Goal: Task Accomplishment & Management: Manage account settings

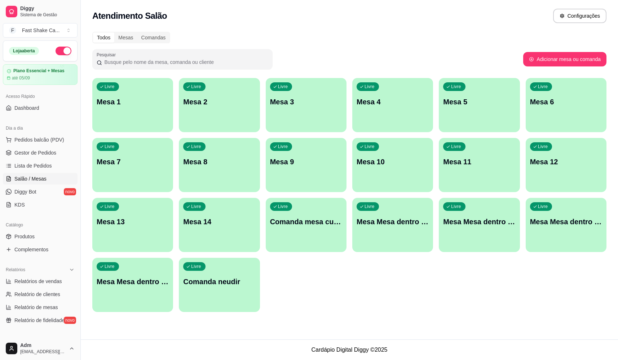
click at [385, 224] on p "Mesa Mesa dentro azul" at bounding box center [393, 221] width 72 height 10
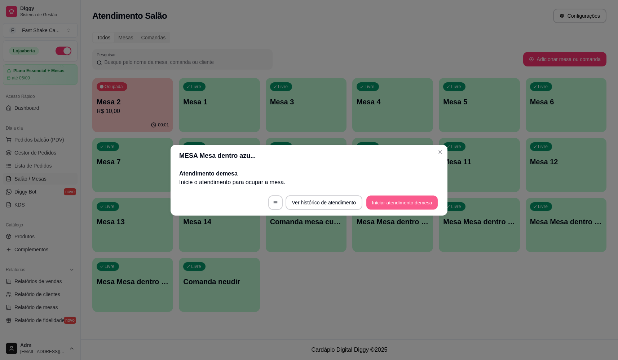
click at [411, 200] on button "Iniciar atendimento de mesa" at bounding box center [401, 202] width 71 height 14
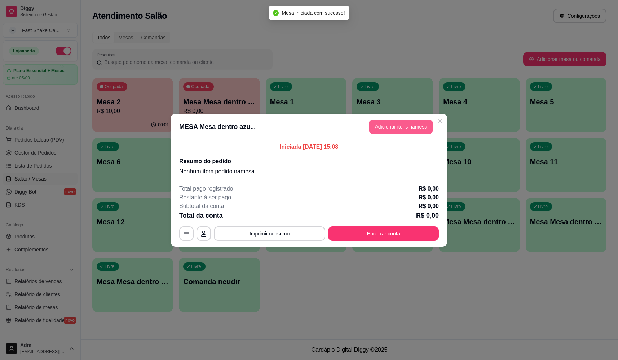
click at [414, 123] on button "Adicionar itens na mesa" at bounding box center [401, 126] width 64 height 14
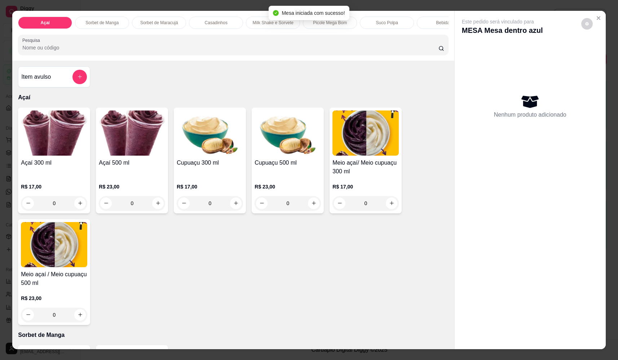
click at [85, 84] on div "Item avulso" at bounding box center [54, 76] width 72 height 21
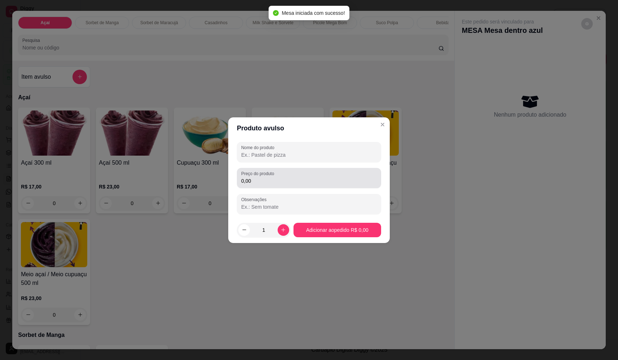
click at [291, 176] on div "0,00" at bounding box center [309, 178] width 136 height 14
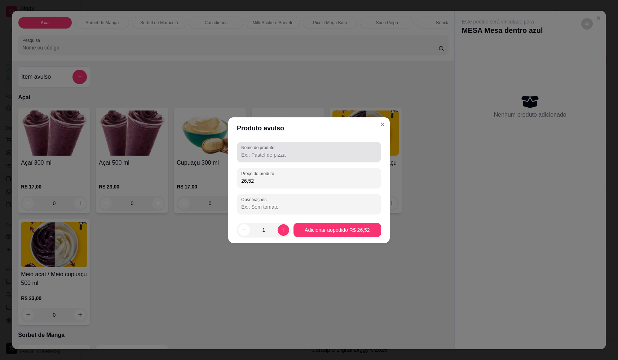
type input "26,52"
click at [286, 150] on div at bounding box center [309, 152] width 136 height 14
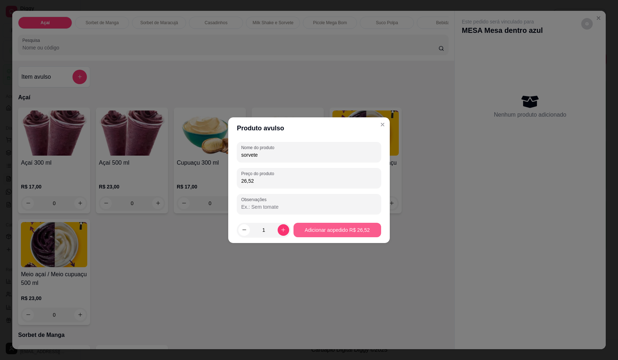
type input "sorvete"
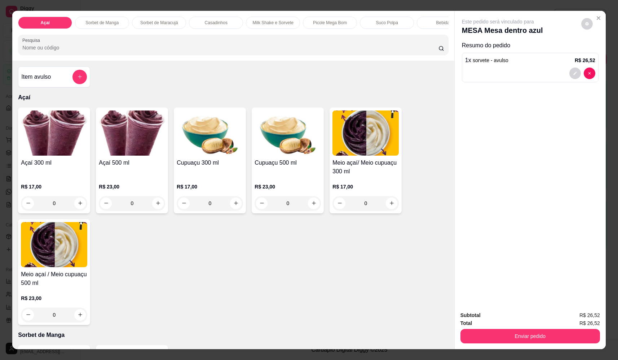
click at [80, 206] on div "0" at bounding box center [54, 203] width 66 height 14
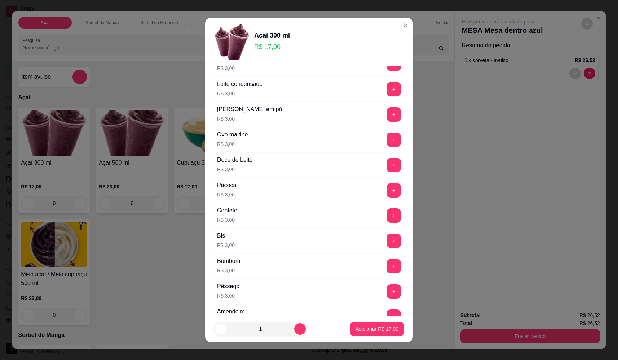
scroll to position [288, 0]
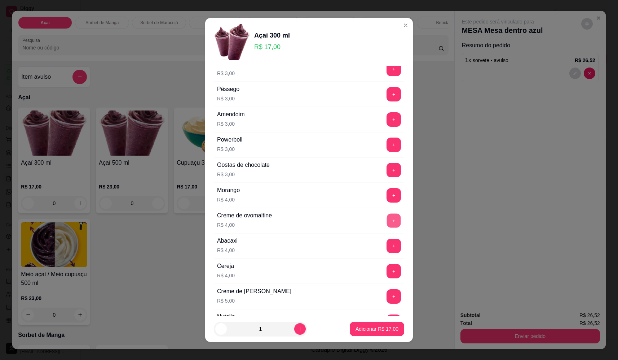
click at [387, 218] on button "+" at bounding box center [394, 220] width 14 height 14
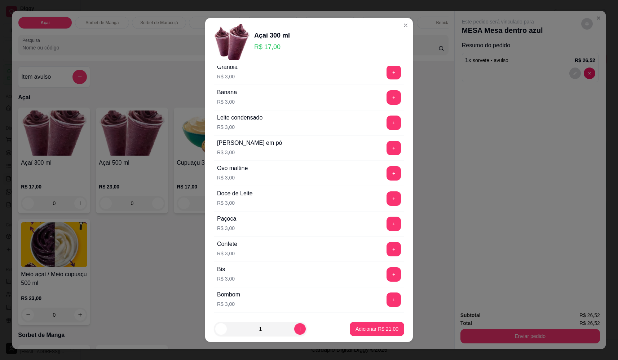
scroll to position [36, 0]
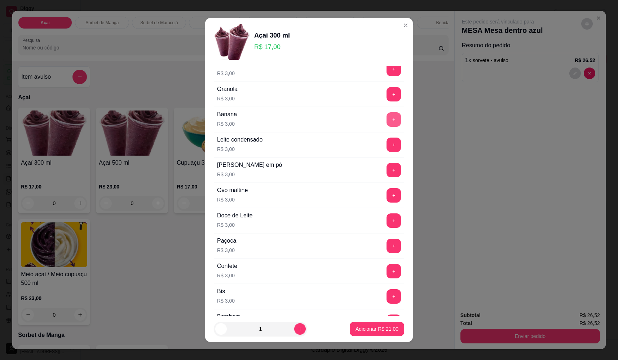
click at [387, 121] on button "+" at bounding box center [394, 119] width 14 height 14
click at [387, 94] on button "+" at bounding box center [394, 94] width 14 height 14
click at [366, 327] on p "Adicionar R$ 27,00" at bounding box center [377, 328] width 43 height 7
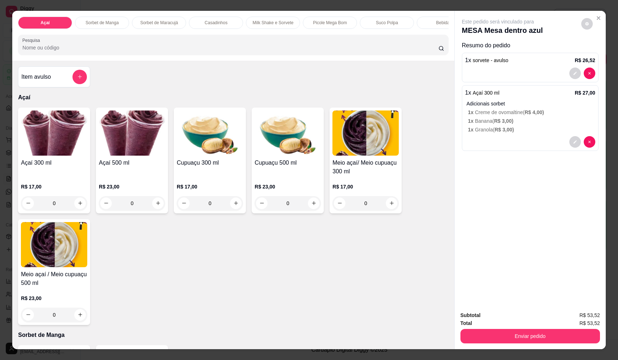
click at [76, 210] on div "0" at bounding box center [54, 203] width 66 height 14
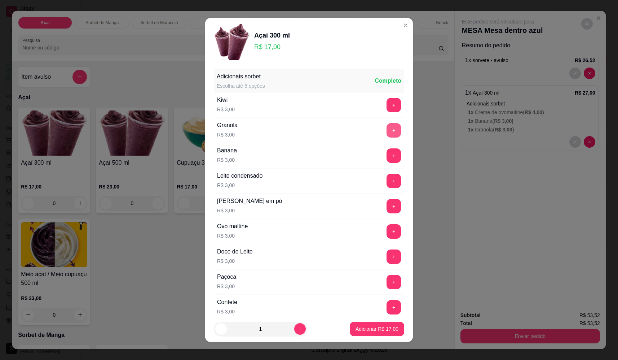
click at [387, 129] on button "+" at bounding box center [394, 130] width 14 height 14
click at [387, 153] on button "+" at bounding box center [394, 155] width 14 height 14
click at [387, 205] on button "+" at bounding box center [394, 206] width 14 height 14
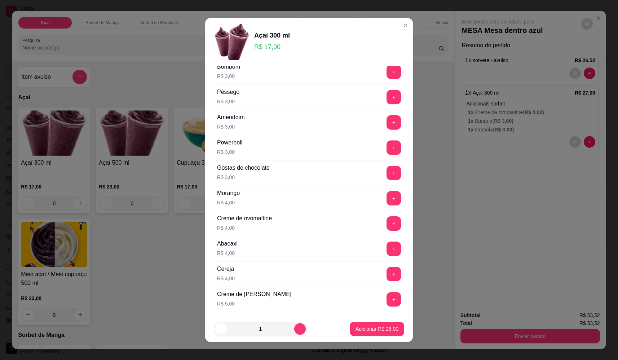
scroll to position [325, 0]
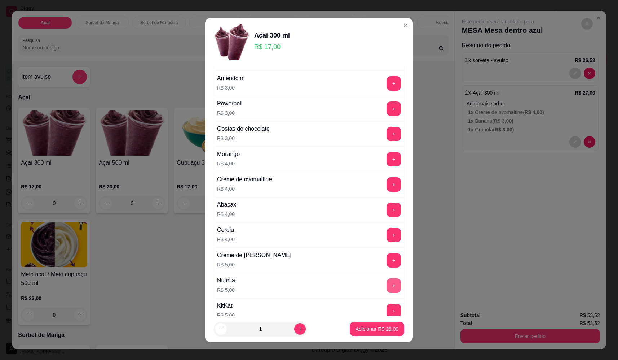
click at [387, 284] on button "+" at bounding box center [394, 285] width 14 height 14
click at [381, 330] on p "Adicionar R$ 31,00" at bounding box center [377, 328] width 43 height 7
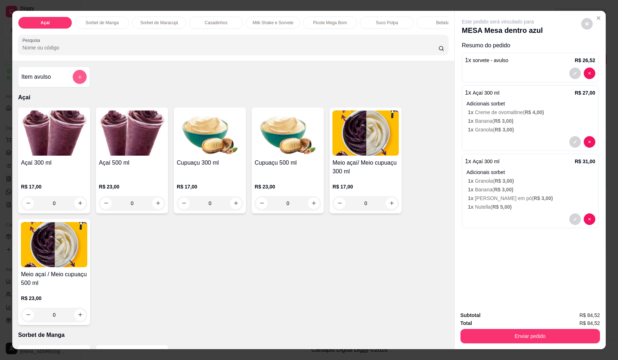
click at [75, 79] on button "add-separate-item" at bounding box center [80, 77] width 14 height 14
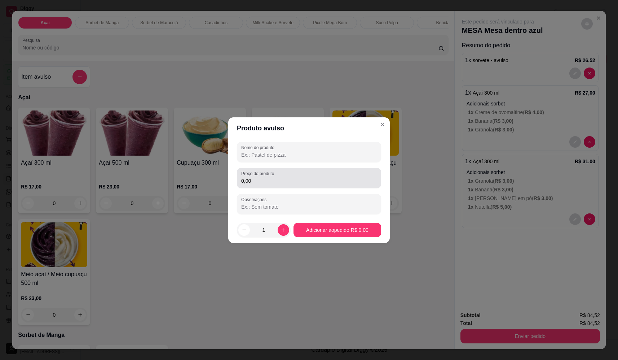
click at [339, 172] on div "0,00" at bounding box center [309, 178] width 136 height 14
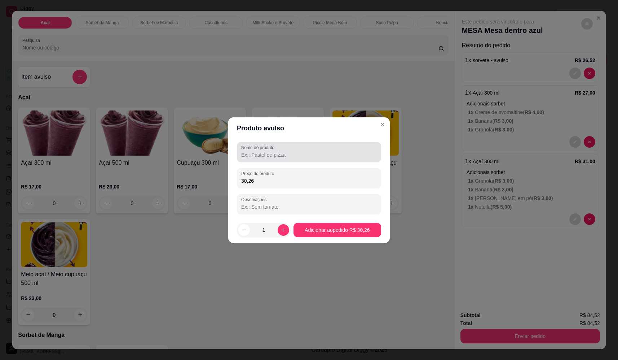
type input "30,26"
click at [328, 149] on div at bounding box center [309, 152] width 136 height 14
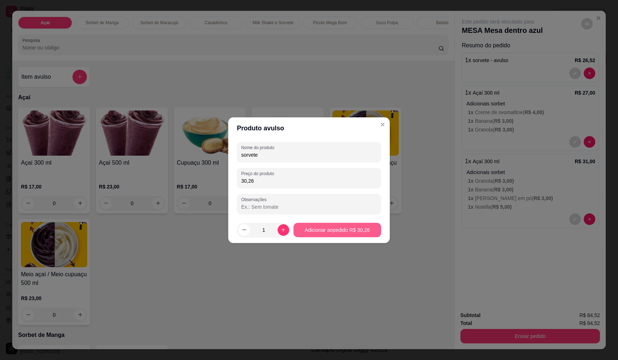
type input "sorvete"
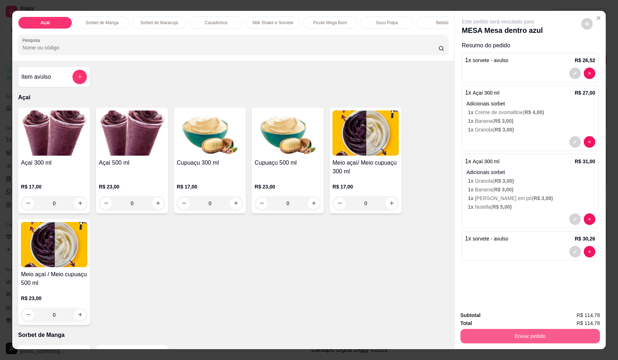
click at [533, 339] on button "Enviar pedido" at bounding box center [530, 336] width 140 height 14
click at [485, 317] on button "Não registrar e enviar pedido" at bounding box center [506, 317] width 73 height 13
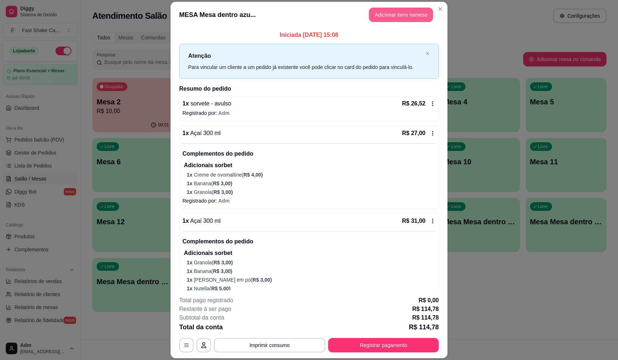
click at [411, 10] on button "Adicionar itens na mesa" at bounding box center [401, 15] width 64 height 14
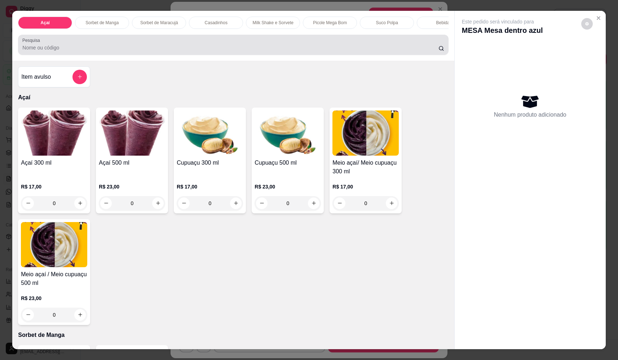
click at [101, 51] on input "Pesquisa" at bounding box center [230, 47] width 416 height 7
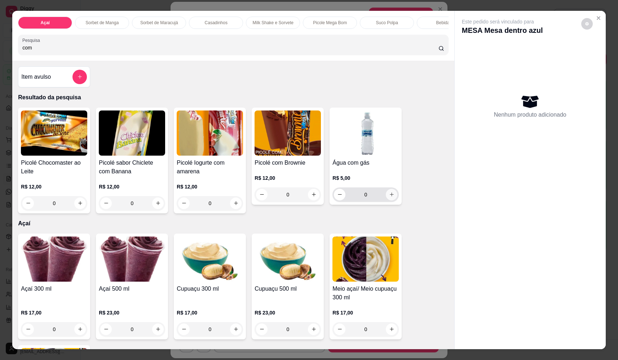
type input "com"
click at [389, 197] on icon "increase-product-quantity" at bounding box center [391, 193] width 5 height 5
type input "1"
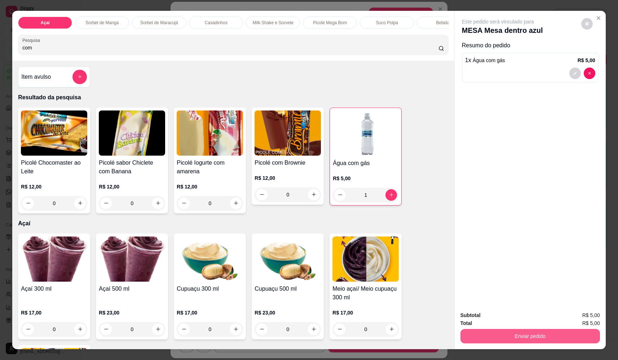
click at [506, 332] on button "Enviar pedido" at bounding box center [530, 336] width 140 height 14
click at [502, 321] on button "Não registrar e enviar pedido" at bounding box center [506, 318] width 75 height 14
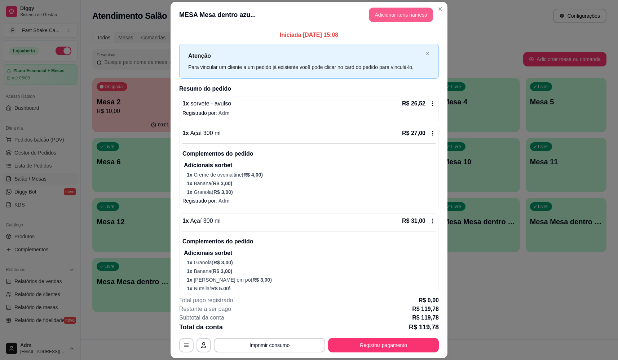
click at [416, 12] on button "Adicionar itens na mesa" at bounding box center [401, 15] width 64 height 14
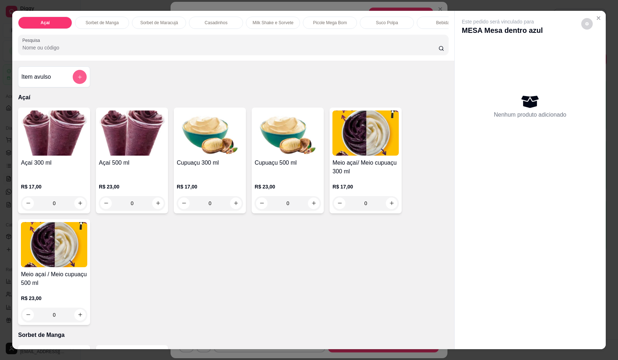
click at [75, 78] on button "add-separate-item" at bounding box center [80, 77] width 14 height 14
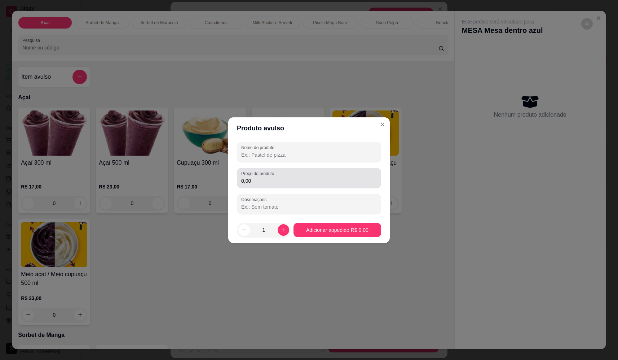
drag, startPoint x: 276, startPoint y: 169, endPoint x: 256, endPoint y: 177, distance: 21.6
click at [275, 169] on div "Preço do produto 0,00" at bounding box center [309, 178] width 144 height 20
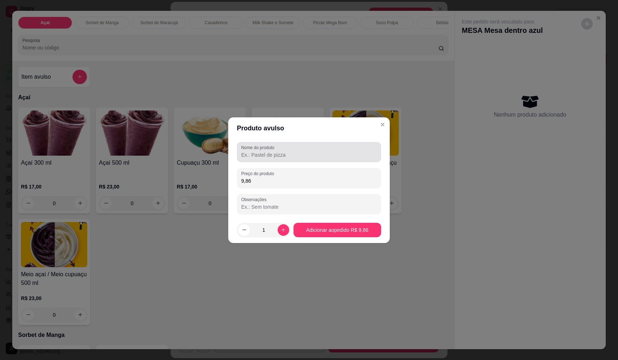
type input "9,86"
click at [278, 154] on input "Nome do produto" at bounding box center [309, 154] width 136 height 7
type input "sorvete"
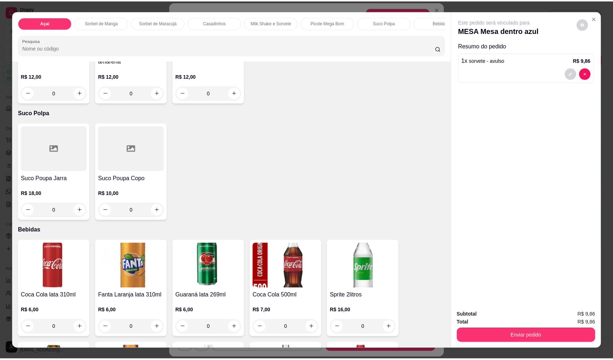
scroll to position [1010, 0]
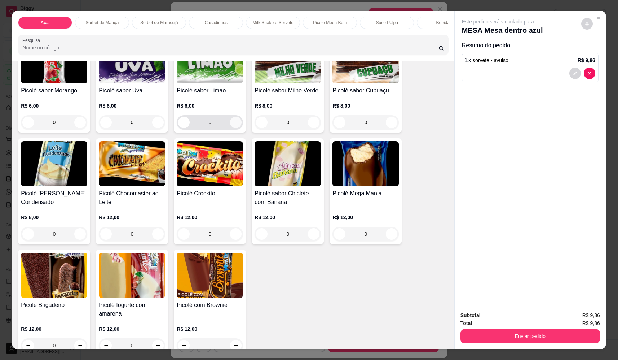
click at [234, 125] on icon "increase-product-quantity" at bounding box center [235, 121] width 5 height 5
type input "1"
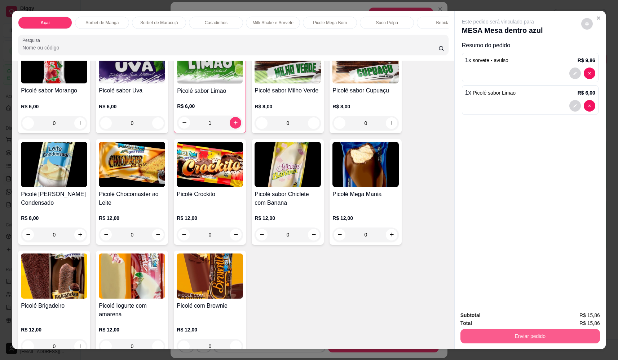
click at [544, 335] on button "Enviar pedido" at bounding box center [530, 336] width 140 height 14
click at [510, 314] on button "Não registrar e enviar pedido" at bounding box center [506, 318] width 75 height 14
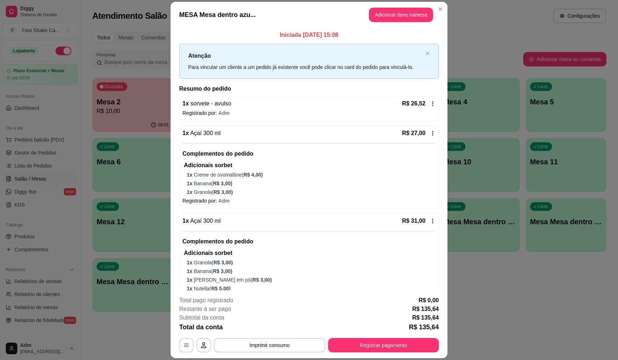
click at [397, 23] on header "MESA Mesa dentro azu... Adicionar itens na mesa" at bounding box center [309, 15] width 277 height 26
click at [398, 19] on button "Adicionar itens na mesa" at bounding box center [401, 15] width 64 height 14
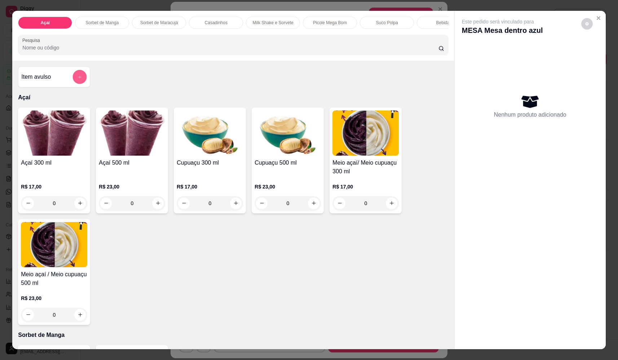
click at [78, 80] on icon "add-separate-item" at bounding box center [79, 76] width 5 height 5
click at [285, 152] on input "Nome do produto" at bounding box center [309, 154] width 136 height 7
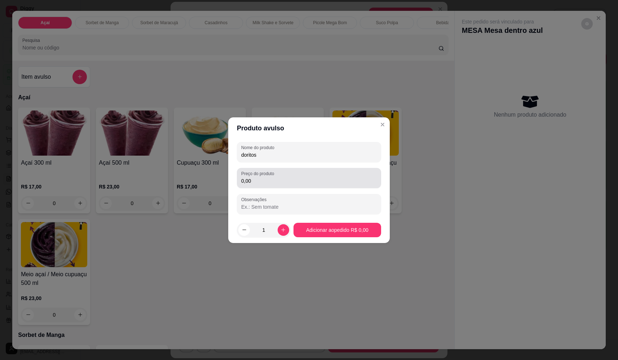
type input "doritos"
click at [347, 180] on input "0,00" at bounding box center [309, 180] width 136 height 7
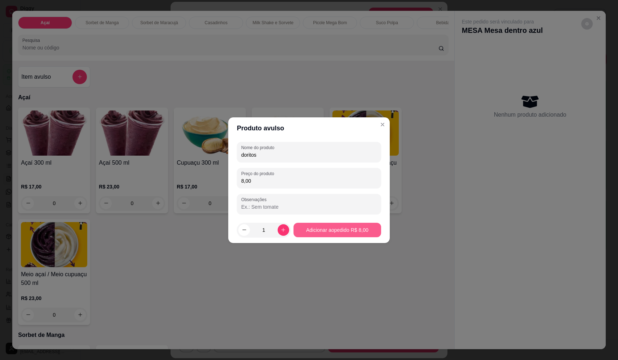
type input "8,00"
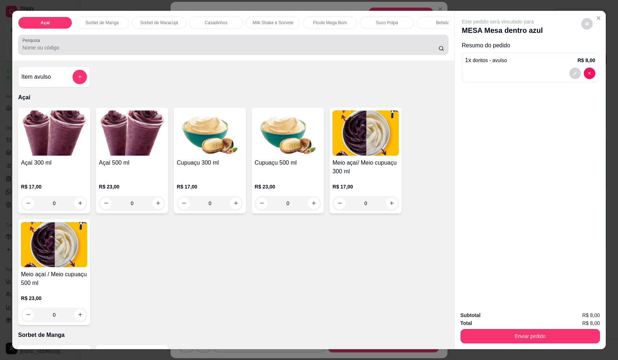
click at [91, 50] on div at bounding box center [233, 45] width 422 height 14
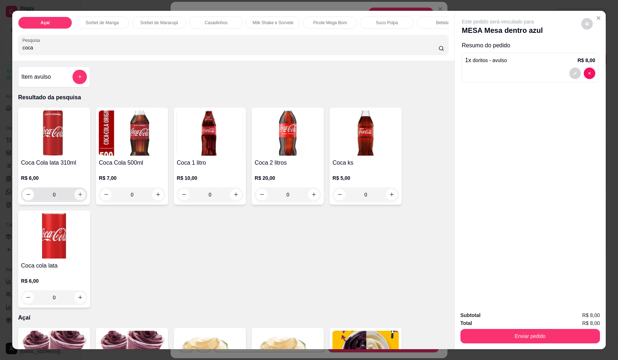
type input "coca"
click at [78, 197] on icon "increase-product-quantity" at bounding box center [80, 194] width 5 height 5
type input "1"
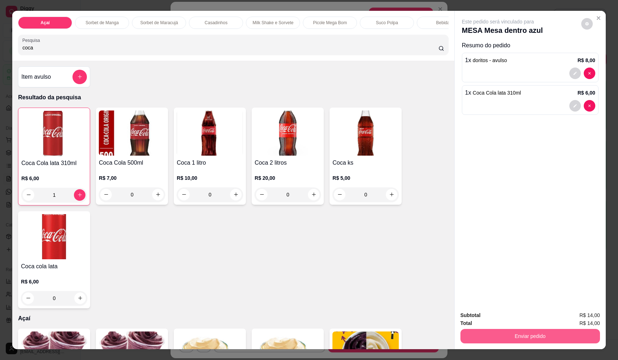
click at [550, 334] on button "Enviar pedido" at bounding box center [530, 336] width 140 height 14
click at [513, 314] on button "Não registrar e enviar pedido" at bounding box center [506, 318] width 75 height 14
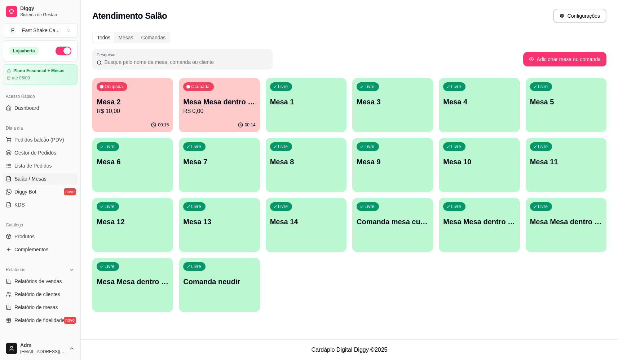
click at [189, 111] on p "R$ 0,00" at bounding box center [219, 111] width 72 height 9
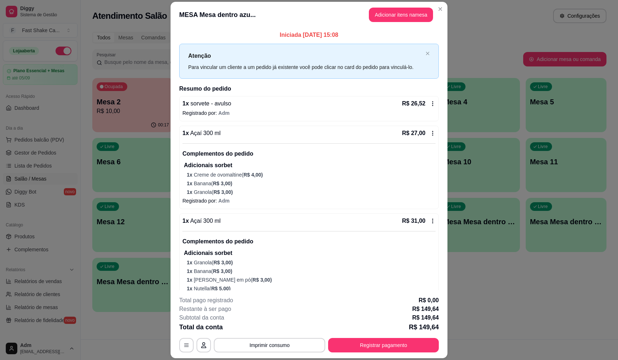
click at [401, 25] on header "MESA Mesa dentro azu... Adicionar itens na mesa" at bounding box center [309, 15] width 277 height 26
click at [403, 18] on button "Adicionar itens na mesa" at bounding box center [401, 15] width 64 height 14
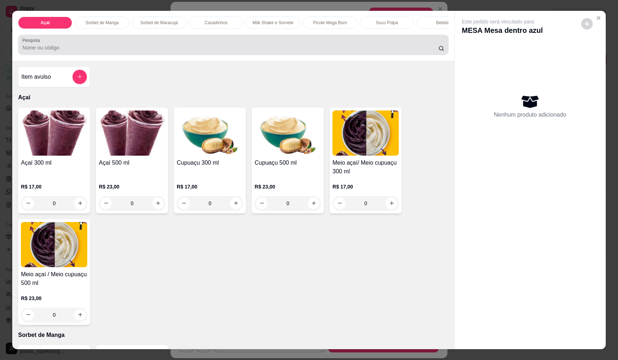
click at [137, 41] on div "Pesquisa" at bounding box center [233, 45] width 430 height 20
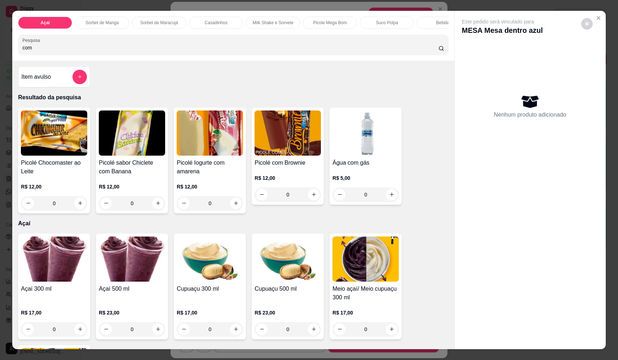
type input "com"
click at [390, 194] on div "0" at bounding box center [365, 194] width 63 height 14
click at [389, 197] on icon "increase-product-quantity" at bounding box center [391, 193] width 5 height 5
type input "1"
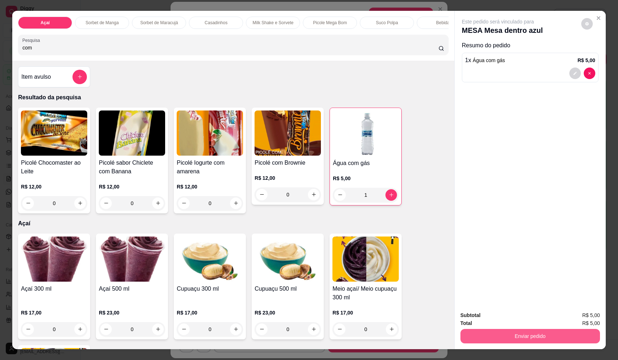
click at [514, 339] on button "Enviar pedido" at bounding box center [530, 336] width 140 height 14
click at [510, 323] on button "Não registrar e enviar pedido" at bounding box center [506, 317] width 73 height 13
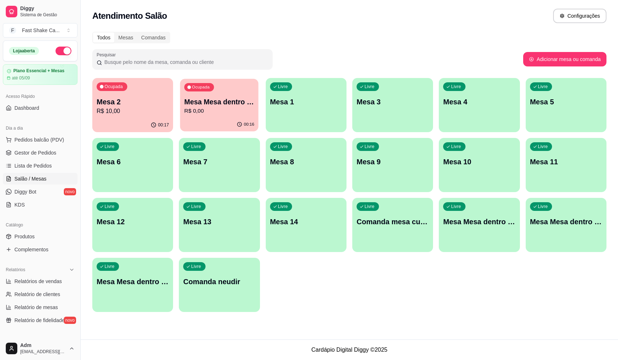
click at [213, 114] on p "R$ 0,00" at bounding box center [219, 111] width 70 height 8
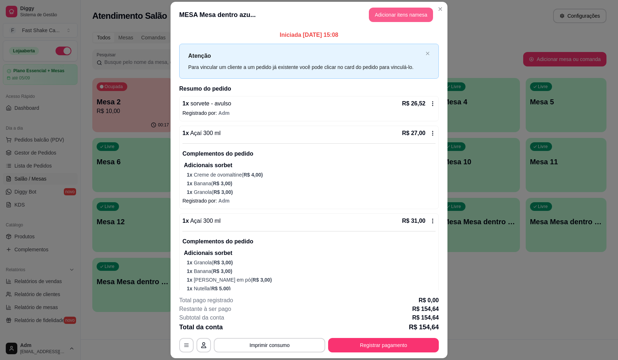
click at [400, 13] on button "Adicionar itens na mesa" at bounding box center [401, 15] width 64 height 14
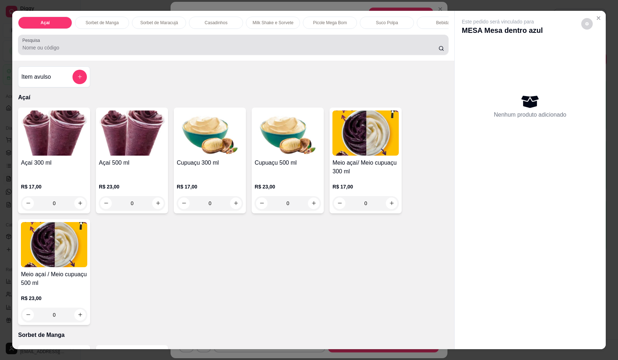
click at [242, 51] on input "Pesquisa" at bounding box center [230, 47] width 416 height 7
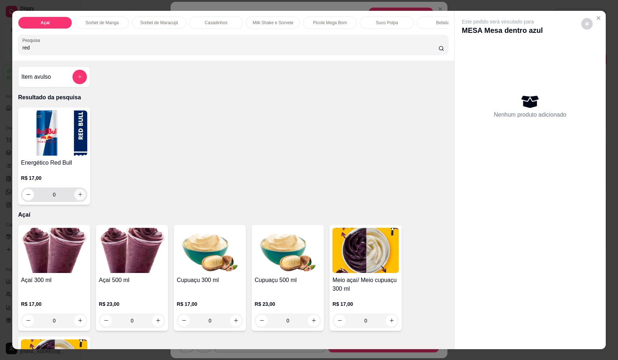
type input "red"
click at [80, 197] on icon "increase-product-quantity" at bounding box center [80, 193] width 5 height 5
type input "1"
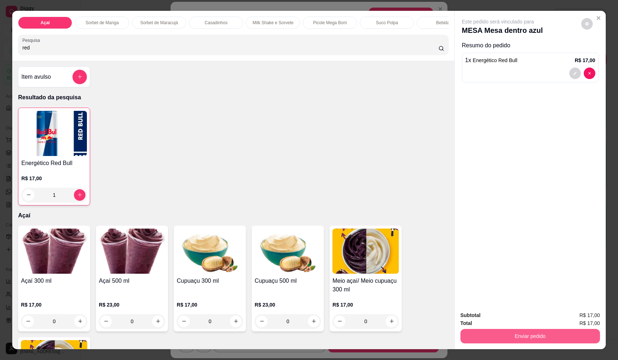
click at [541, 337] on button "Enviar pedido" at bounding box center [530, 336] width 140 height 14
click at [494, 318] on button "Não registrar e enviar pedido" at bounding box center [506, 318] width 75 height 14
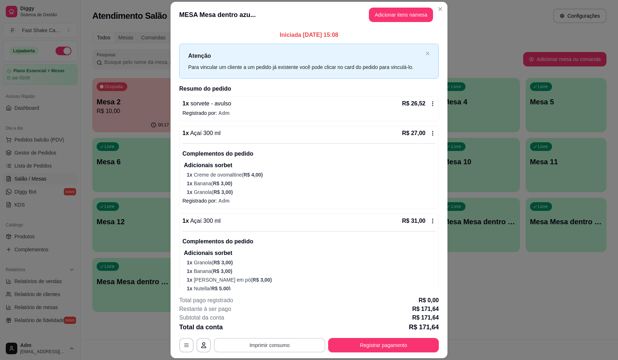
click at [265, 345] on button "Imprimir consumo" at bounding box center [269, 345] width 111 height 14
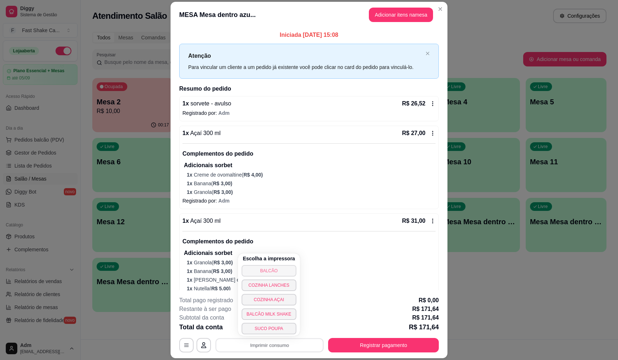
click at [272, 264] on div "Escolha a impressora BALCÃO COZINHA LANCHES COZINHA AÇAI BALCÃO MILK SHAKE SUCO…" at bounding box center [269, 294] width 62 height 82
click at [272, 268] on button "BALCÃO" at bounding box center [268, 270] width 53 height 11
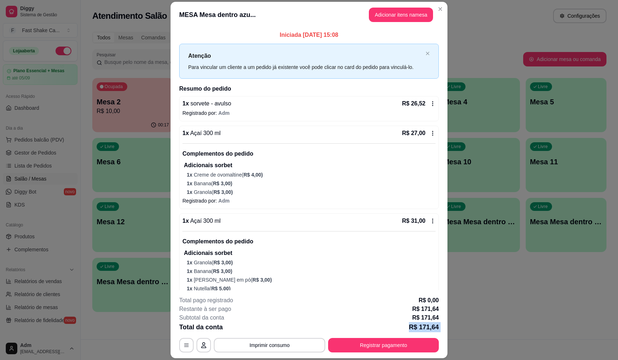
drag, startPoint x: 383, startPoint y: 326, endPoint x: 383, endPoint y: 336, distance: 10.8
click at [384, 334] on div "**********" at bounding box center [309, 324] width 260 height 56
click at [382, 343] on button "Registrar pagamento" at bounding box center [383, 345] width 111 height 14
click at [358, 137] on icon at bounding box center [357, 136] width 9 height 9
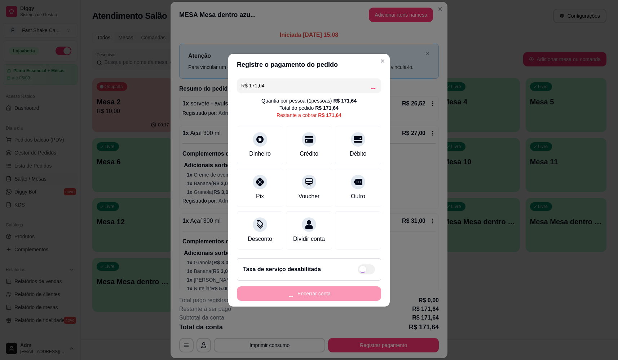
type input "R$ 0,00"
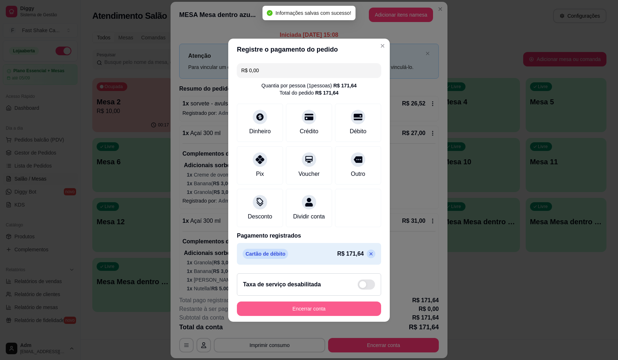
click at [347, 309] on button "Encerrar conta" at bounding box center [309, 308] width 144 height 14
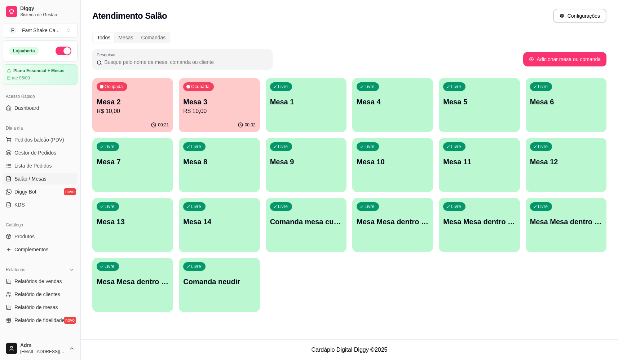
click at [500, 232] on div "Livre Mesa Mesa dentro laranja" at bounding box center [479, 220] width 81 height 45
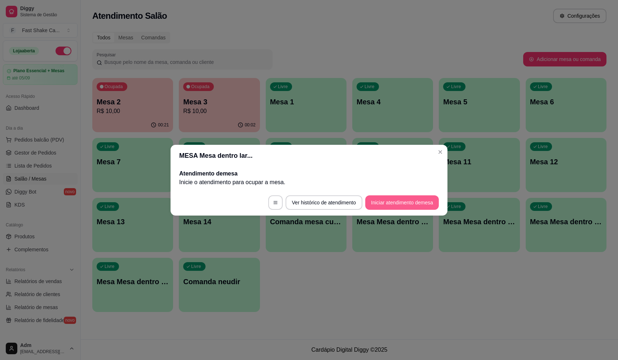
click at [430, 200] on button "Iniciar atendimento de mesa" at bounding box center [402, 202] width 74 height 14
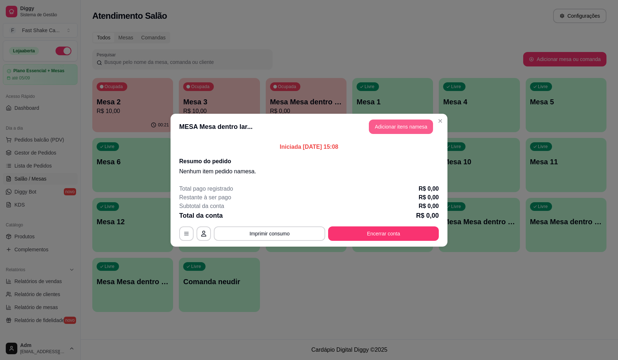
click at [422, 128] on button "Adicionar itens na mesa" at bounding box center [401, 126] width 64 height 14
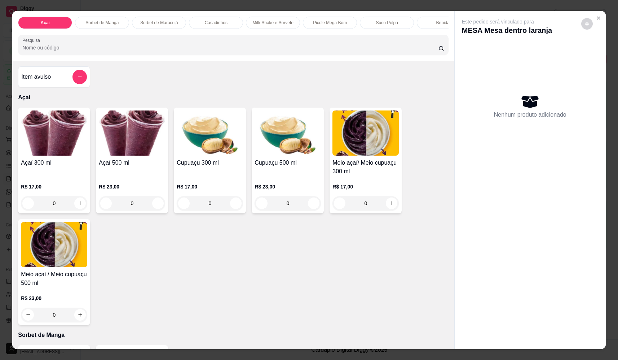
click at [72, 210] on div "0" at bounding box center [54, 203] width 66 height 14
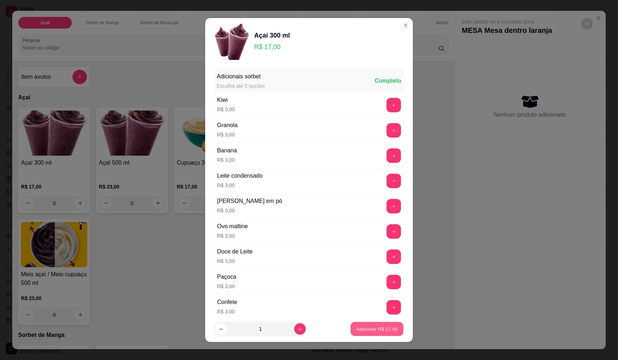
click at [378, 324] on button "Adicionar R$ 17,00" at bounding box center [376, 329] width 53 height 14
type input "1"
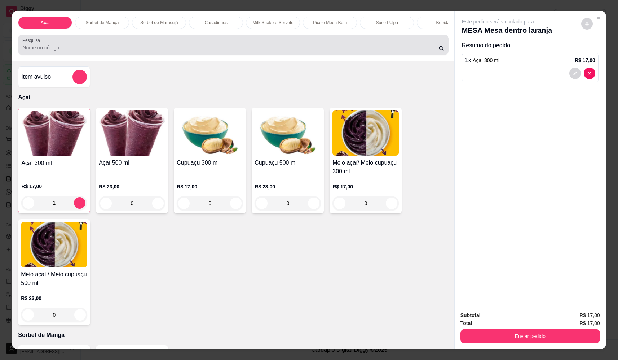
click at [161, 48] on div at bounding box center [233, 45] width 422 height 14
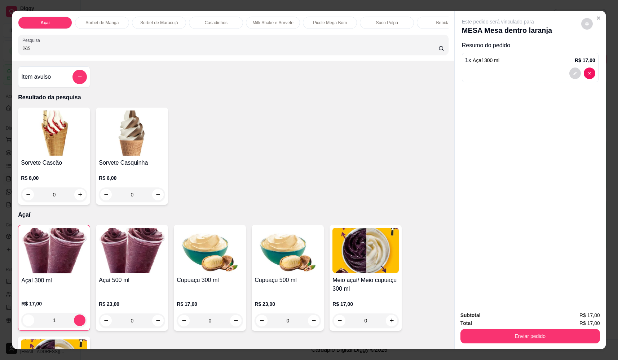
type input "cas"
click at [76, 198] on div "0" at bounding box center [54, 194] width 66 height 14
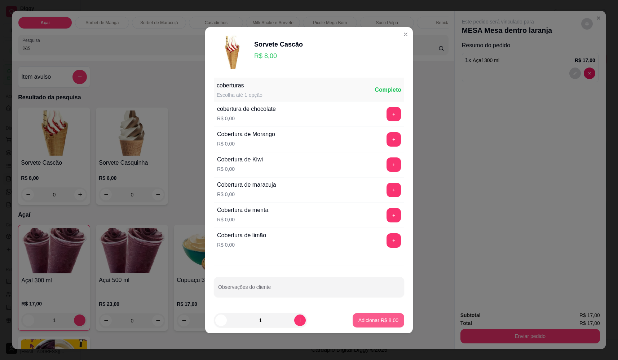
click at [382, 321] on p "Adicionar R$ 8,00" at bounding box center [378, 319] width 40 height 7
type input "1"
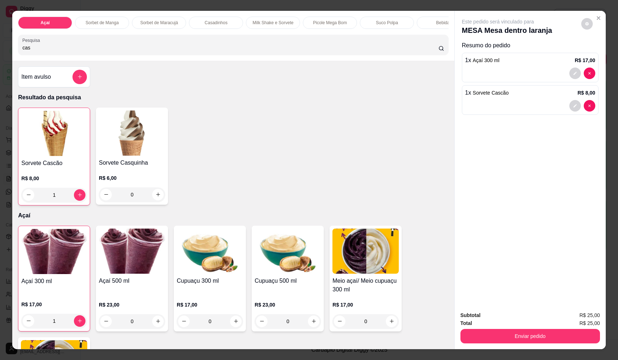
drag, startPoint x: 72, startPoint y: 52, endPoint x: -1, endPoint y: 56, distance: 72.6
click at [0, 56] on html "Diggy Sistema de Gestão F Fast Shake Ca ... Loja aberta Plano Essencial + Mesas…" at bounding box center [309, 180] width 618 height 360
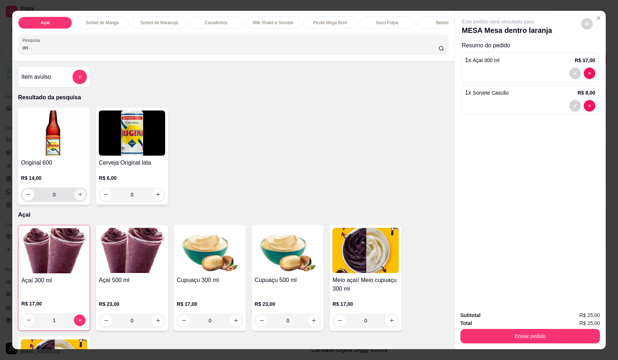
type input "ori"
click at [79, 197] on icon "increase-product-quantity" at bounding box center [80, 194] width 5 height 5
type input "1"
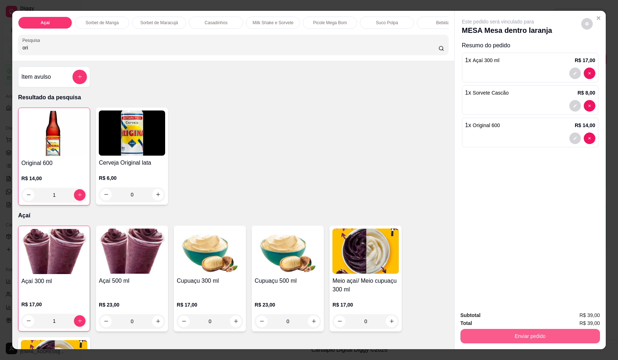
click at [533, 341] on button "Enviar pedido" at bounding box center [530, 336] width 140 height 14
click at [500, 315] on button "Não registrar e enviar pedido" at bounding box center [506, 317] width 73 height 13
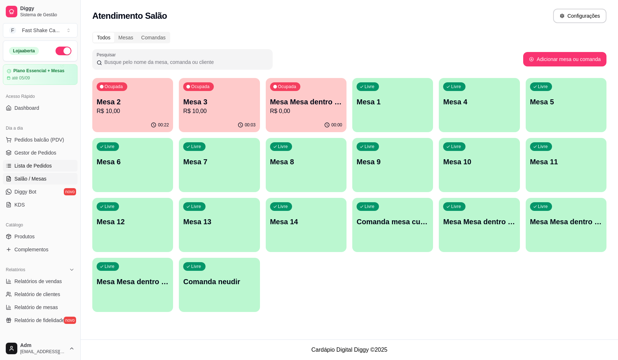
click at [44, 165] on span "Lista de Pedidos" at bounding box center [33, 165] width 38 height 7
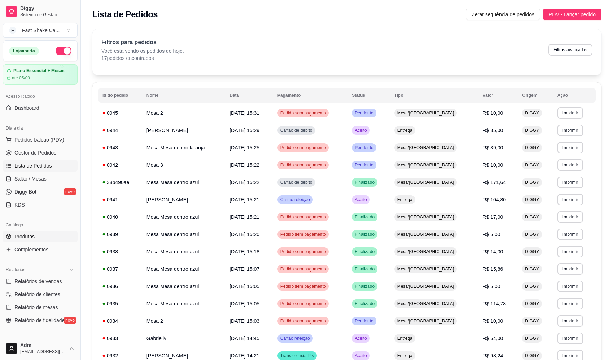
click at [35, 234] on link "Produtos" at bounding box center [40, 236] width 75 height 12
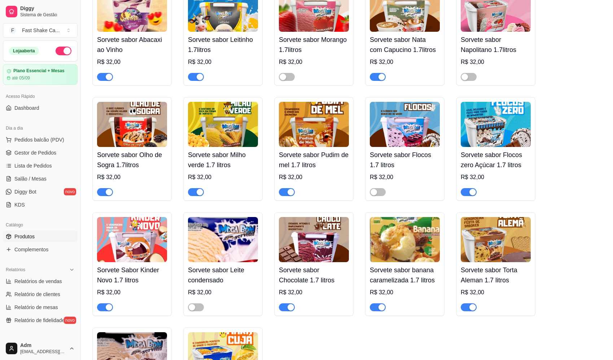
scroll to position [1659, 0]
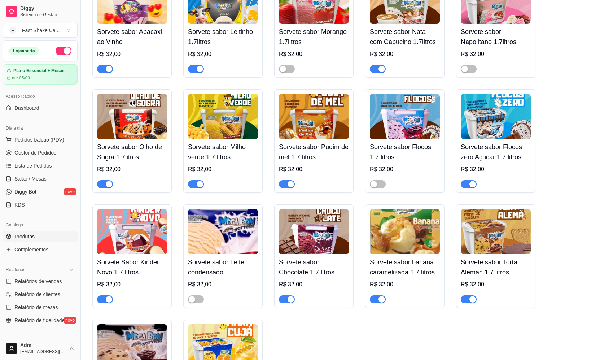
click at [471, 187] on div "button" at bounding box center [472, 184] width 6 height 6
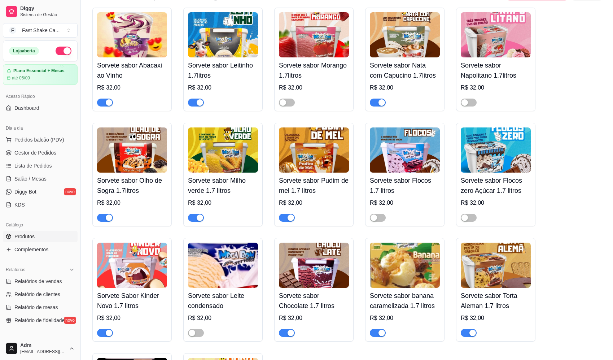
scroll to position [1695, 0]
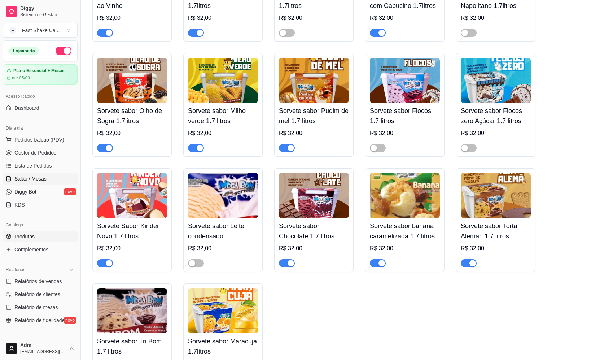
click at [39, 179] on span "Salão / Mesas" at bounding box center [30, 178] width 32 height 7
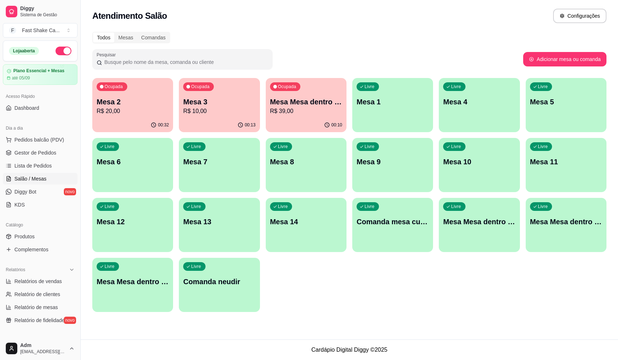
click at [324, 110] on p "R$ 39,00" at bounding box center [306, 111] width 72 height 9
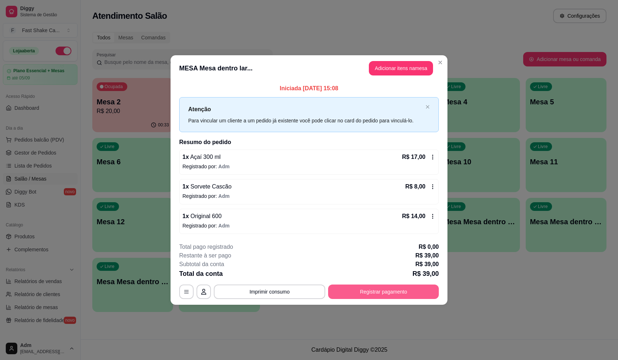
click at [372, 291] on button "Registrar pagamento" at bounding box center [383, 291] width 111 height 14
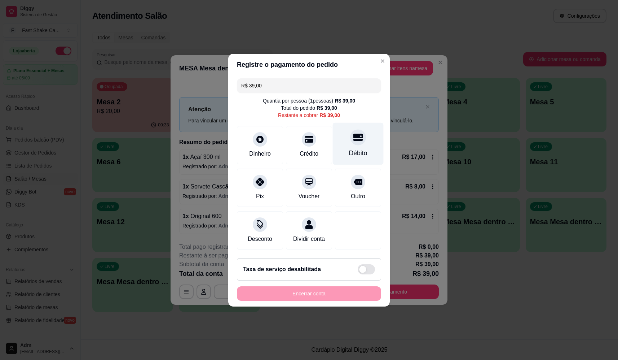
click at [365, 137] on div "Débito" at bounding box center [358, 143] width 51 height 42
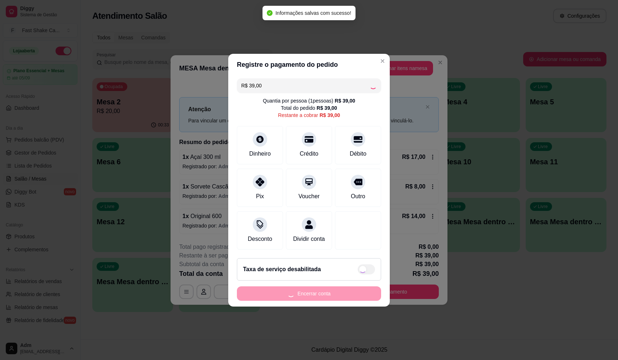
type input "R$ 0,00"
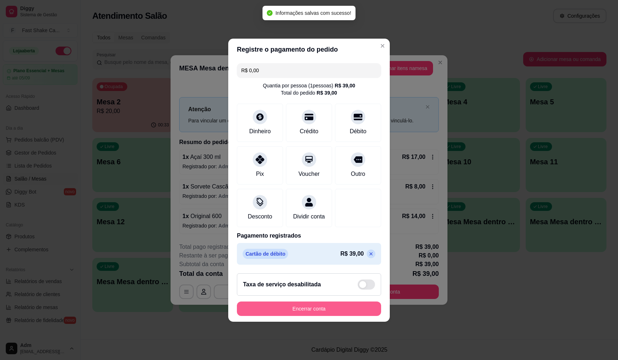
click at [334, 307] on button "Encerrar conta" at bounding box center [309, 308] width 144 height 14
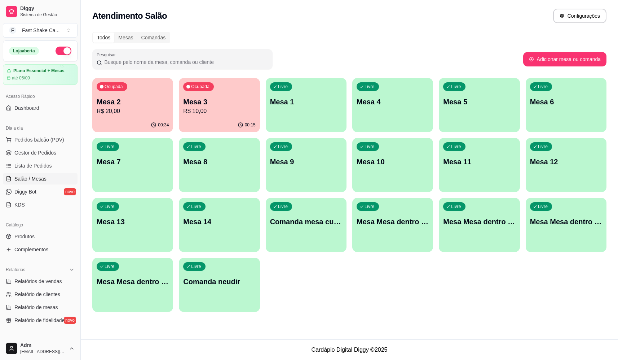
click at [211, 105] on p "Mesa 3" at bounding box center [219, 102] width 72 height 10
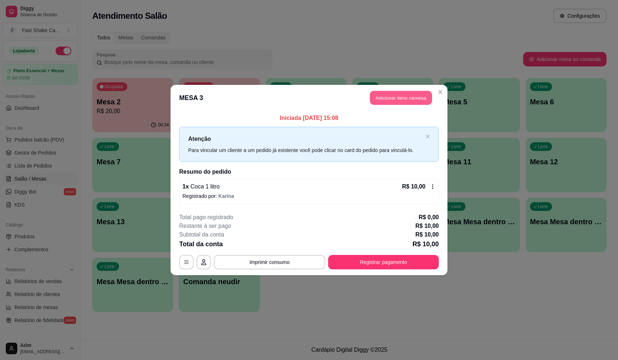
click at [392, 102] on button "Adicionar itens na mesa" at bounding box center [401, 98] width 62 height 14
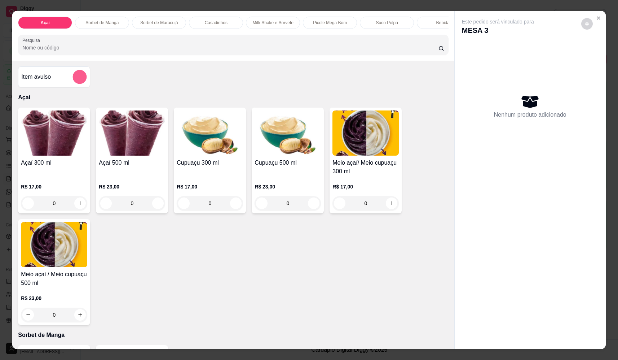
click at [83, 80] on button "add-separate-item" at bounding box center [80, 77] width 14 height 14
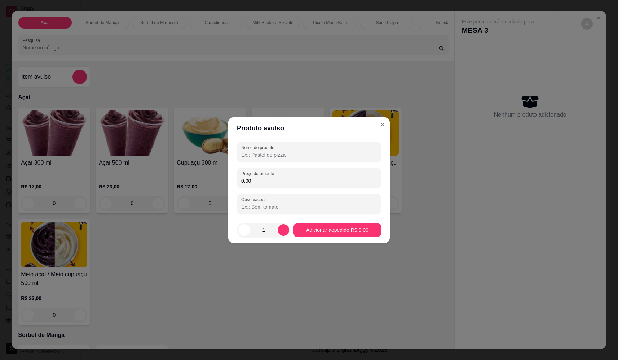
click at [330, 157] on input "Nome do produto" at bounding box center [309, 154] width 136 height 7
type input "sorvete"
drag, startPoint x: 342, startPoint y: 180, endPoint x: 345, endPoint y: 183, distance: 4.6
click at [344, 182] on input "0,00" at bounding box center [309, 180] width 136 height 7
type input "11,22"
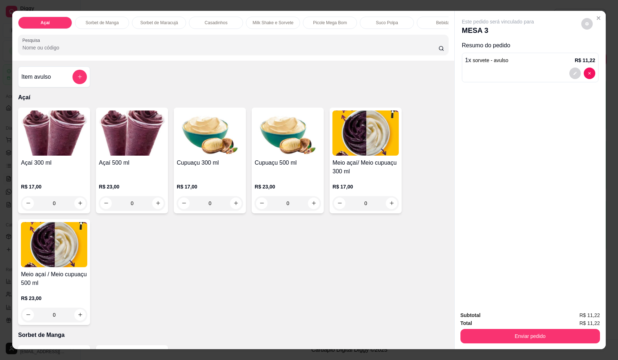
click at [567, 334] on button "Enviar pedido" at bounding box center [530, 336] width 140 height 14
click at [497, 316] on button "Não registrar e enviar pedido" at bounding box center [506, 318] width 75 height 14
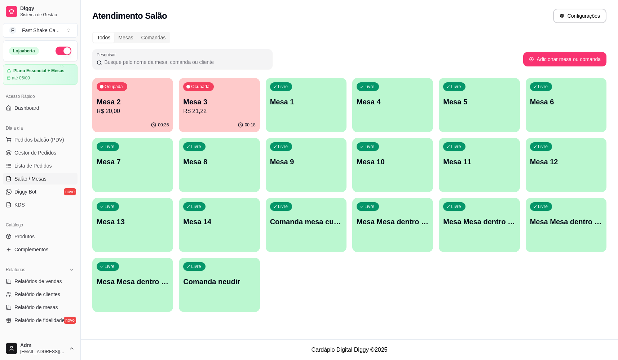
click at [572, 228] on div "Livre Mesa Mesa dentro verde" at bounding box center [566, 220] width 81 height 45
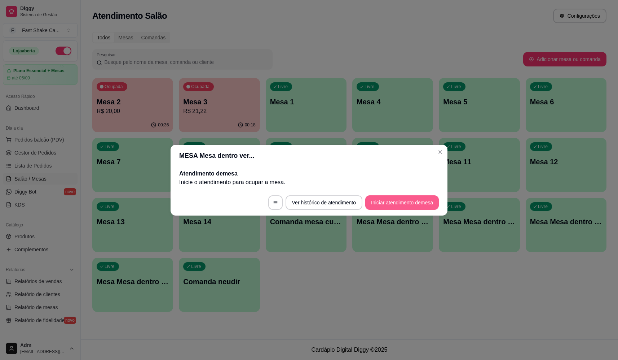
click at [389, 200] on button "Iniciar atendimento de mesa" at bounding box center [402, 202] width 74 height 14
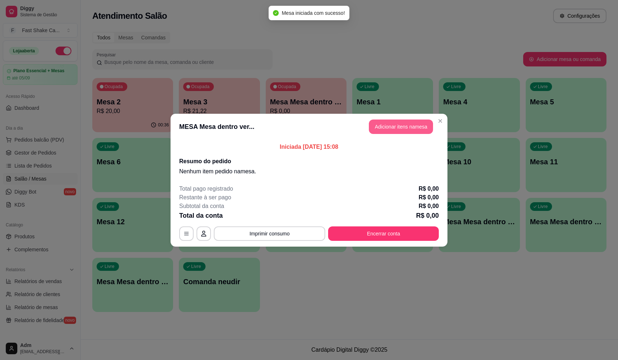
click at [391, 129] on button "Adicionar itens na mesa" at bounding box center [401, 126] width 64 height 14
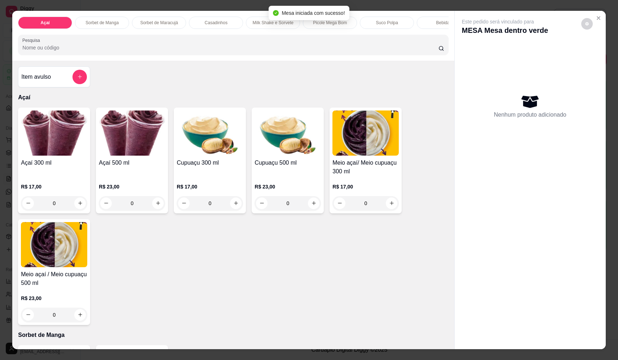
click at [158, 55] on div "Pesquisa" at bounding box center [233, 45] width 430 height 20
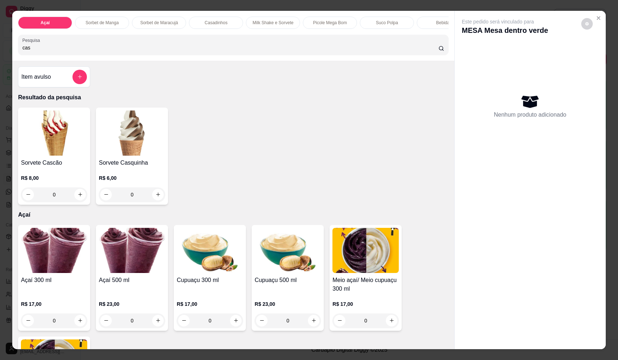
type input "cas"
click at [159, 201] on div "0" at bounding box center [132, 194] width 66 height 14
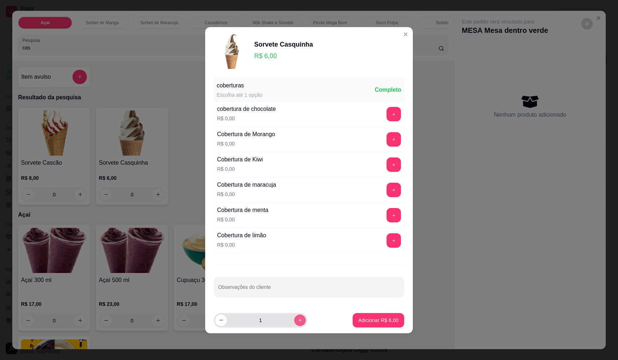
click at [297, 321] on button "increase-product-quantity" at bounding box center [300, 320] width 12 height 12
type input "2"
click at [374, 321] on p "Adicionar R$ 12,00" at bounding box center [377, 319] width 42 height 7
type input "2"
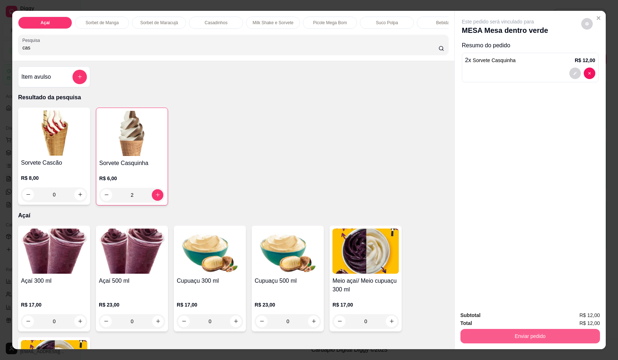
click at [500, 332] on button "Enviar pedido" at bounding box center [530, 336] width 140 height 14
click at [507, 319] on button "Não registrar e enviar pedido" at bounding box center [506, 318] width 75 height 14
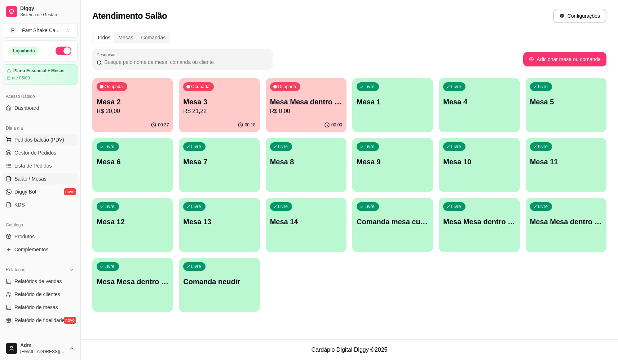
click at [37, 141] on span "Pedidos balcão (PDV)" at bounding box center [39, 139] width 50 height 7
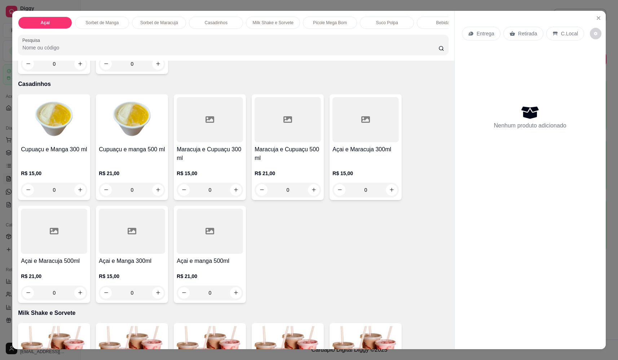
scroll to position [613, 0]
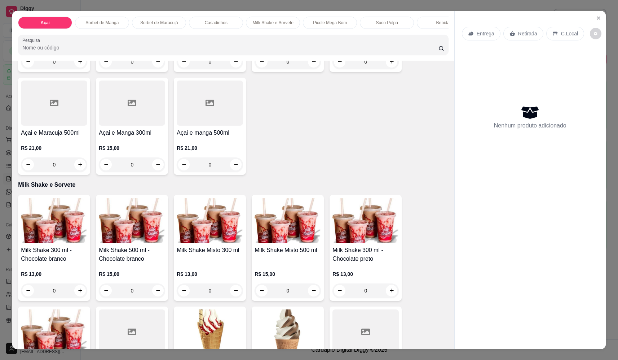
click at [486, 39] on div "Entrega" at bounding box center [481, 34] width 39 height 14
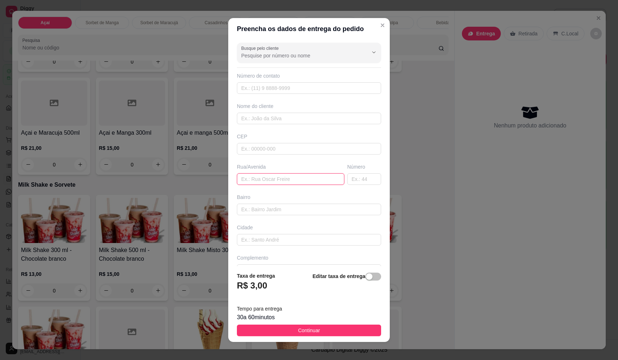
click at [260, 179] on input "text" at bounding box center [290, 179] width 107 height 12
click at [268, 176] on input "text" at bounding box center [290, 179] width 107 height 12
type input "rua quito"
click at [352, 178] on input "text" at bounding box center [364, 179] width 34 height 12
drag, startPoint x: 350, startPoint y: 180, endPoint x: 346, endPoint y: 183, distance: 5.5
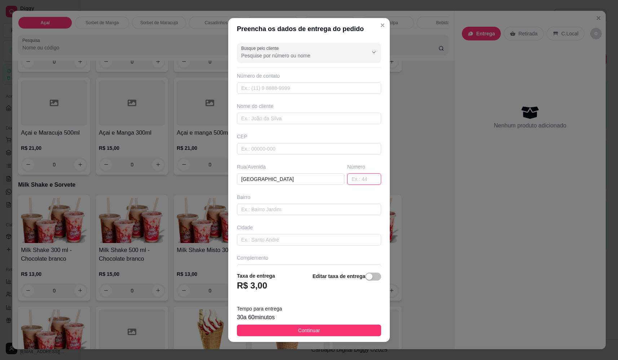
click at [350, 180] on input "text" at bounding box center [364, 179] width 34 height 12
type input "1255"
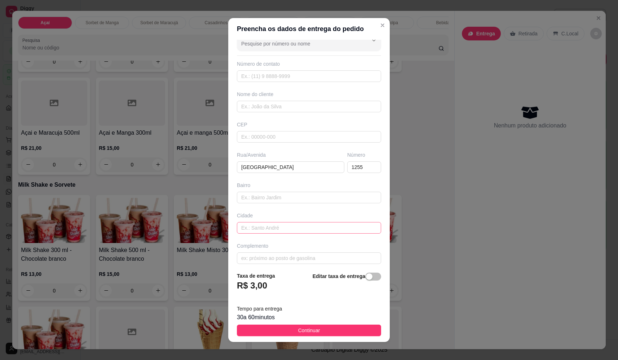
scroll to position [17, 0]
click at [269, 252] on input "text" at bounding box center [309, 253] width 144 height 12
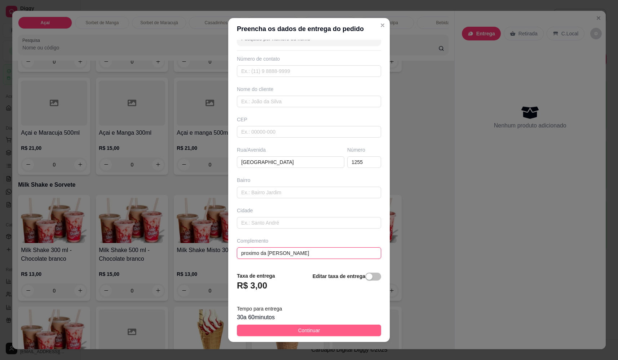
type input "proximo da DHE"
click at [316, 331] on button "Continuar" at bounding box center [309, 330] width 144 height 12
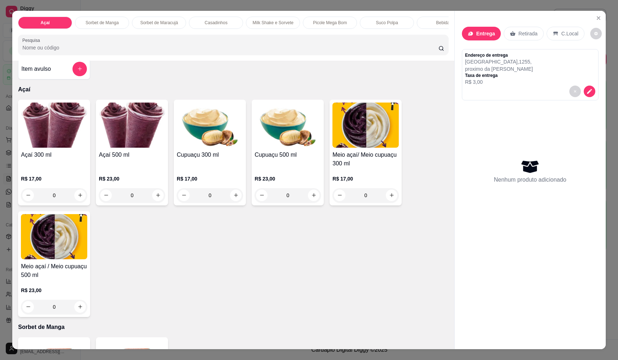
scroll to position [0, 0]
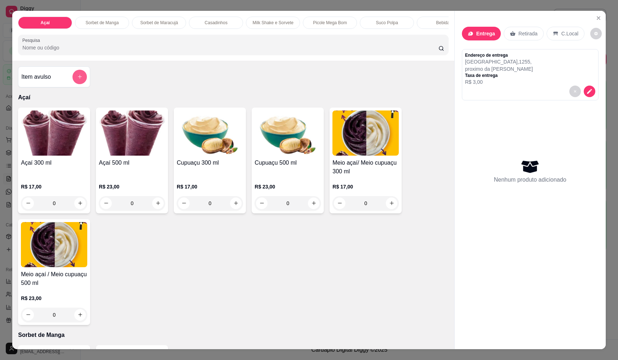
click at [80, 83] on button "add-separate-item" at bounding box center [79, 77] width 14 height 14
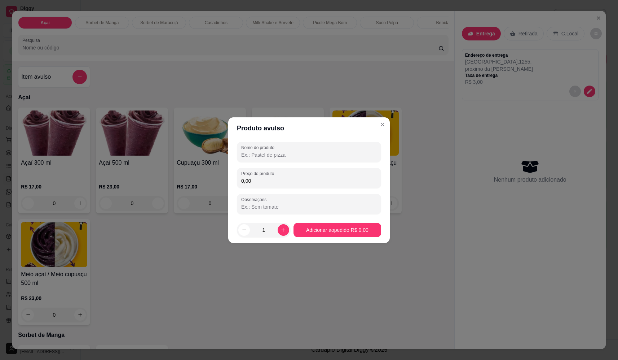
drag, startPoint x: 280, startPoint y: 155, endPoint x: 273, endPoint y: 156, distance: 6.9
click at [281, 151] on input "Nome do produto" at bounding box center [309, 154] width 136 height 7
type input "sorvete pote flocos com morango"
drag, startPoint x: 307, startPoint y: 188, endPoint x: 309, endPoint y: 185, distance: 4.1
click at [309, 186] on div "Nome do produto sorvete pote flocos com morango Preço do produto 0,00 Observaçõ…" at bounding box center [309, 178] width 144 height 72
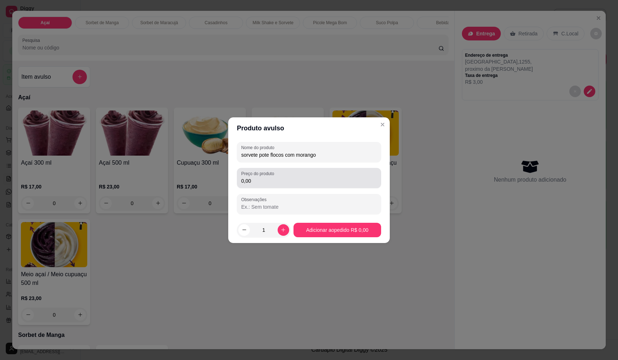
click at [310, 184] on div "0,00" at bounding box center [309, 178] width 136 height 14
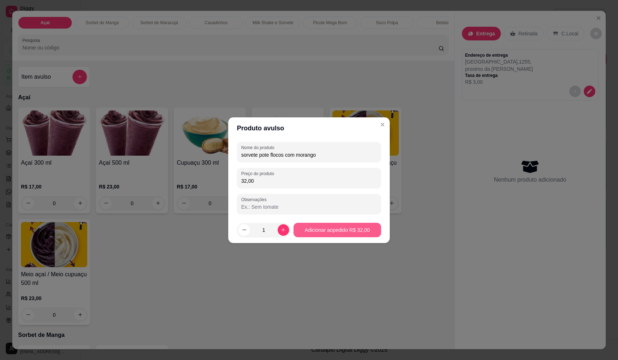
type input "32,00"
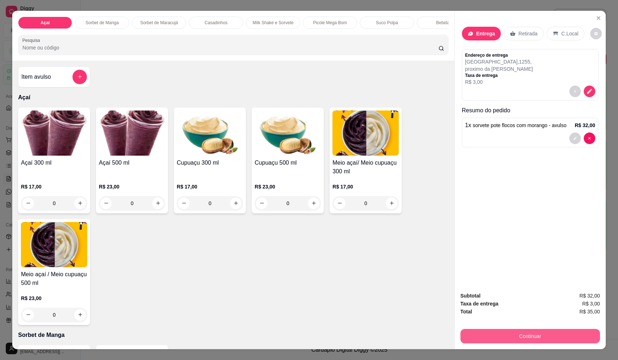
click at [535, 335] on button "Continuar" at bounding box center [530, 336] width 140 height 14
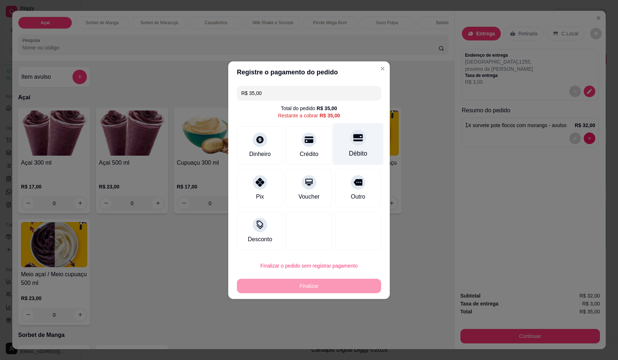
click at [356, 150] on div "Débito" at bounding box center [358, 153] width 18 height 9
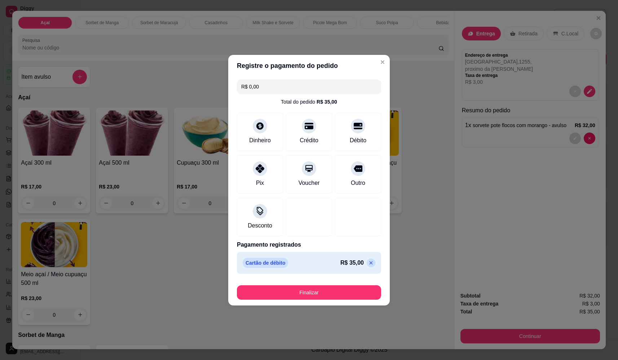
click at [318, 289] on button "Finalizar" at bounding box center [309, 292] width 144 height 14
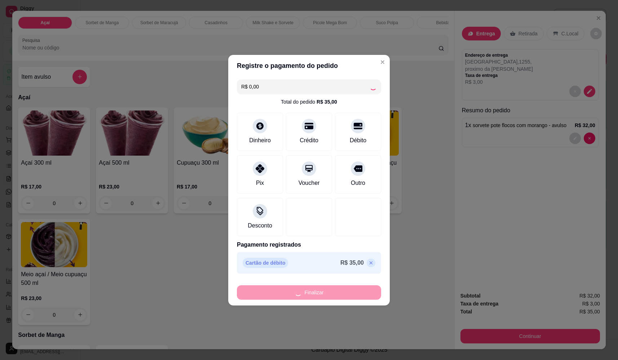
type input "-R$ 35,00"
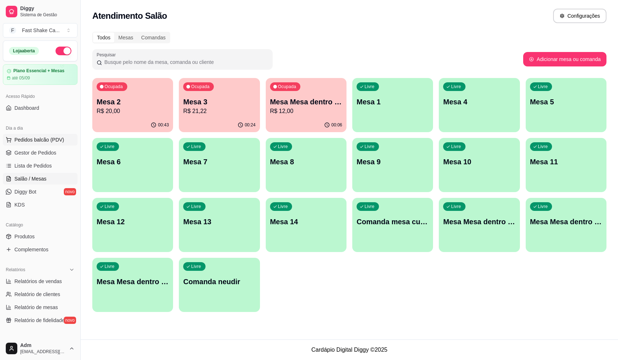
click at [49, 137] on span "Pedidos balcão (PDV)" at bounding box center [39, 139] width 50 height 7
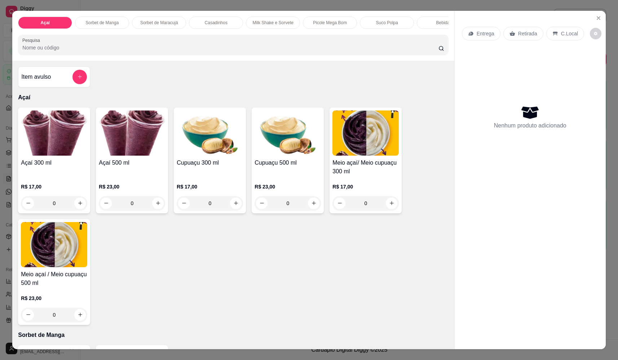
click at [156, 210] on div "0" at bounding box center [132, 203] width 66 height 14
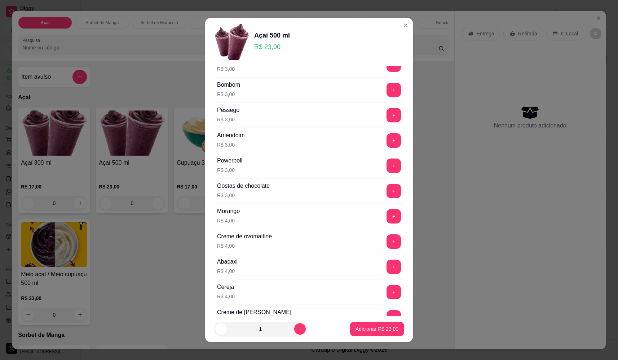
scroll to position [288, 0]
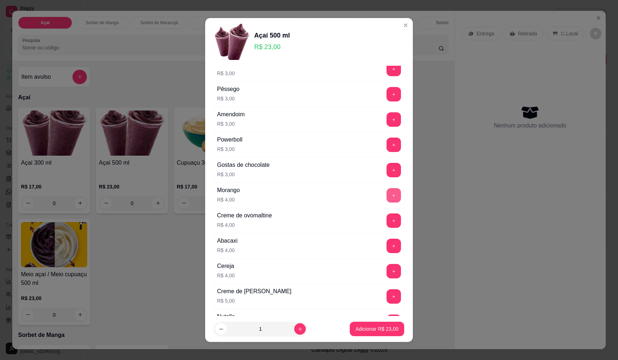
click at [387, 195] on button "+" at bounding box center [394, 195] width 14 height 14
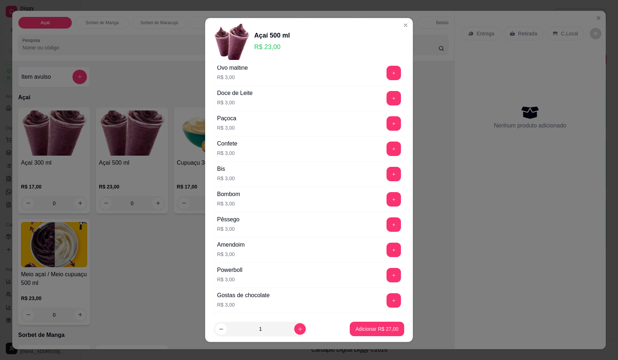
scroll to position [108, 0]
click at [387, 97] on button "+" at bounding box center [394, 98] width 14 height 14
click at [387, 174] on button "+" at bounding box center [394, 173] width 14 height 14
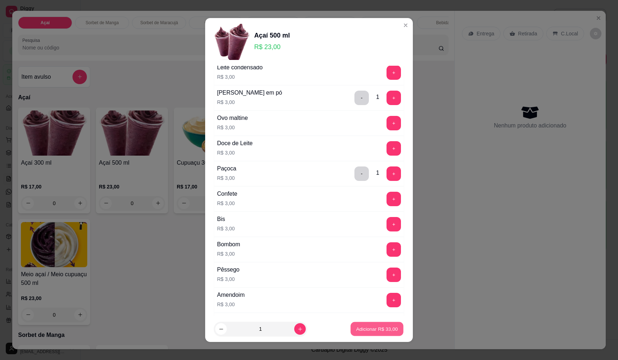
click at [373, 330] on p "Adicionar R$ 33,00" at bounding box center [377, 328] width 42 height 7
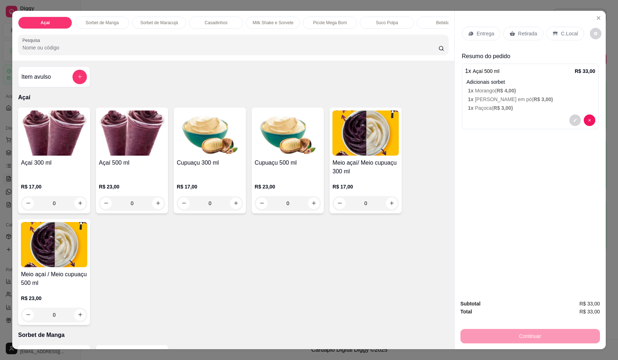
click at [78, 207] on div "0" at bounding box center [54, 203] width 66 height 14
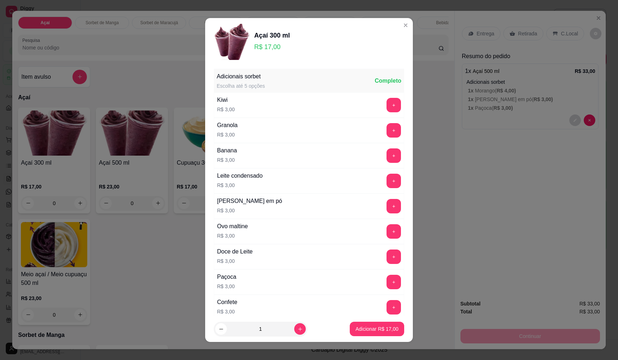
scroll to position [288, 0]
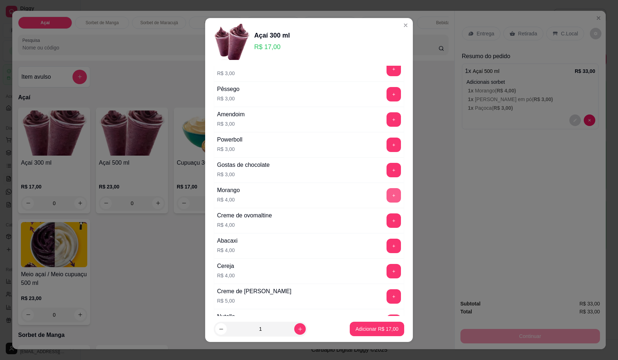
click at [387, 191] on button "+" at bounding box center [394, 195] width 14 height 14
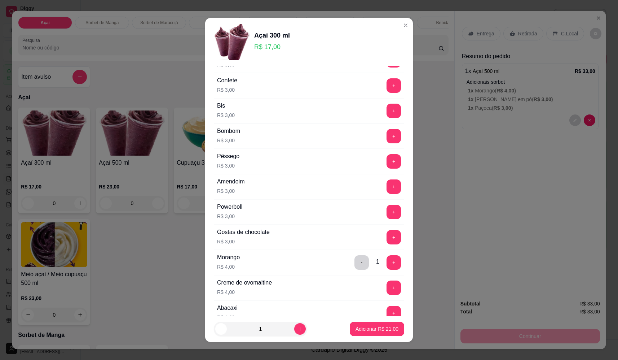
scroll to position [108, 0]
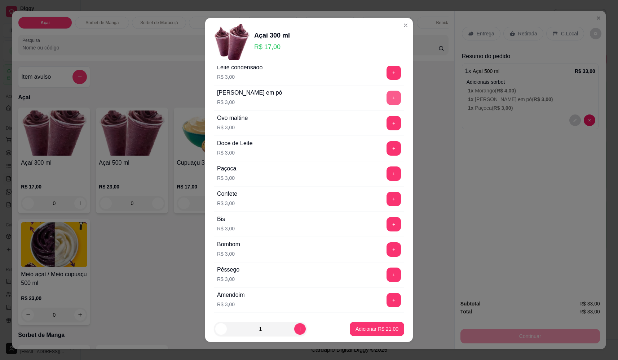
click at [387, 99] on button "+" at bounding box center [394, 98] width 14 height 14
click at [387, 169] on button "+" at bounding box center [394, 173] width 14 height 14
click at [372, 330] on button "Adicionar R$ 27,00" at bounding box center [377, 328] width 54 height 14
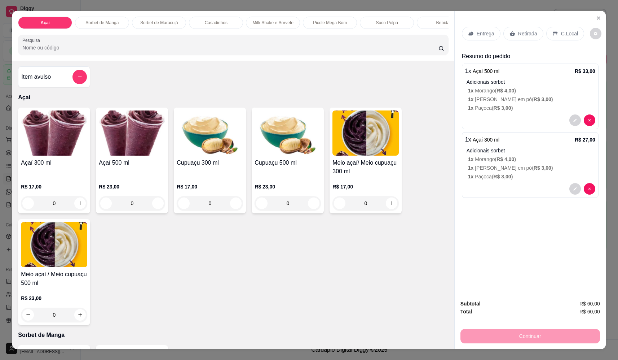
click at [527, 35] on p "Retirada" at bounding box center [527, 33] width 19 height 7
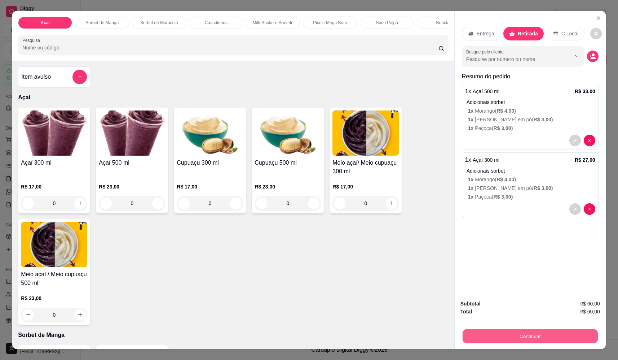
click at [519, 335] on button "Continuar" at bounding box center [530, 336] width 135 height 14
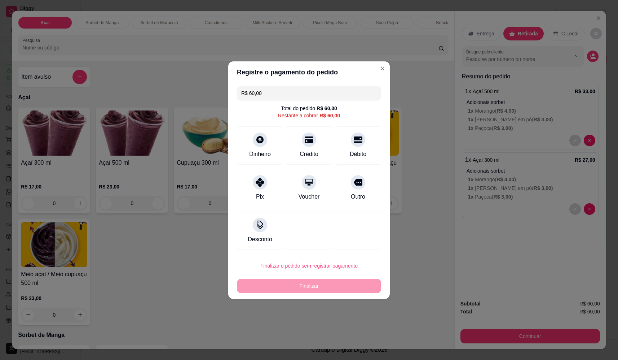
click at [360, 154] on div "Débito" at bounding box center [358, 154] width 17 height 9
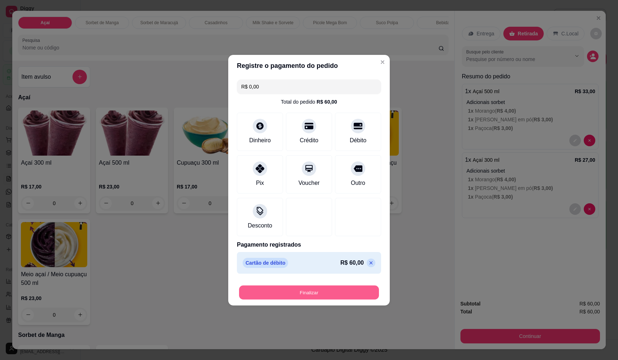
click at [331, 295] on button "Finalizar" at bounding box center [309, 292] width 140 height 14
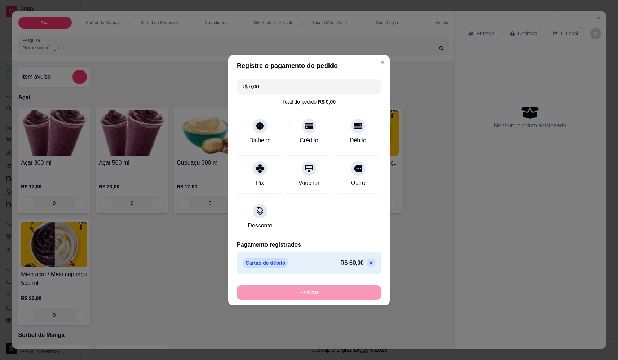
type input "-R$ 60,00"
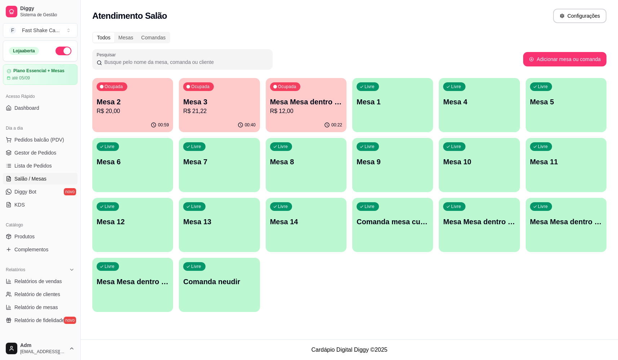
click at [492, 228] on div "Livre Mesa Mesa dentro azul" at bounding box center [479, 220] width 81 height 45
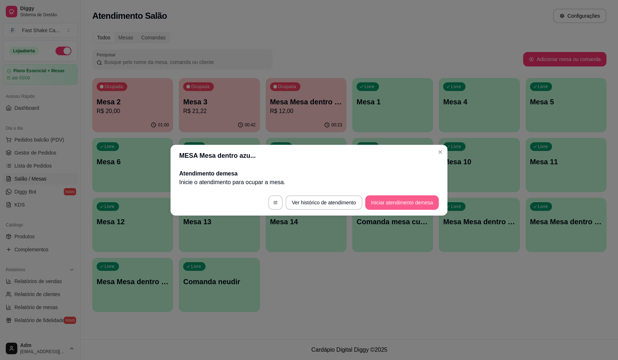
click at [396, 202] on button "Iniciar atendimento de mesa" at bounding box center [402, 202] width 74 height 14
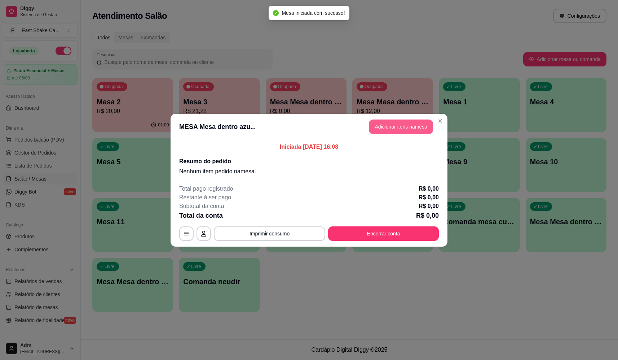
click at [402, 124] on button "Adicionar itens na mesa" at bounding box center [401, 126] width 64 height 14
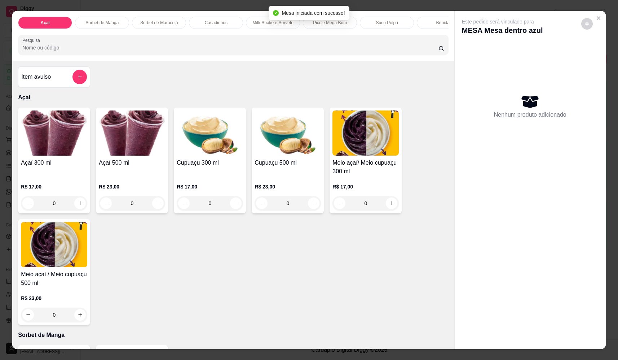
click at [80, 208] on div "0" at bounding box center [54, 203] width 66 height 14
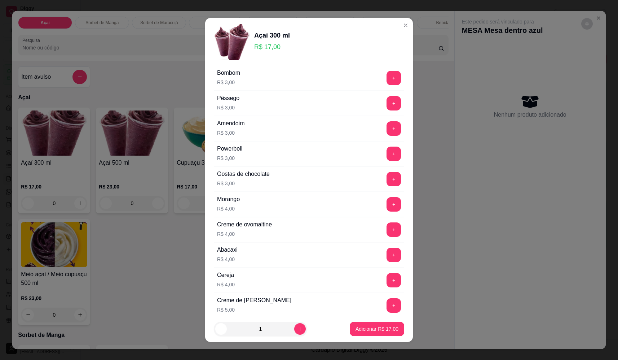
scroll to position [325, 0]
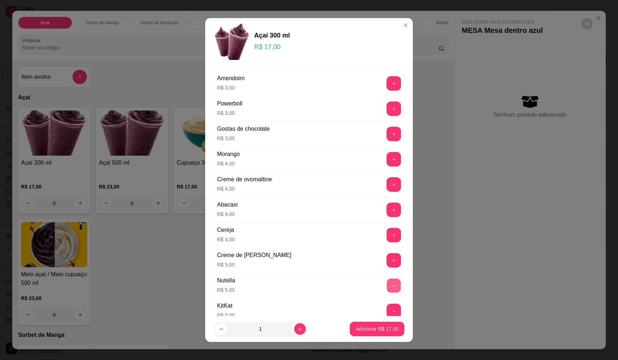
click at [387, 283] on button "+" at bounding box center [394, 285] width 14 height 14
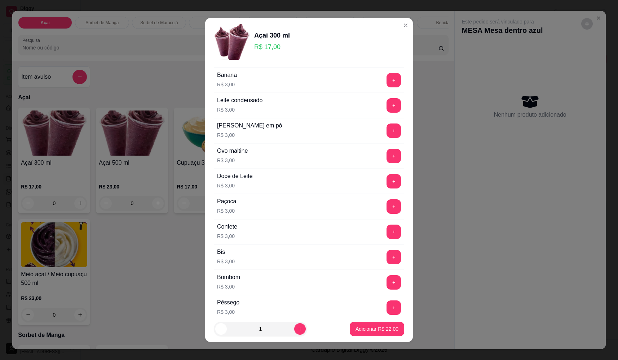
scroll to position [72, 0]
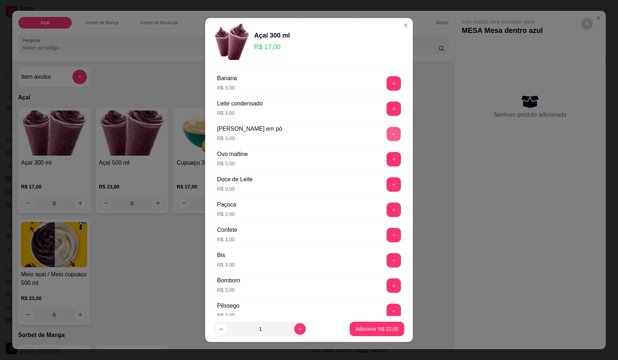
click at [387, 132] on button "+" at bounding box center [394, 134] width 14 height 14
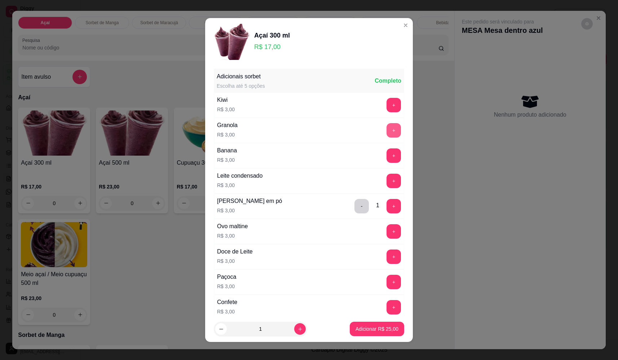
click at [387, 127] on button "+" at bounding box center [394, 130] width 14 height 14
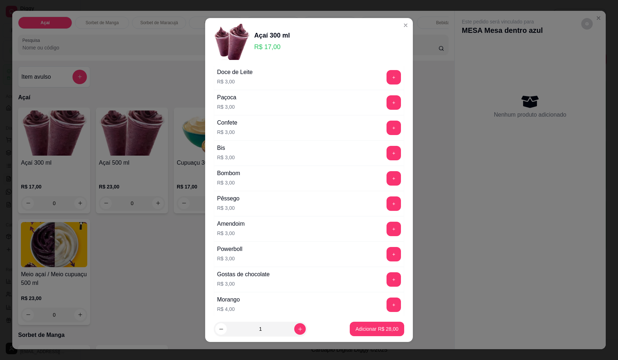
scroll to position [180, 0]
click at [387, 303] on button "+" at bounding box center [394, 303] width 14 height 14
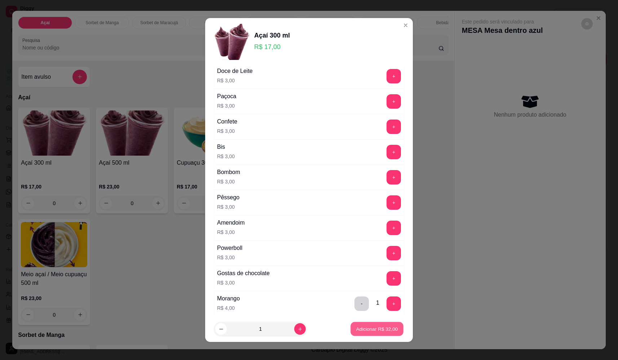
click at [376, 333] on button "Adicionar R$ 32,00" at bounding box center [376, 329] width 53 height 14
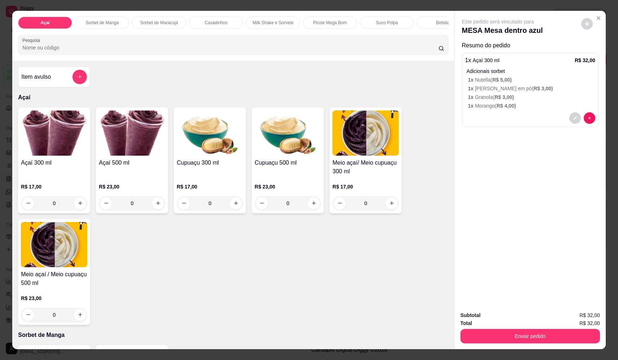
click at [77, 210] on div "0" at bounding box center [54, 203] width 66 height 14
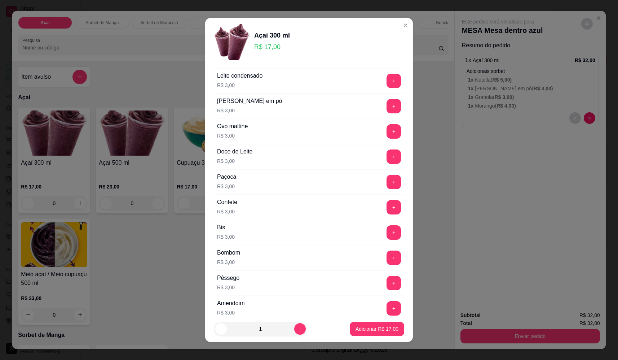
scroll to position [288, 0]
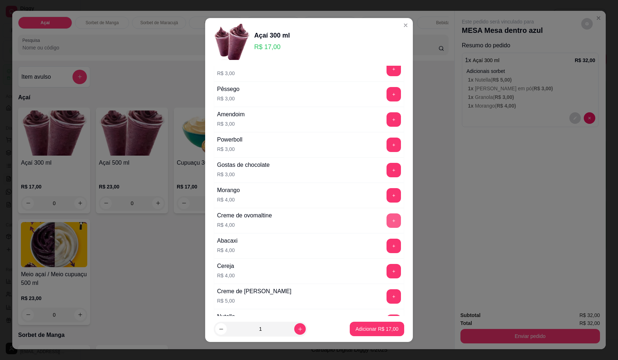
click at [387, 220] on button "+" at bounding box center [394, 220] width 14 height 14
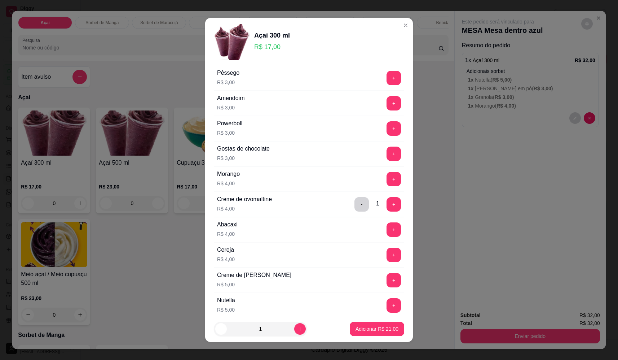
scroll to position [180, 0]
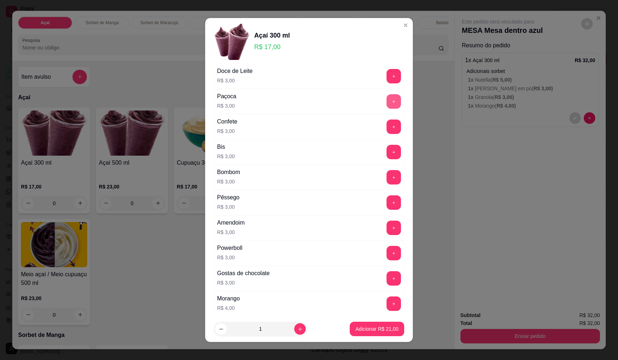
click at [387, 100] on button "+" at bounding box center [394, 101] width 14 height 14
click at [378, 325] on p "Adicionar R$ 24,00" at bounding box center [377, 328] width 43 height 7
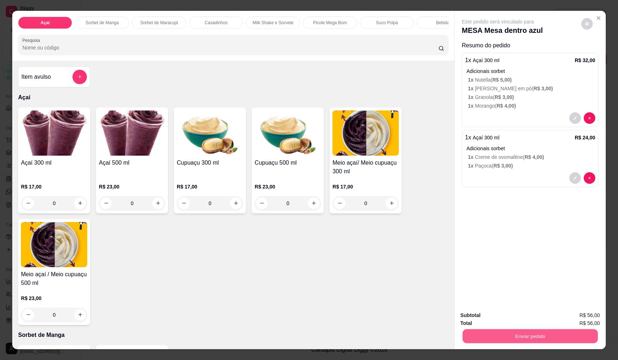
click at [516, 337] on button "Enviar pedido" at bounding box center [530, 336] width 135 height 14
click at [497, 316] on button "Não registrar e enviar pedido" at bounding box center [506, 317] width 73 height 13
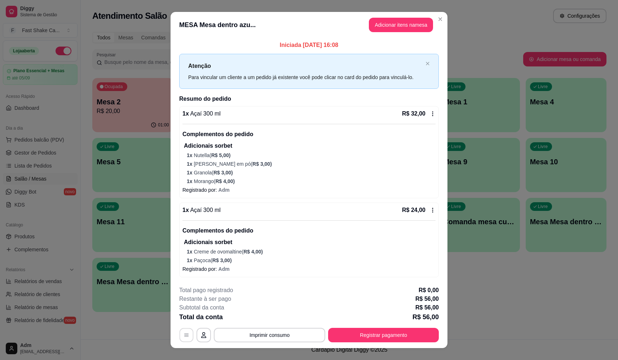
click at [182, 338] on button "button" at bounding box center [187, 335] width 14 height 14
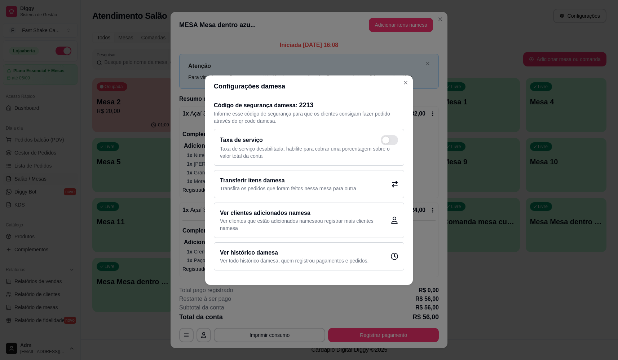
click at [296, 185] on p "Transfira os pedidos que foram feitos nessa mesa para outra" at bounding box center [288, 188] width 136 height 7
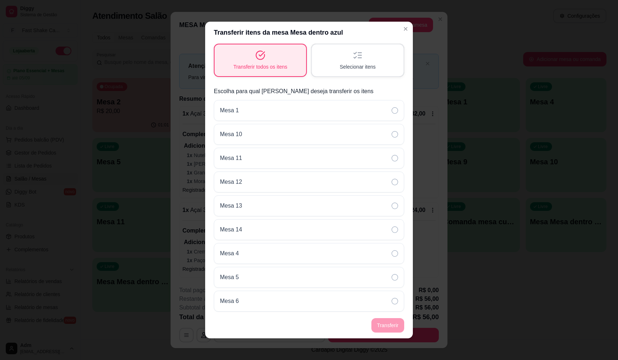
scroll to position [212, 0]
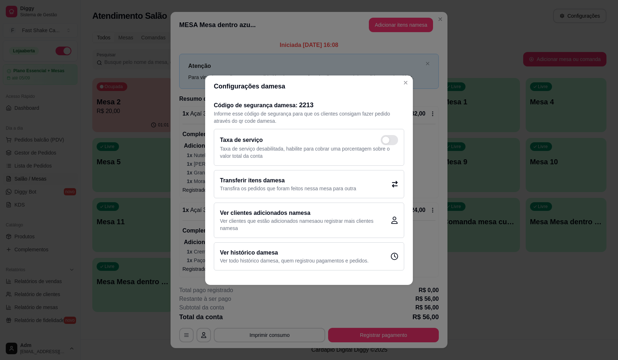
click at [272, 178] on h2 "Transferir itens da mesa" at bounding box center [288, 180] width 136 height 9
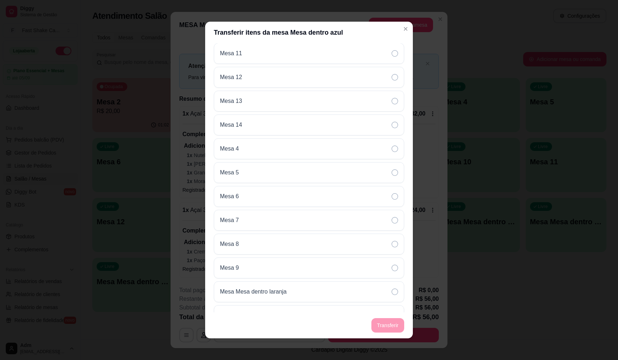
scroll to position [235, 0]
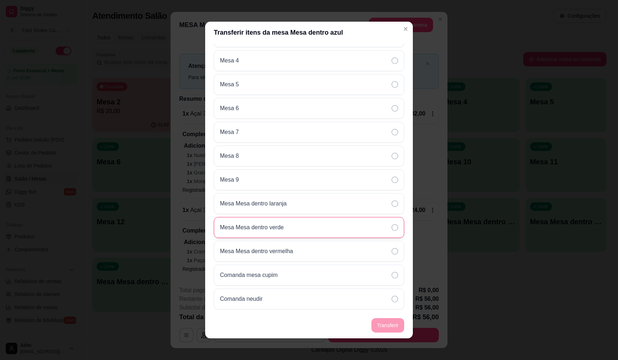
click at [287, 227] on div "Mesa Mesa dentro verde" at bounding box center [309, 227] width 190 height 21
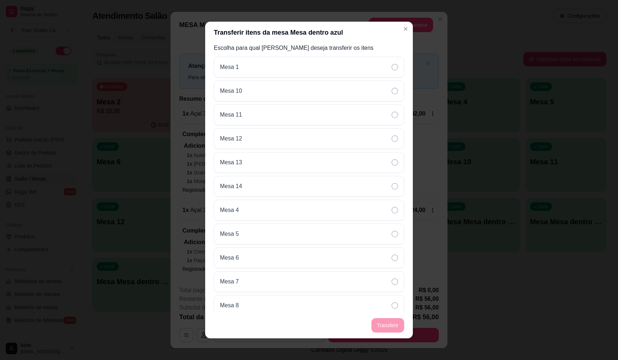
scroll to position [0, 0]
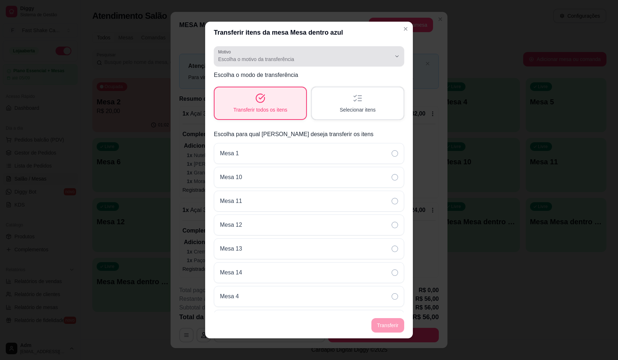
click at [273, 60] on span "Escolha o motivo da transferência" at bounding box center [304, 59] width 173 height 7
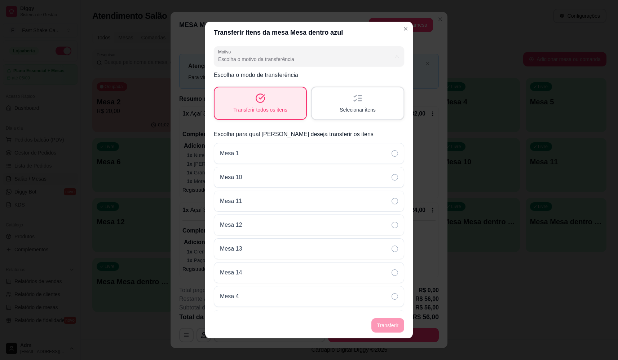
click at [263, 86] on span "Mudança de mesa" at bounding box center [300, 88] width 160 height 7
type input "TABLE_TRANSFER"
select select "TABLE_TRANSFER"
click at [384, 325] on button "Transferir" at bounding box center [388, 325] width 32 height 14
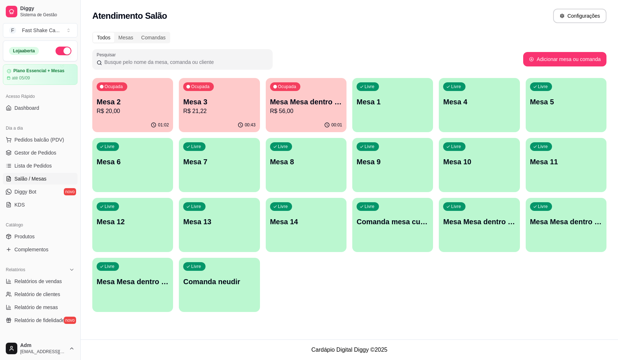
click at [116, 109] on p "R$ 20,00" at bounding box center [133, 111] width 72 height 9
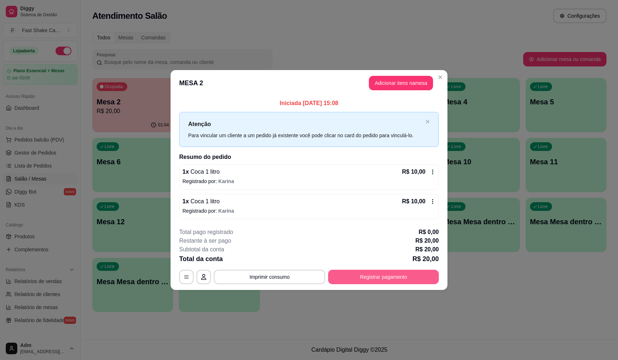
click at [401, 274] on button "Registrar pagamento" at bounding box center [383, 276] width 111 height 14
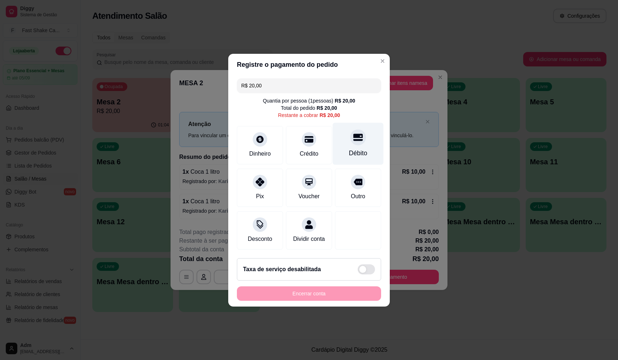
click at [350, 130] on div at bounding box center [358, 137] width 16 height 16
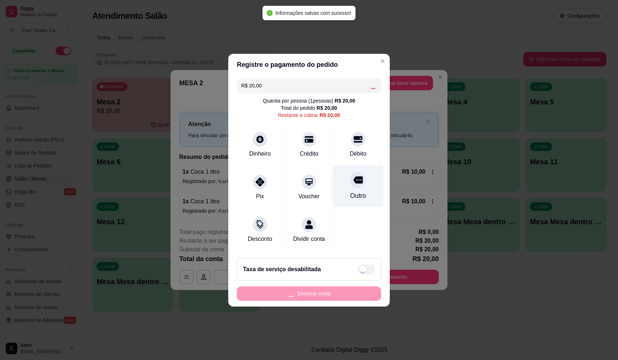
type input "R$ 0,00"
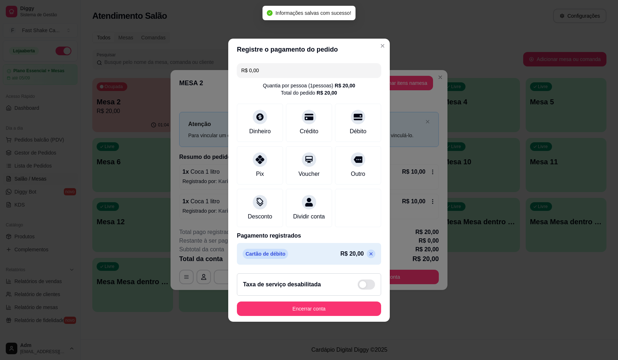
click at [362, 305] on footer "Taxa de serviço desabilitada Encerrar conta" at bounding box center [309, 294] width 162 height 54
click at [360, 311] on button "Encerrar conta" at bounding box center [309, 308] width 144 height 14
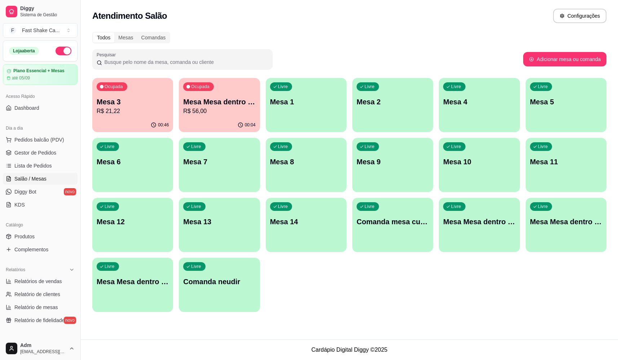
click at [216, 93] on div "Ocupada Mesa Mesa dentro verde R$ 56,00" at bounding box center [219, 98] width 81 height 40
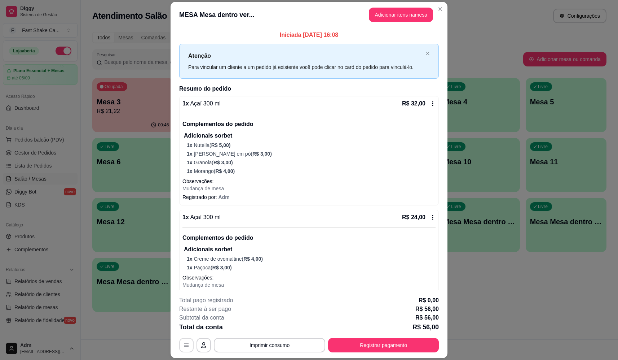
click at [183, 348] on button "button" at bounding box center [186, 345] width 14 height 14
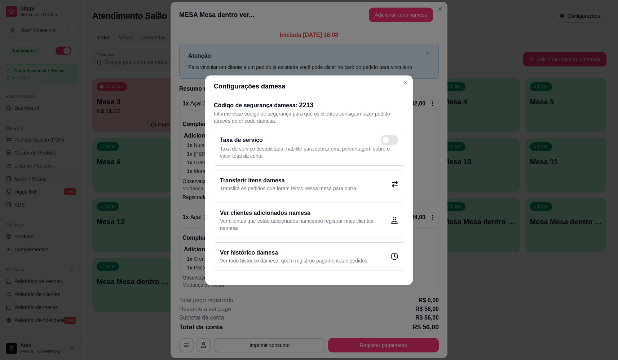
click at [265, 184] on h2 "Transferir itens da mesa" at bounding box center [288, 180] width 136 height 9
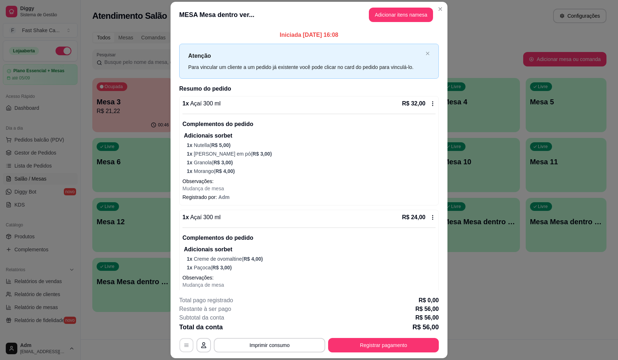
click at [185, 344] on icon "button" at bounding box center [187, 345] width 6 height 6
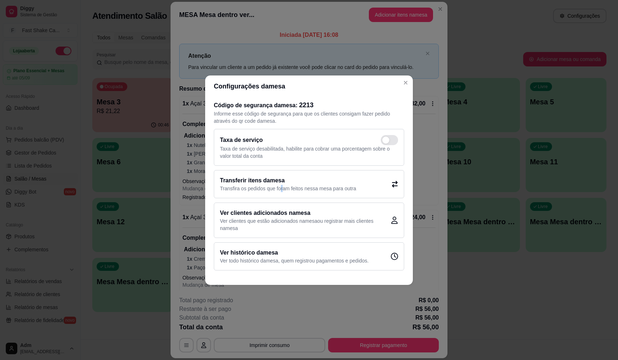
click at [281, 185] on p "Transfira os pedidos que foram feitos nessa mesa para outra" at bounding box center [288, 188] width 136 height 7
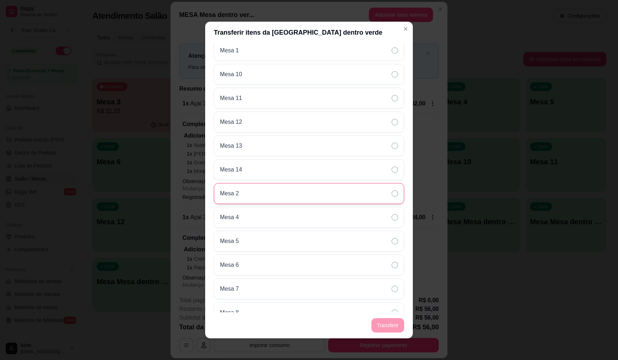
scroll to position [108, 0]
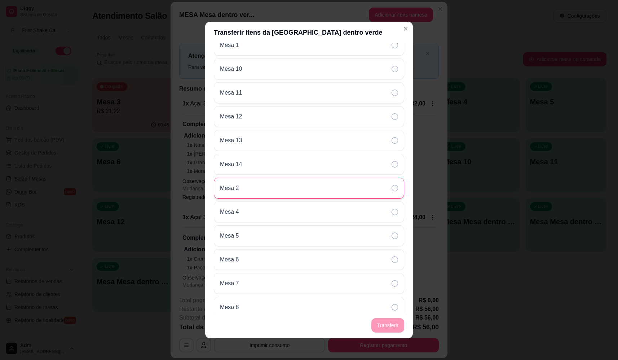
click at [252, 196] on div "Mesa 2" at bounding box center [309, 187] width 190 height 21
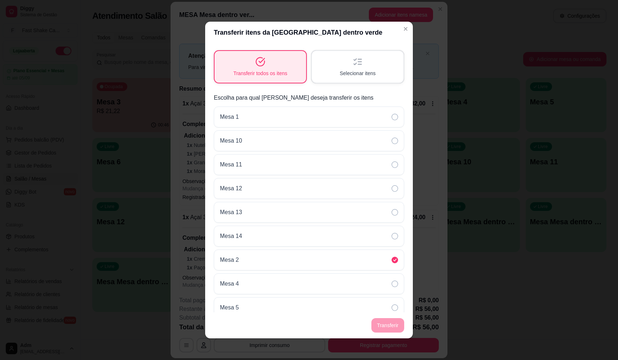
scroll to position [0, 0]
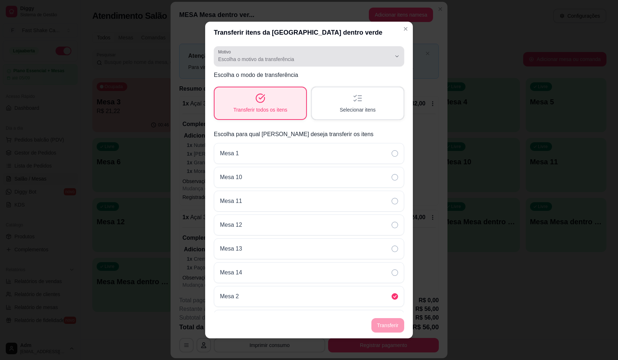
click at [292, 59] on span "Escolha o motivo da transferência" at bounding box center [304, 59] width 173 height 7
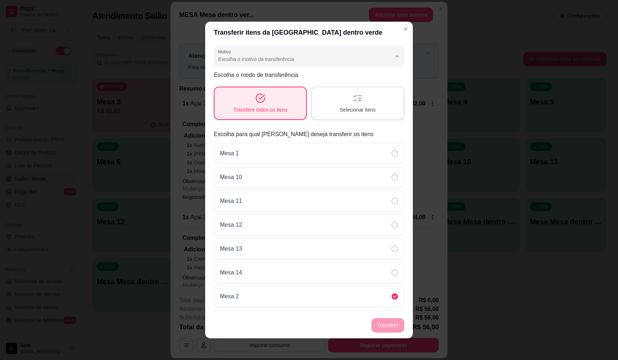
click at [277, 88] on span "Mudança de mesa" at bounding box center [300, 88] width 160 height 7
type input "TABLE_TRANSFER"
select select "TABLE_TRANSFER"
click at [387, 326] on button "Transferir" at bounding box center [388, 325] width 32 height 14
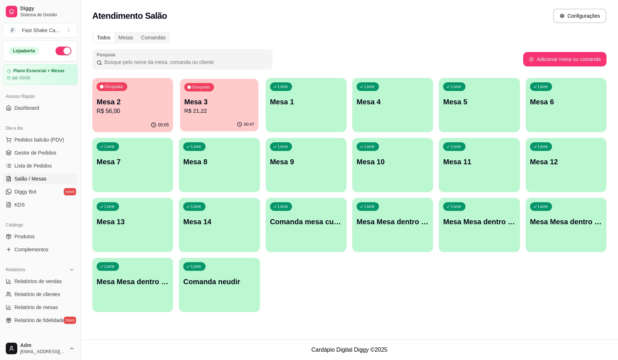
click at [235, 124] on div "00:47" at bounding box center [219, 125] width 79 height 14
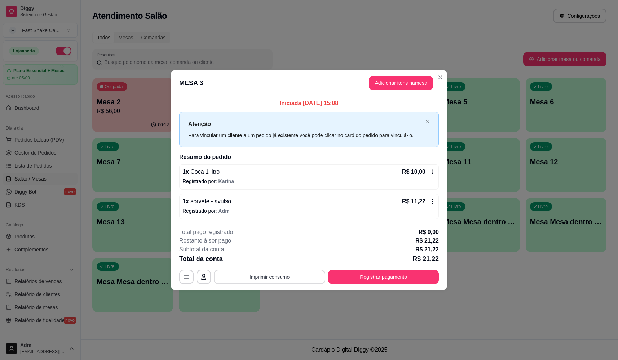
click at [294, 279] on button "Imprimir consumo" at bounding box center [269, 276] width 111 height 14
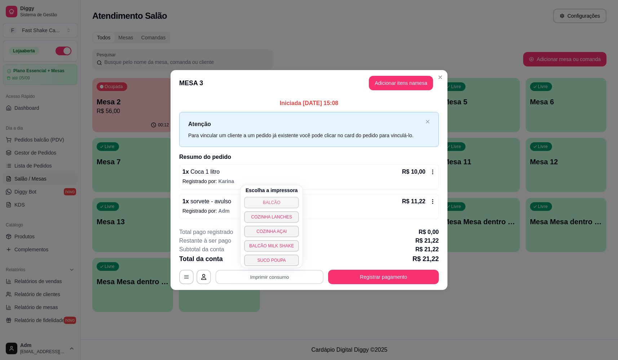
click at [274, 200] on button "BALCÃO" at bounding box center [271, 203] width 55 height 12
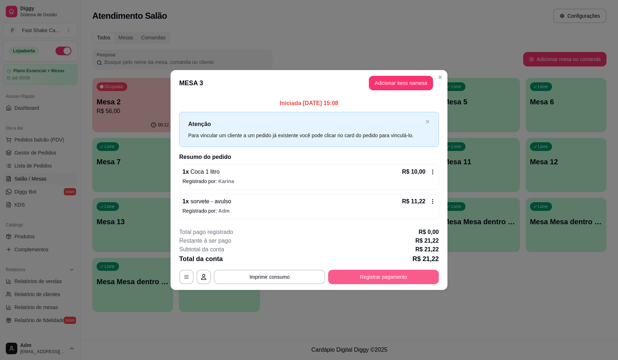
click at [384, 275] on button "Registrar pagamento" at bounding box center [383, 276] width 111 height 14
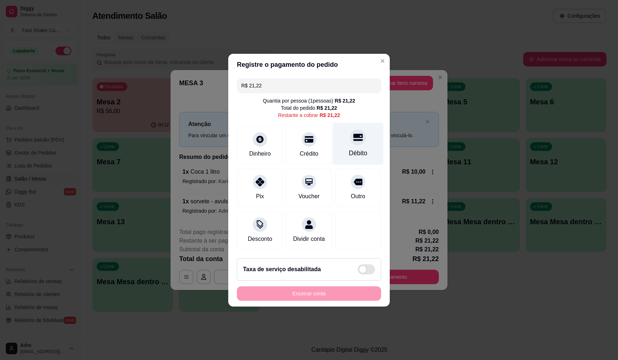
click at [361, 134] on div "Débito" at bounding box center [358, 143] width 51 height 42
type input "R$ 0,00"
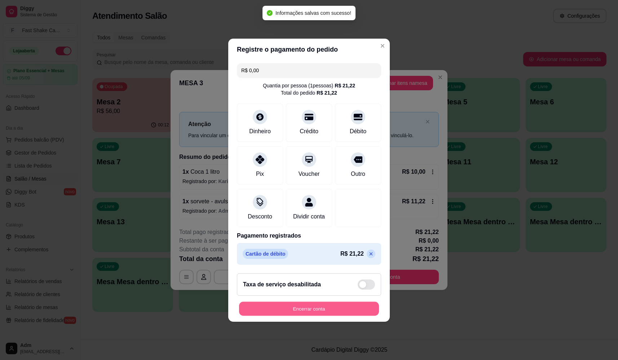
click at [339, 308] on button "Encerrar conta" at bounding box center [309, 308] width 140 height 14
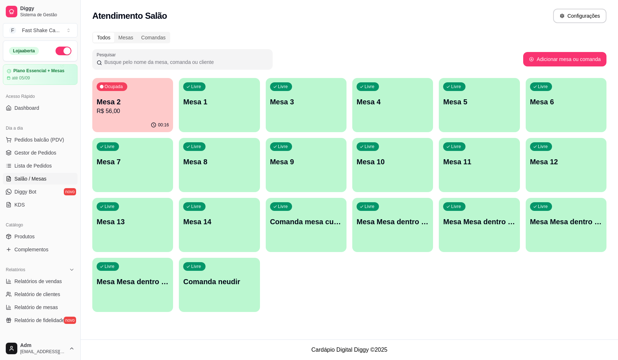
click at [586, 223] on p "Mesa Mesa dentro verde" at bounding box center [566, 221] width 72 height 10
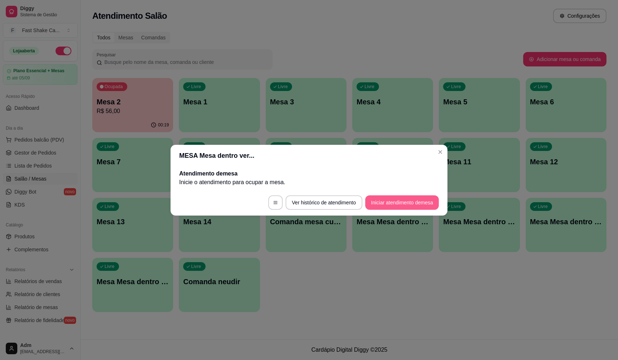
click at [415, 203] on button "Iniciar atendimento de mesa" at bounding box center [402, 202] width 74 height 14
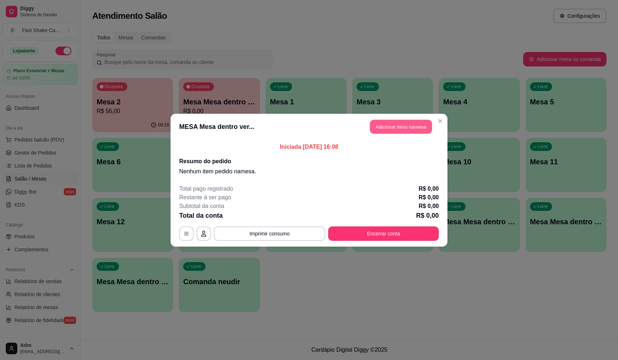
click at [401, 124] on button "Adicionar itens na mesa" at bounding box center [401, 126] width 62 height 14
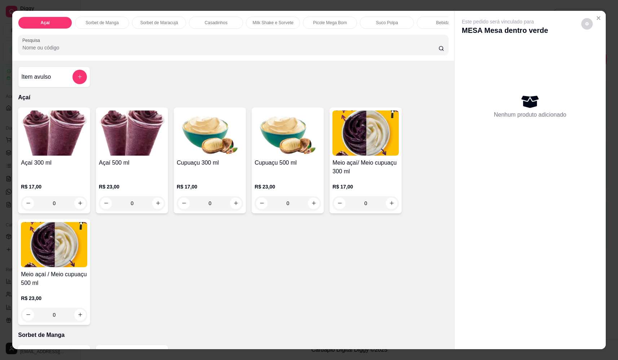
click at [152, 207] on div "0" at bounding box center [132, 203] width 66 height 14
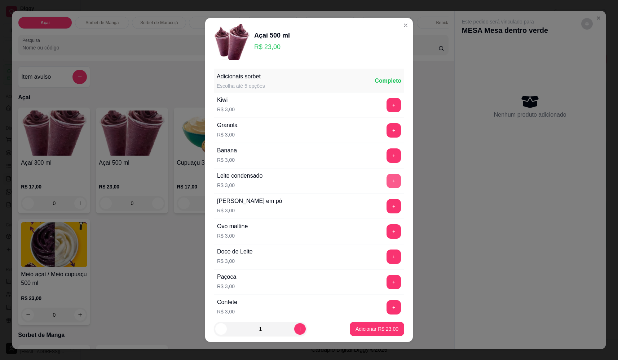
click at [387, 178] on button "+" at bounding box center [394, 180] width 14 height 14
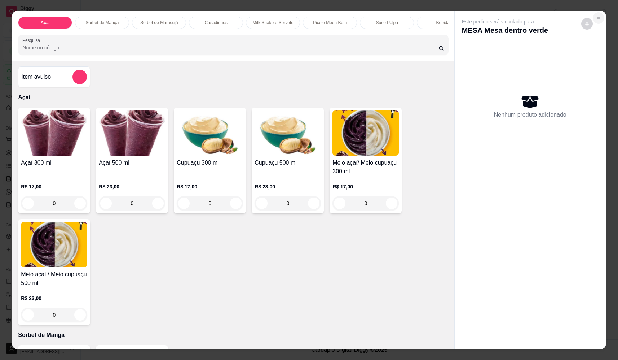
click at [596, 17] on icon "Close" at bounding box center [599, 18] width 6 height 6
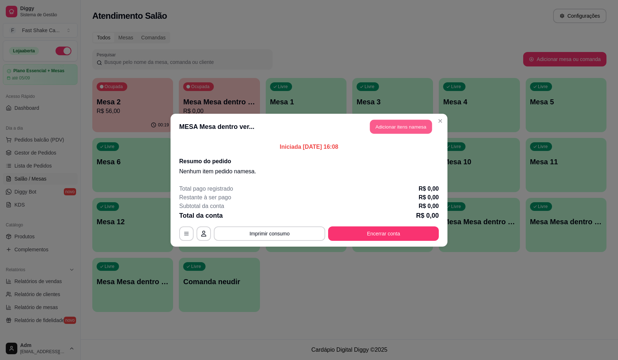
click at [410, 129] on button "Adicionar itens na mesa" at bounding box center [401, 126] width 62 height 14
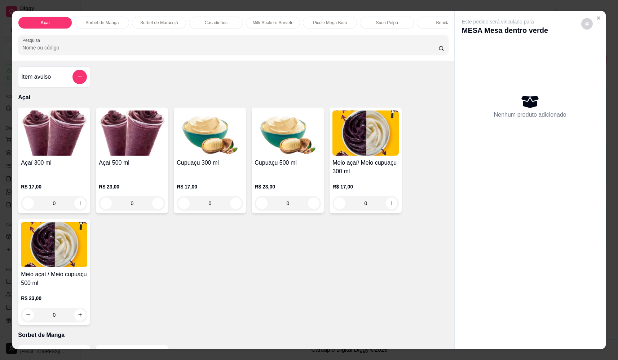
click at [80, 82] on button "add-separate-item" at bounding box center [79, 77] width 14 height 14
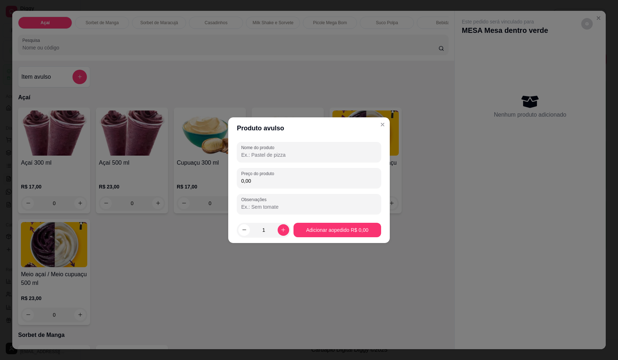
click at [307, 156] on input "Nome do produto" at bounding box center [309, 154] width 136 height 7
type input "sorvete"
click at [285, 180] on input "0,00" at bounding box center [309, 180] width 136 height 7
type input "28,22"
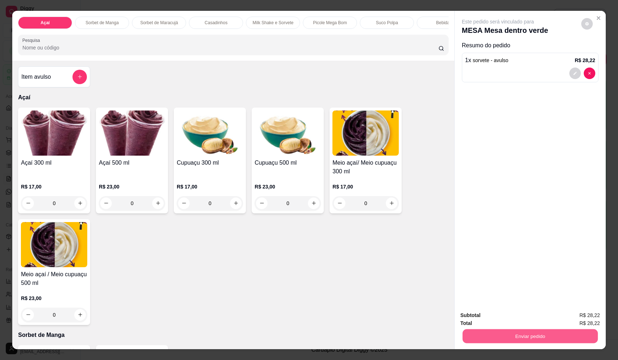
click at [529, 336] on button "Enviar pedido" at bounding box center [530, 336] width 135 height 14
click at [509, 319] on button "Não registrar e enviar pedido" at bounding box center [506, 317] width 73 height 13
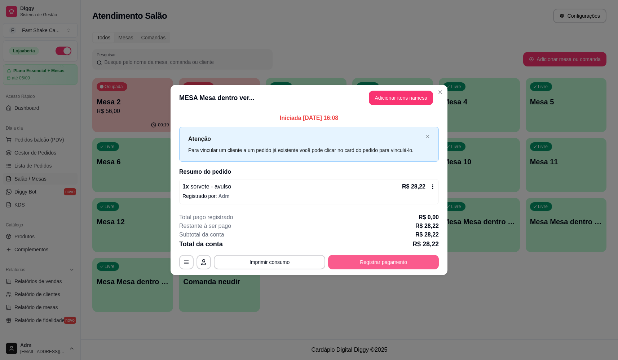
click at [392, 263] on button "Registrar pagamento" at bounding box center [383, 262] width 111 height 14
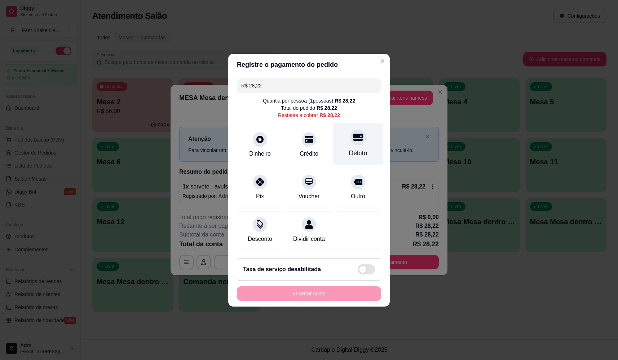
click at [352, 130] on div at bounding box center [358, 137] width 16 height 16
type input "R$ 0,00"
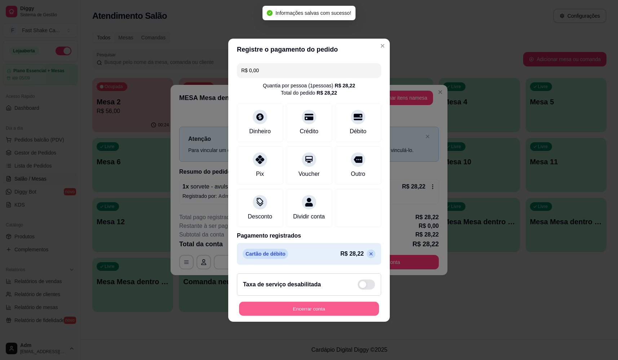
click at [332, 309] on button "Encerrar conta" at bounding box center [309, 308] width 140 height 14
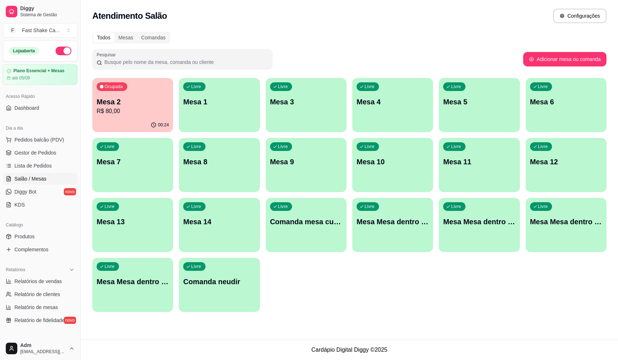
click at [140, 102] on p "Mesa 2" at bounding box center [133, 102] width 72 height 10
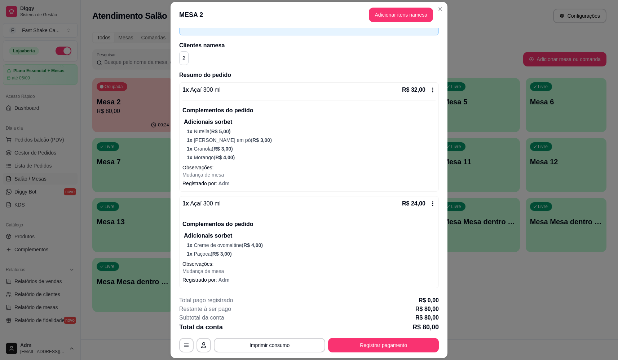
scroll to position [118, 0]
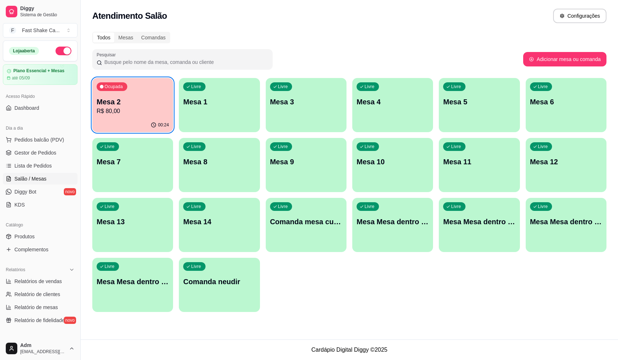
click at [350, 321] on div "Atendimento Salão Configurações Todos Mesas Comandas Pesquisar Adicionar mesa o…" at bounding box center [349, 169] width 537 height 339
click at [570, 210] on div "Livre Mesa Mesa dentro verde" at bounding box center [566, 220] width 81 height 45
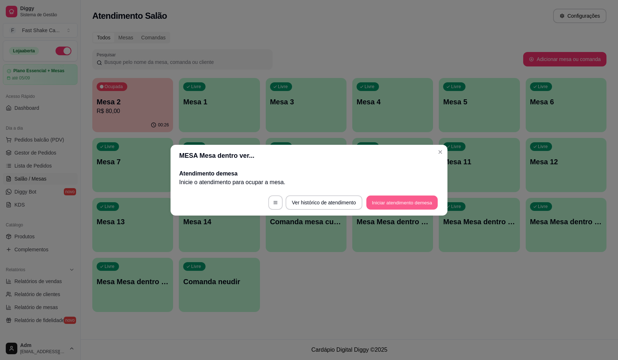
click at [395, 200] on button "Iniciar atendimento de mesa" at bounding box center [401, 202] width 71 height 14
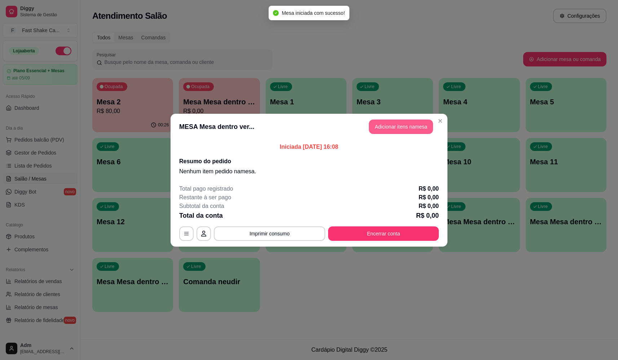
click at [397, 125] on button "Adicionar itens na mesa" at bounding box center [401, 126] width 64 height 14
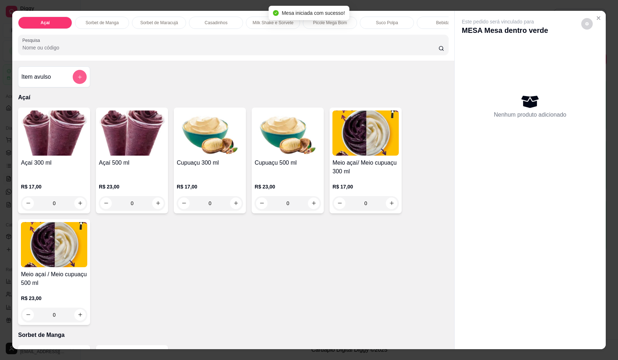
click at [81, 84] on button "add-separate-item" at bounding box center [80, 77] width 14 height 14
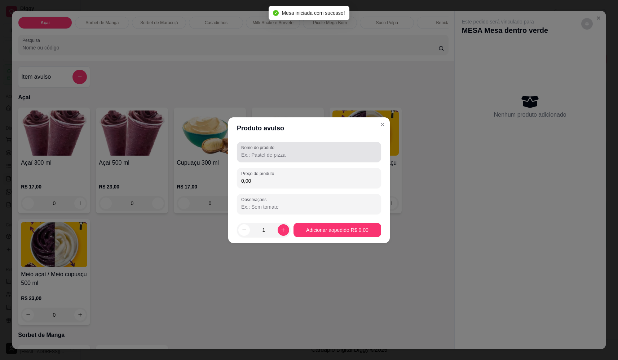
click at [296, 149] on div at bounding box center [309, 152] width 136 height 14
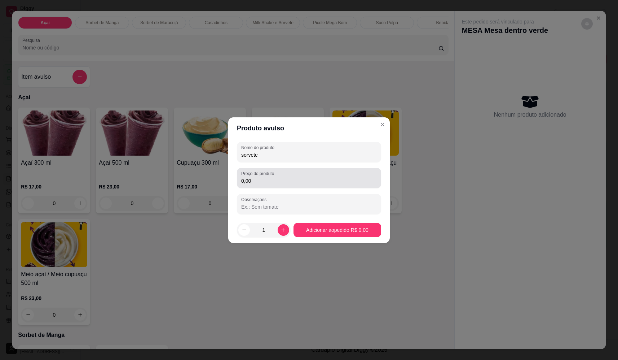
type input "sorvete"
click at [290, 180] on input "0,00" at bounding box center [309, 180] width 136 height 7
type input "14,96"
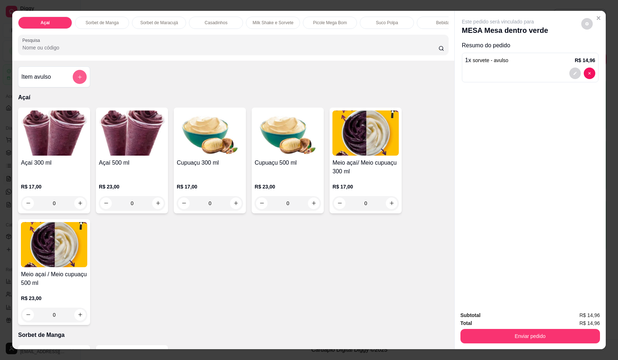
click at [79, 80] on icon "add-separate-item" at bounding box center [79, 76] width 5 height 5
click at [264, 153] on input "Nome do produto" at bounding box center [309, 154] width 136 height 7
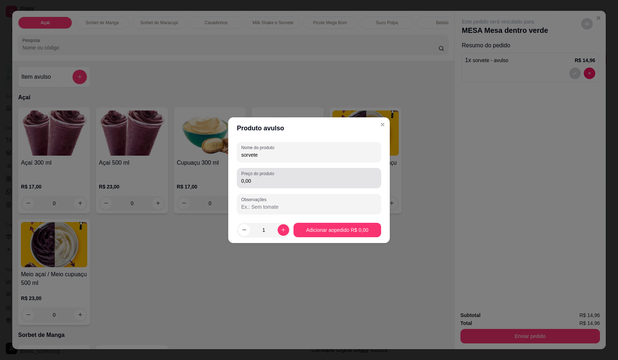
type input "sorvete"
click at [275, 179] on input "0,00" at bounding box center [309, 180] width 136 height 7
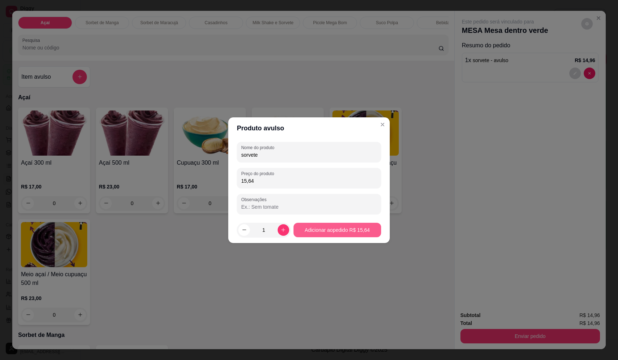
type input "15,64"
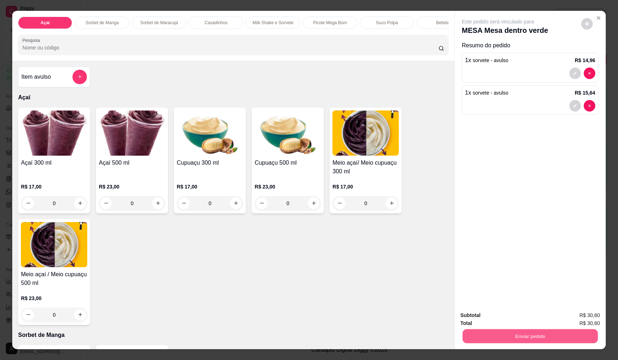
click at [510, 331] on button "Enviar pedido" at bounding box center [530, 336] width 135 height 14
click at [508, 319] on button "Não registrar e enviar pedido" at bounding box center [506, 318] width 75 height 14
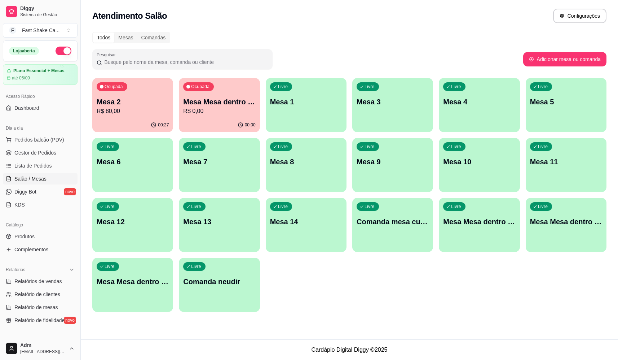
click at [142, 164] on p "Mesa 6" at bounding box center [133, 161] width 72 height 10
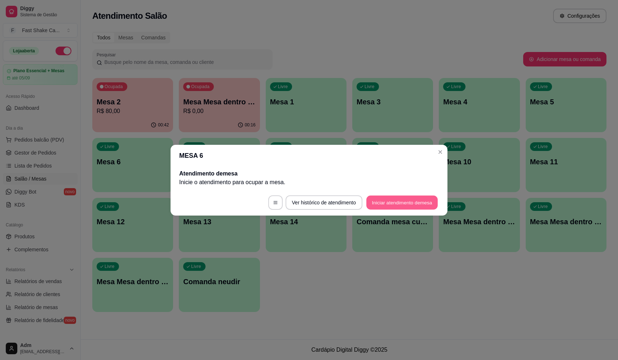
click at [390, 206] on button "Iniciar atendimento de mesa" at bounding box center [401, 202] width 71 height 14
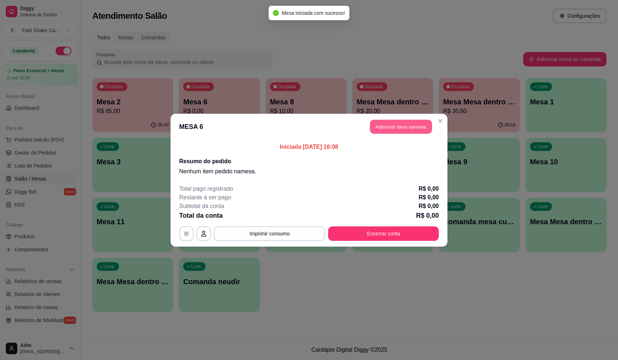
click at [379, 126] on button "Adicionar itens na mesa" at bounding box center [401, 126] width 62 height 14
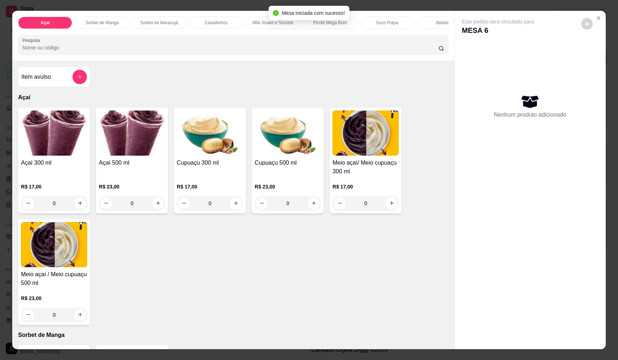
click at [89, 79] on div "Item avulso Açaí Açaí 300 ml R$ 17,00 0 Açaí 500 ml R$ 23,00 0 Cupuaçu 300 ml R…" at bounding box center [233, 205] width 442 height 288
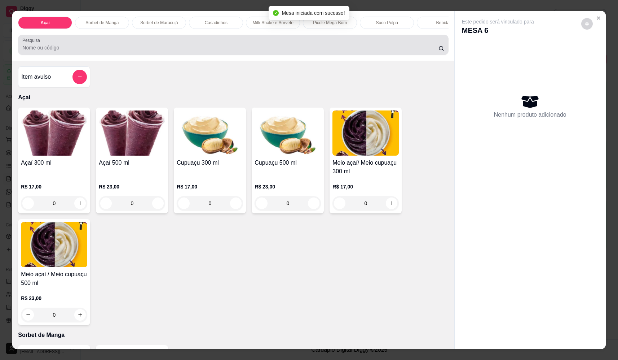
click at [118, 48] on div at bounding box center [233, 45] width 422 height 14
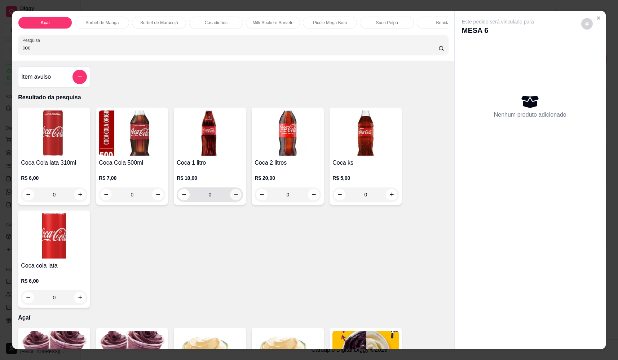
type input "coc"
click at [234, 197] on icon "increase-product-quantity" at bounding box center [235, 193] width 5 height 5
type input "1"
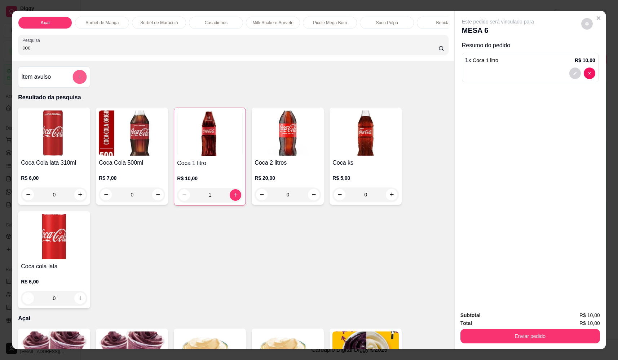
click at [79, 80] on icon "add-separate-item" at bounding box center [79, 76] width 5 height 5
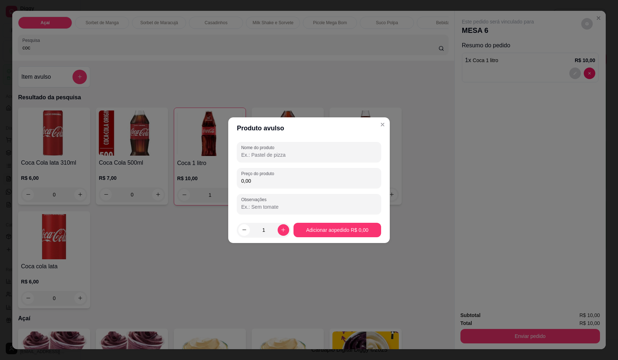
click at [283, 163] on div "Nome do produto Preço do produto 0,00 Observações" at bounding box center [309, 178] width 144 height 72
drag, startPoint x: 287, startPoint y: 156, endPoint x: 265, endPoint y: 162, distance: 22.1
click at [282, 158] on input "Nome do produto" at bounding box center [309, 154] width 136 height 7
type input "sorvete"
click at [333, 182] on input "0,00" at bounding box center [309, 180] width 136 height 7
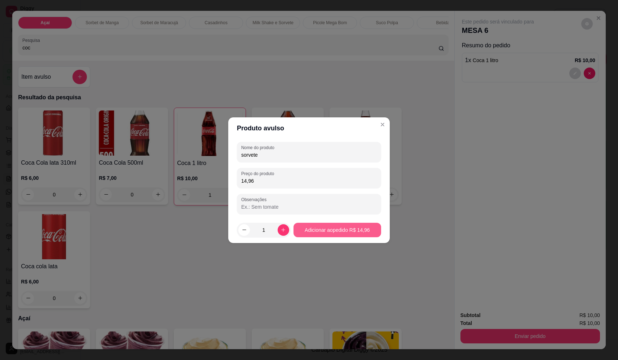
type input "14,96"
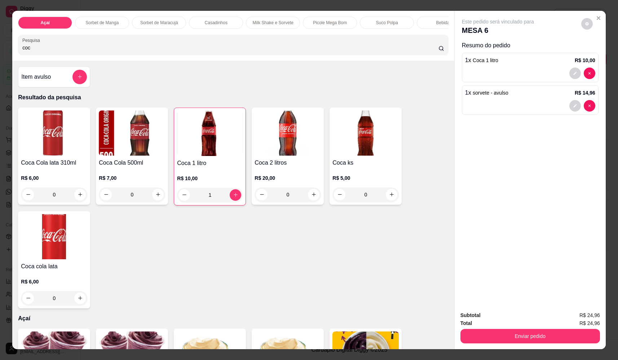
click at [67, 79] on div "Item avulso" at bounding box center [54, 77] width 66 height 14
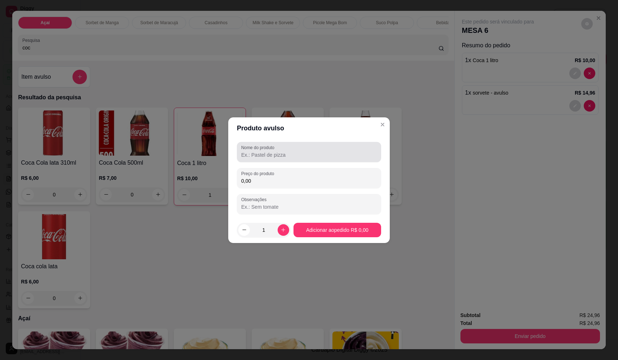
click at [305, 155] on input "Nome do produto" at bounding box center [309, 154] width 136 height 7
type input "sorvete"
click at [358, 179] on input "0,00" at bounding box center [309, 180] width 136 height 7
type input "16,66"
drag, startPoint x: 325, startPoint y: 239, endPoint x: 329, endPoint y: 236, distance: 4.9
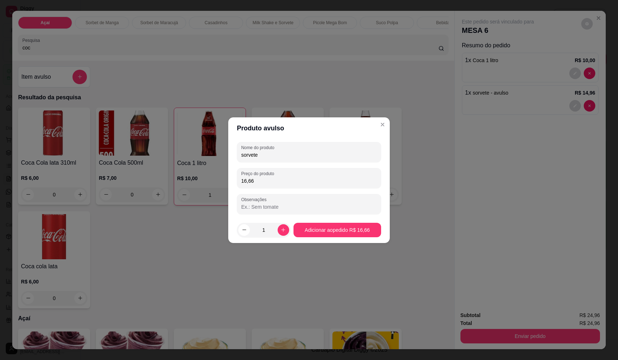
click at [326, 238] on footer "1 Adicionar ao pedido R$ 16,66" at bounding box center [309, 230] width 162 height 26
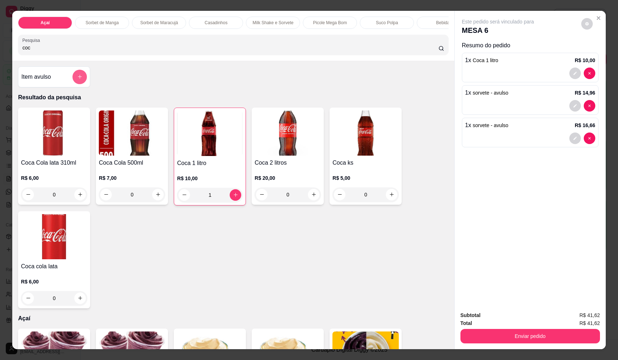
click at [77, 79] on icon "add-separate-item" at bounding box center [79, 76] width 5 height 5
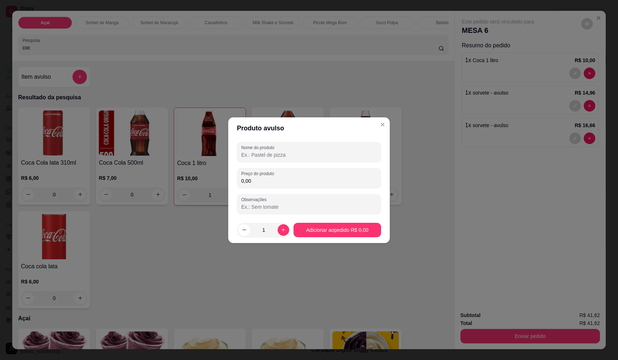
drag, startPoint x: 313, startPoint y: 156, endPoint x: 307, endPoint y: 157, distance: 6.2
click at [311, 156] on input "Nome do produto" at bounding box center [309, 154] width 136 height 7
type input "sorvete"
click at [293, 186] on div "Preço do produto 0,00" at bounding box center [309, 178] width 144 height 20
type input "21,00"
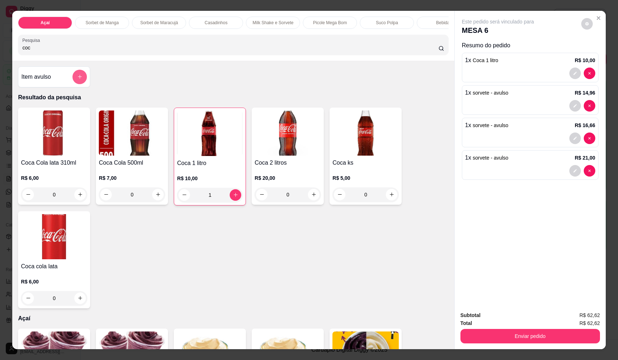
click at [77, 79] on icon "add-separate-item" at bounding box center [79, 76] width 5 height 5
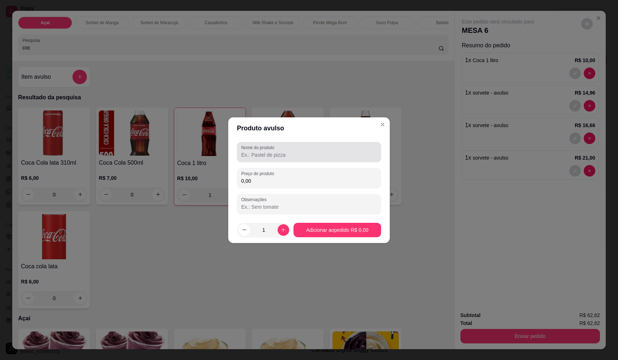
click at [270, 153] on input "Nome do produto" at bounding box center [309, 154] width 136 height 7
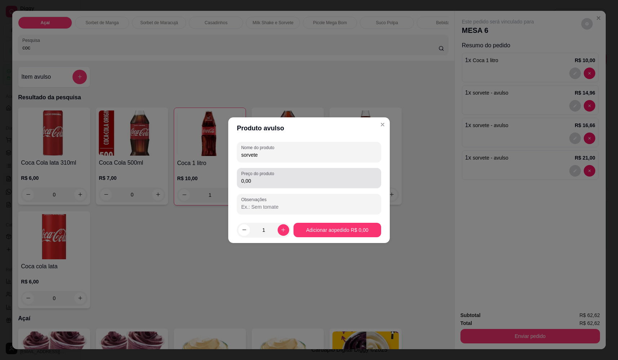
type input "sorvete"
click at [285, 172] on div "0,00" at bounding box center [309, 178] width 136 height 14
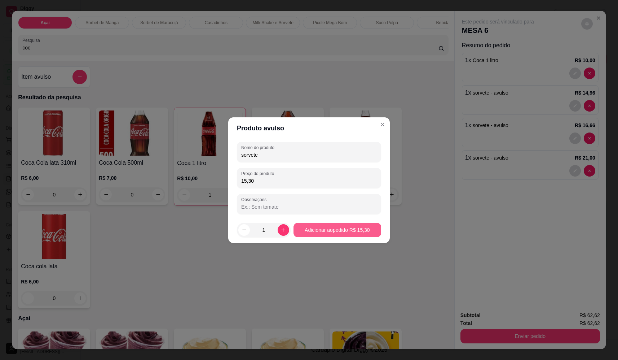
type input "15,30"
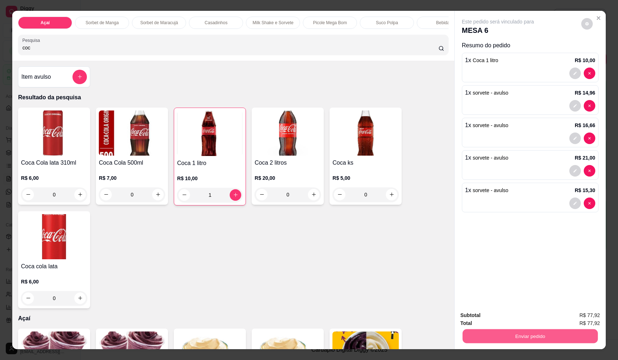
click at [534, 340] on button "Enviar pedido" at bounding box center [530, 336] width 135 height 14
click at [511, 314] on button "Não registrar e enviar pedido" at bounding box center [506, 318] width 75 height 14
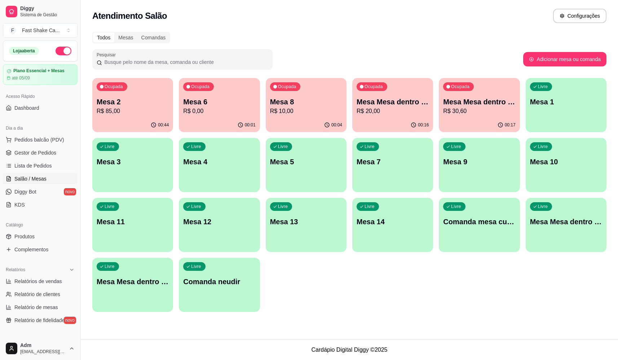
click at [498, 113] on p "R$ 30,60" at bounding box center [479, 111] width 72 height 9
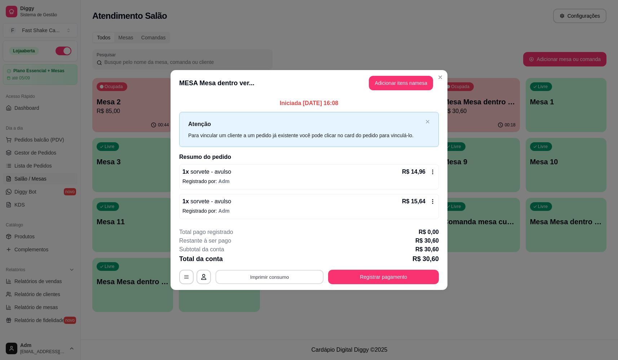
click at [301, 275] on button "Imprimir consumo" at bounding box center [270, 277] width 108 height 14
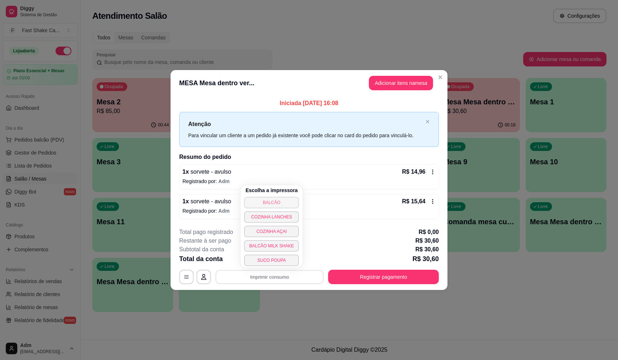
click at [287, 204] on button "BALCÃO" at bounding box center [271, 203] width 55 height 12
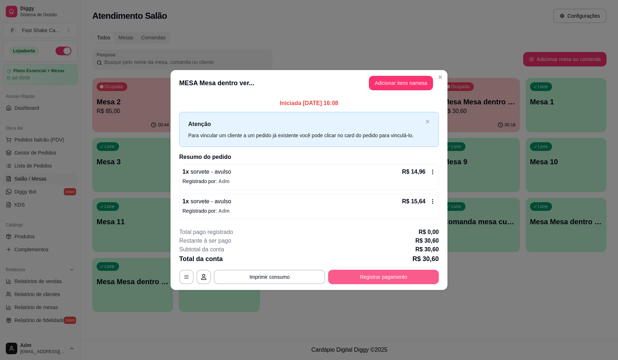
click at [411, 279] on button "Registrar pagamento" at bounding box center [383, 276] width 111 height 14
click at [344, 122] on div "R$ 30,60 Quantia por pessoa ( 1 pessoas) R$ 30,60 Total do pedido R$ 30,60 Rest…" at bounding box center [309, 163] width 162 height 177
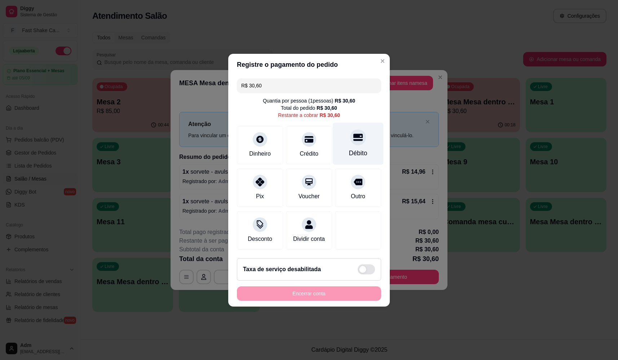
drag, startPoint x: 353, startPoint y: 149, endPoint x: 353, endPoint y: 153, distance: 4.7
click at [353, 148] on div "Débito" at bounding box center [358, 152] width 18 height 9
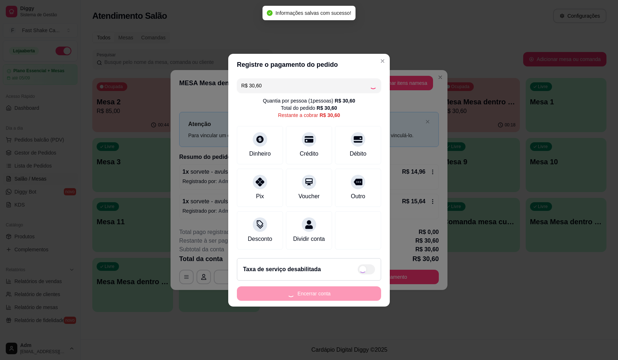
type input "R$ 0,00"
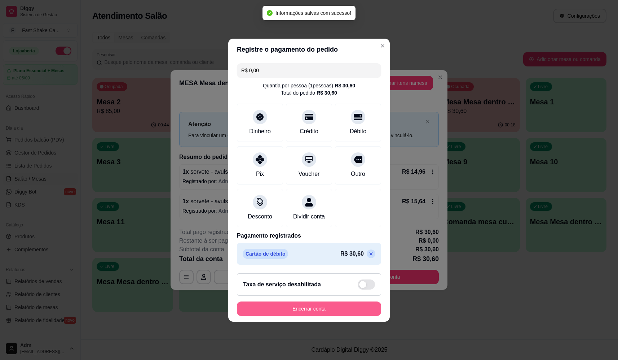
click at [338, 309] on button "Encerrar conta" at bounding box center [309, 308] width 144 height 14
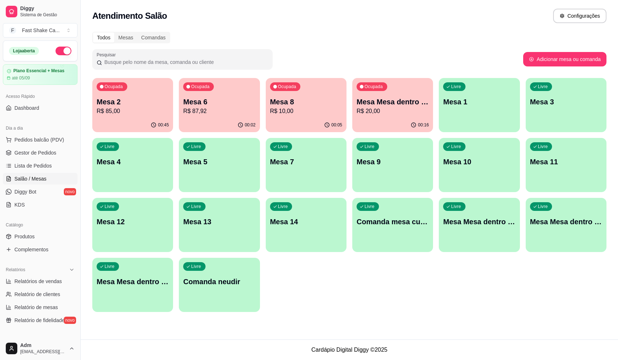
click at [123, 110] on p "R$ 85,00" at bounding box center [133, 111] width 72 height 9
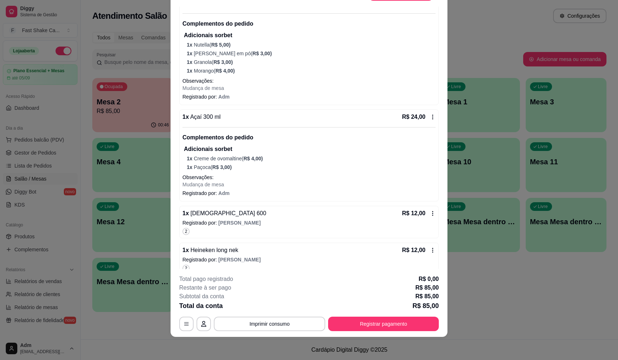
scroll to position [0, 0]
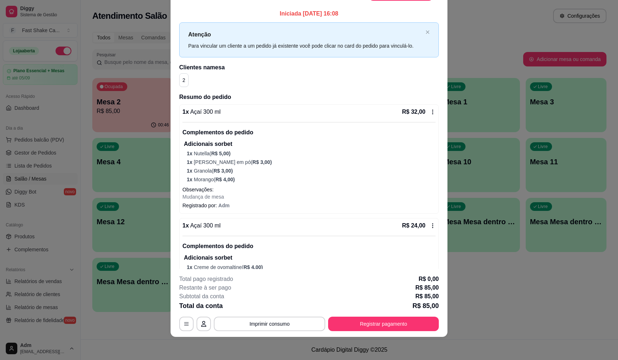
click at [222, 158] on div "Adicionais sorbet 1 x Nutella ( R$ 5,00 ) 1 x Leite em pó ( R$ 3,00 ) 1 x Grano…" at bounding box center [310, 161] width 252 height 43
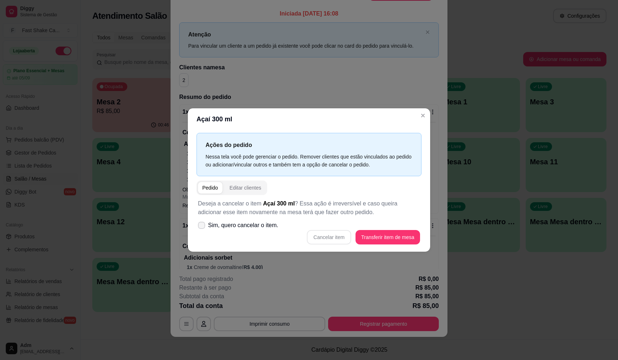
click at [261, 228] on span "Sim, quero cancelar o item." at bounding box center [243, 225] width 70 height 9
click at [202, 228] on input "Sim, quero cancelar o item." at bounding box center [200, 228] width 5 height 5
checkbox input "true"
click at [310, 241] on button "Cancelar item" at bounding box center [329, 237] width 43 height 14
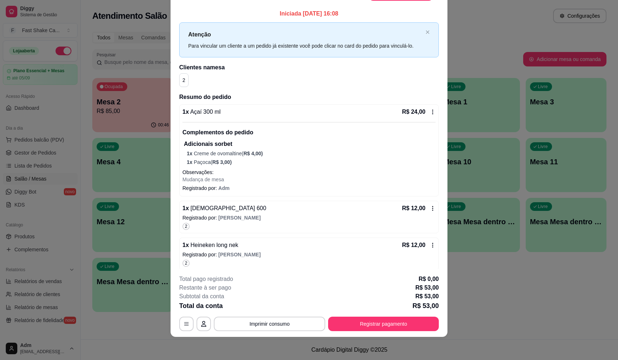
click at [230, 146] on p "Adicionais sorbet" at bounding box center [310, 144] width 252 height 9
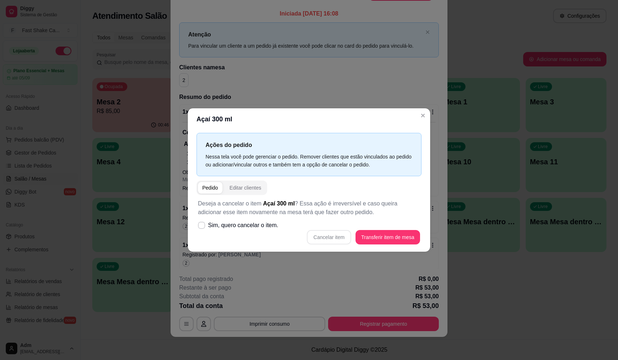
click at [260, 224] on span "Sim, quero cancelar o item." at bounding box center [243, 225] width 70 height 9
click at [202, 226] on input "Sim, quero cancelar o item." at bounding box center [200, 228] width 5 height 5
checkbox input "true"
click at [327, 234] on button "Cancelar item" at bounding box center [329, 237] width 44 height 14
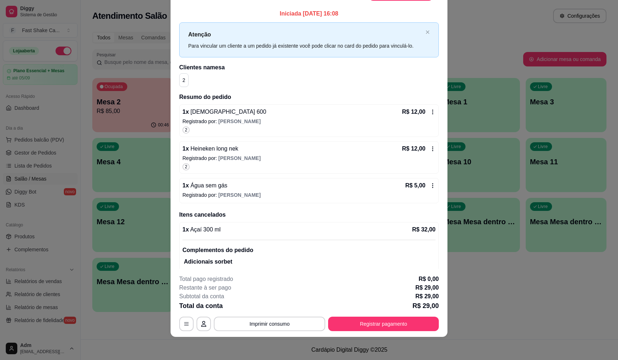
click at [228, 189] on div "1 x Água sem gás R$ 5,00" at bounding box center [308, 185] width 253 height 9
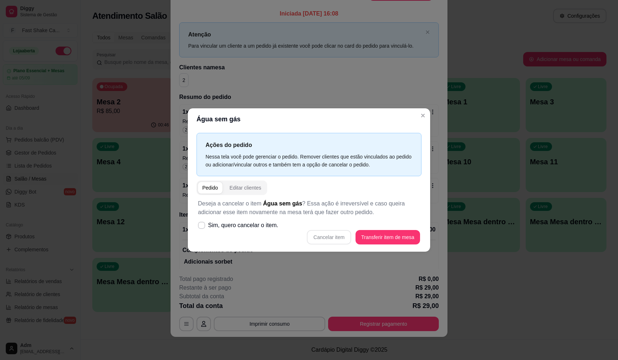
click at [234, 224] on span "Sim, quero cancelar o item." at bounding box center [243, 225] width 70 height 9
click at [202, 226] on input "Sim, quero cancelar o item." at bounding box center [200, 228] width 5 height 5
checkbox input "true"
click at [334, 239] on button "Cancelar item" at bounding box center [329, 237] width 43 height 14
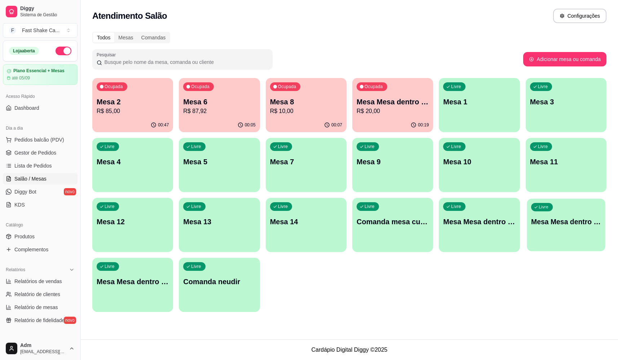
click at [565, 228] on div "Livre Mesa Mesa dentro verde" at bounding box center [566, 220] width 79 height 44
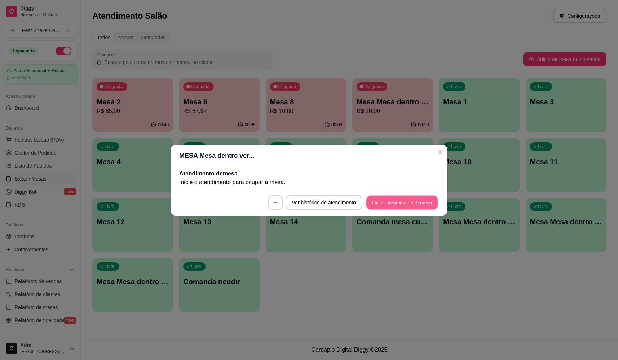
click at [406, 203] on button "Iniciar atendimento de mesa" at bounding box center [401, 202] width 71 height 14
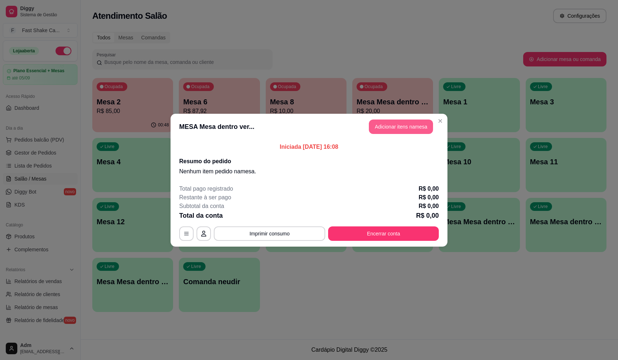
click at [389, 129] on button "Adicionar itens na mesa" at bounding box center [401, 126] width 64 height 14
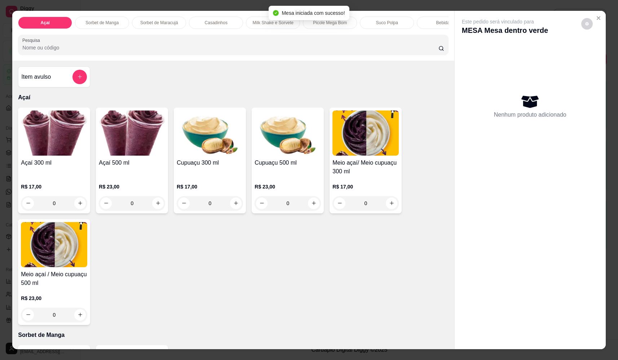
click at [197, 51] on input "Pesquisa" at bounding box center [230, 47] width 416 height 7
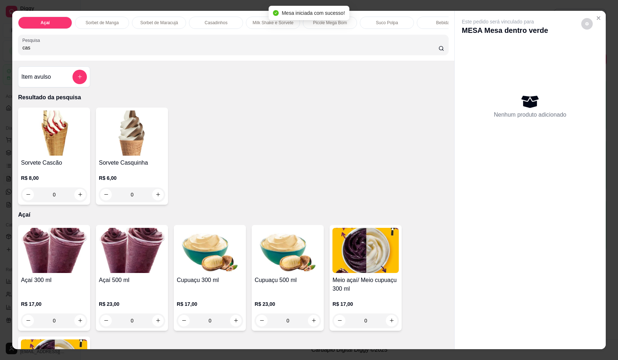
type input "cas"
click at [159, 200] on div "0" at bounding box center [132, 194] width 66 height 14
click at [152, 200] on div "0" at bounding box center [132, 194] width 66 height 14
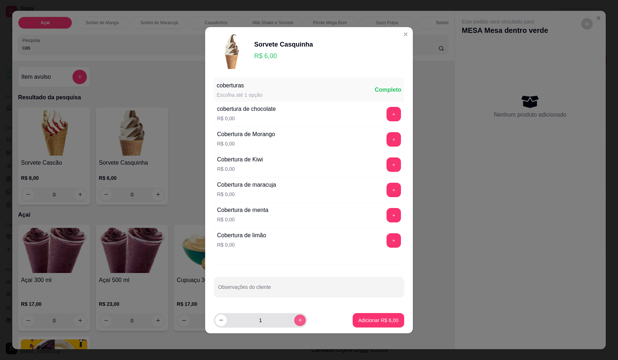
click at [297, 319] on button "increase-product-quantity" at bounding box center [300, 320] width 12 height 12
type input "2"
click at [367, 321] on p "Adicionar R$ 12,00" at bounding box center [377, 319] width 43 height 7
type input "2"
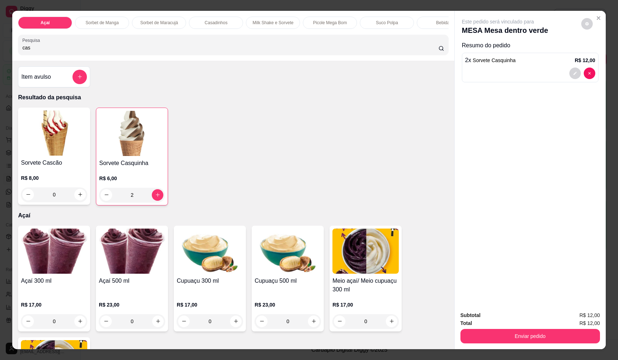
click at [80, 84] on button "add-separate-item" at bounding box center [79, 77] width 14 height 14
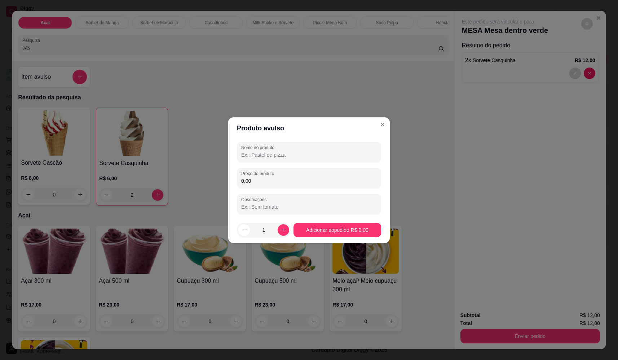
click at [323, 152] on input "Nome do produto" at bounding box center [309, 154] width 136 height 7
type input "sorvete"
click at [321, 180] on input "0,00" at bounding box center [309, 180] width 136 height 7
type input "12,24"
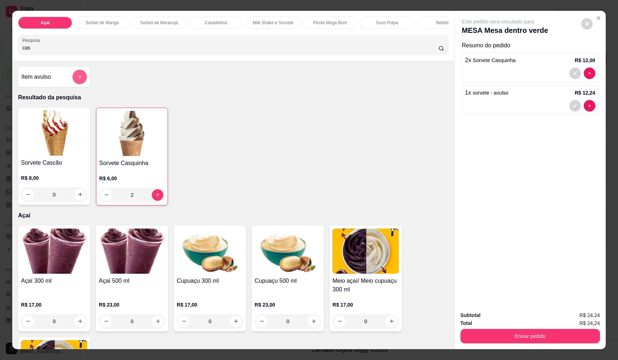
click at [75, 79] on button "add-separate-item" at bounding box center [79, 77] width 14 height 14
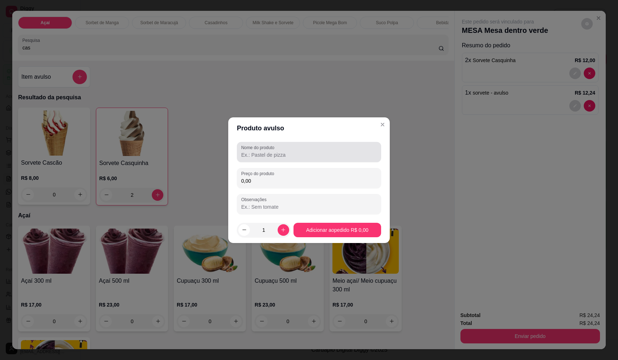
click at [281, 161] on div "Nome do produto" at bounding box center [309, 152] width 144 height 20
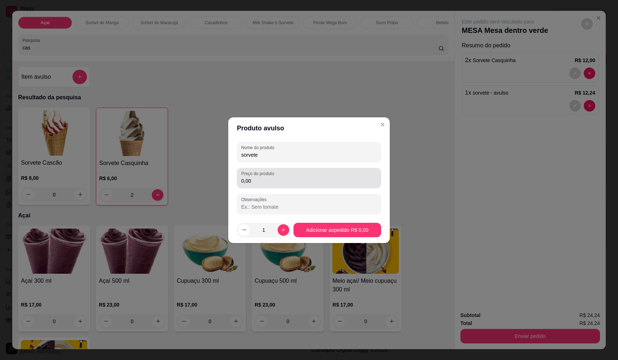
type input "sorvete"
click at [271, 175] on label "Preço do produto" at bounding box center [258, 173] width 35 height 6
click at [271, 177] on input "0,00" at bounding box center [309, 180] width 136 height 7
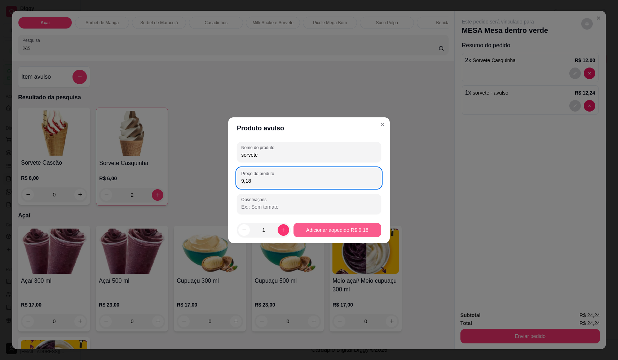
type input "9,18"
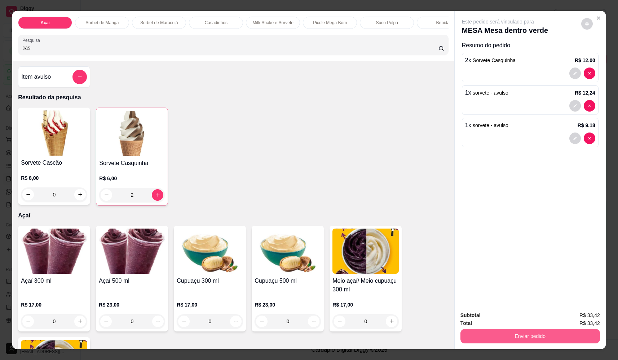
click at [518, 335] on button "Enviar pedido" at bounding box center [530, 336] width 140 height 14
click at [501, 317] on button "Não registrar e enviar pedido" at bounding box center [506, 318] width 75 height 14
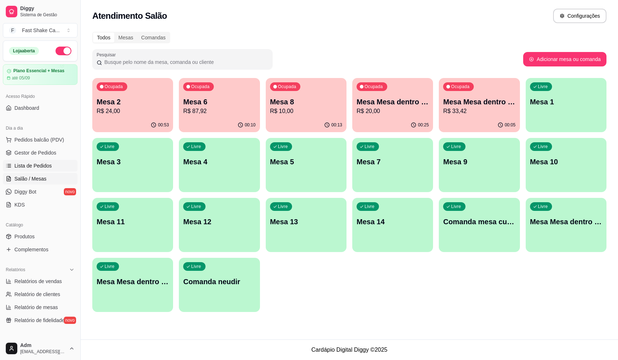
click at [35, 166] on span "Lista de Pedidos" at bounding box center [33, 165] width 38 height 7
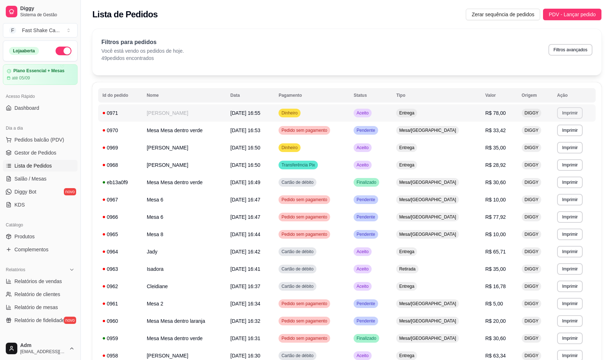
click at [572, 114] on button "Imprimir" at bounding box center [570, 113] width 26 height 12
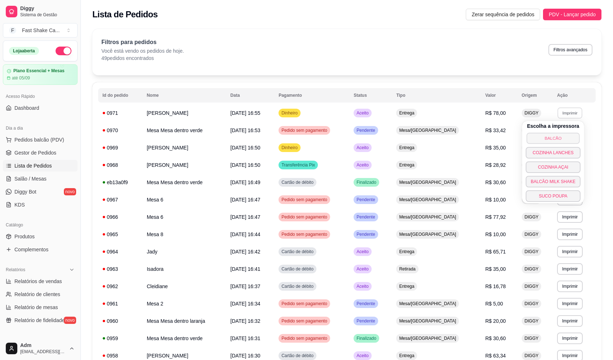
click at [536, 136] on button "BALCÃO" at bounding box center [552, 137] width 53 height 11
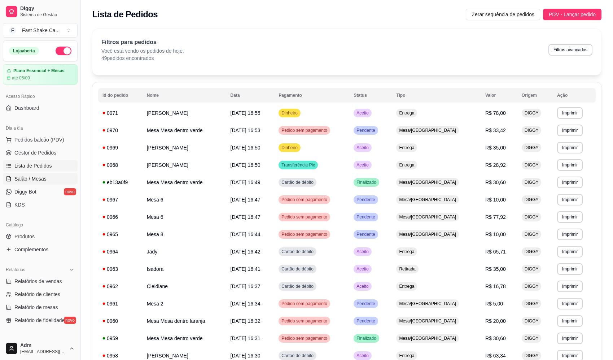
click at [26, 177] on span "Salão / Mesas" at bounding box center [30, 178] width 32 height 7
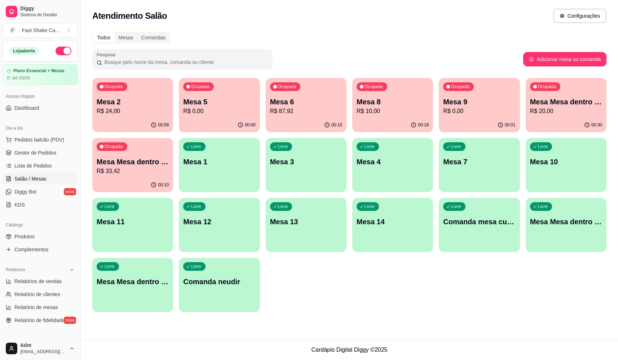
click at [287, 105] on p "Mesa 6" at bounding box center [306, 102] width 72 height 10
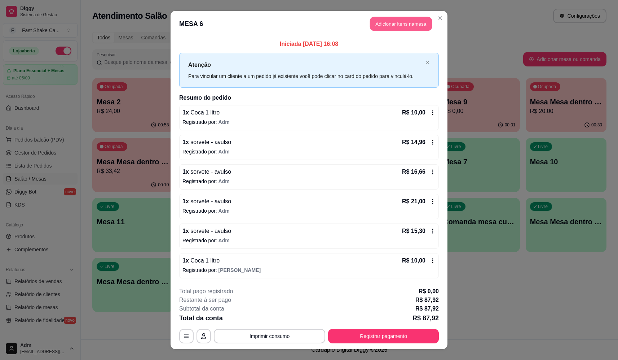
click at [408, 23] on button "Adicionar itens na mesa" at bounding box center [401, 24] width 62 height 14
click at [194, 55] on div "Pesquisa" at bounding box center [233, 45] width 431 height 20
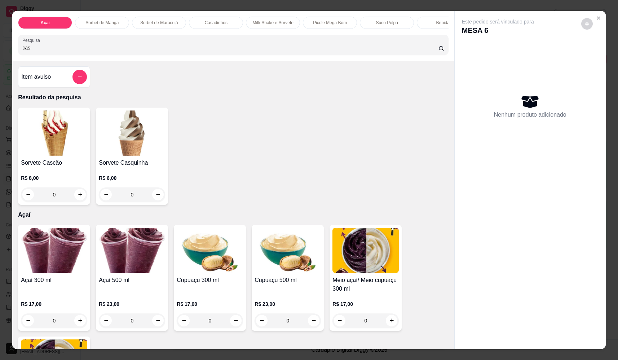
type input "cas"
click at [159, 204] on div "Sorvete Casquinha R$ 6,00 0" at bounding box center [132, 155] width 72 height 97
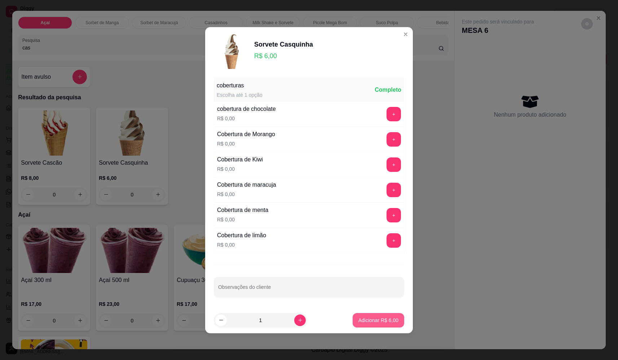
click at [371, 321] on p "Adicionar R$ 6,00" at bounding box center [378, 319] width 40 height 7
type input "1"
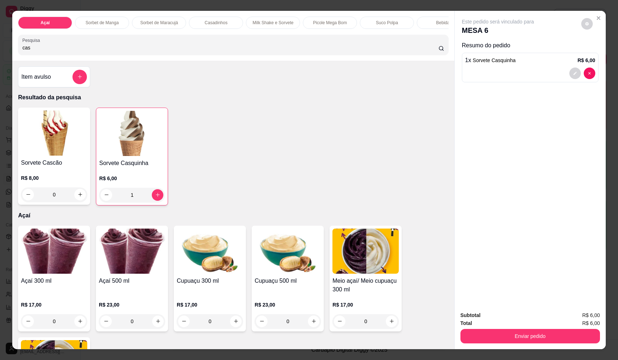
click at [75, 198] on div "0" at bounding box center [54, 194] width 66 height 14
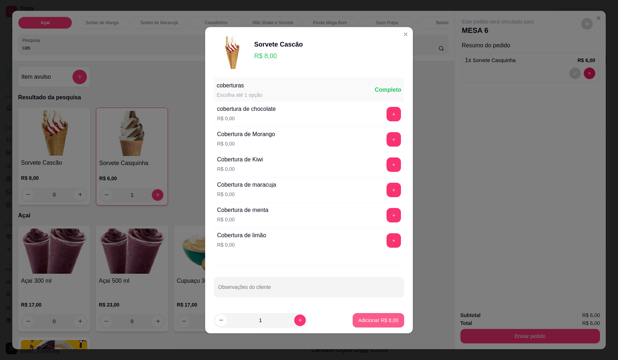
click at [381, 317] on p "Adicionar R$ 8,00" at bounding box center [378, 319] width 40 height 7
type input "1"
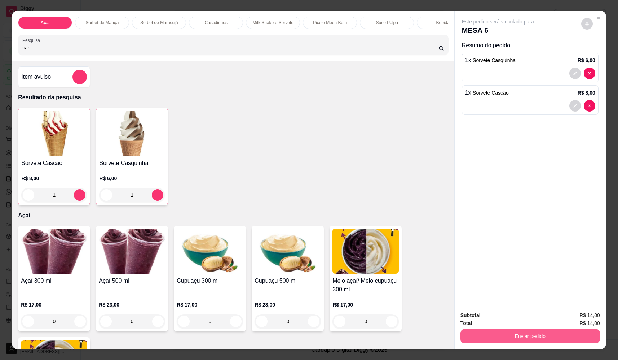
click at [475, 327] on div "Enviar pedido" at bounding box center [530, 335] width 140 height 16
click at [482, 330] on button "Enviar pedido" at bounding box center [530, 336] width 135 height 14
click at [481, 314] on button "Não registrar e enviar pedido" at bounding box center [506, 318] width 75 height 14
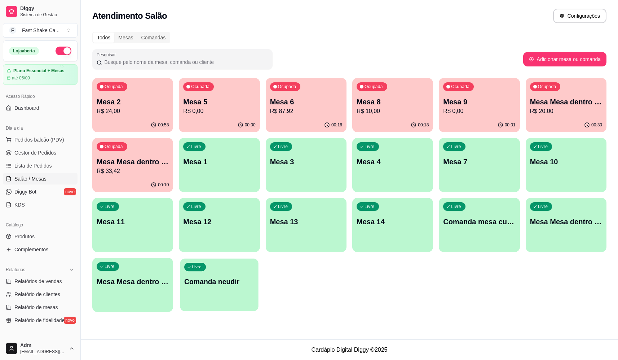
click at [237, 291] on div "Livre Comanda neudir" at bounding box center [219, 280] width 79 height 44
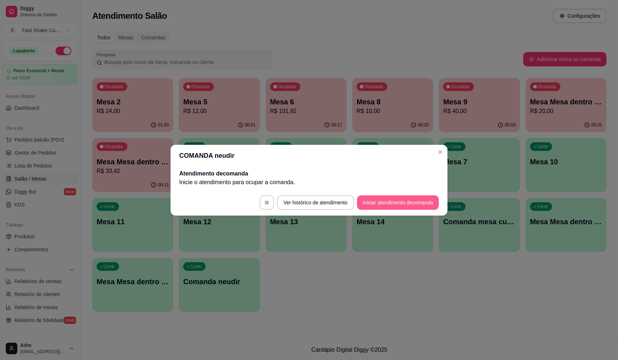
click at [400, 202] on button "Iniciar atendimento de comanda" at bounding box center [398, 202] width 82 height 14
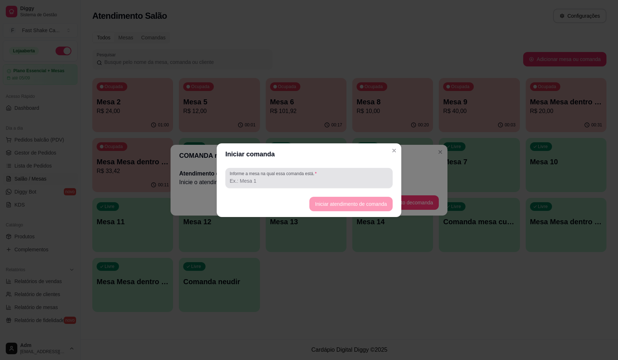
click at [359, 169] on div "Informe a mesa na qual essa comanda está." at bounding box center [308, 178] width 167 height 20
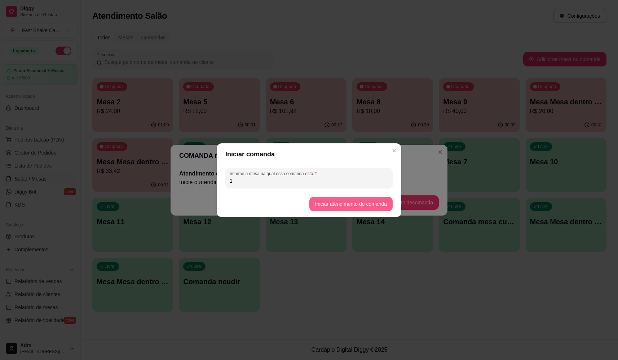
type input "1"
click at [337, 206] on button "Iniciar atendimento de comanda" at bounding box center [350, 204] width 83 height 14
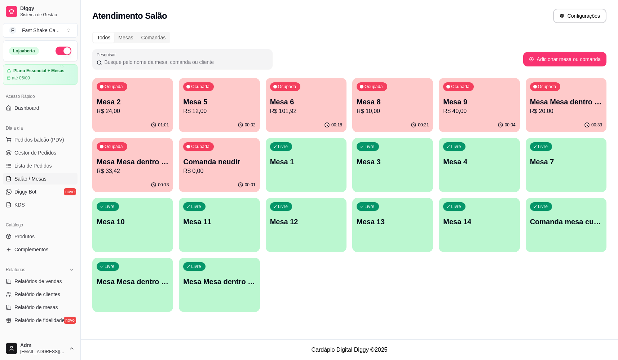
click at [119, 162] on p "Mesa Mesa dentro verde" at bounding box center [133, 161] width 72 height 10
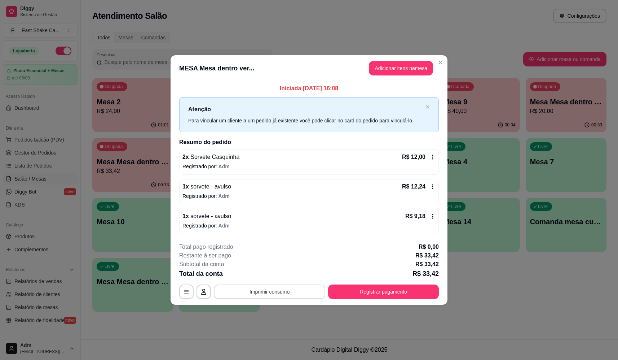
click at [298, 291] on button "Imprimir consumo" at bounding box center [269, 291] width 111 height 14
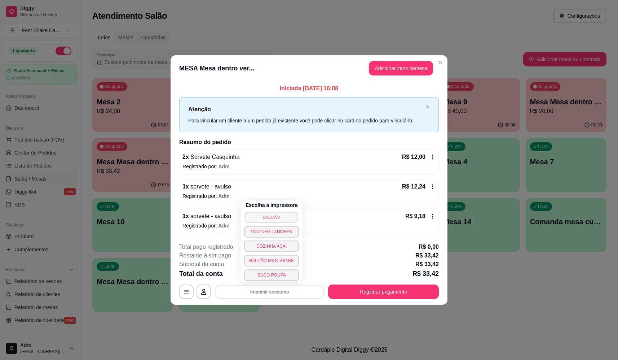
click at [278, 220] on button "BALCÃO" at bounding box center [271, 216] width 53 height 11
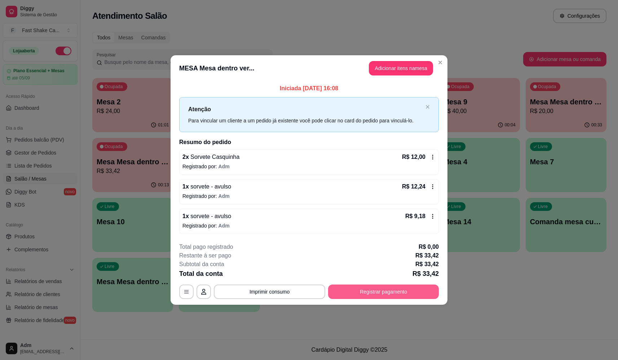
click at [428, 291] on button "Registrar pagamento" at bounding box center [383, 291] width 111 height 14
click at [353, 132] on icon at bounding box center [357, 136] width 9 height 9
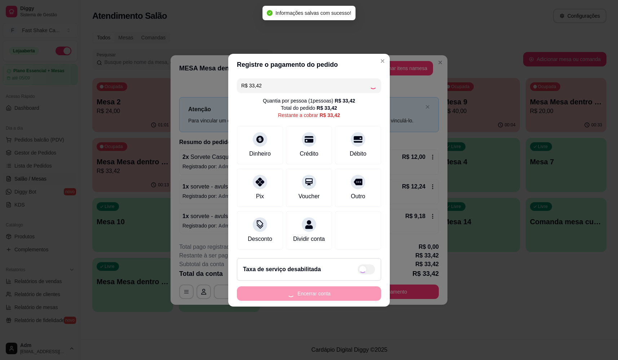
type input "R$ 0,00"
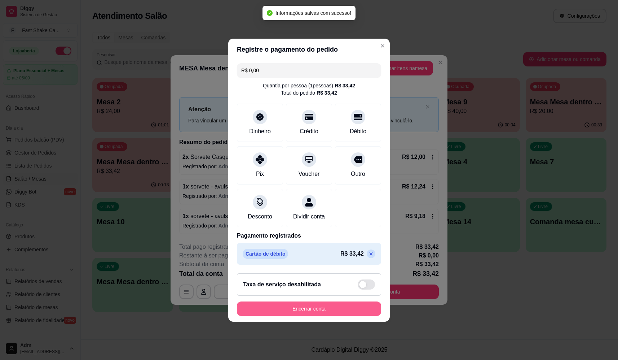
click at [346, 314] on button "Encerrar conta" at bounding box center [309, 308] width 144 height 14
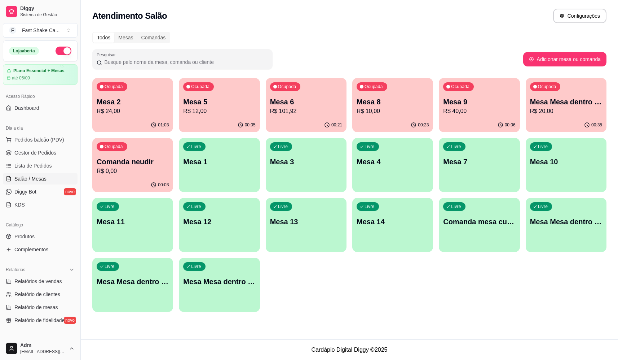
click at [126, 163] on p "Comanda neudir" at bounding box center [133, 161] width 72 height 10
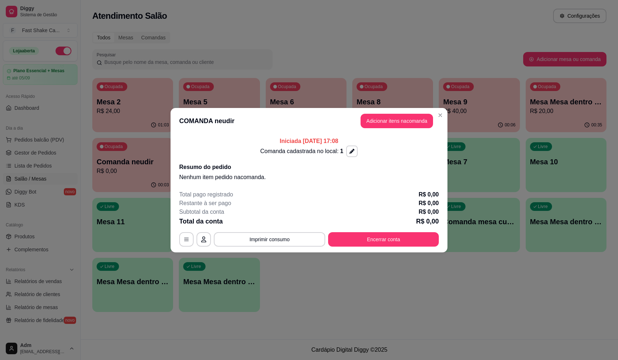
click at [386, 127] on button "Adicionar itens na comanda" at bounding box center [397, 121] width 72 height 14
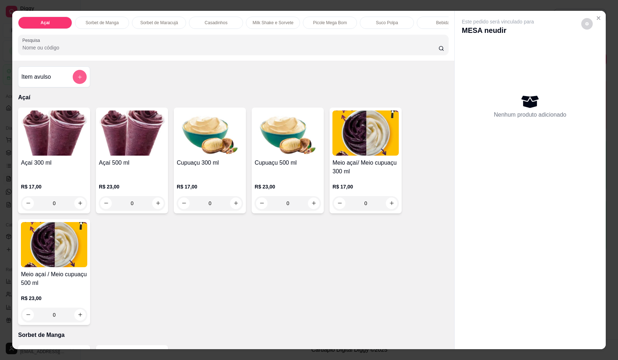
click at [78, 80] on icon "add-separate-item" at bounding box center [79, 76] width 5 height 5
click at [314, 158] on input "Nome do produto" at bounding box center [309, 154] width 136 height 7
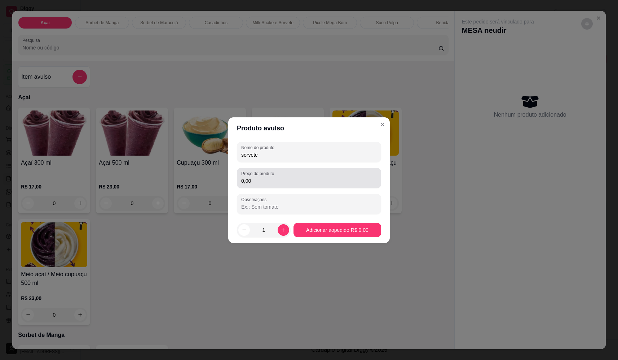
type input "sorvete"
click at [310, 181] on input "0,00" at bounding box center [309, 180] width 136 height 7
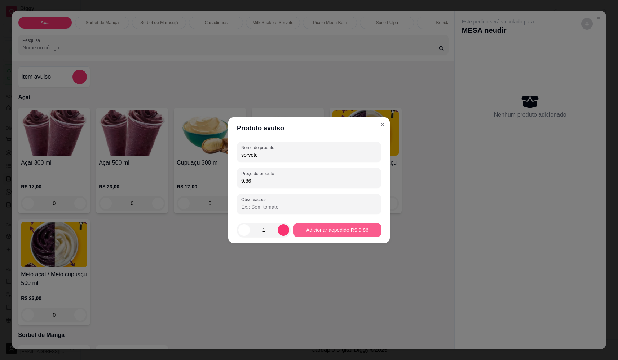
type input "9,86"
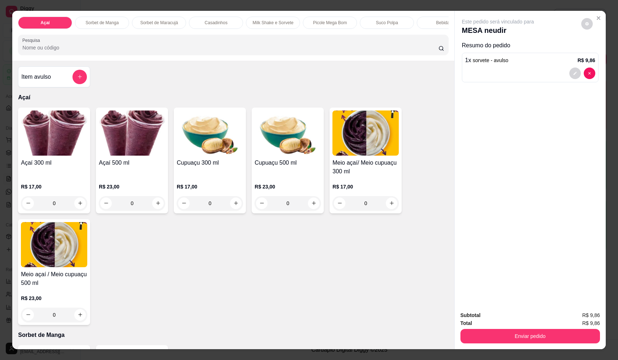
click at [108, 55] on div "Pesquisa" at bounding box center [233, 45] width 430 height 20
click at [94, 55] on div "Pesquisa" at bounding box center [233, 45] width 430 height 20
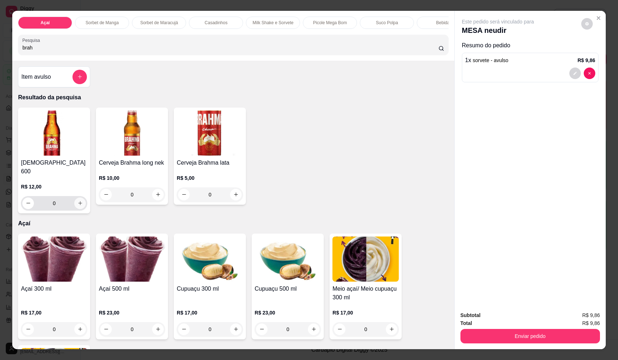
type input "brah"
click at [74, 201] on button "increase-product-quantity" at bounding box center [80, 203] width 12 height 12
type input "1"
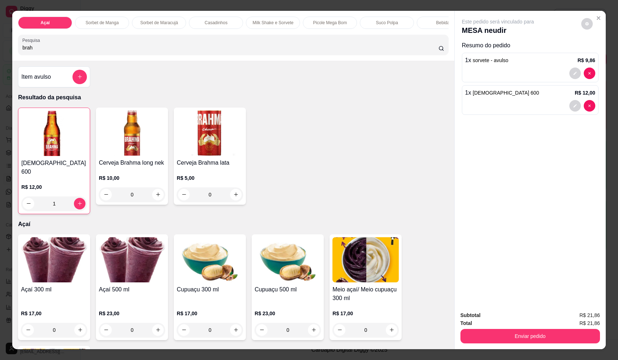
drag, startPoint x: 130, startPoint y: 56, endPoint x: -3, endPoint y: 56, distance: 132.7
click at [0, 56] on html "Diggy Sistema de Gestão F Fast Shake Ca ... Loja aberta Plano Essencial + Mesas…" at bounding box center [309, 180] width 618 height 360
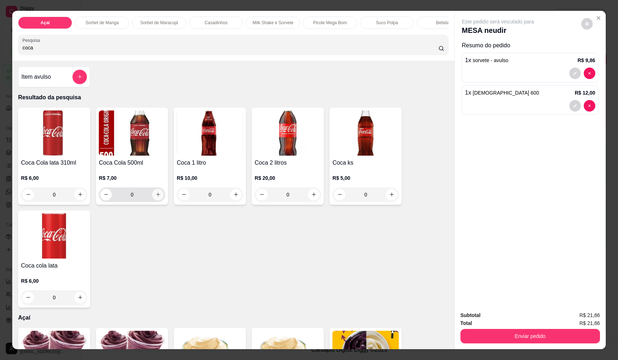
type input "coca"
click at [156, 197] on icon "increase-product-quantity" at bounding box center [157, 193] width 5 height 5
type input "1"
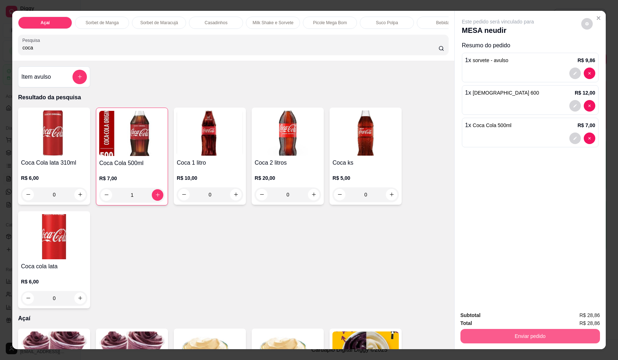
click at [509, 334] on button "Enviar pedido" at bounding box center [530, 336] width 140 height 14
click at [502, 321] on button "Não registrar e enviar pedido" at bounding box center [506, 317] width 73 height 13
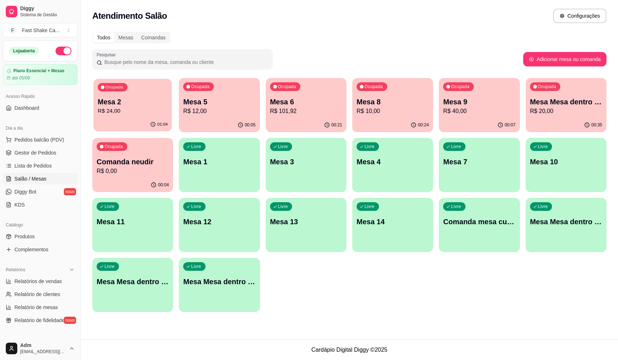
click at [132, 99] on p "Mesa 2" at bounding box center [133, 102] width 70 height 10
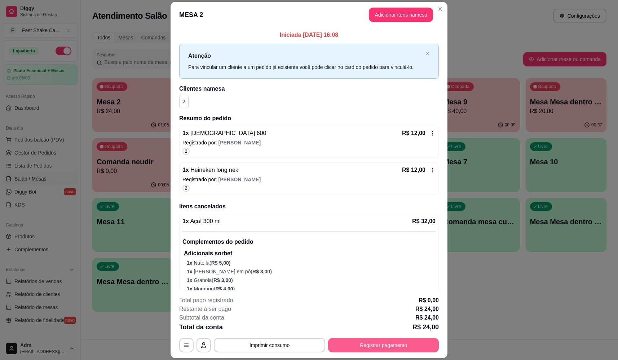
click at [371, 347] on button "Registrar pagamento" at bounding box center [383, 345] width 111 height 14
click at [349, 155] on div "Débito" at bounding box center [358, 159] width 18 height 9
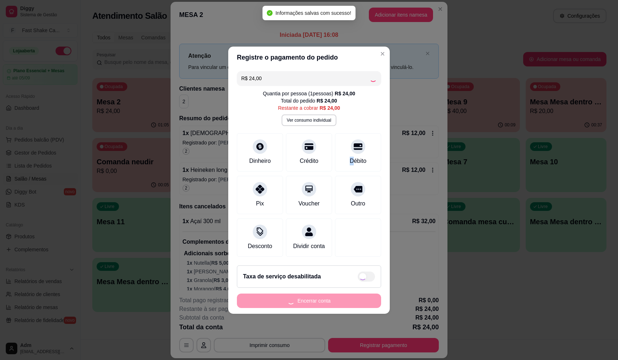
type input "R$ 0,00"
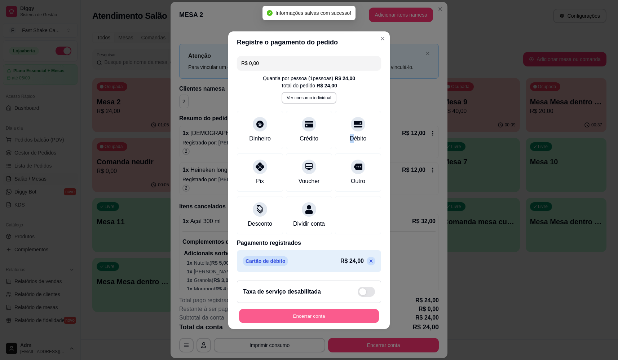
click at [332, 318] on button "Encerrar conta" at bounding box center [309, 315] width 140 height 14
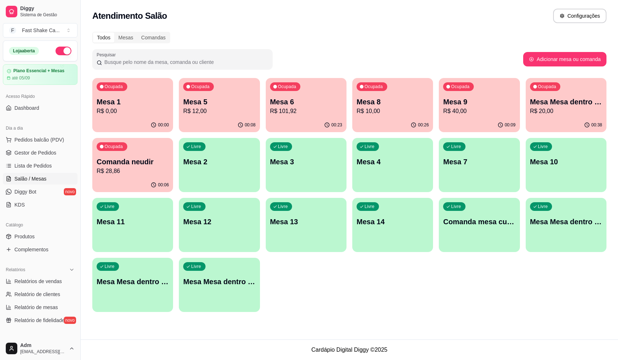
click at [160, 282] on p "Mesa Mesa dentro verde" at bounding box center [133, 281] width 72 height 10
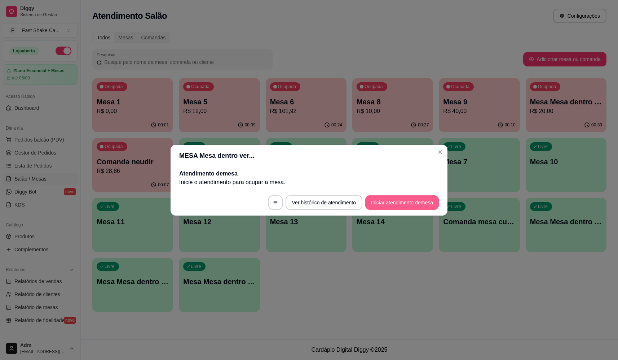
click at [402, 207] on button "Iniciar atendimento de mesa" at bounding box center [402, 202] width 74 height 14
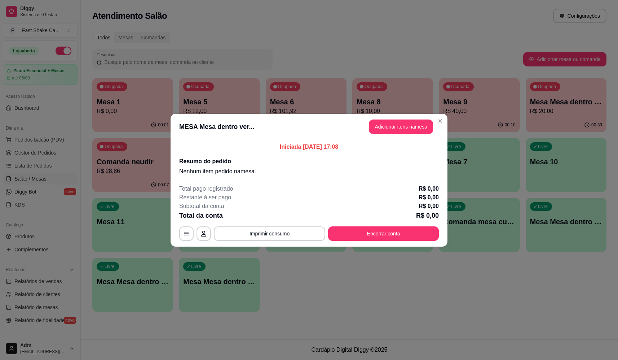
click at [399, 129] on button "Adicionar itens na mesa" at bounding box center [401, 126] width 64 height 14
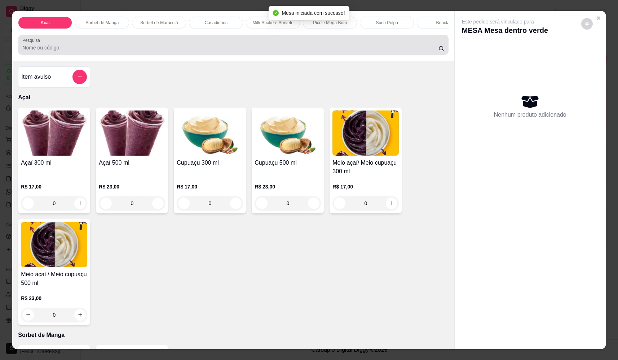
click at [100, 51] on input "Pesquisa" at bounding box center [230, 47] width 416 height 7
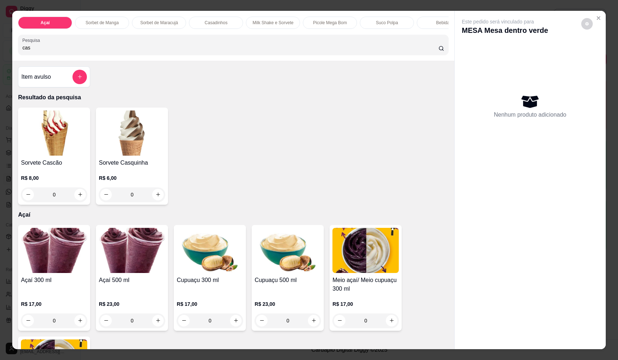
type input "cas"
click at [75, 198] on div "0" at bounding box center [54, 194] width 66 height 14
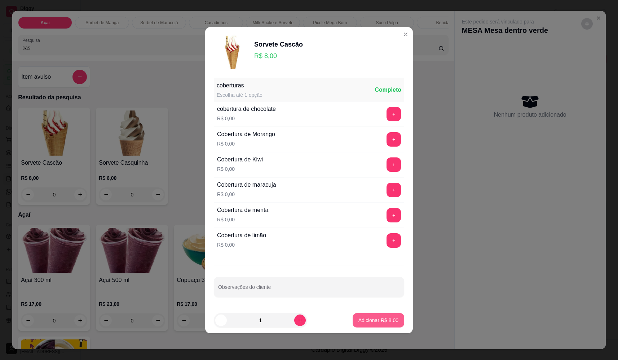
click at [370, 320] on p "Adicionar R$ 8,00" at bounding box center [378, 319] width 40 height 7
type input "1"
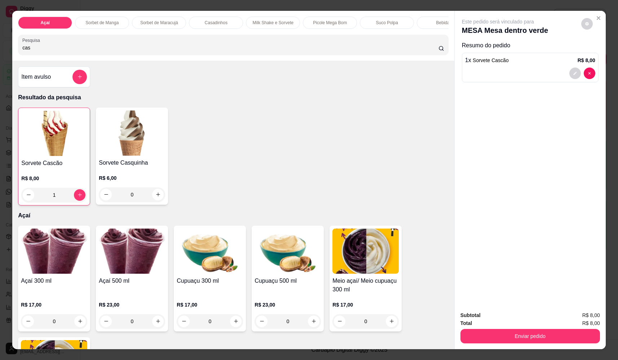
drag, startPoint x: 31, startPoint y: 54, endPoint x: 0, endPoint y: 51, distance: 31.5
click at [0, 51] on div "Açaí Sorbet de Manga Sorbet de Maracujá Casadinhos Milk Shake e Sorvete Picole …" at bounding box center [309, 180] width 618 height 360
click at [77, 79] on icon "add-separate-item" at bounding box center [79, 76] width 5 height 5
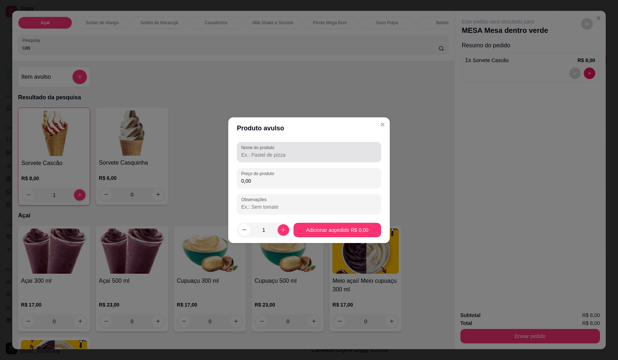
click at [265, 155] on input "Nome do produto" at bounding box center [309, 154] width 136 height 7
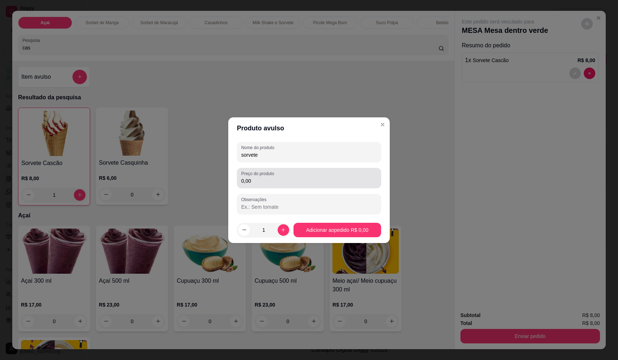
type input "sorvete"
click at [302, 180] on input "0,00" at bounding box center [309, 180] width 136 height 7
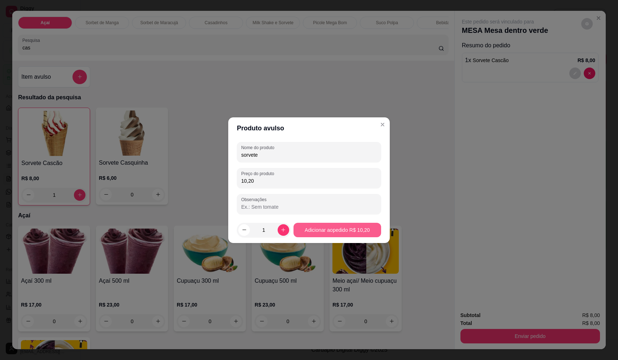
type input "10,20"
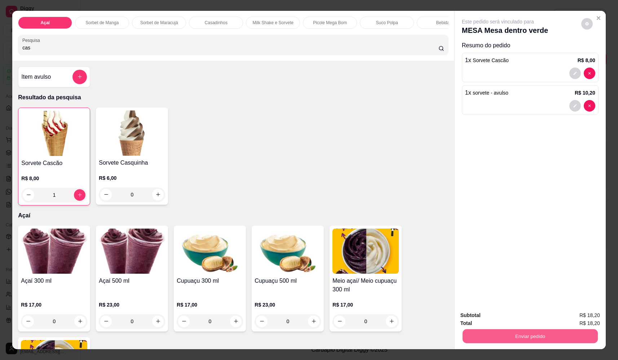
click at [551, 336] on button "Enviar pedido" at bounding box center [530, 336] width 135 height 14
click at [520, 318] on button "Não registrar e enviar pedido" at bounding box center [506, 317] width 73 height 13
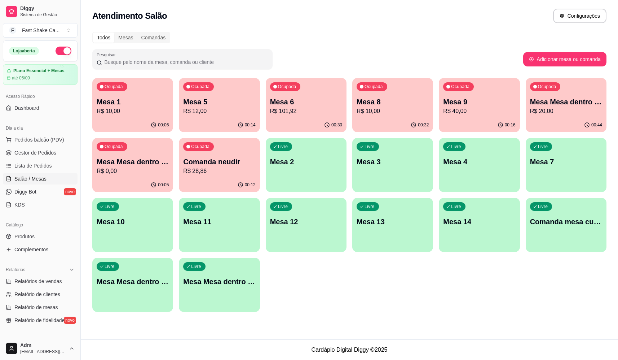
click at [119, 113] on p "R$ 10,00" at bounding box center [133, 111] width 72 height 9
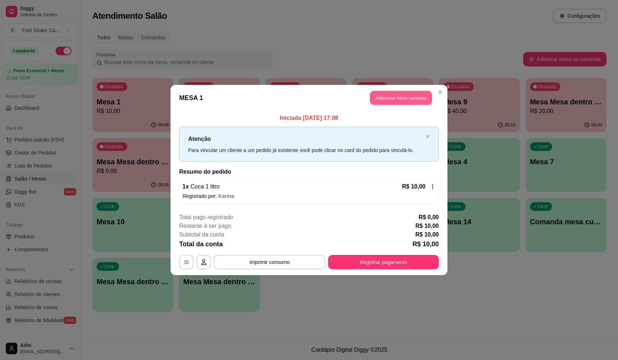
click at [391, 101] on button "Adicionar itens na mesa" at bounding box center [401, 98] width 62 height 14
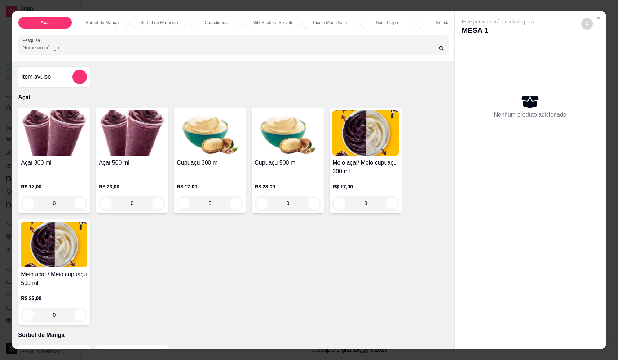
click at [65, 81] on div "Item avulso" at bounding box center [54, 77] width 66 height 14
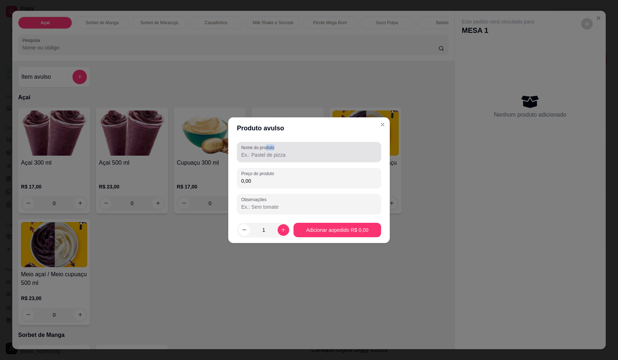
click at [268, 150] on div "Nome do produto" at bounding box center [309, 152] width 144 height 20
type input "sorvete"
click at [275, 184] on input "0,00" at bounding box center [309, 180] width 136 height 7
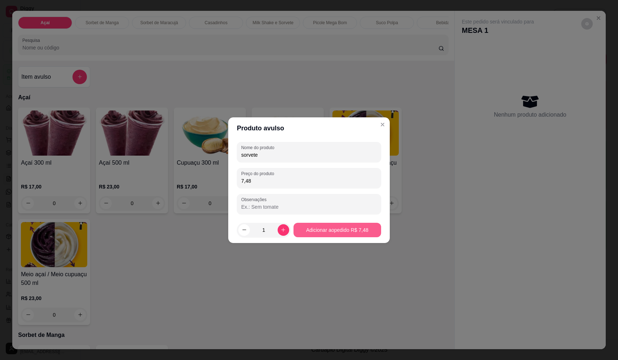
type input "7,48"
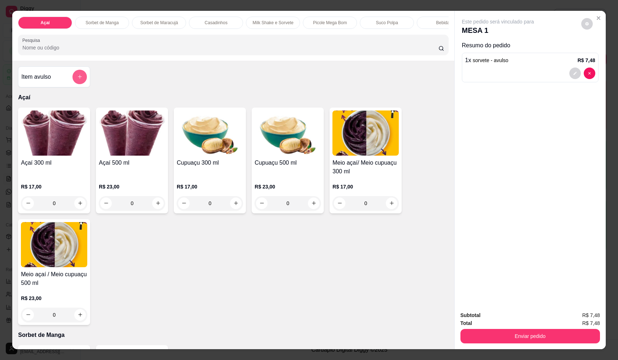
click at [78, 84] on button "add-separate-item" at bounding box center [79, 77] width 14 height 14
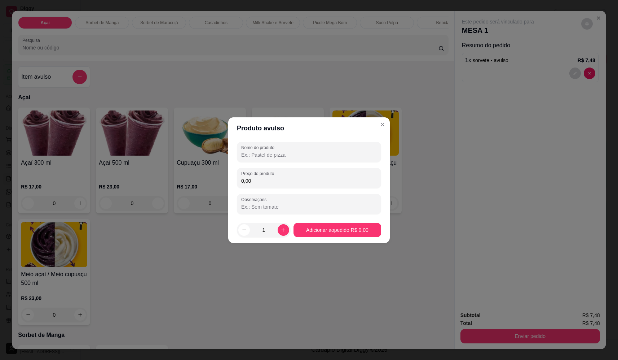
click at [272, 153] on input "Nome do produto" at bounding box center [309, 154] width 136 height 7
type input "sorvete"
click at [309, 184] on input "0,00" at bounding box center [309, 180] width 136 height 7
type input "8,18"
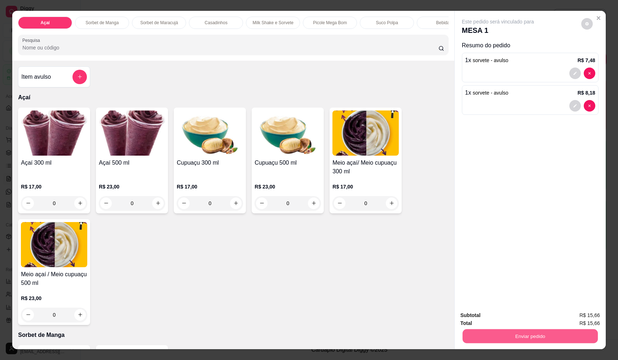
click at [556, 332] on button "Enviar pedido" at bounding box center [530, 336] width 135 height 14
click at [525, 314] on button "Não registrar e enviar pedido" at bounding box center [506, 318] width 75 height 14
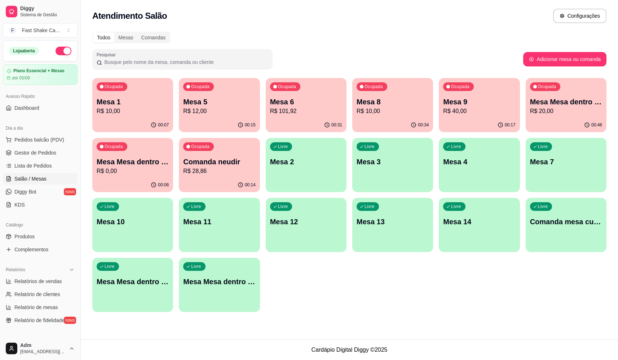
click at [294, 106] on p "Mesa 6" at bounding box center [306, 102] width 72 height 10
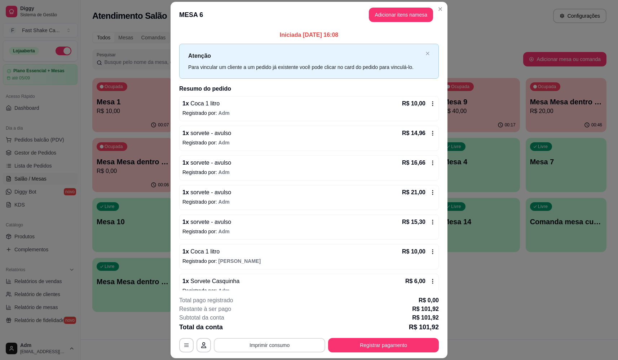
click at [268, 355] on footer "**********" at bounding box center [309, 324] width 277 height 68
click at [270, 348] on button "Imprimir consumo" at bounding box center [269, 345] width 111 height 14
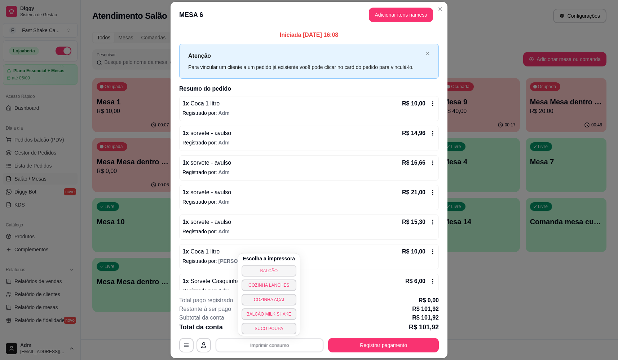
click at [283, 272] on button "BALCÃO" at bounding box center [269, 271] width 55 height 12
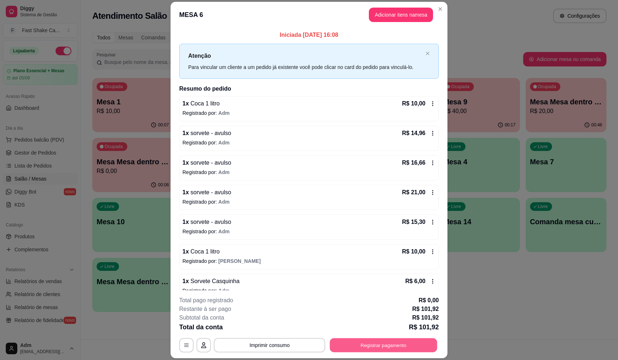
click at [385, 343] on button "Registrar pagamento" at bounding box center [383, 345] width 107 height 14
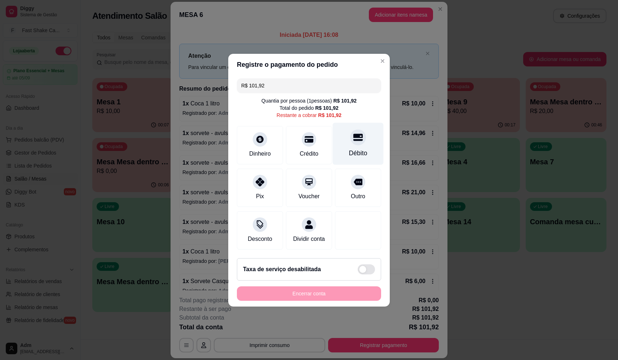
click at [357, 122] on div "Débito" at bounding box center [358, 143] width 51 height 42
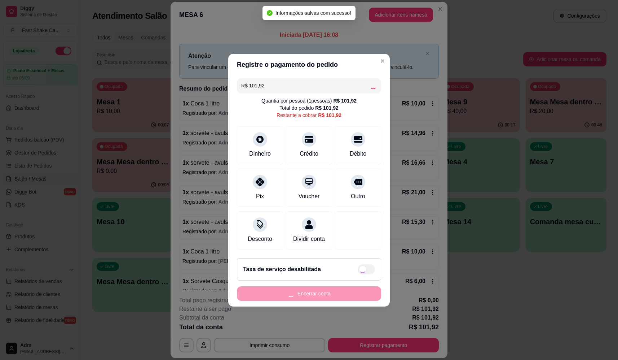
type input "R$ 0,00"
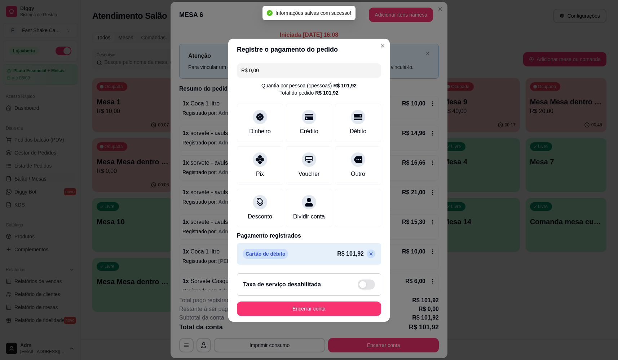
drag, startPoint x: 298, startPoint y: 320, endPoint x: 293, endPoint y: 314, distance: 7.9
click at [298, 320] on footer "Taxa de serviço desabilitada Encerrar conta" at bounding box center [309, 294] width 162 height 54
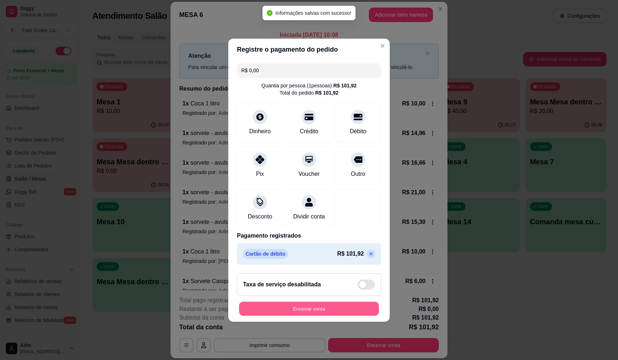
click at [309, 309] on button "Encerrar conta" at bounding box center [309, 308] width 140 height 14
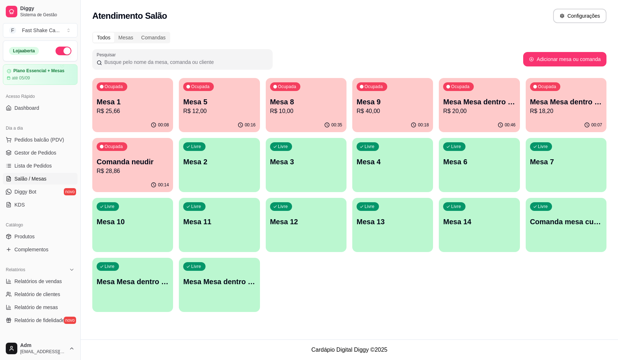
click at [591, 93] on div "Ocupada Mesa Mesa dentro verde R$ 18,20" at bounding box center [566, 98] width 81 height 40
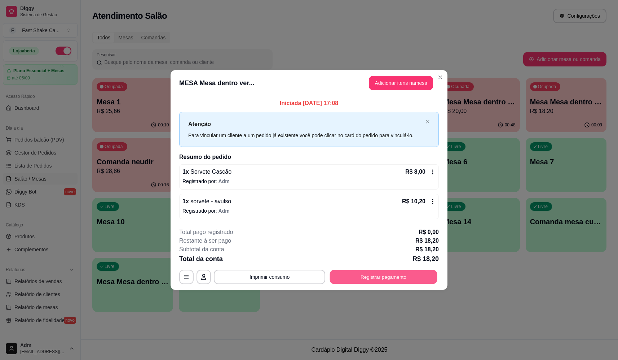
click at [424, 275] on button "Registrar pagamento" at bounding box center [383, 277] width 107 height 14
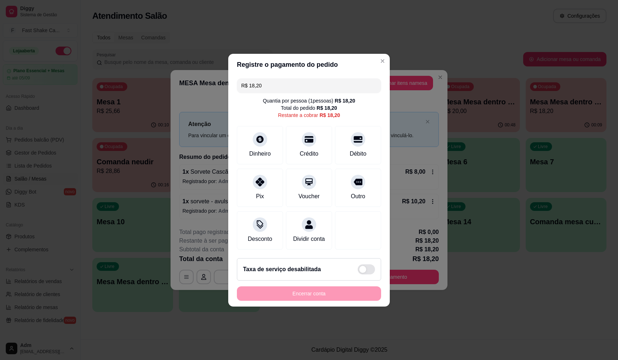
click at [354, 117] on div "R$ 18,20 Quantia por pessoa ( 1 pessoas) R$ 18,20 Total do pedido R$ 18,20 Rest…" at bounding box center [309, 163] width 162 height 177
drag, startPoint x: 363, startPoint y: 142, endPoint x: 372, endPoint y: 139, distance: 9.1
click at [375, 140] on div "Débito" at bounding box center [358, 143] width 51 height 42
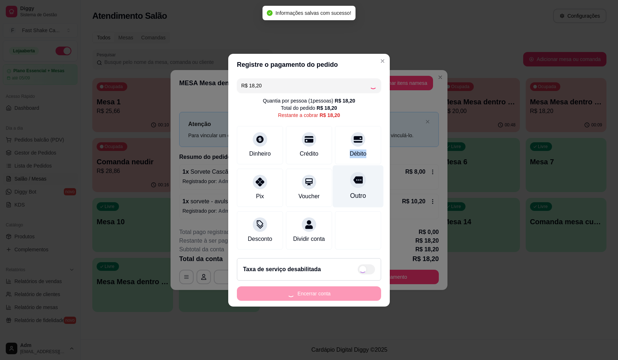
type input "R$ 0,00"
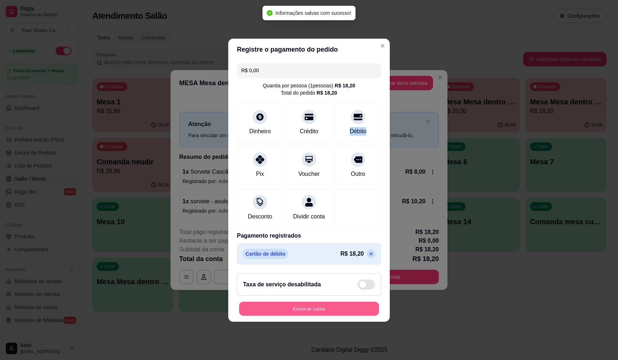
click at [331, 312] on button "Encerrar conta" at bounding box center [309, 308] width 140 height 14
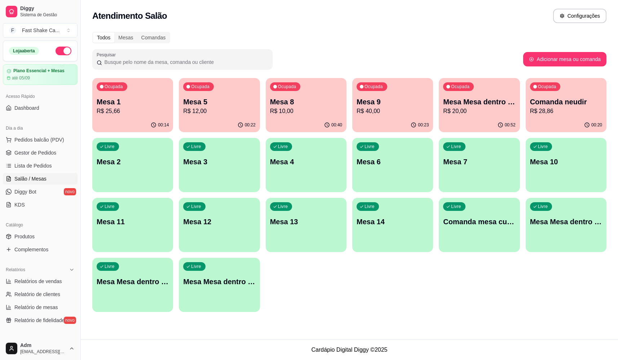
click at [391, 105] on p "Mesa 9" at bounding box center [393, 102] width 72 height 10
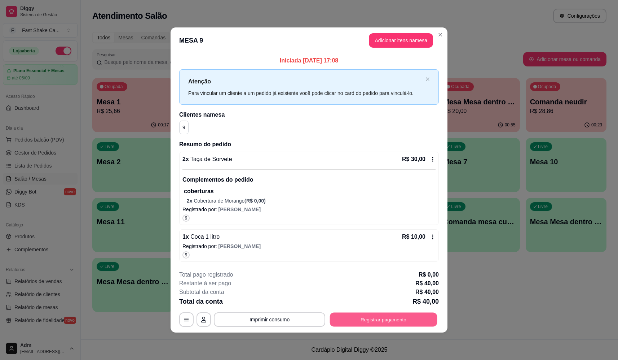
click at [404, 322] on button "Registrar pagamento" at bounding box center [383, 319] width 107 height 14
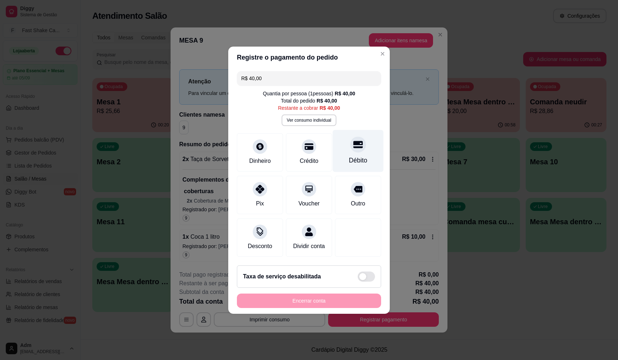
click at [349, 155] on div "Débito" at bounding box center [358, 159] width 18 height 9
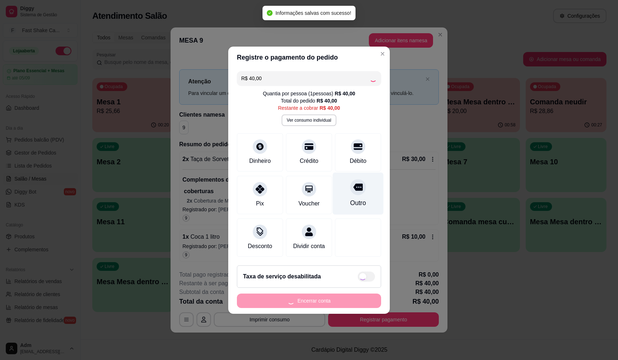
type input "R$ 0,00"
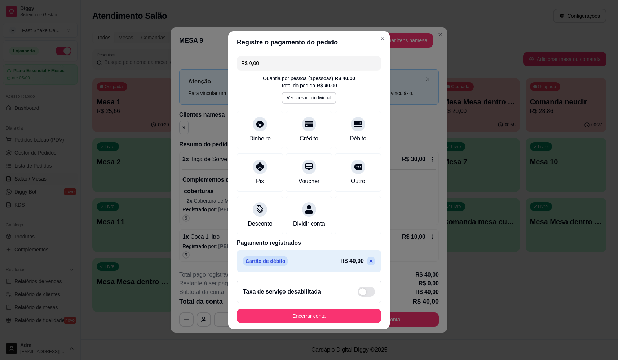
click at [304, 314] on button "Encerrar conta" at bounding box center [309, 315] width 144 height 14
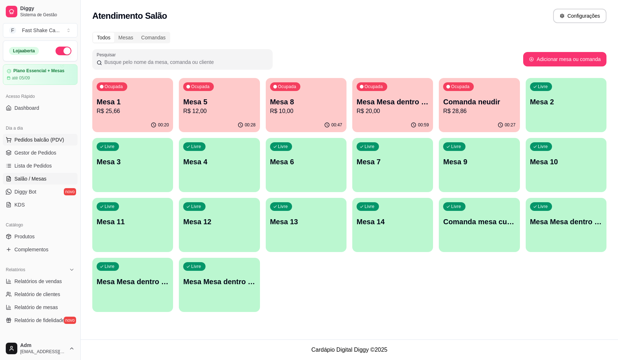
click at [48, 141] on span "Pedidos balcão (PDV)" at bounding box center [39, 139] width 50 height 7
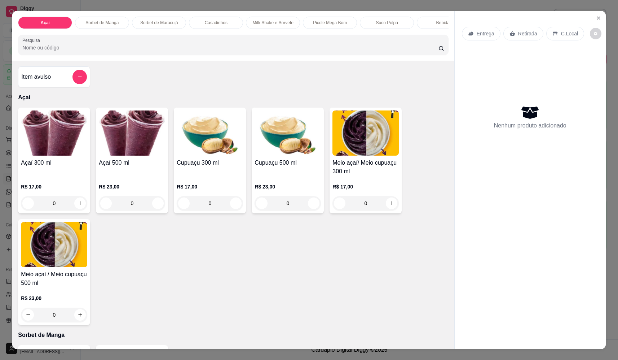
click at [158, 208] on div "0" at bounding box center [132, 203] width 66 height 14
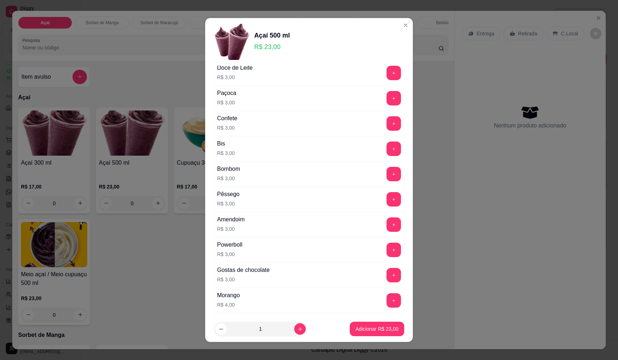
scroll to position [108, 0]
click at [387, 119] on button "+" at bounding box center [394, 123] width 14 height 14
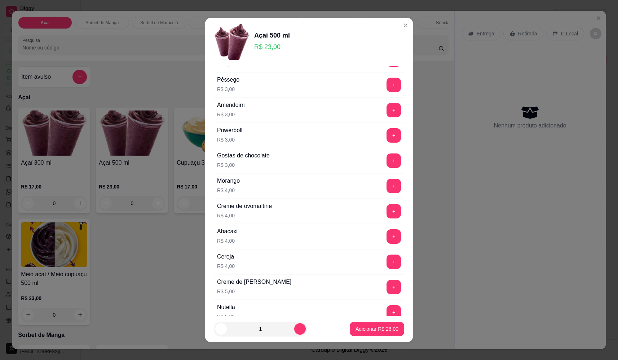
scroll to position [325, 0]
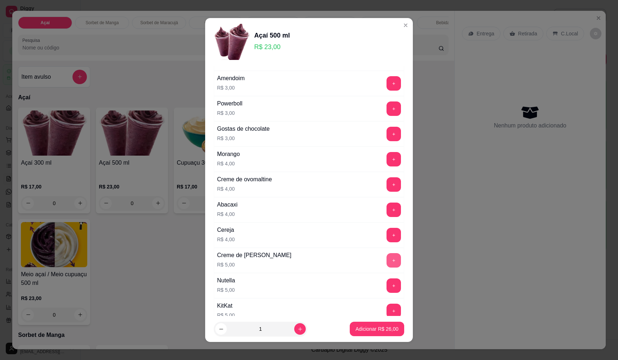
click at [387, 261] on button "+" at bounding box center [394, 260] width 14 height 14
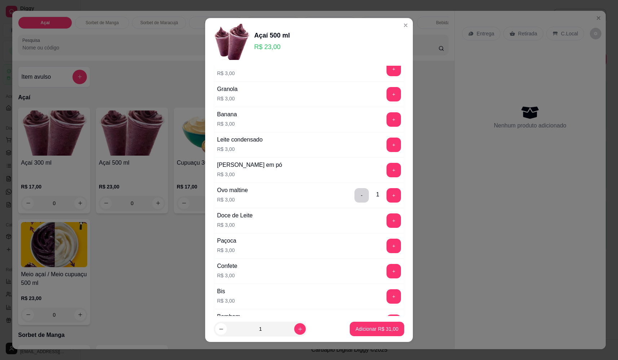
scroll to position [0, 0]
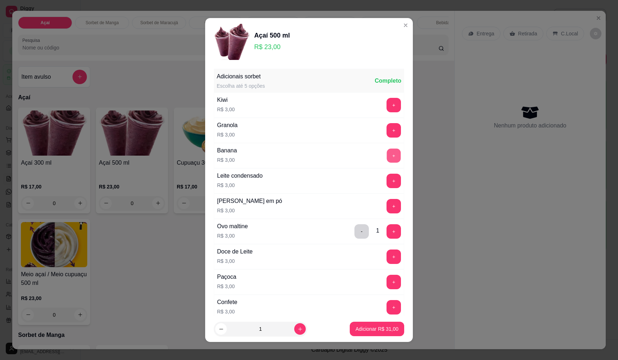
click at [387, 153] on button "+" at bounding box center [394, 155] width 14 height 14
click at [377, 329] on p "Adicionar R$ 34,00" at bounding box center [377, 328] width 43 height 7
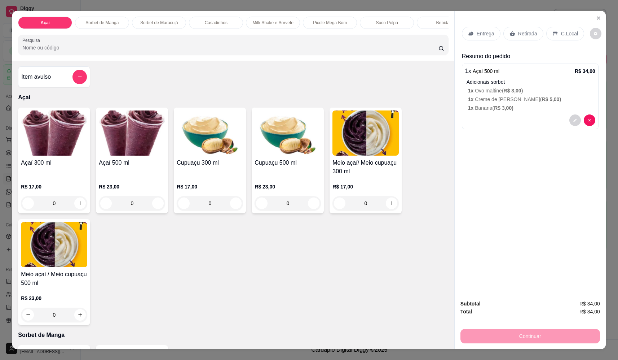
click at [154, 208] on div "0" at bounding box center [132, 203] width 66 height 14
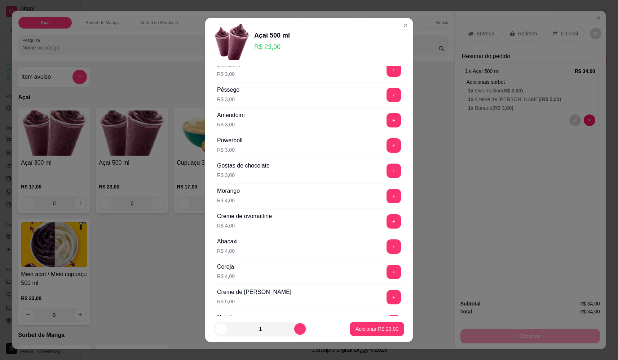
scroll to position [288, 0]
click at [387, 194] on button "+" at bounding box center [394, 195] width 14 height 14
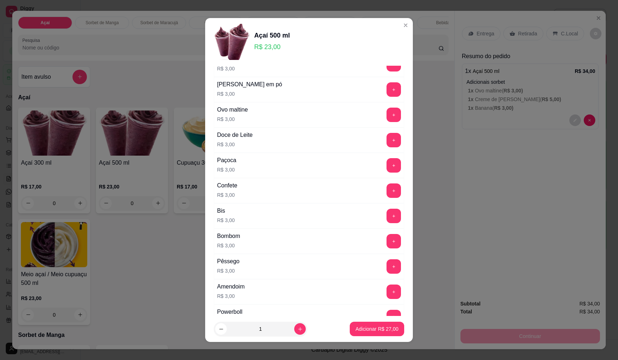
scroll to position [108, 0]
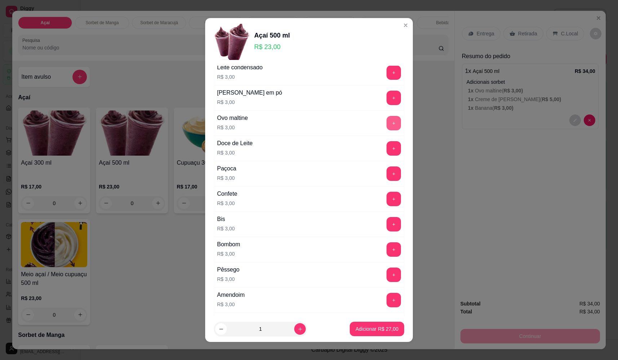
click at [387, 120] on button "+" at bounding box center [394, 123] width 14 height 14
click at [367, 328] on p "Adicionar R$ 30,00" at bounding box center [377, 328] width 43 height 7
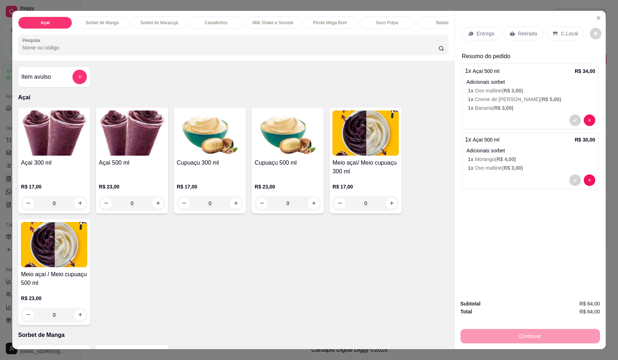
click at [518, 35] on p "Retirada" at bounding box center [527, 33] width 19 height 7
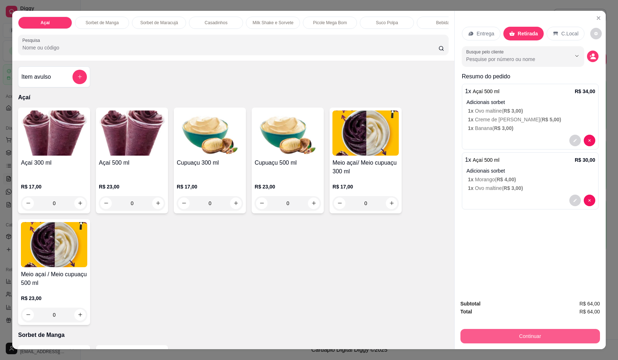
click at [525, 334] on button "Continuar" at bounding box center [530, 336] width 140 height 14
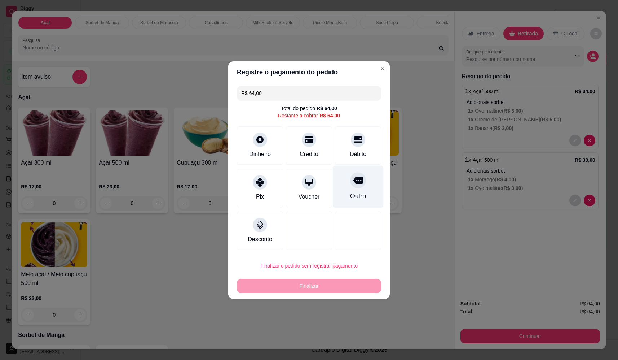
click at [367, 188] on div "Outro" at bounding box center [358, 186] width 51 height 42
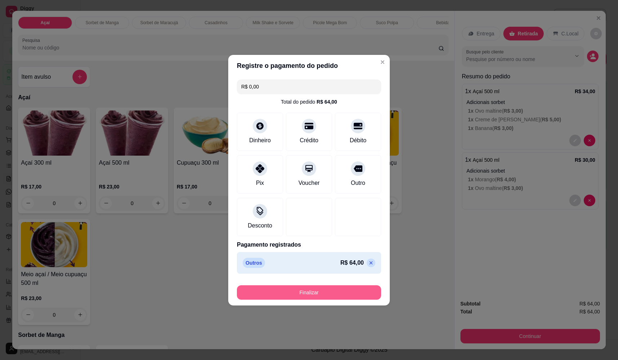
click at [318, 290] on button "Finalizar" at bounding box center [309, 292] width 144 height 14
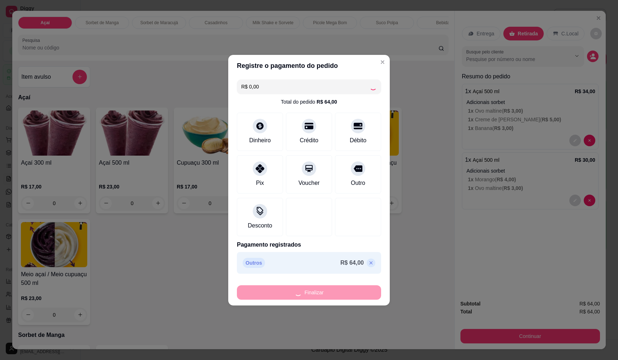
type input "-R$ 64,00"
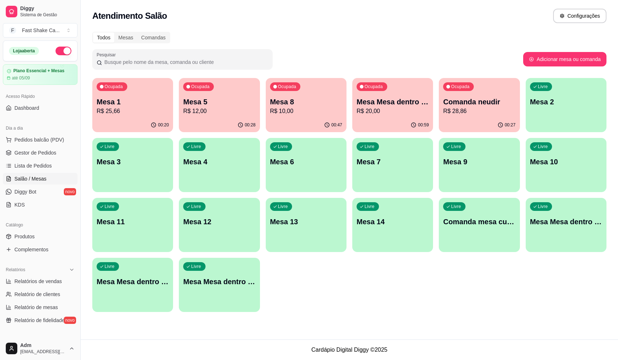
click at [122, 121] on div "00:20" at bounding box center [132, 125] width 81 height 14
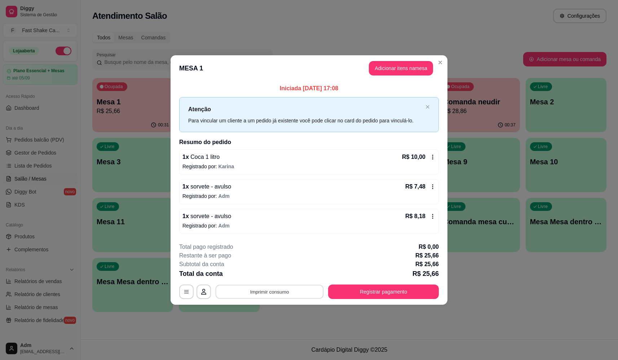
click at [285, 287] on button "Imprimir consumo" at bounding box center [270, 292] width 108 height 14
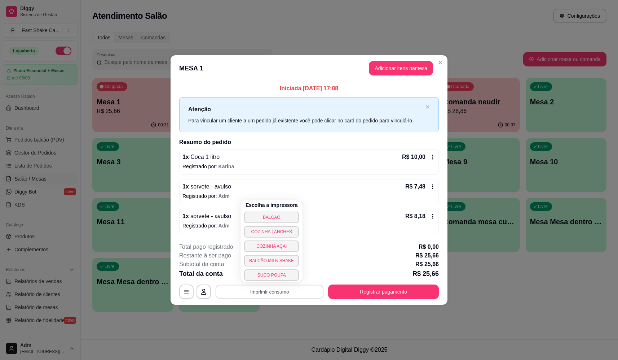
click at [302, 166] on p "Registrado por: Karina" at bounding box center [308, 166] width 253 height 7
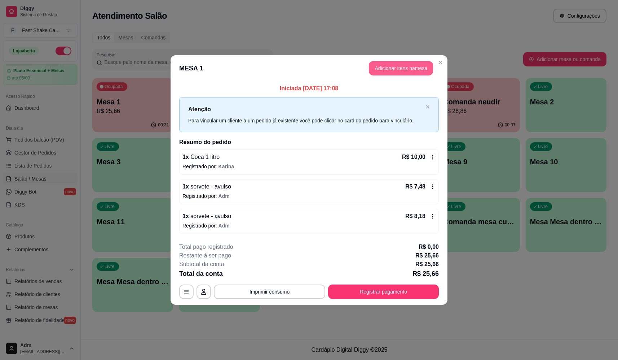
click at [403, 67] on button "Adicionar itens na mesa" at bounding box center [401, 68] width 64 height 14
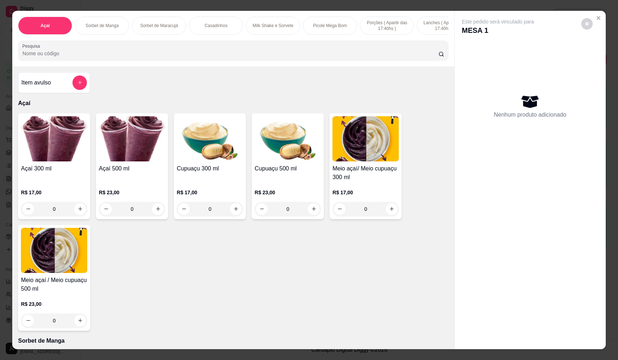
click at [86, 84] on div "Item avulso" at bounding box center [54, 82] width 72 height 21
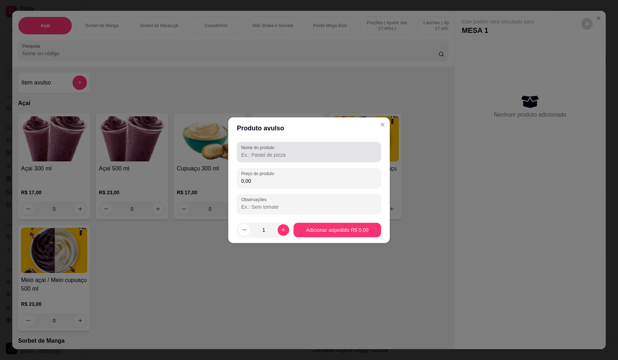
drag, startPoint x: 292, startPoint y: 149, endPoint x: 282, endPoint y: 145, distance: 11.3
click at [289, 149] on div at bounding box center [309, 152] width 136 height 14
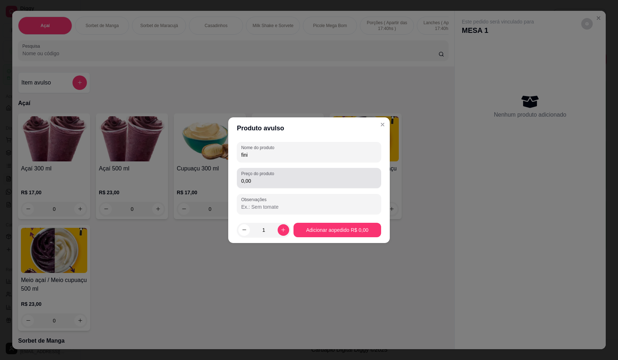
type input "fini"
drag, startPoint x: 349, startPoint y: 179, endPoint x: 353, endPoint y: 169, distance: 10.7
click at [350, 173] on div "0,00" at bounding box center [309, 178] width 136 height 14
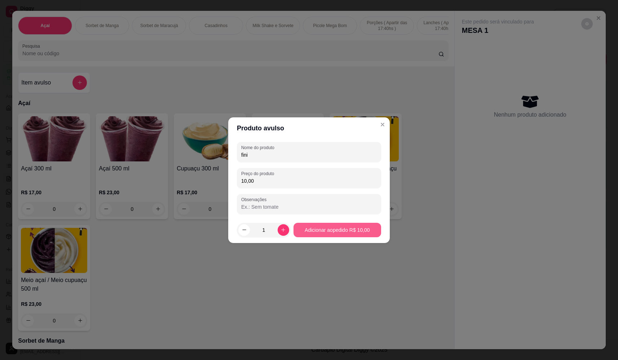
type input "10,00"
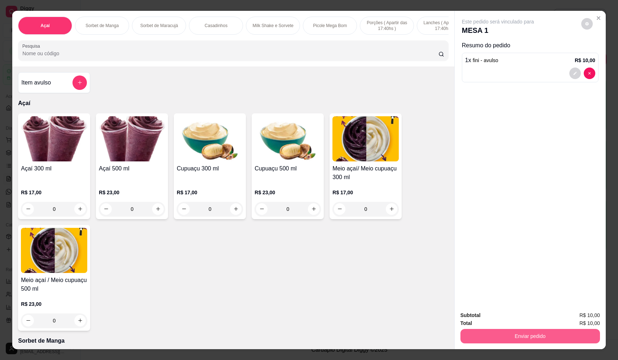
click at [546, 336] on button "Enviar pedido" at bounding box center [530, 336] width 140 height 14
click at [508, 314] on button "Não registrar e enviar pedido" at bounding box center [506, 317] width 73 height 13
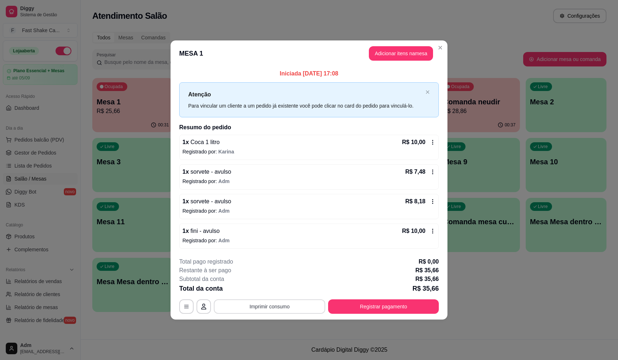
click at [266, 307] on button "Imprimir consumo" at bounding box center [269, 306] width 111 height 14
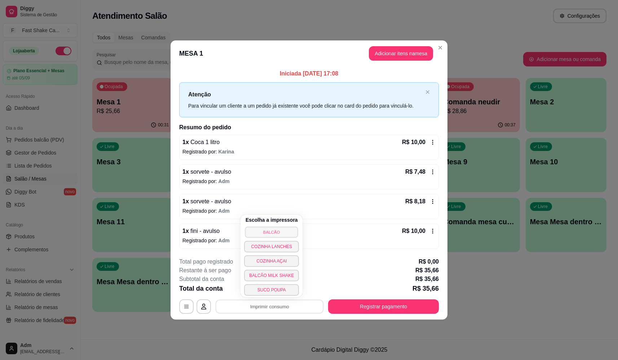
click at [276, 232] on button "BALCÃO" at bounding box center [271, 231] width 53 height 11
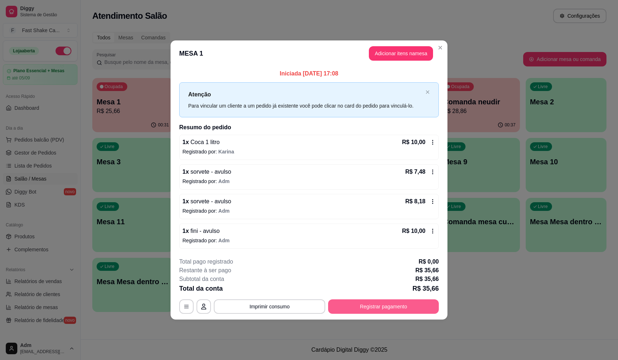
click at [375, 310] on button "Registrar pagamento" at bounding box center [383, 306] width 111 height 14
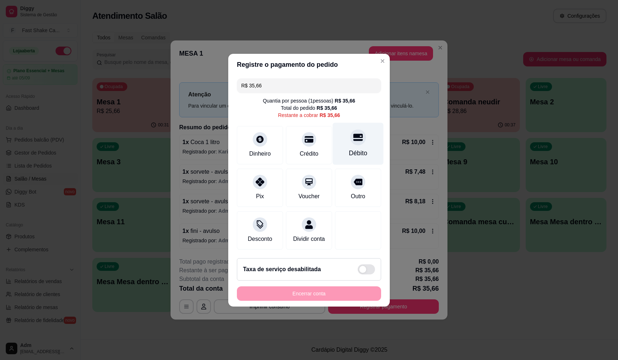
click at [355, 136] on icon at bounding box center [357, 136] width 9 height 9
type input "R$ 0,00"
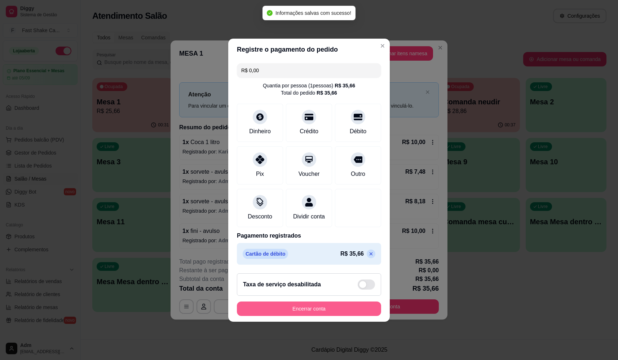
click at [334, 312] on button "Encerrar conta" at bounding box center [309, 308] width 144 height 14
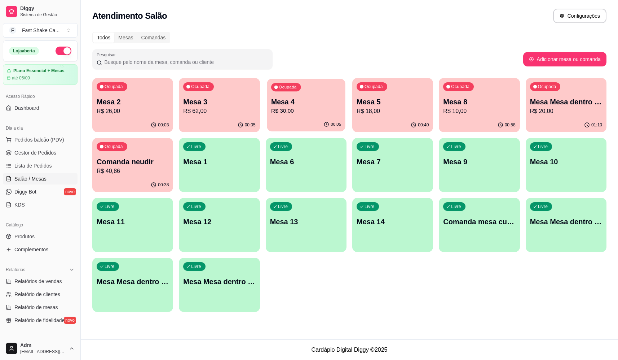
click at [310, 104] on p "Mesa 4" at bounding box center [306, 102] width 70 height 10
click at [304, 94] on div "Ocupada Mesa 4 R$ 30,00" at bounding box center [306, 98] width 81 height 40
click at [220, 157] on p "Mesa 1" at bounding box center [219, 161] width 72 height 10
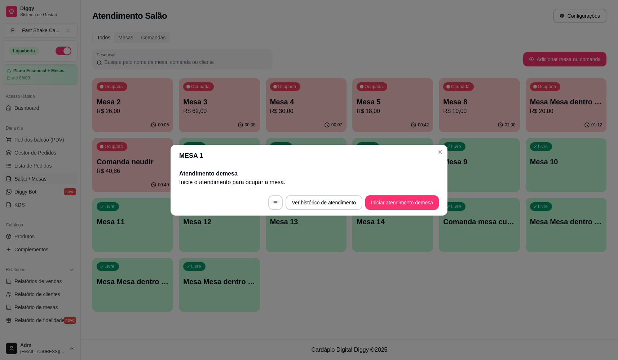
click at [394, 201] on button "Iniciar atendimento de mesa" at bounding box center [402, 202] width 74 height 14
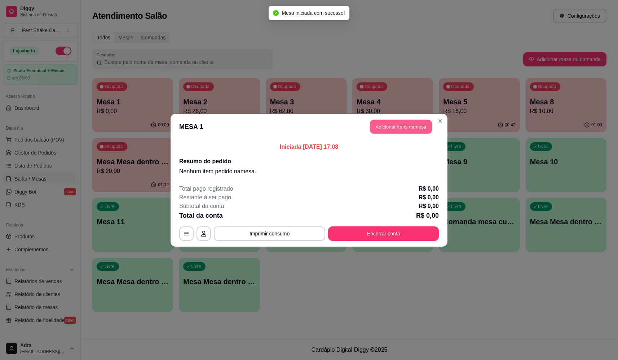
click at [397, 129] on button "Adicionar itens na mesa" at bounding box center [401, 126] width 62 height 14
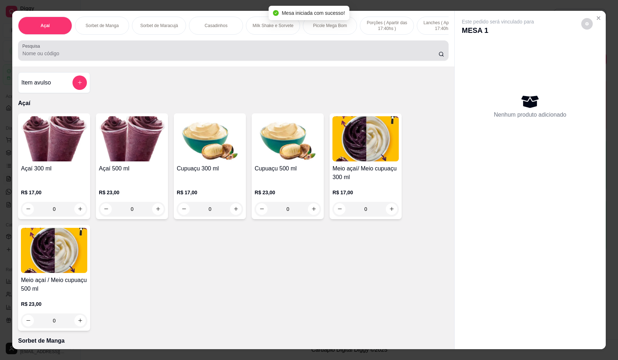
click at [128, 47] on div "Pesquisa" at bounding box center [233, 50] width 430 height 20
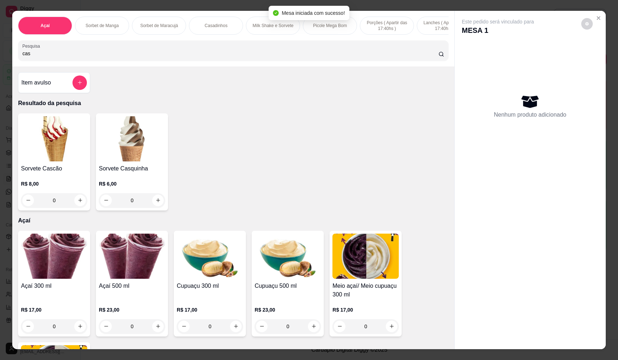
type input "cas"
click at [79, 207] on div "0" at bounding box center [54, 200] width 66 height 14
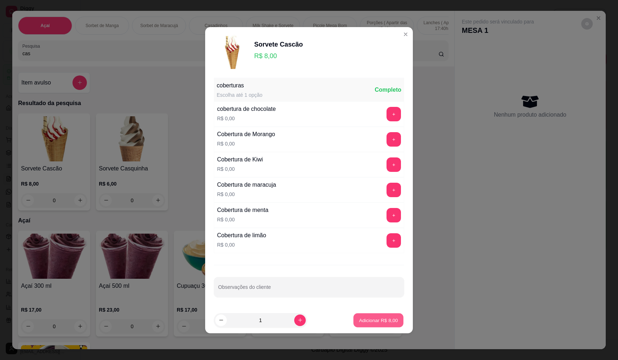
click at [371, 318] on p "Adicionar R$ 8,00" at bounding box center [378, 319] width 39 height 7
type input "1"
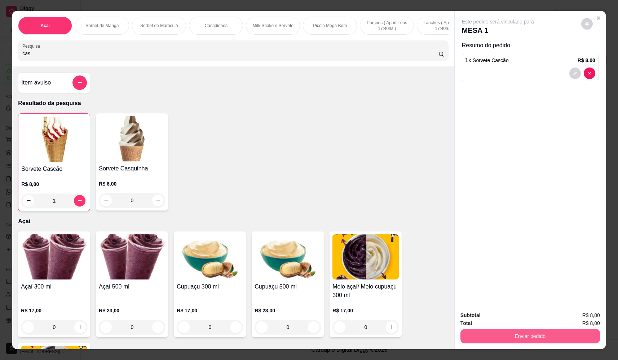
click at [523, 332] on button "Enviar pedido" at bounding box center [530, 336] width 140 height 14
click at [505, 312] on button "Não registrar e enviar pedido" at bounding box center [506, 318] width 75 height 14
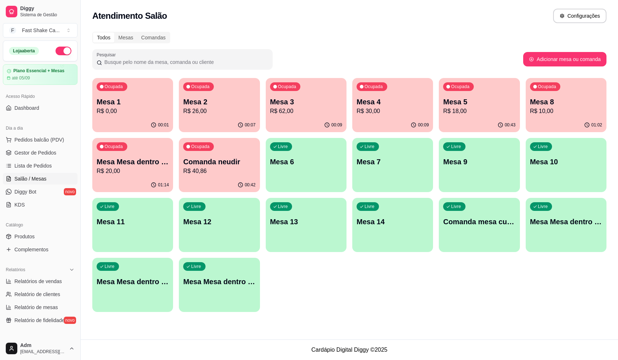
click at [232, 159] on p "Comanda neudir" at bounding box center [219, 161] width 72 height 10
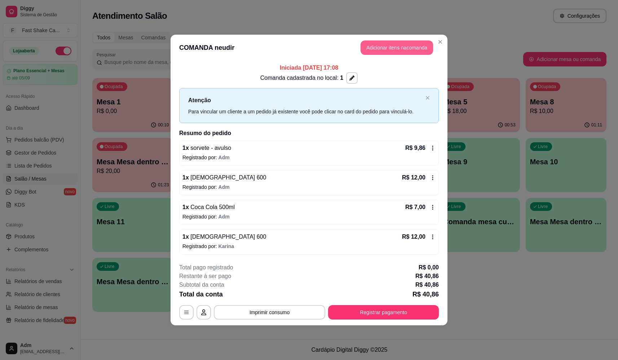
click at [412, 48] on button "Adicionar itens na comanda" at bounding box center [397, 47] width 72 height 14
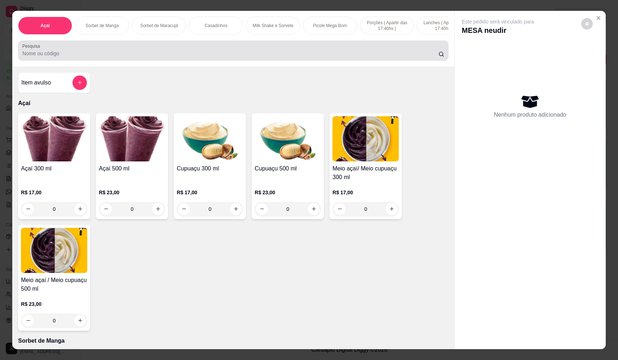
click at [233, 55] on input "Pesquisa" at bounding box center [230, 53] width 416 height 7
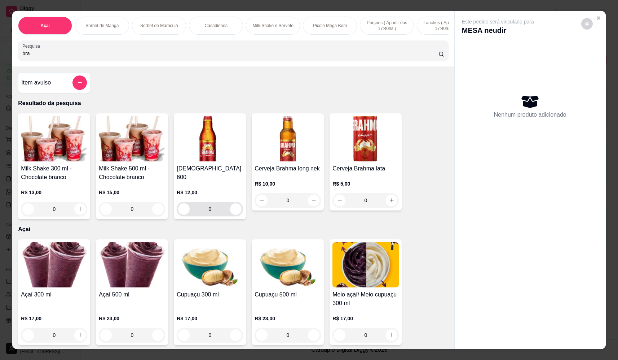
type input "bra"
click at [233, 206] on icon "increase-product-quantity" at bounding box center [235, 208] width 5 height 5
type input "1"
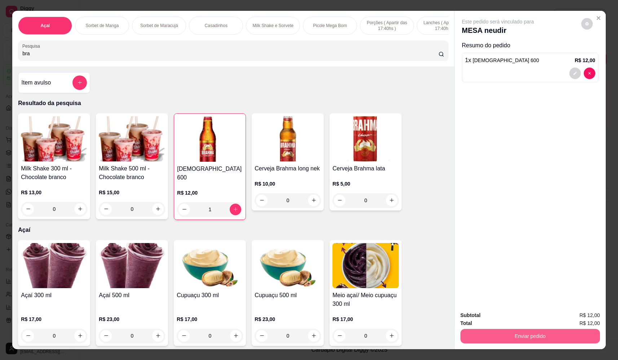
click at [531, 334] on button "Enviar pedido" at bounding box center [530, 336] width 140 height 14
click at [576, 316] on button "Sim, quero registrar" at bounding box center [575, 318] width 54 height 14
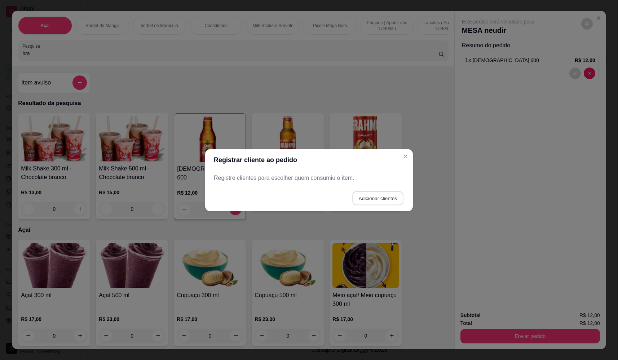
click at [381, 196] on button "Adicionar clientes" at bounding box center [377, 198] width 51 height 14
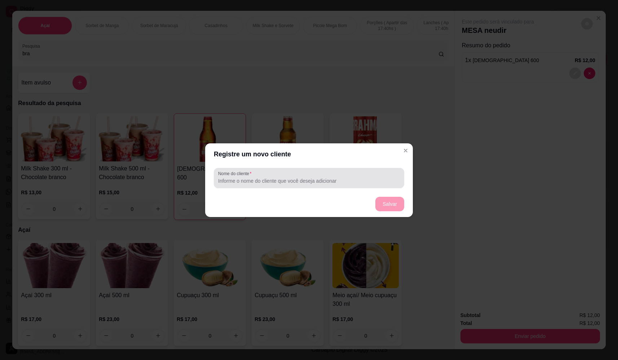
click at [292, 180] on input "Nome do cliente" at bounding box center [309, 180] width 182 height 7
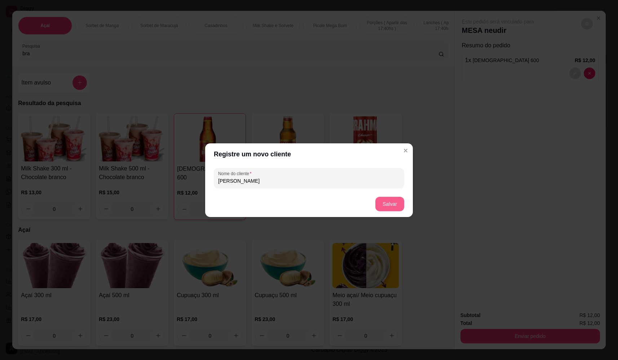
type input "jonas"
click at [392, 202] on button "Salvar" at bounding box center [389, 204] width 29 height 14
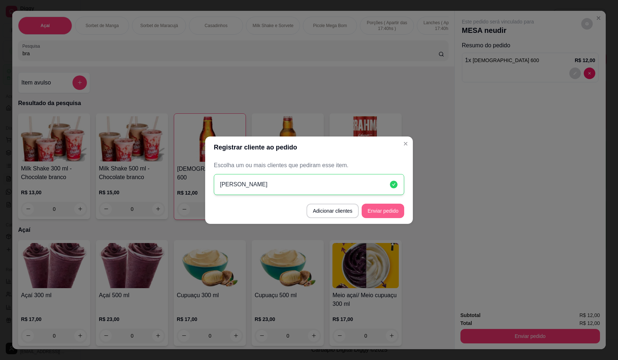
click at [388, 208] on button "Enviar pedido" at bounding box center [383, 210] width 43 height 14
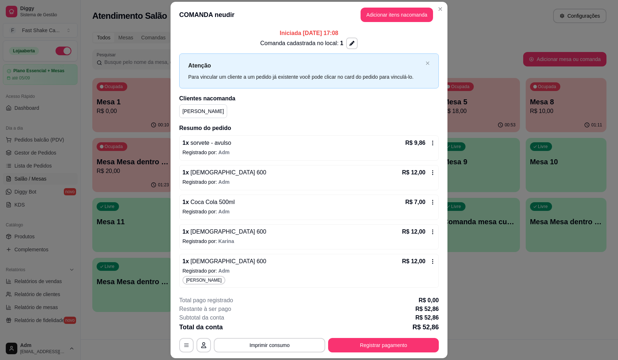
scroll to position [2, 0]
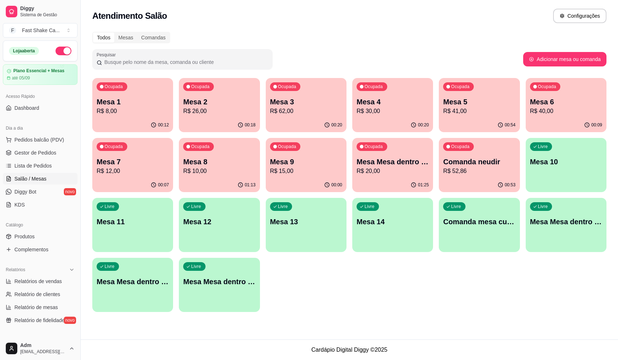
click at [286, 174] on p "R$ 15,00" at bounding box center [306, 171] width 72 height 9
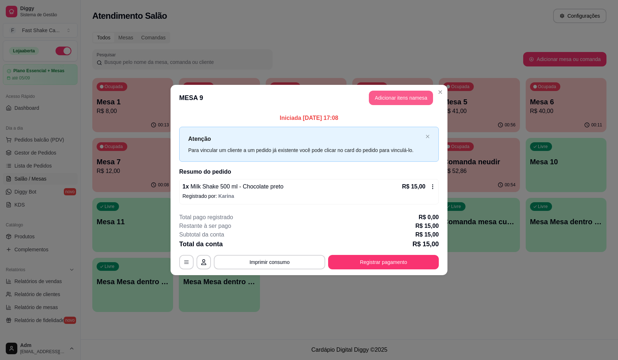
click at [415, 95] on button "Adicionar itens na mesa" at bounding box center [401, 98] width 64 height 14
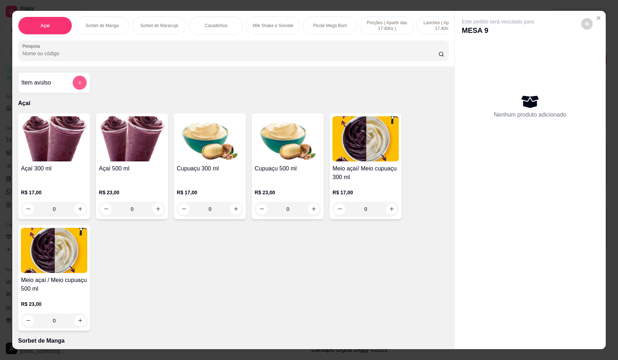
click at [76, 90] on button "add-separate-item" at bounding box center [80, 83] width 14 height 14
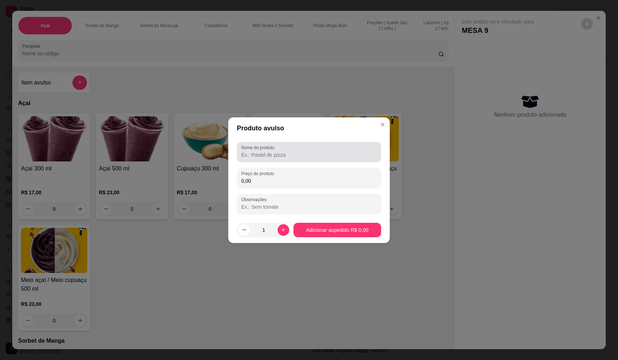
click at [335, 151] on input "Nome do produto" at bounding box center [309, 154] width 136 height 7
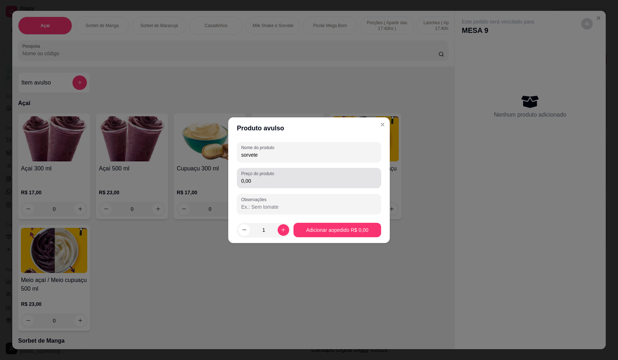
type input "sorvete"
click at [313, 178] on input "0,00" at bounding box center [309, 180] width 136 height 7
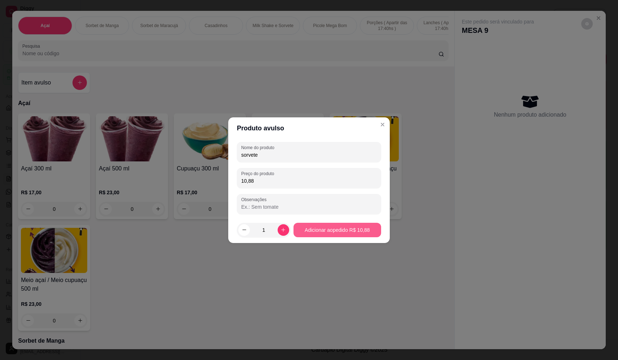
type input "10,88"
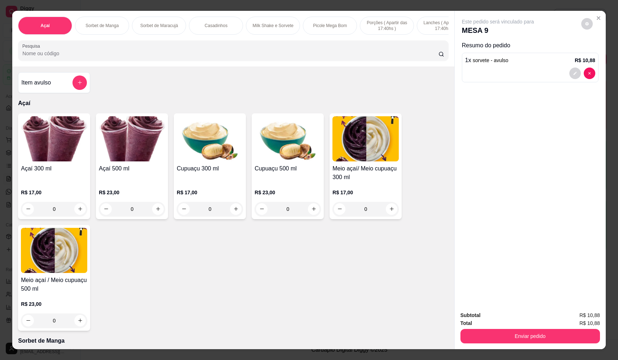
click at [508, 333] on button "Enviar pedido" at bounding box center [530, 336] width 140 height 14
click at [504, 319] on button "Não registrar e enviar pedido" at bounding box center [506, 318] width 75 height 14
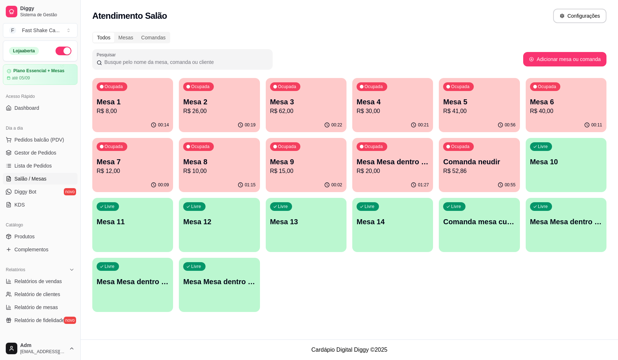
click at [554, 296] on div "Ocupada Mesa 1 R$ 8,00 00:14 Ocupada Mesa 2 R$ 26,00 00:19 Ocupada Mesa 3 R$ 62…" at bounding box center [349, 195] width 514 height 234
click at [416, 281] on div "Ocupada Mesa 1 R$ 8,00 00:14 Ocupada Mesa 2 R$ 26,00 00:20 Ocupada Mesa 3 R$ 62…" at bounding box center [349, 195] width 514 height 234
click at [37, 168] on span "Lista de Pedidos" at bounding box center [33, 165] width 38 height 7
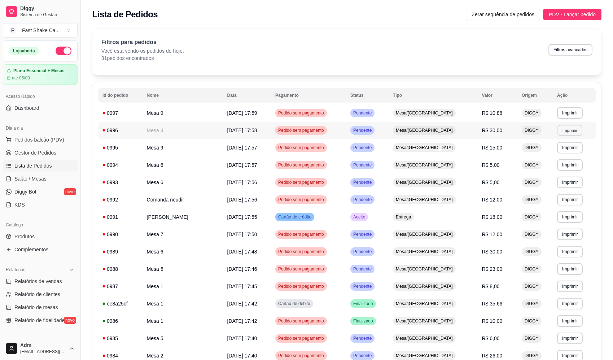
click at [562, 131] on button "Imprimir" at bounding box center [569, 129] width 25 height 11
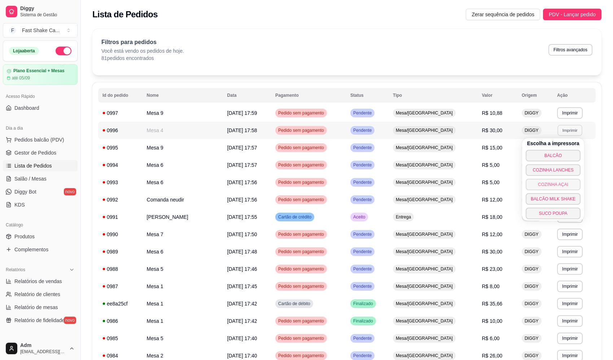
click at [553, 181] on button "COZINHA AÇAI" at bounding box center [552, 184] width 55 height 12
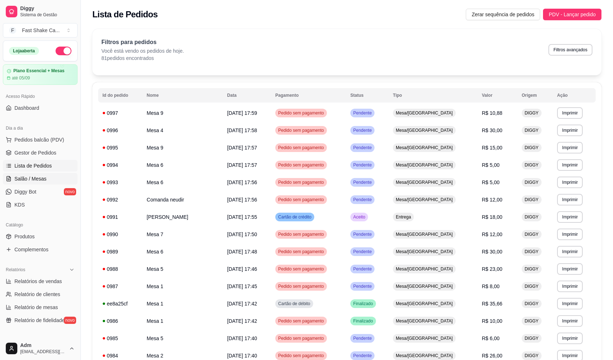
click at [36, 181] on span "Salão / Mesas" at bounding box center [30, 178] width 32 height 7
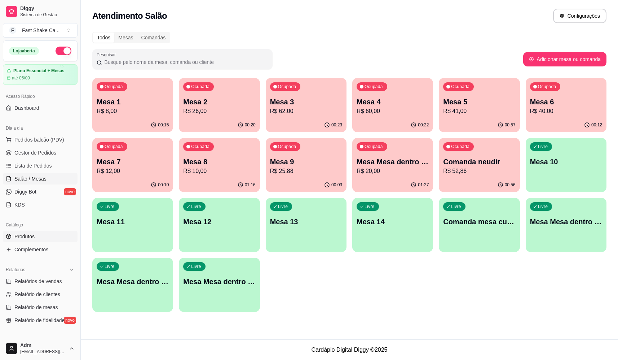
click at [29, 235] on span "Produtos" at bounding box center [24, 236] width 20 height 7
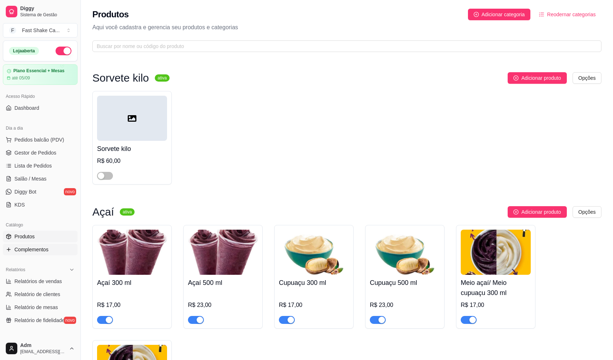
click at [31, 250] on span "Complementos" at bounding box center [31, 249] width 34 height 7
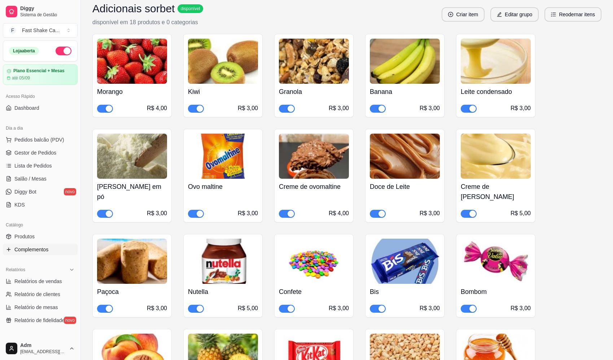
scroll to position [469, 0]
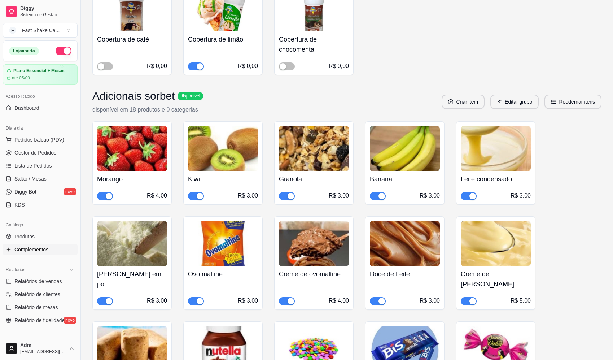
click at [106, 195] on div "button" at bounding box center [109, 196] width 6 height 6
click at [31, 189] on span "Diggy Bot" at bounding box center [25, 191] width 22 height 7
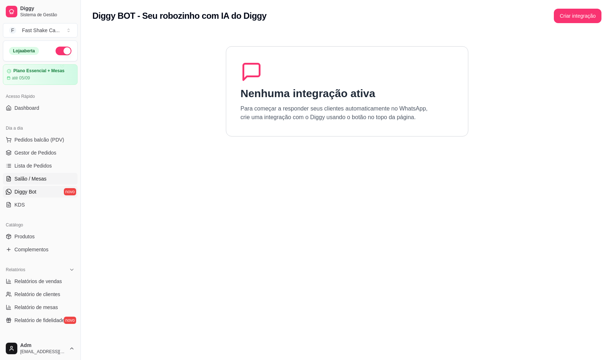
click at [34, 179] on span "Salão / Mesas" at bounding box center [30, 178] width 32 height 7
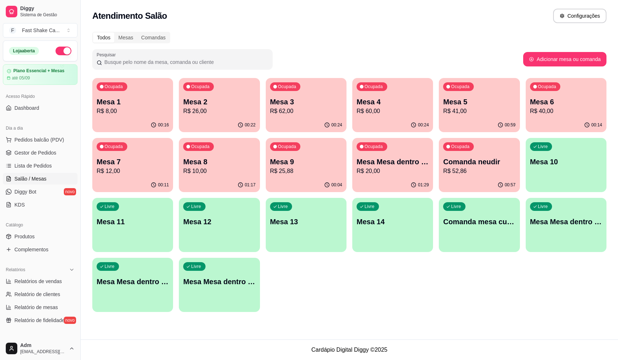
click at [230, 110] on p "R$ 26,00" at bounding box center [219, 111] width 72 height 9
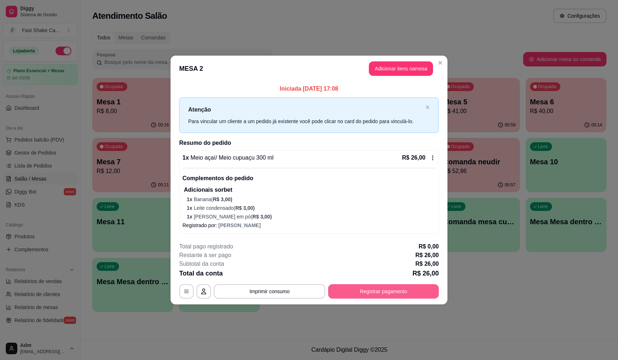
click at [391, 294] on button "Registrar pagamento" at bounding box center [383, 291] width 111 height 14
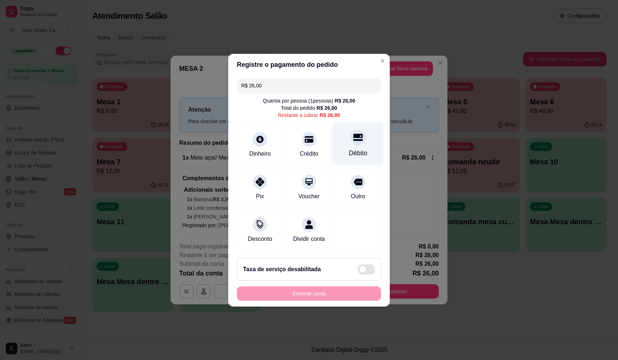
click at [350, 141] on div "Débito" at bounding box center [358, 143] width 51 height 42
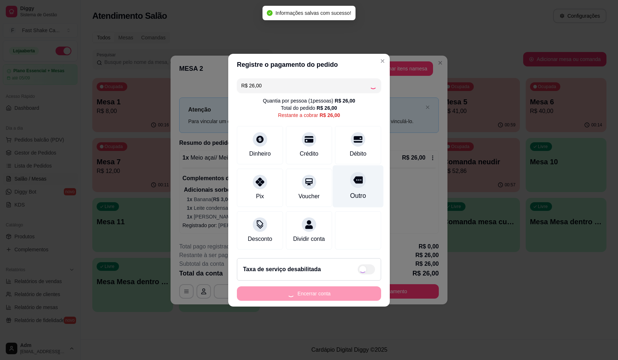
type input "R$ 0,00"
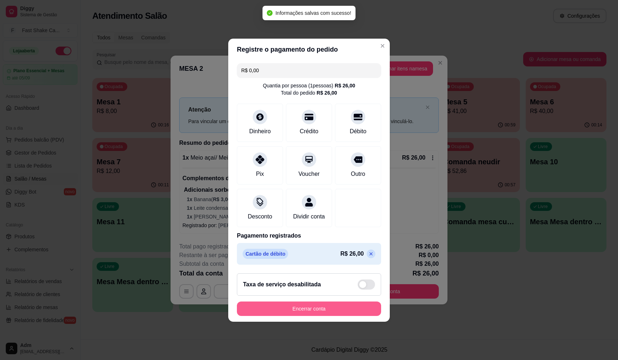
click at [348, 312] on button "Encerrar conta" at bounding box center [309, 308] width 144 height 14
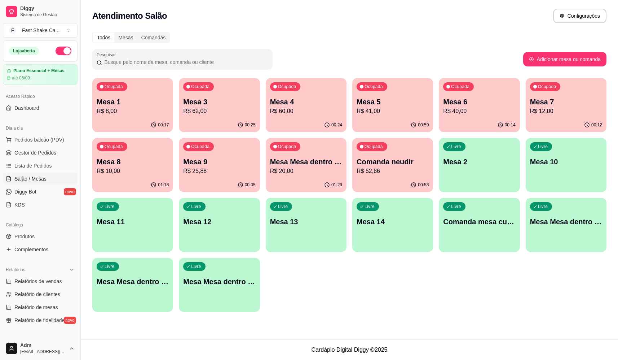
click at [200, 163] on p "Mesa 9" at bounding box center [219, 161] width 72 height 10
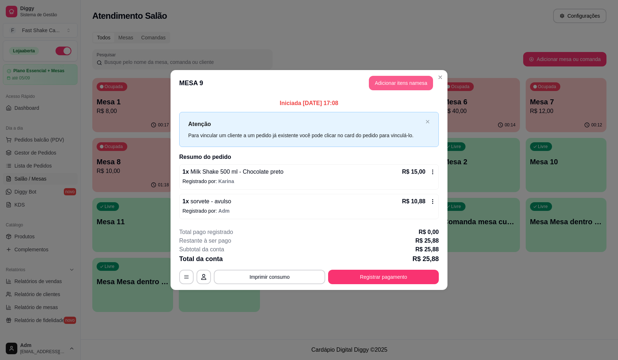
click at [389, 82] on button "Adicionar itens na mesa" at bounding box center [401, 83] width 64 height 14
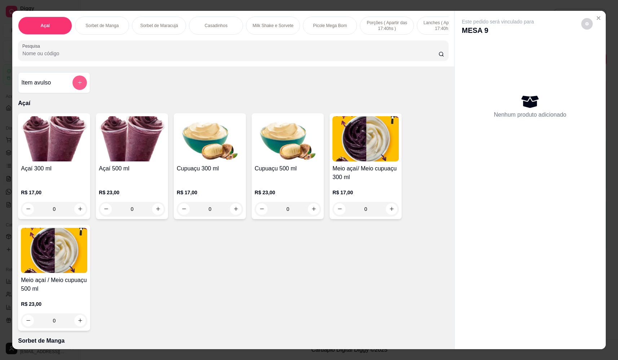
click at [72, 84] on button "add-separate-item" at bounding box center [79, 82] width 14 height 14
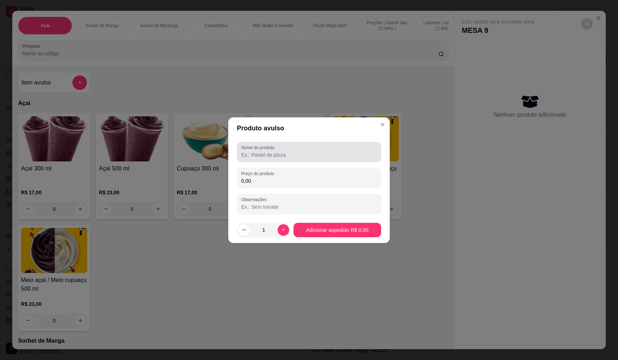
click at [335, 146] on div at bounding box center [309, 152] width 136 height 14
type input "sorvete"
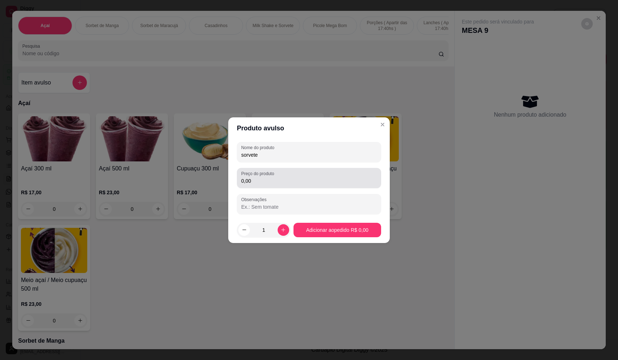
drag, startPoint x: 331, startPoint y: 187, endPoint x: 338, endPoint y: 179, distance: 11.0
click at [333, 184] on div "Preço do produto 0,00" at bounding box center [309, 178] width 144 height 20
click at [339, 177] on input "0,00" at bounding box center [309, 180] width 136 height 7
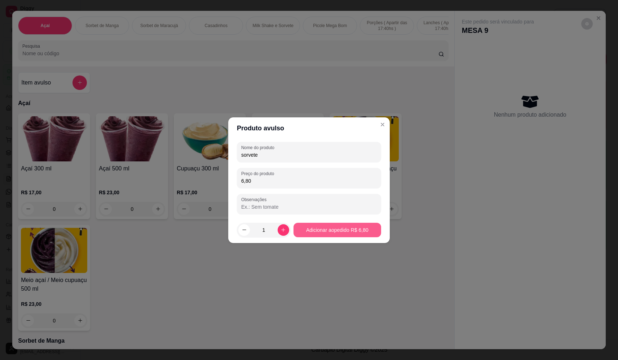
type input "6,80"
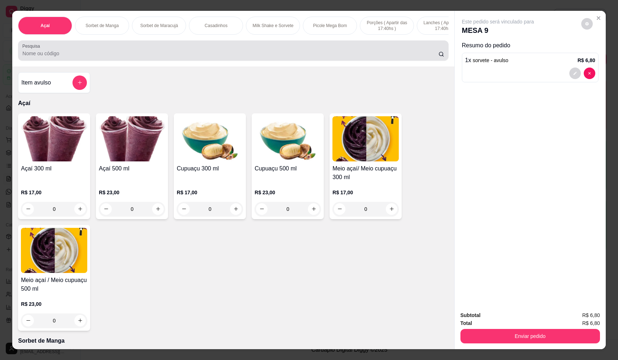
drag, startPoint x: 100, startPoint y: 53, endPoint x: 98, endPoint y: 58, distance: 5.3
click at [101, 54] on div at bounding box center [233, 50] width 422 height 14
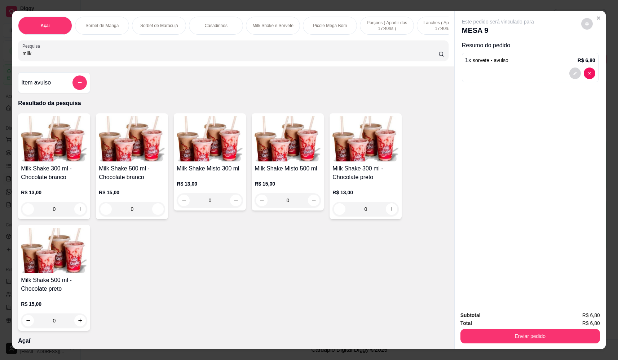
type input "milk"
click at [83, 214] on div "0" at bounding box center [54, 209] width 66 height 14
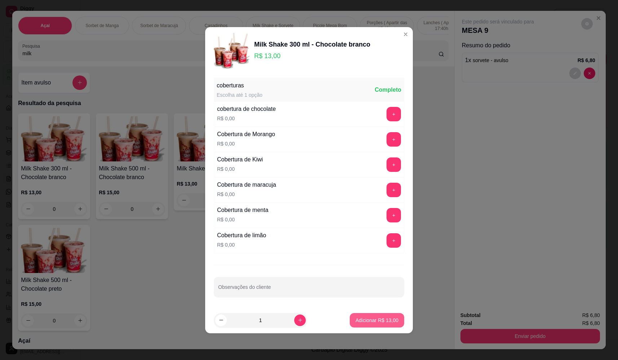
click at [367, 317] on p "Adicionar R$ 13,00" at bounding box center [377, 319] width 43 height 7
type input "1"
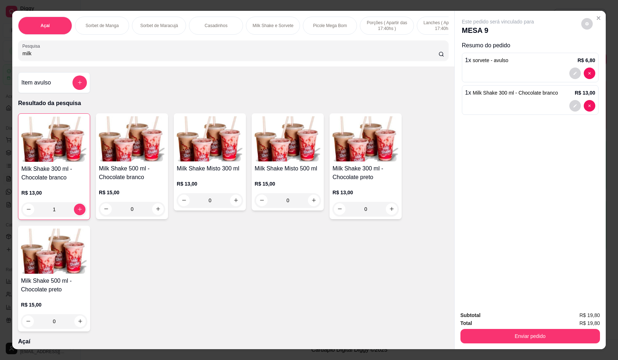
drag, startPoint x: 487, startPoint y: 326, endPoint x: 491, endPoint y: 330, distance: 5.9
click at [488, 326] on div "Total R$ 19,80" at bounding box center [530, 323] width 140 height 8
click at [494, 333] on button "Enviar pedido" at bounding box center [530, 336] width 140 height 14
click at [493, 319] on button "Não registrar e enviar pedido" at bounding box center [506, 318] width 75 height 14
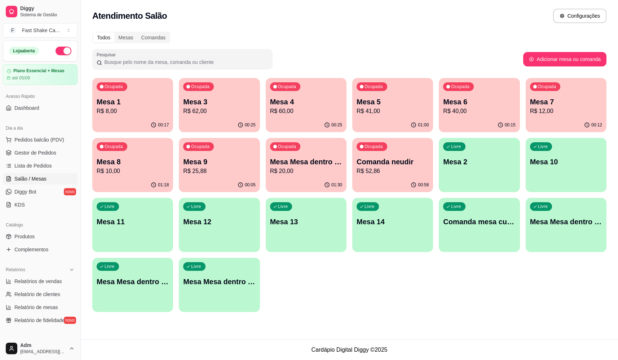
click at [33, 176] on span "Salão / Mesas" at bounding box center [30, 178] width 32 height 7
click at [323, 94] on div "Ocupada Mesa 4 R$ 60,00" at bounding box center [306, 98] width 79 height 39
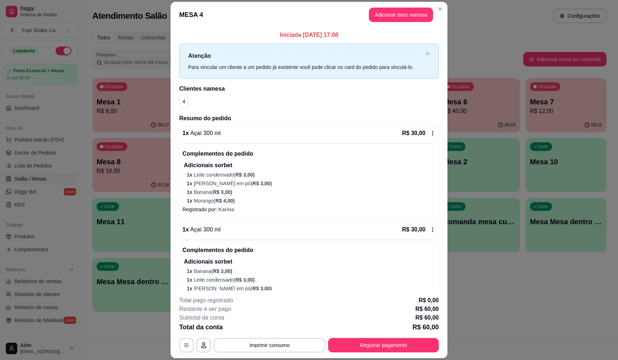
click at [216, 192] on span "R$ 3,00 )" at bounding box center [222, 192] width 19 height 6
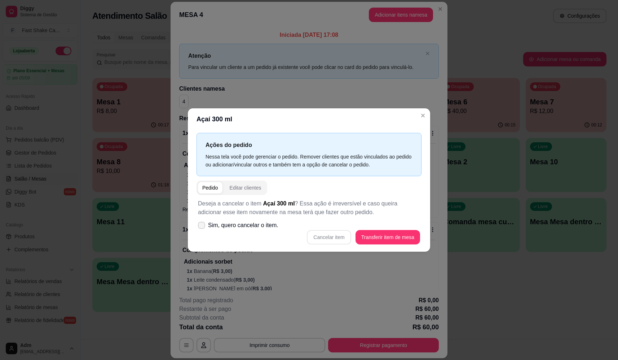
click at [250, 229] on span "Sim, quero cancelar o item." at bounding box center [243, 225] width 70 height 9
click at [202, 229] on input "Sim, quero cancelar o item." at bounding box center [200, 228] width 5 height 5
checkbox input "true"
click at [326, 238] on button "Cancelar item" at bounding box center [329, 237] width 44 height 14
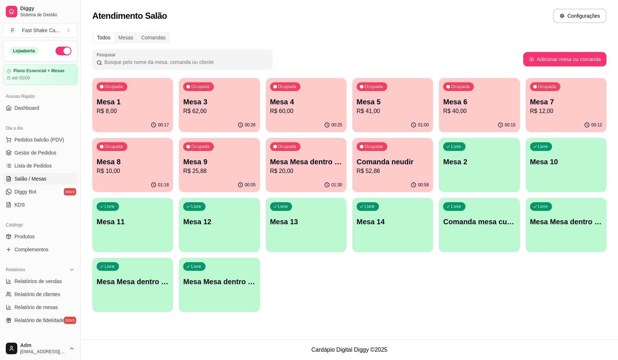
click at [306, 171] on p "R$ 20,00" at bounding box center [306, 171] width 72 height 9
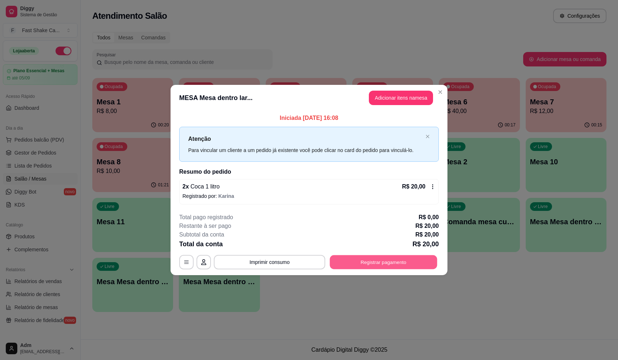
click at [378, 263] on button "Registrar pagamento" at bounding box center [383, 262] width 107 height 14
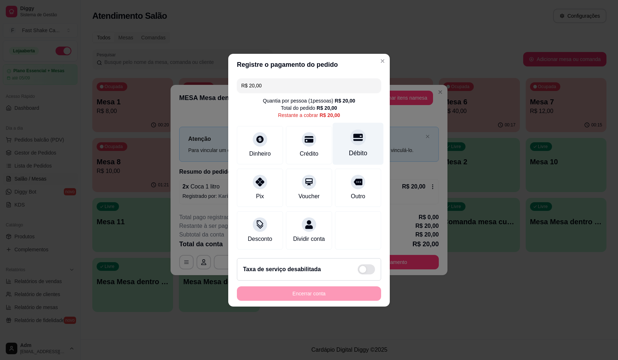
click at [361, 135] on div "Débito" at bounding box center [358, 143] width 51 height 42
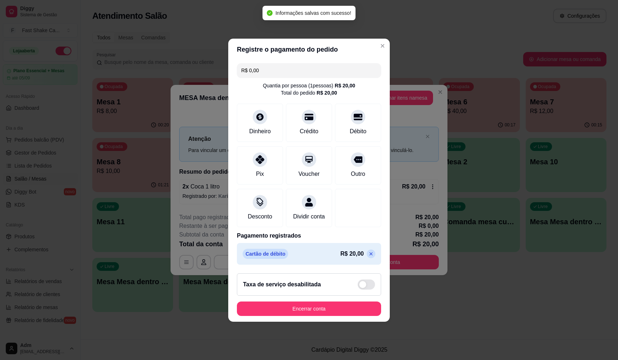
type input "R$ 0,00"
click at [328, 320] on footer "Taxa de serviço desabilitada Encerrar conta" at bounding box center [309, 294] width 162 height 54
click at [335, 310] on button "Encerrar conta" at bounding box center [309, 308] width 144 height 14
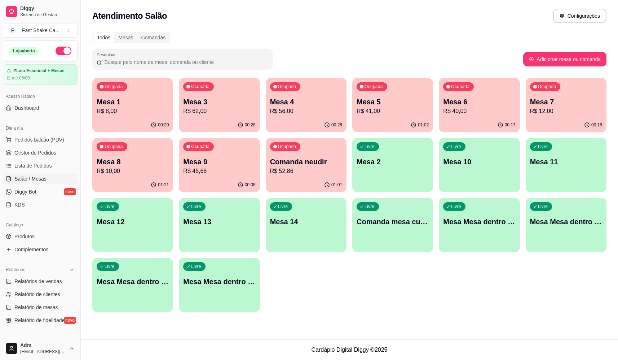
click at [157, 287] on div "Livre Mesa Mesa dentro verde" at bounding box center [132, 279] width 81 height 45
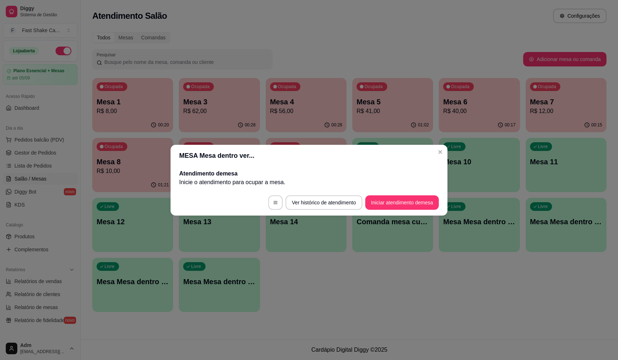
click at [389, 214] on div "MESA Mesa dentro ver... Atendimento de mesa Inicie o atendimento para ocupar a …" at bounding box center [309, 180] width 618 height 360
click at [390, 204] on button "Iniciar atendimento de mesa" at bounding box center [402, 202] width 74 height 14
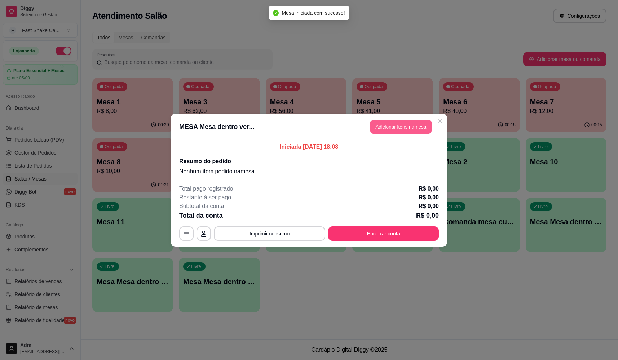
click at [391, 125] on button "Adicionar itens na mesa" at bounding box center [401, 126] width 62 height 14
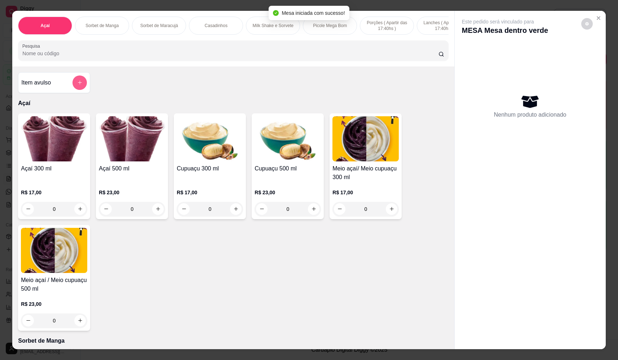
click at [75, 89] on button "add-separate-item" at bounding box center [79, 82] width 14 height 14
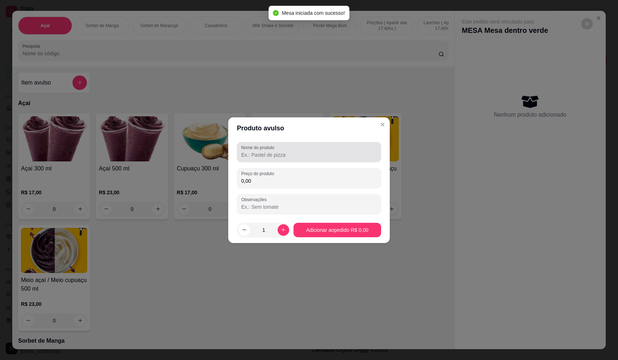
click at [282, 149] on div at bounding box center [309, 152] width 136 height 14
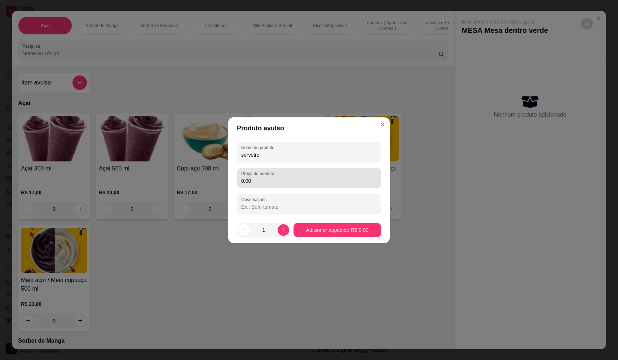
click at [310, 177] on input "0,00" at bounding box center [309, 180] width 136 height 7
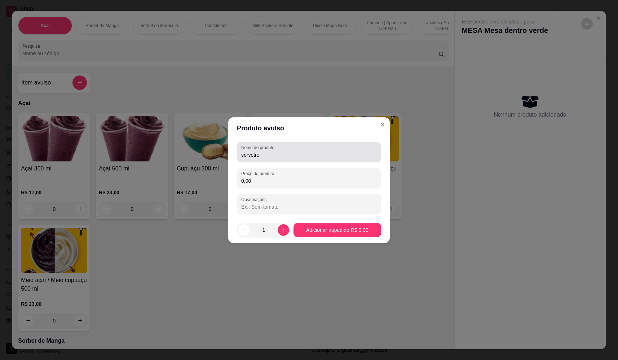
drag, startPoint x: 282, startPoint y: 154, endPoint x: 281, endPoint y: 148, distance: 5.6
click at [282, 153] on input "sorvetre" at bounding box center [309, 154] width 136 height 7
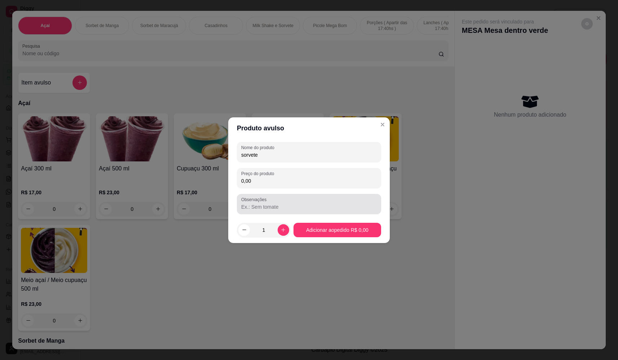
type input "sorvete"
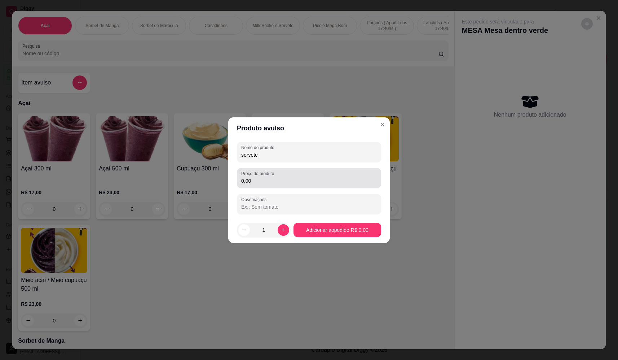
click at [308, 172] on div "0,00" at bounding box center [309, 178] width 136 height 14
type input "5,44"
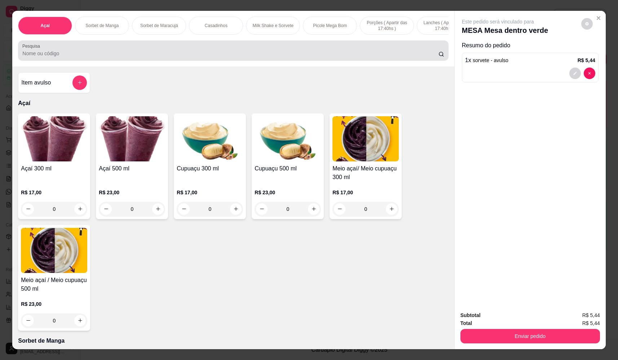
click at [136, 53] on div at bounding box center [233, 50] width 422 height 14
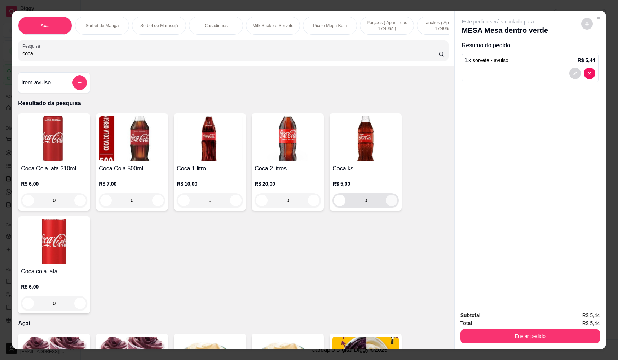
type input "coca"
click at [392, 206] on button "increase-product-quantity" at bounding box center [391, 199] width 11 height 11
type input "1"
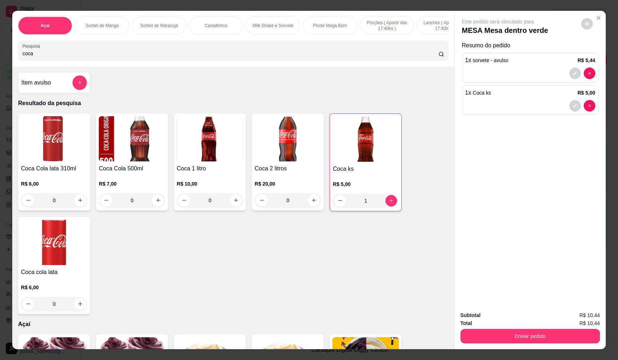
click at [78, 85] on icon "add-separate-item" at bounding box center [79, 82] width 5 height 5
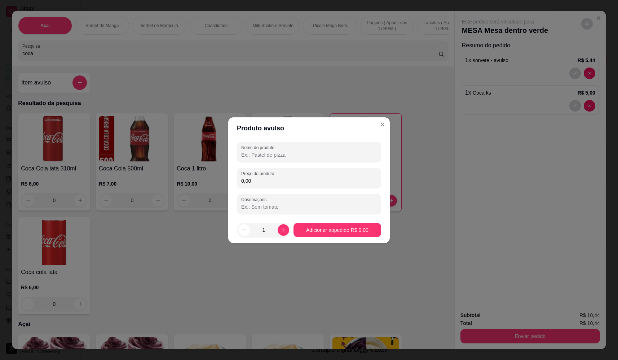
drag, startPoint x: 339, startPoint y: 156, endPoint x: 316, endPoint y: 159, distance: 23.4
click at [339, 155] on input "Nome do produto" at bounding box center [309, 154] width 136 height 7
type input "doritos"
click at [331, 183] on input "0,00" at bounding box center [309, 180] width 136 height 7
type input "8,00"
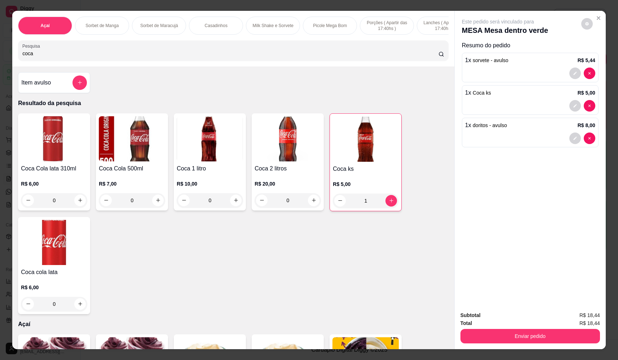
click at [519, 332] on button "Enviar pedido" at bounding box center [530, 336] width 140 height 14
click at [514, 317] on button "Não registrar e enviar pedido" at bounding box center [506, 318] width 75 height 14
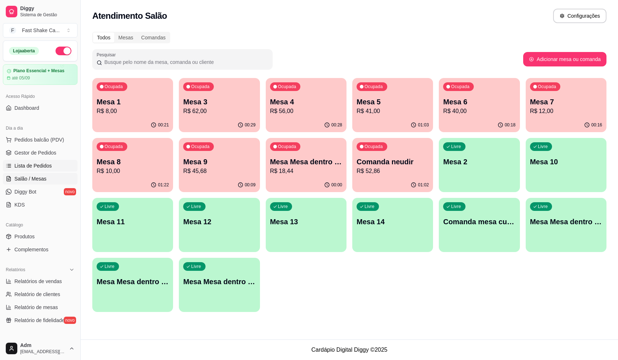
click at [40, 169] on link "Lista de Pedidos" at bounding box center [40, 166] width 75 height 12
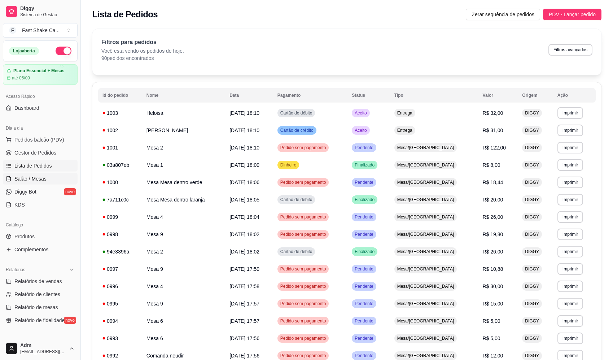
click at [36, 178] on span "Salão / Mesas" at bounding box center [30, 178] width 32 height 7
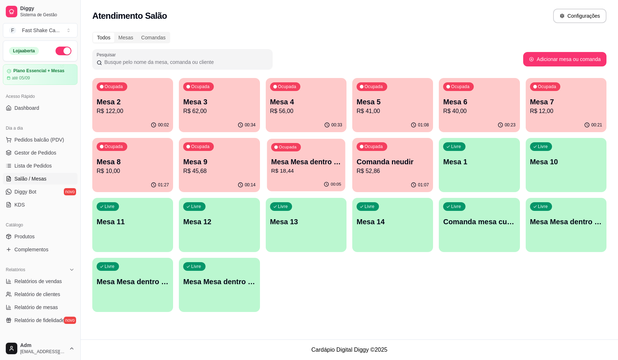
click at [283, 160] on p "Mesa Mesa dentro verde" at bounding box center [306, 162] width 70 height 10
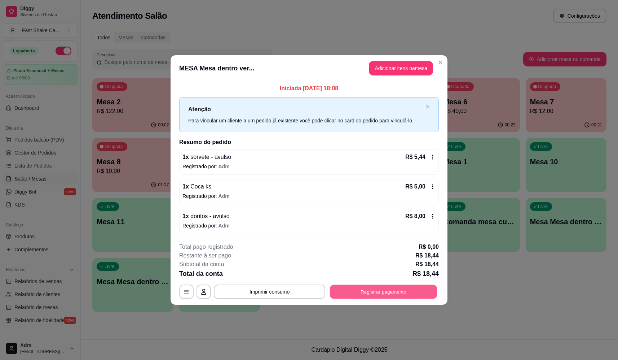
click at [369, 289] on button "Registrar pagamento" at bounding box center [383, 292] width 107 height 14
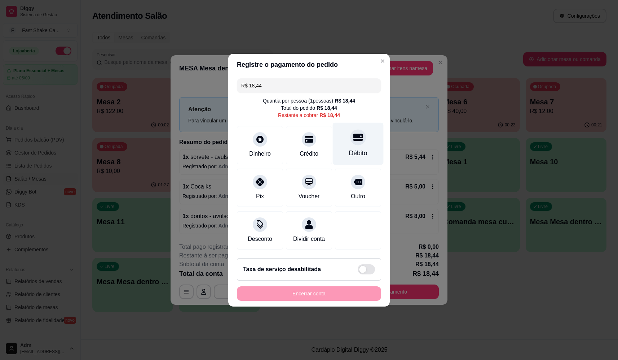
click at [353, 133] on icon at bounding box center [357, 136] width 9 height 7
type input "R$ 0,00"
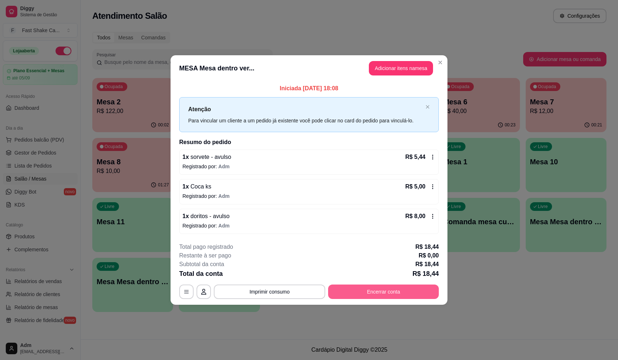
click at [376, 290] on button "Encerrar conta" at bounding box center [383, 291] width 111 height 14
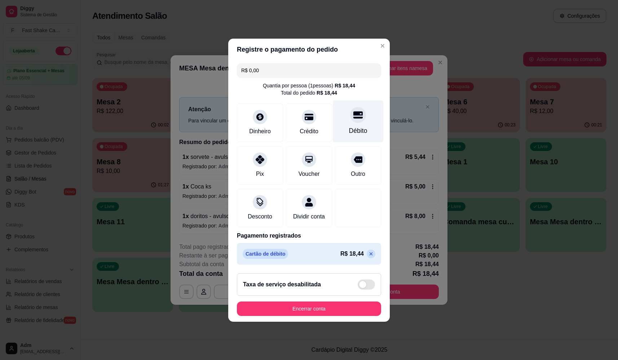
click at [361, 116] on div "Débito" at bounding box center [358, 121] width 51 height 42
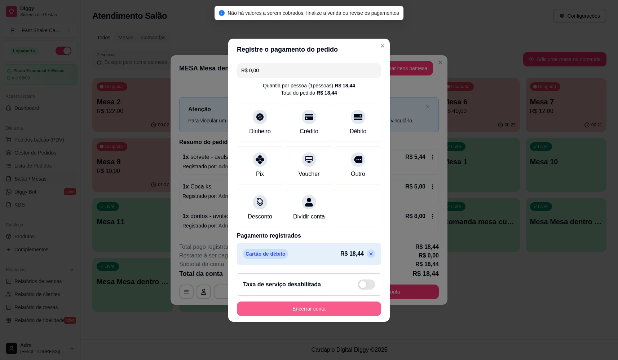
click at [323, 316] on button "Encerrar conta" at bounding box center [309, 308] width 144 height 14
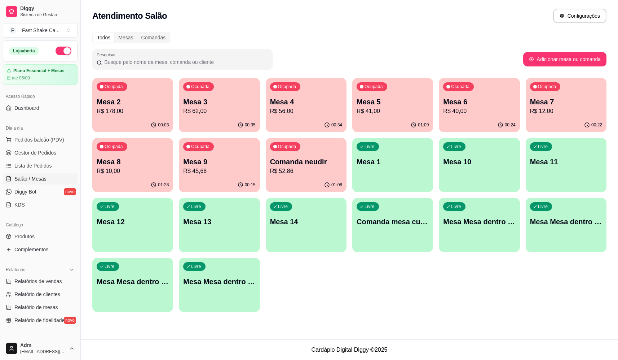
click at [233, 95] on div "Ocupada Mesa 3 R$ 62,00" at bounding box center [219, 98] width 81 height 40
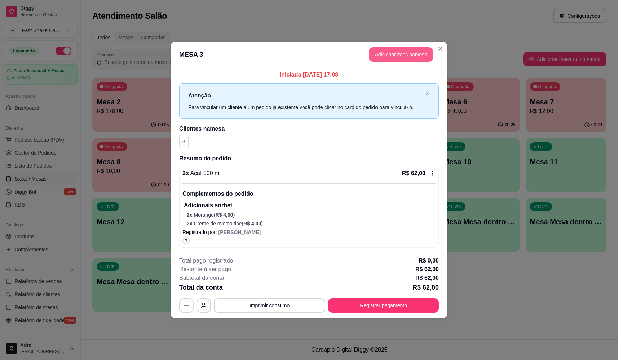
click at [387, 58] on button "Adicionar itens na mesa" at bounding box center [401, 54] width 64 height 14
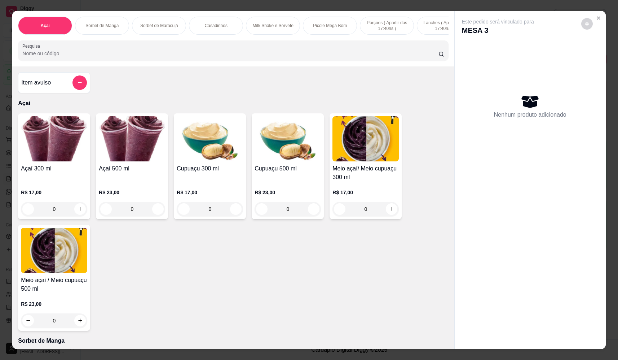
click at [77, 85] on icon "add-separate-item" at bounding box center [79, 82] width 5 height 5
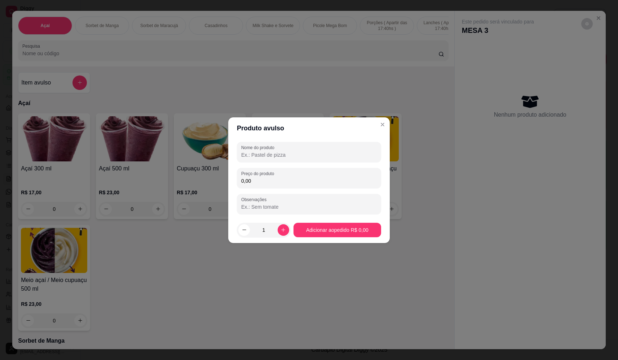
click at [310, 152] on input "Nome do produto" at bounding box center [309, 154] width 136 height 7
type input "açai entrega"
click at [307, 174] on div "0,00" at bounding box center [309, 178] width 136 height 14
type input "32,00"
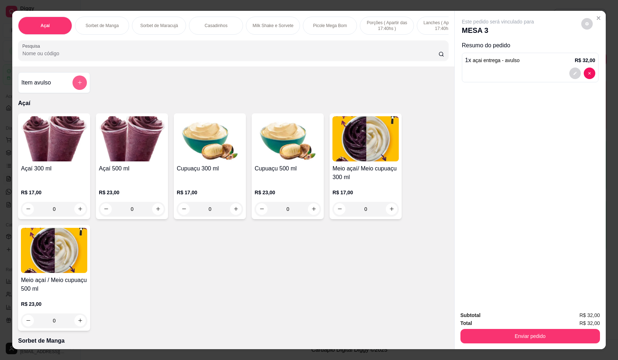
click at [79, 85] on icon "add-separate-item" at bounding box center [79, 82] width 5 height 5
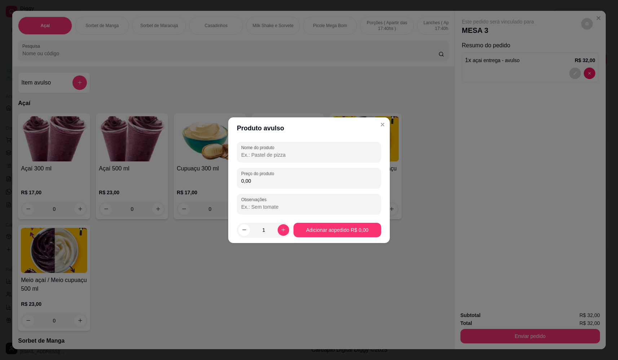
click at [311, 156] on input "Nome do produto" at bounding box center [309, 154] width 136 height 7
type input "2 milk"
click at [300, 167] on div "Nome do produto 2 milk Preço do produto 0,00 Observações" at bounding box center [309, 178] width 144 height 72
click at [305, 173] on div "0,00" at bounding box center [309, 178] width 136 height 14
type input "26,00"
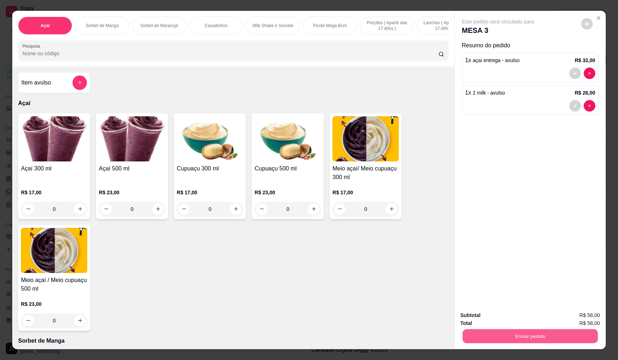
click at [539, 336] on button "Enviar pedido" at bounding box center [530, 336] width 135 height 14
click at [515, 320] on button "Não registrar e enviar pedido" at bounding box center [506, 318] width 75 height 14
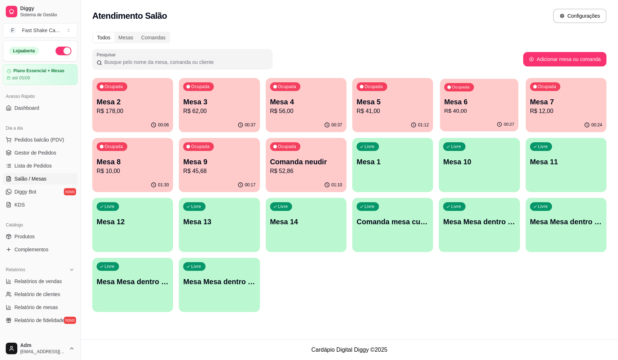
click at [477, 107] on p "R$ 40,00" at bounding box center [479, 111] width 70 height 8
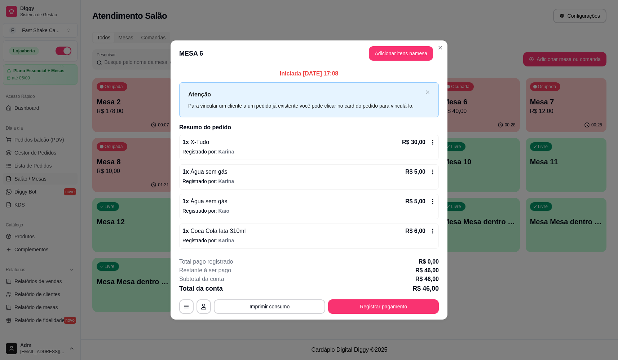
click at [432, 229] on icon at bounding box center [432, 231] width 1 height 5
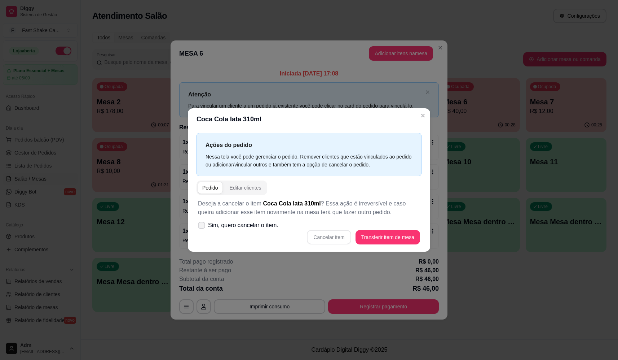
click at [203, 225] on icon at bounding box center [202, 225] width 6 height 4
click at [202, 226] on input "Sim, quero cancelar o item." at bounding box center [200, 228] width 5 height 5
checkbox input "true"
click at [339, 235] on button "Cancelar item" at bounding box center [329, 237] width 44 height 14
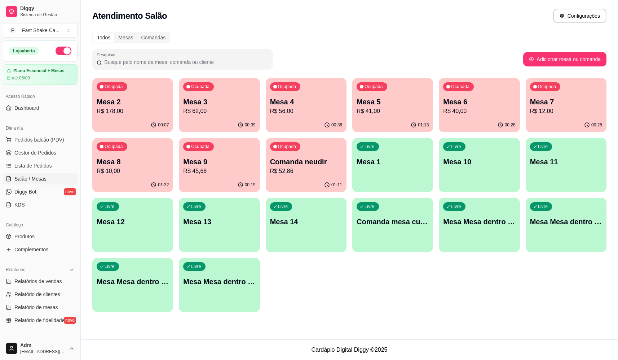
click at [237, 110] on p "R$ 62,00" at bounding box center [219, 111] width 72 height 9
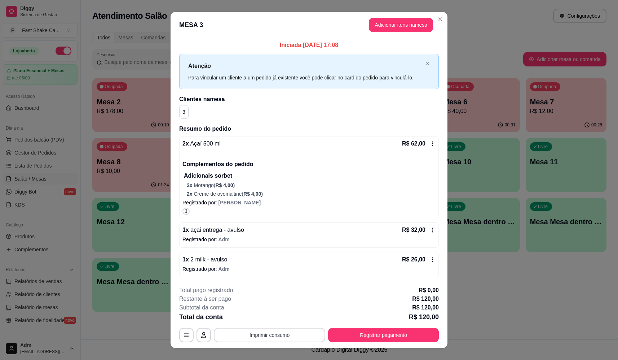
click at [268, 333] on button "Imprimir consumo" at bounding box center [269, 334] width 111 height 14
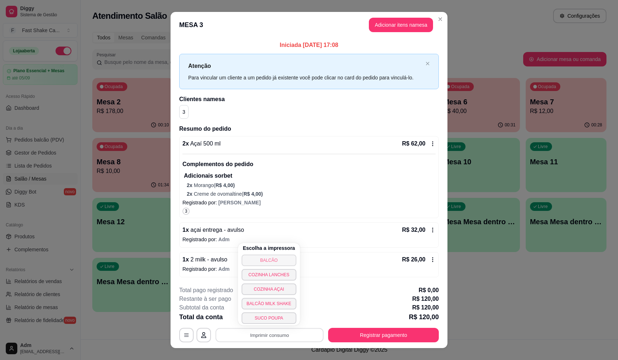
click at [274, 261] on button "BALCÃO" at bounding box center [269, 260] width 55 height 12
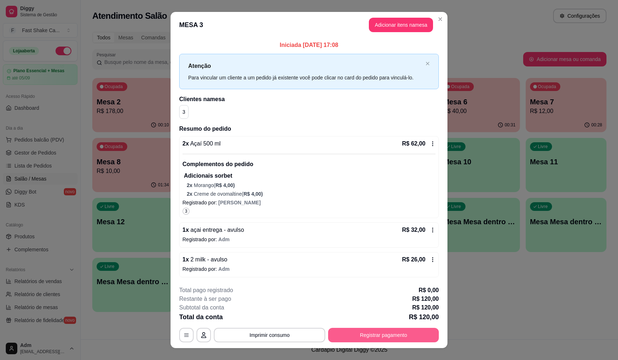
click at [356, 340] on button "Registrar pagamento" at bounding box center [383, 334] width 111 height 14
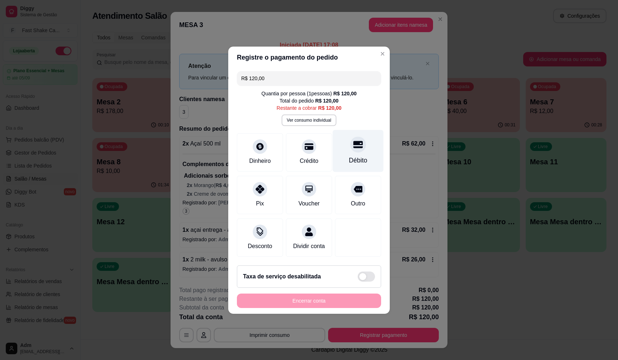
click at [366, 151] on div "Débito" at bounding box center [358, 150] width 51 height 42
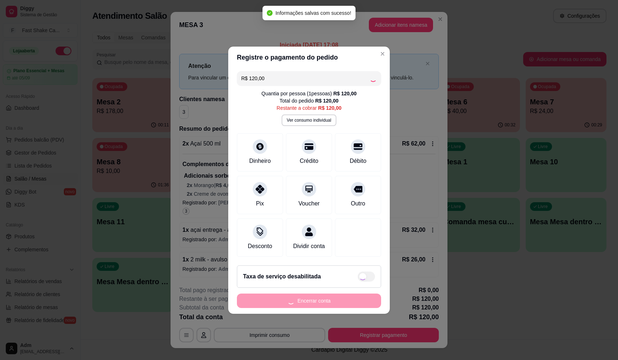
type input "R$ 0,00"
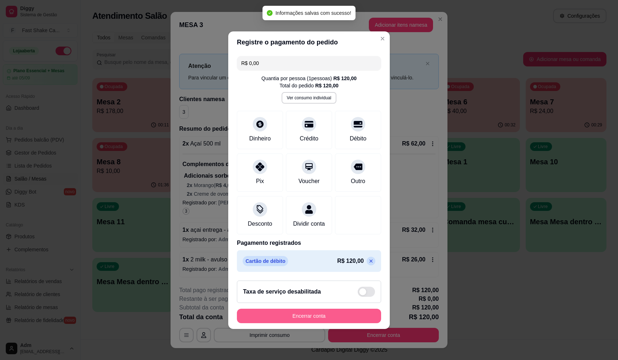
click at [318, 314] on button "Encerrar conta" at bounding box center [309, 315] width 144 height 14
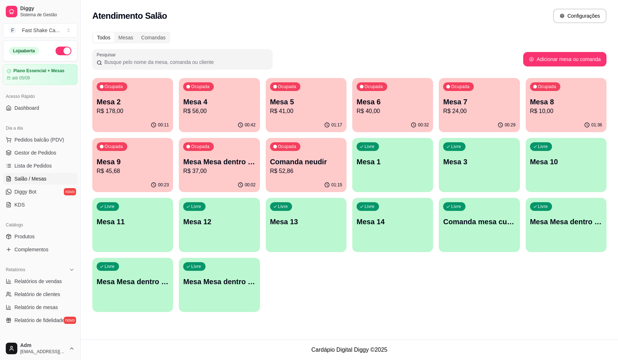
click at [319, 174] on p "R$ 52,86" at bounding box center [306, 171] width 72 height 9
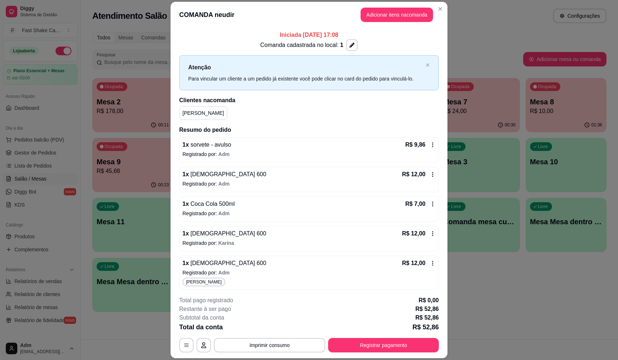
click at [374, 9] on button "Adicionar itens na comanda" at bounding box center [397, 15] width 72 height 14
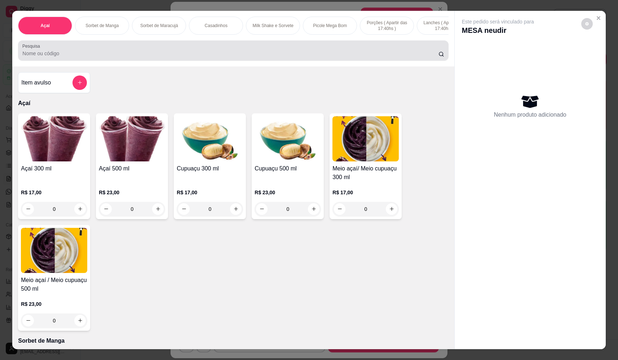
click at [164, 42] on div "Açaí Sorbet de Manga Sorbet de Maracujá Casadinhos Milk Shake e Sorvete Picole …" at bounding box center [233, 39] width 442 height 56
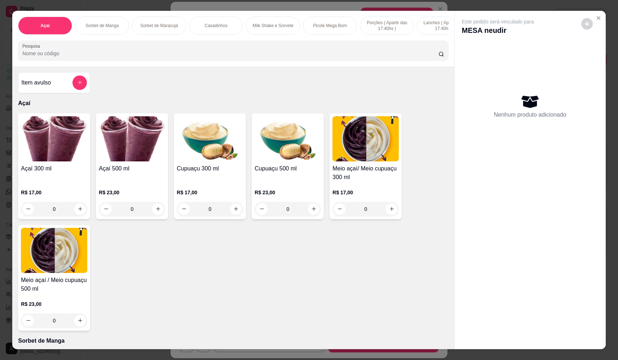
click at [162, 56] on input "Pesquisa" at bounding box center [230, 53] width 416 height 7
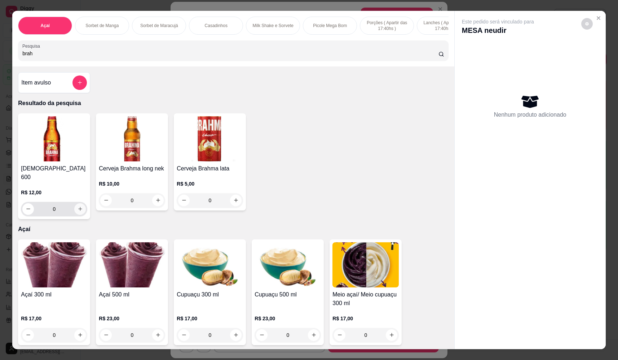
type input "brah"
click at [81, 204] on button "increase-product-quantity" at bounding box center [80, 209] width 12 height 12
type input "1"
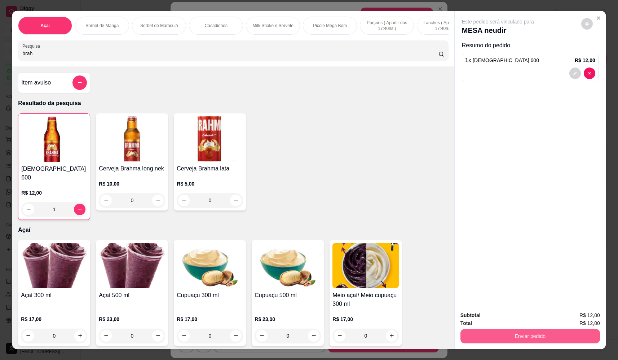
click at [537, 332] on button "Enviar pedido" at bounding box center [530, 336] width 140 height 14
click at [515, 318] on button "Não registrar e enviar pedido" at bounding box center [506, 318] width 75 height 14
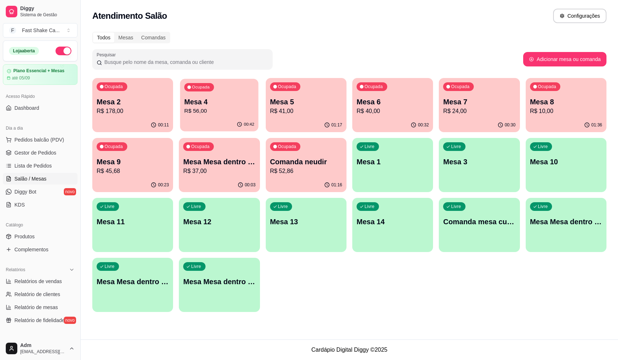
click at [193, 111] on p "R$ 56,00" at bounding box center [219, 111] width 70 height 8
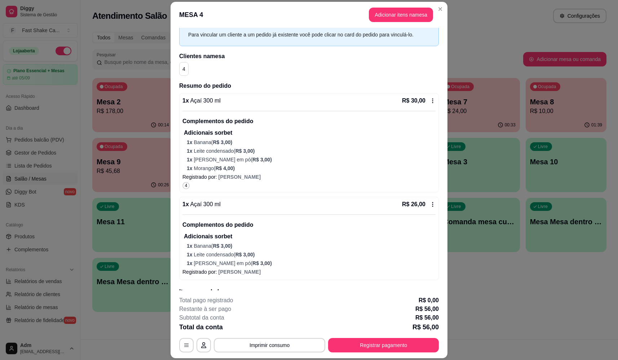
scroll to position [25, 0]
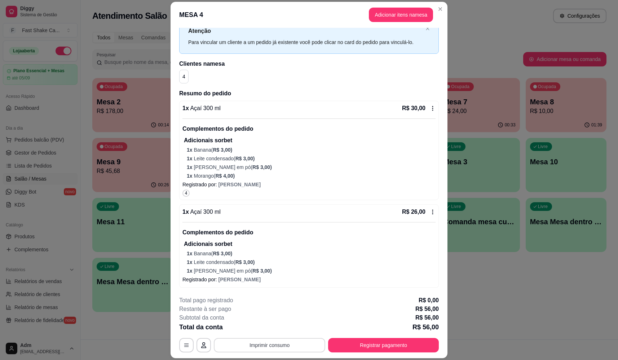
click at [283, 343] on button "Imprimir consumo" at bounding box center [269, 345] width 111 height 14
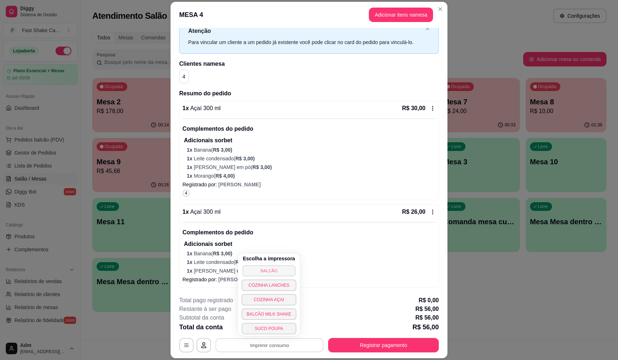
click at [269, 270] on button "BALCÃO" at bounding box center [268, 270] width 53 height 11
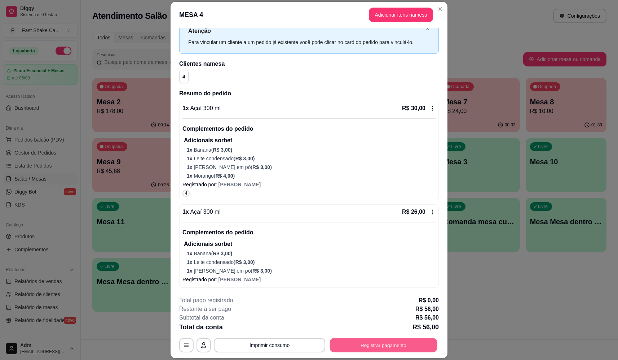
click at [337, 345] on button "Registrar pagamento" at bounding box center [383, 345] width 107 height 14
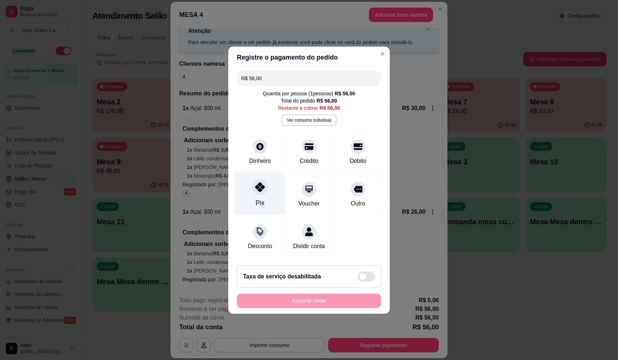
click at [260, 182] on icon at bounding box center [259, 186] width 9 height 9
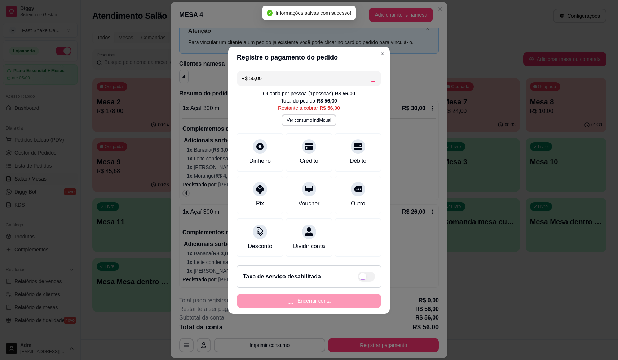
type input "R$ 0,00"
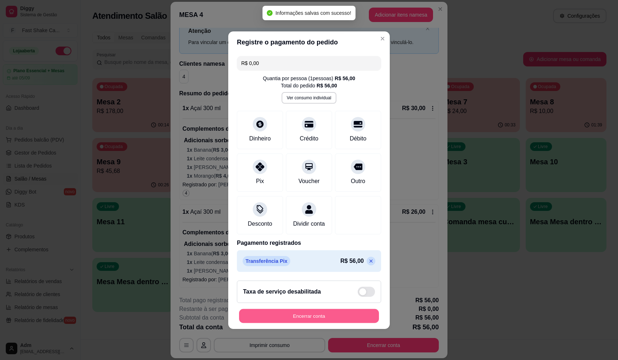
click at [307, 314] on button "Encerrar conta" at bounding box center [309, 315] width 140 height 14
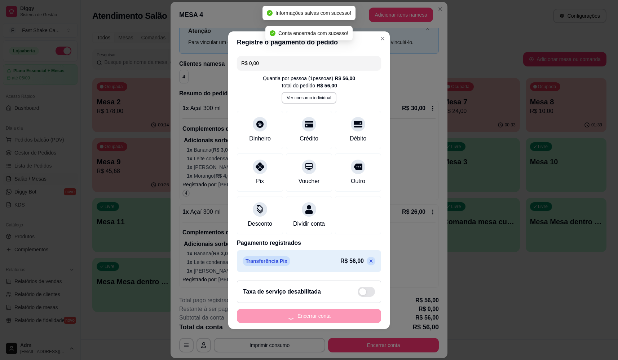
scroll to position [0, 0]
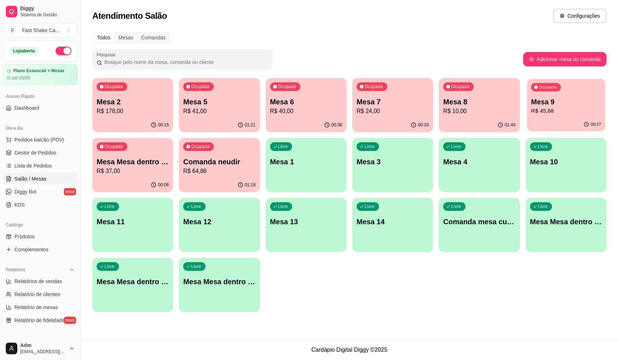
click at [577, 103] on p "Mesa 9" at bounding box center [566, 102] width 70 height 10
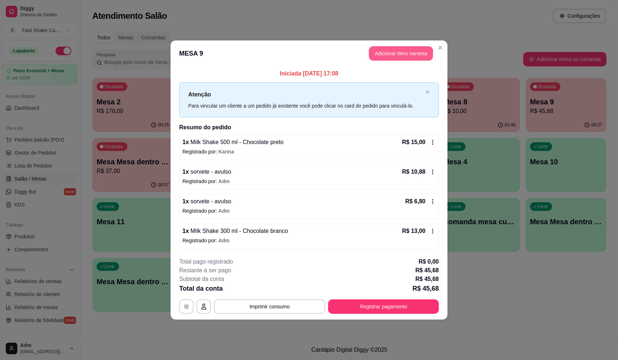
click at [376, 49] on button "Adicionar itens na mesa" at bounding box center [401, 53] width 64 height 14
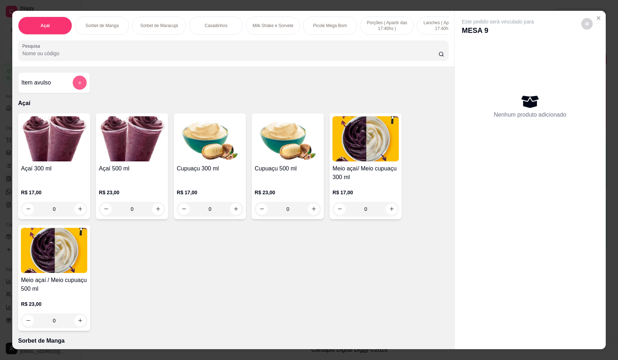
click at [79, 84] on button "add-separate-item" at bounding box center [80, 83] width 14 height 14
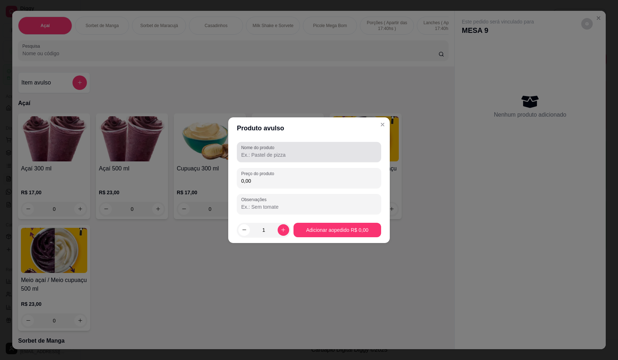
drag, startPoint x: 260, startPoint y: 155, endPoint x: 247, endPoint y: 160, distance: 14.9
click at [260, 155] on input "Nome do produto" at bounding box center [309, 154] width 136 height 7
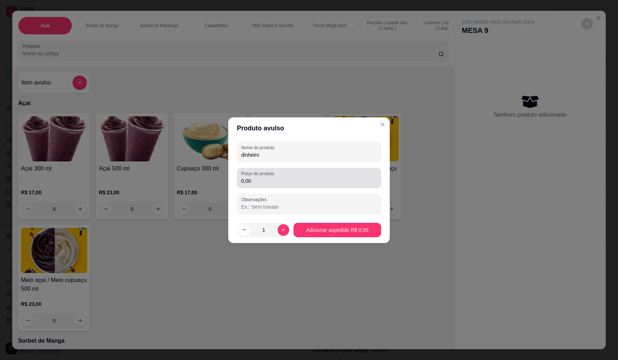
type input "dinheiro"
drag, startPoint x: 263, startPoint y: 188, endPoint x: 255, endPoint y: 186, distance: 8.8
click at [261, 189] on div "Nome do produto dinheiro Preço do produto 0,00 Observações" at bounding box center [309, 178] width 144 height 72
click at [278, 184] on div "0,00" at bounding box center [309, 178] width 136 height 14
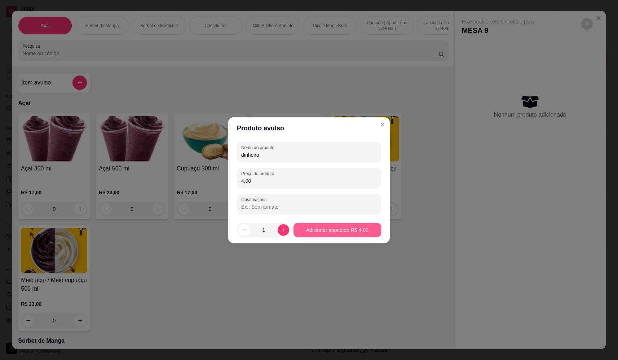
type input "4,00"
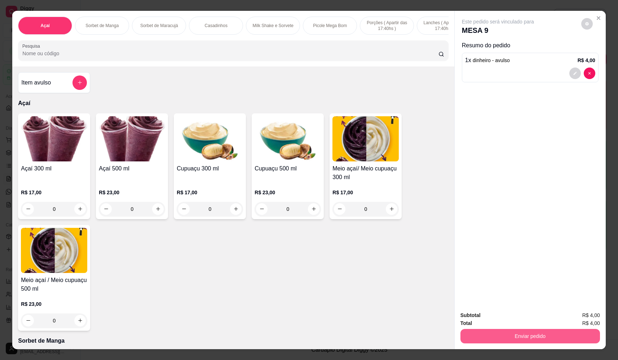
click at [535, 337] on button "Enviar pedido" at bounding box center [530, 336] width 140 height 14
click at [510, 317] on button "Não registrar e enviar pedido" at bounding box center [506, 317] width 73 height 13
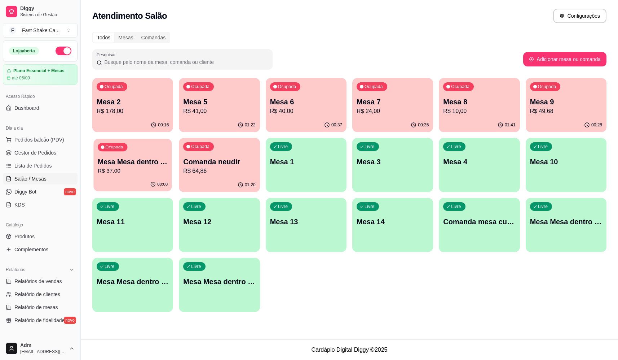
click at [149, 163] on p "Mesa Mesa dentro laranja" at bounding box center [133, 162] width 70 height 10
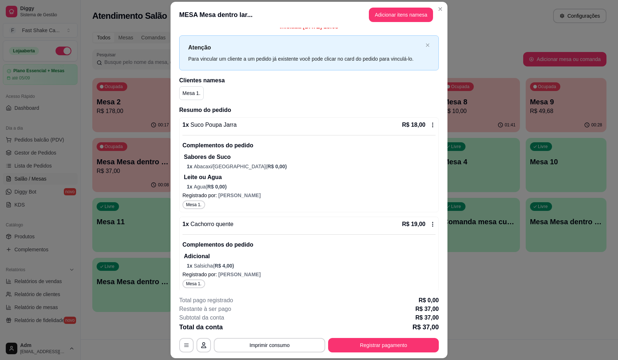
scroll to position [12, 0]
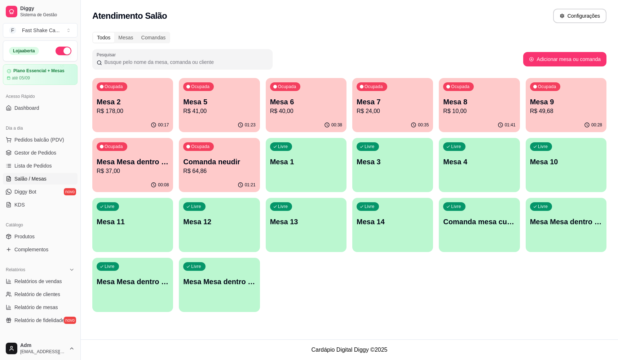
click at [237, 282] on p "Mesa Mesa dentro vermelha" at bounding box center [219, 281] width 72 height 10
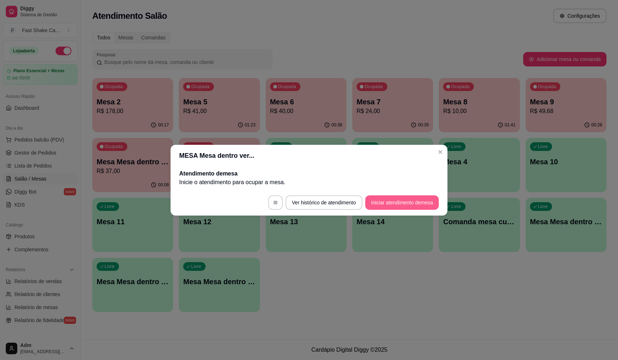
click at [399, 199] on button "Iniciar atendimento de mesa" at bounding box center [402, 202] width 74 height 14
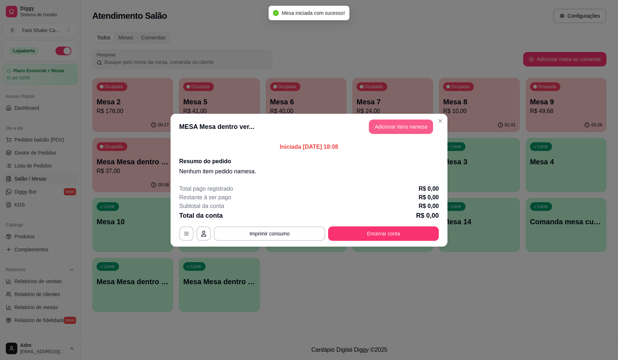
click at [415, 124] on button "Adicionar itens na mesa" at bounding box center [401, 126] width 64 height 14
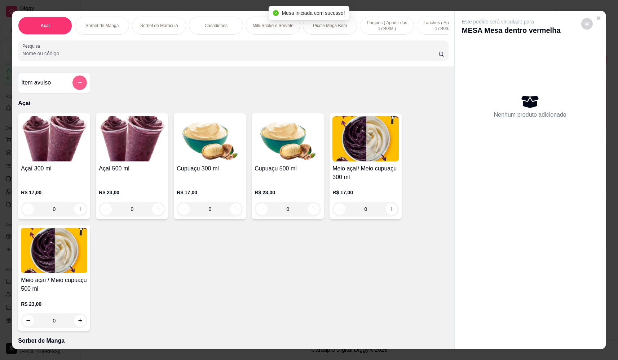
click at [80, 86] on button "add-separate-item" at bounding box center [79, 82] width 14 height 14
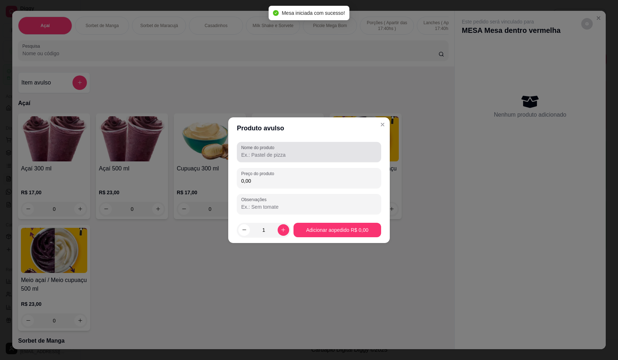
click at [332, 153] on input "Nome do produto" at bounding box center [309, 154] width 136 height 7
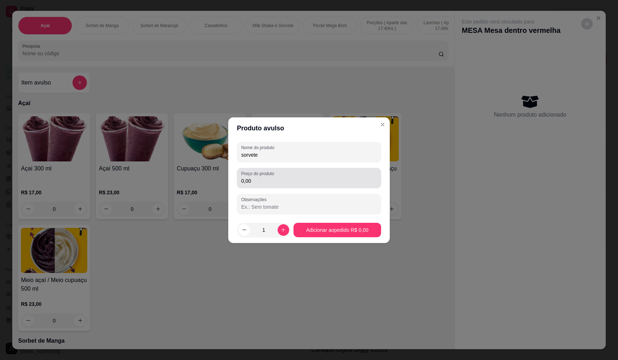
type input "sorvete"
click at [332, 179] on input "0,00" at bounding box center [309, 180] width 136 height 7
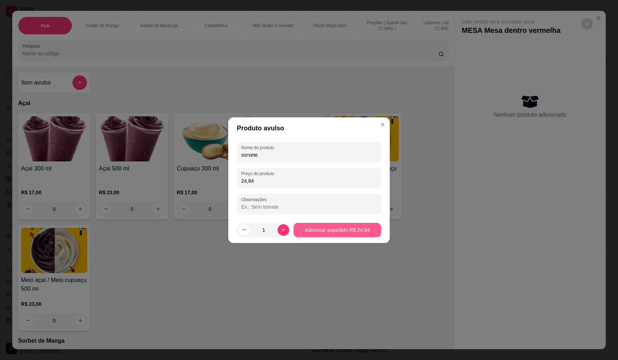
type input "24,84"
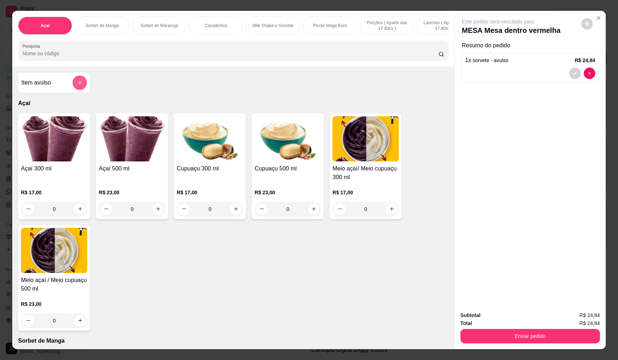
click at [82, 88] on button "add-separate-item" at bounding box center [79, 82] width 14 height 14
click at [286, 151] on input "Nome do produto" at bounding box center [309, 154] width 136 height 7
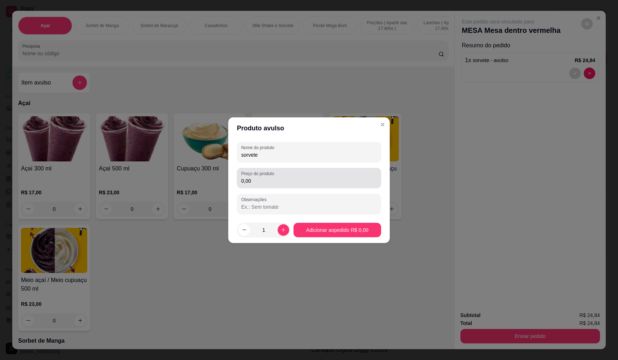
type input "sorvete"
click at [294, 177] on input "0,00" at bounding box center [309, 180] width 136 height 7
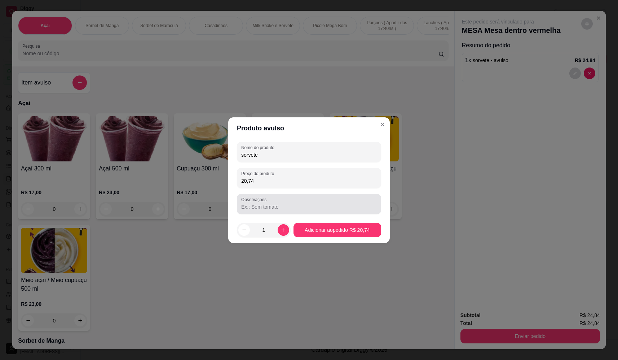
type input "20,74"
click at [292, 205] on input "Observações" at bounding box center [309, 206] width 136 height 7
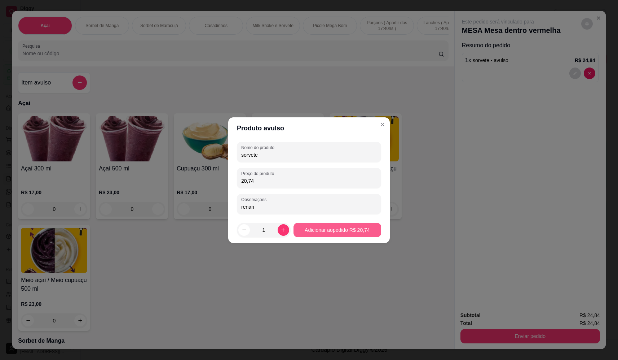
type input "renan"
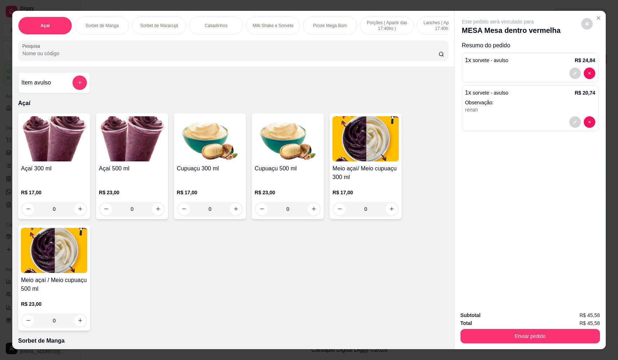
click at [82, 57] on input "Pesquisa" at bounding box center [230, 53] width 416 height 7
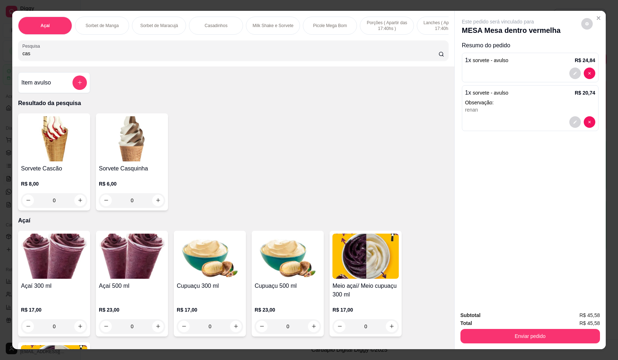
type input "cas"
click at [79, 204] on div "0" at bounding box center [54, 200] width 66 height 14
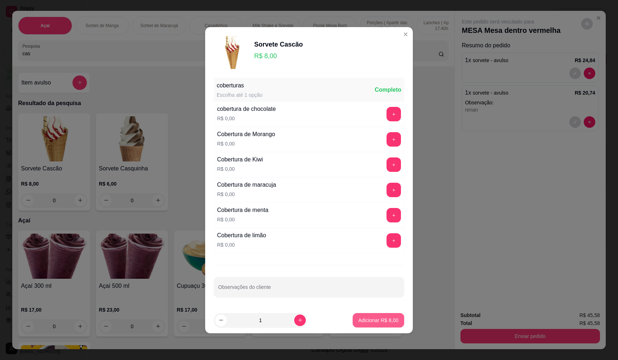
click at [373, 319] on p "Adicionar R$ 8,00" at bounding box center [378, 319] width 40 height 7
type input "1"
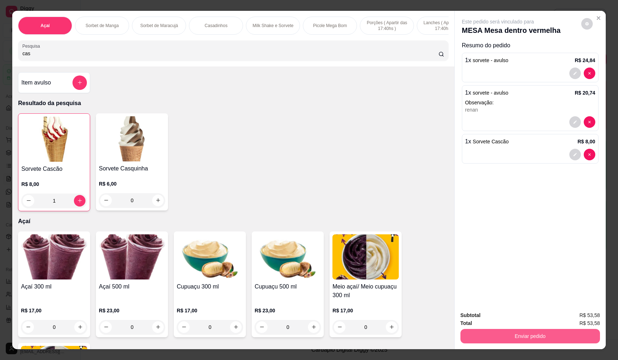
click at [529, 335] on button "Enviar pedido" at bounding box center [530, 336] width 140 height 14
click at [503, 317] on button "Não registrar e enviar pedido" at bounding box center [506, 318] width 75 height 14
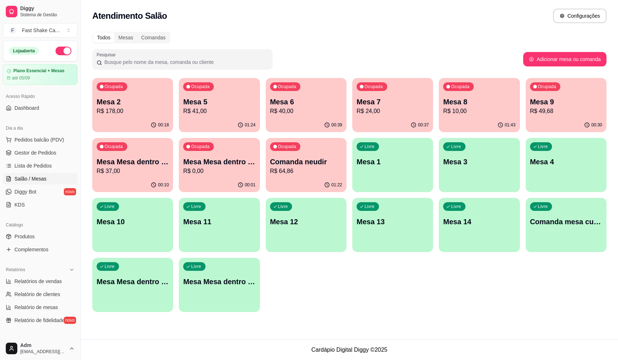
click at [549, 103] on p "Mesa 9" at bounding box center [566, 102] width 72 height 10
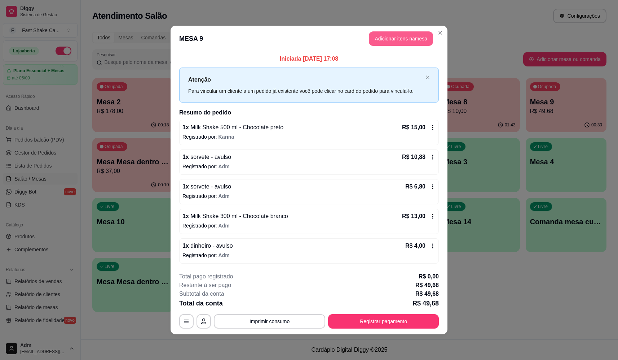
click at [399, 41] on button "Adicionar itens na mesa" at bounding box center [401, 38] width 64 height 14
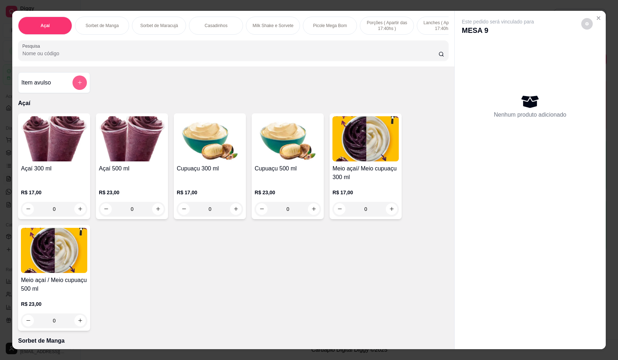
click at [78, 85] on icon "add-separate-item" at bounding box center [79, 82] width 5 height 5
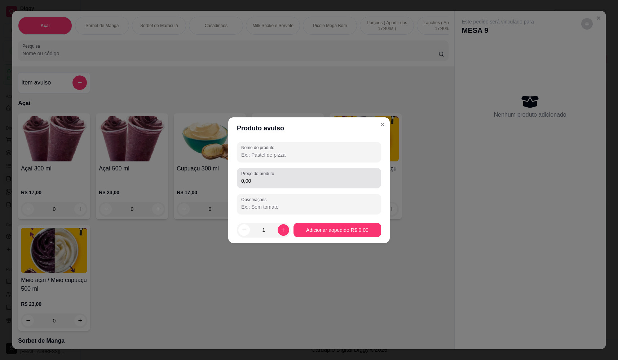
click at [284, 157] on input "Nome do produto" at bounding box center [309, 154] width 136 height 7
type input "dinheiro"
click at [281, 170] on div "Preço do produto 0,00" at bounding box center [309, 178] width 144 height 20
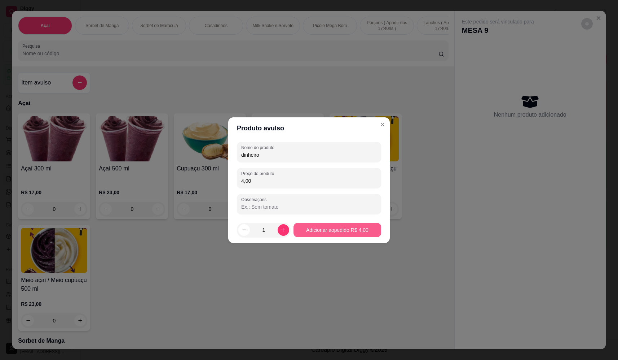
type input "4,00"
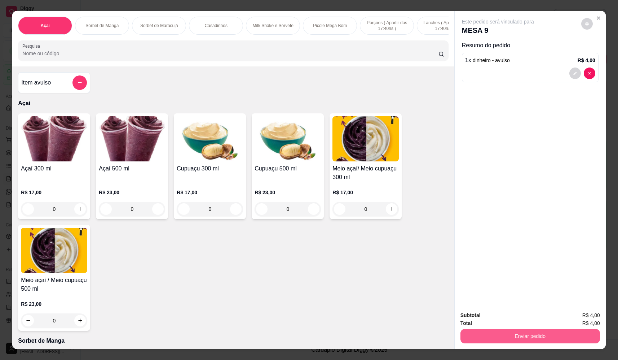
click at [555, 336] on button "Enviar pedido" at bounding box center [530, 336] width 140 height 14
click at [506, 319] on button "Não registrar e enviar pedido" at bounding box center [506, 318] width 75 height 14
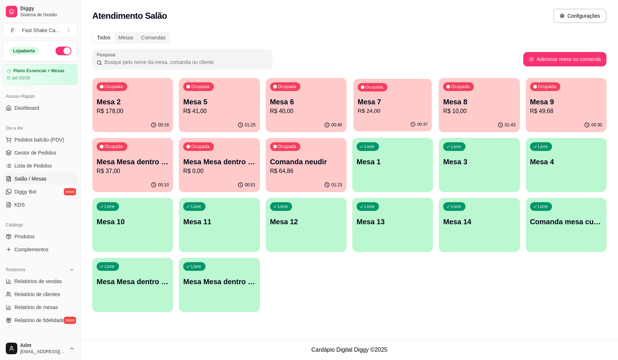
click at [361, 110] on p "R$ 24,00" at bounding box center [393, 111] width 70 height 8
click at [313, 104] on p "Mesa 6" at bounding box center [306, 102] width 70 height 10
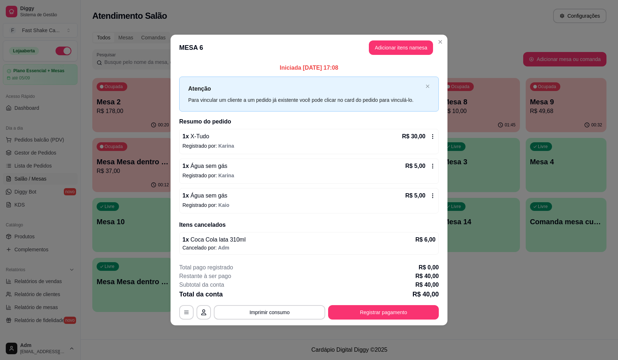
click at [247, 197] on div "1 x Água sem gás R$ 5,00" at bounding box center [308, 195] width 253 height 9
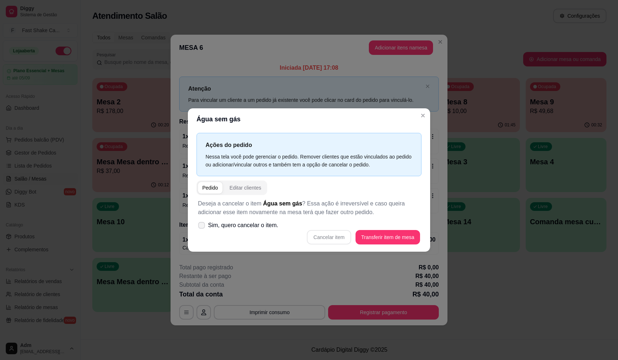
click at [242, 228] on span "Sim, quero cancelar o item." at bounding box center [243, 225] width 70 height 9
click at [202, 228] on input "Sim, quero cancelar o item." at bounding box center [200, 228] width 5 height 5
checkbox input "true"
click at [336, 236] on button "Cancelar item" at bounding box center [329, 237] width 44 height 14
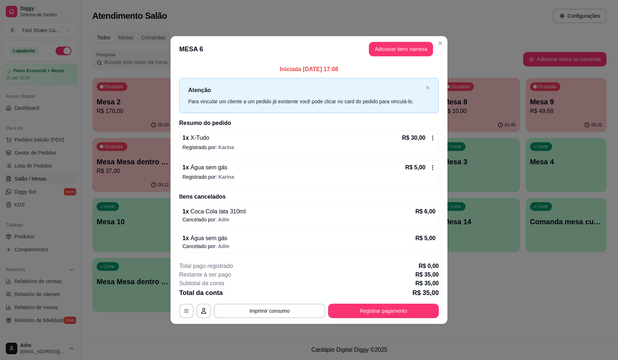
click at [410, 46] on button "Adicionar itens na mesa" at bounding box center [401, 49] width 64 height 14
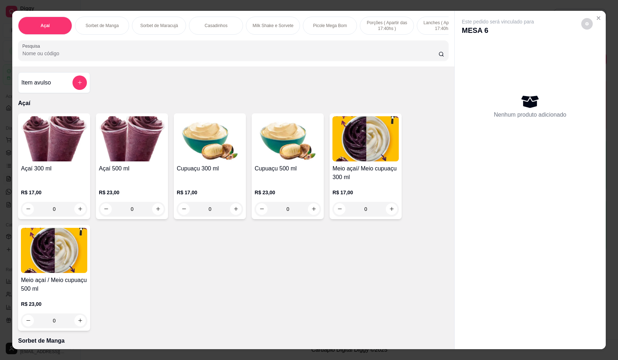
click at [320, 57] on input "Pesquisa" at bounding box center [230, 53] width 416 height 7
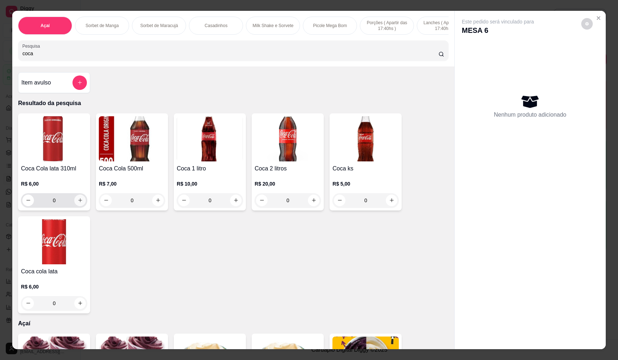
type input "coca"
click at [78, 203] on icon "increase-product-quantity" at bounding box center [80, 199] width 5 height 5
type input "1"
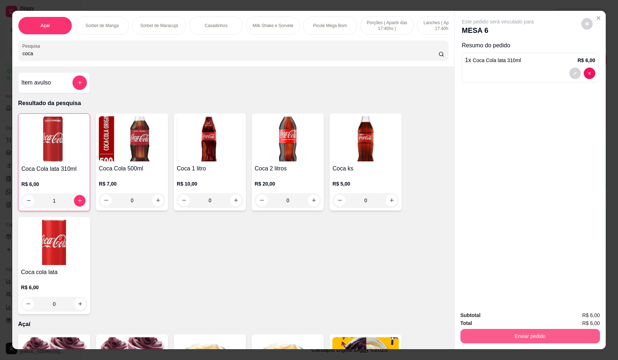
click at [545, 334] on button "Enviar pedido" at bounding box center [530, 336] width 140 height 14
click at [491, 309] on div "Deseja registrar o cliente que fez esse pedido? Essa é uma forma de identificar…" at bounding box center [527, 309] width 123 height 31
click at [492, 320] on button "Não registrar e enviar pedido" at bounding box center [506, 318] width 75 height 14
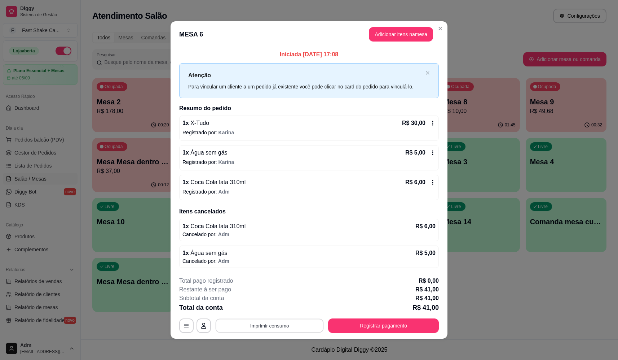
click at [260, 320] on button "Imprimir consumo" at bounding box center [270, 325] width 108 height 14
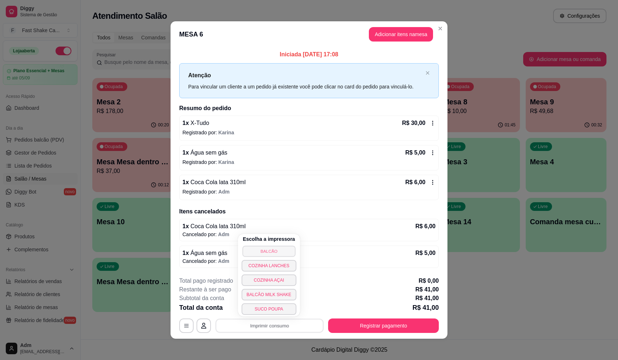
click at [264, 255] on button "BALCÃO" at bounding box center [268, 250] width 53 height 11
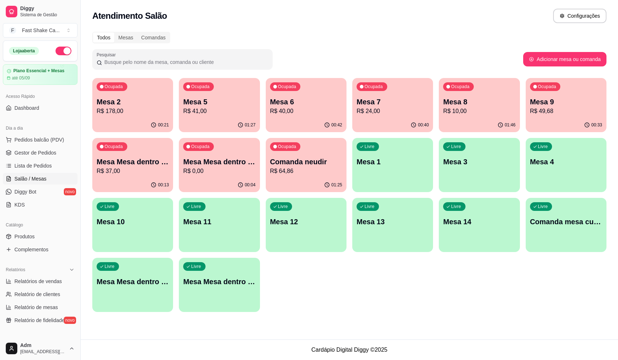
click at [114, 119] on div "00:21" at bounding box center [132, 125] width 81 height 14
click at [558, 109] on p "R$ 49,68" at bounding box center [566, 111] width 72 height 9
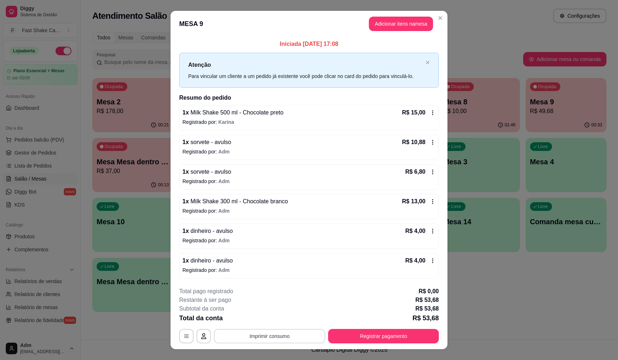
click at [294, 338] on button "Imprimir consumo" at bounding box center [269, 336] width 111 height 14
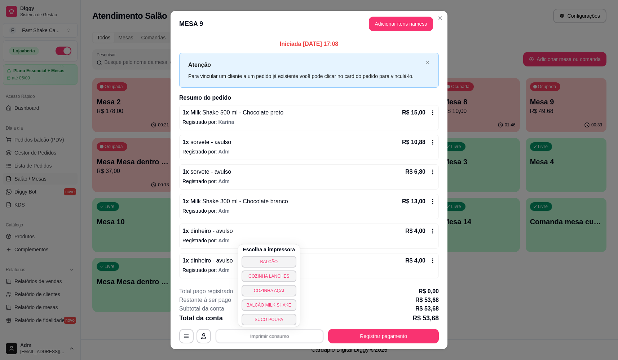
click at [282, 259] on button "BALCÃO" at bounding box center [269, 262] width 55 height 12
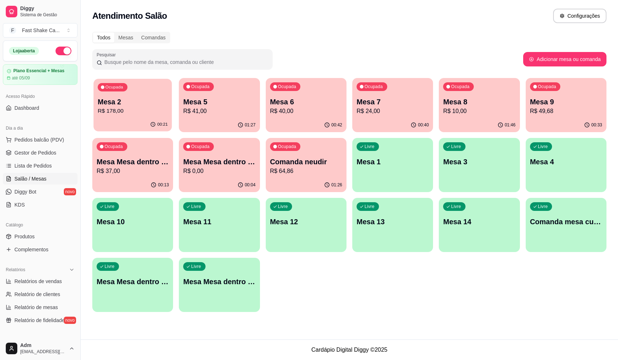
click at [115, 96] on div "Ocupada Mesa 2 R$ 178,00" at bounding box center [132, 98] width 79 height 39
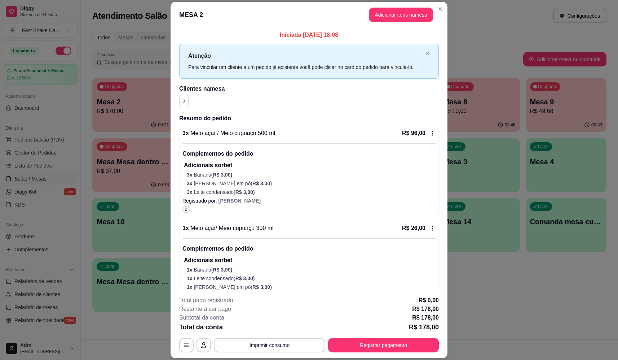
click at [425, 129] on div "R$ 96,00" at bounding box center [419, 133] width 34 height 9
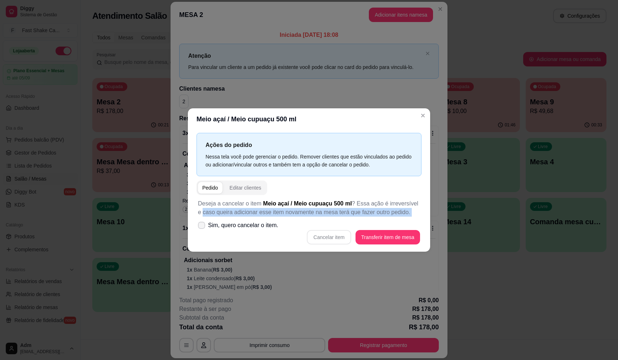
drag, startPoint x: 198, startPoint y: 216, endPoint x: 200, endPoint y: 222, distance: 6.4
click at [200, 222] on div "Ações do pedido Nessa tela você pode gerenciar o pedido. Remover clientes que e…" at bounding box center [309, 190] width 242 height 121
click at [199, 224] on icon at bounding box center [201, 225] width 5 height 4
click at [204, 224] on icon at bounding box center [201, 225] width 5 height 4
click at [228, 234] on div "Cancelar item Transferir item de mesa" at bounding box center [309, 237] width 222 height 14
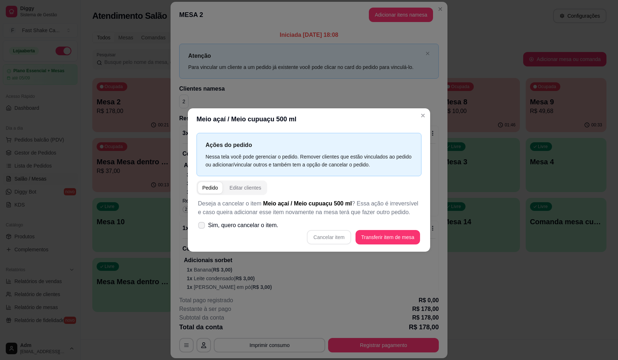
click at [199, 223] on icon at bounding box center [201, 225] width 5 height 4
click at [199, 226] on input "Sim, quero cancelar o item." at bounding box center [200, 228] width 5 height 5
checkbox input "true"
click at [321, 235] on button "Cancelar item" at bounding box center [329, 237] width 44 height 14
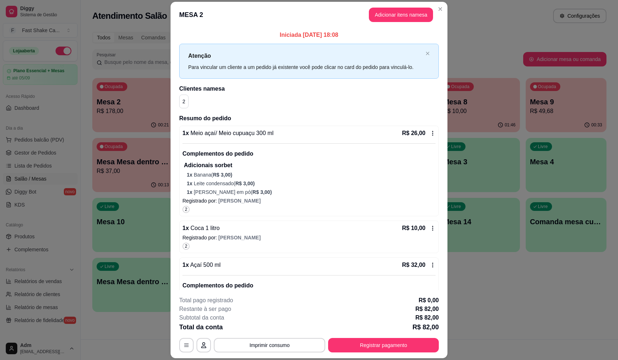
click at [422, 129] on div "R$ 26,00" at bounding box center [419, 133] width 34 height 9
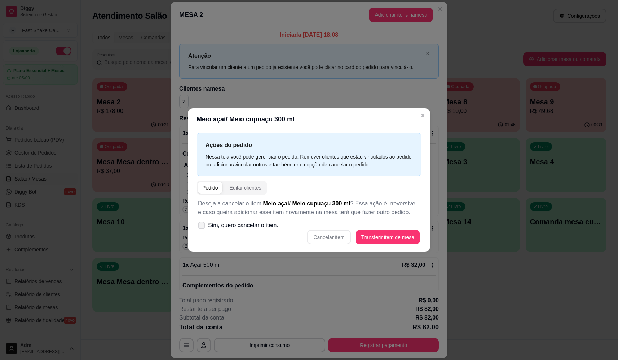
click at [202, 226] on icon at bounding box center [202, 225] width 6 height 4
click at [202, 226] on input "Sim, quero cancelar o item." at bounding box center [200, 228] width 5 height 5
checkbox input "true"
click at [326, 235] on button "Cancelar item" at bounding box center [329, 237] width 43 height 14
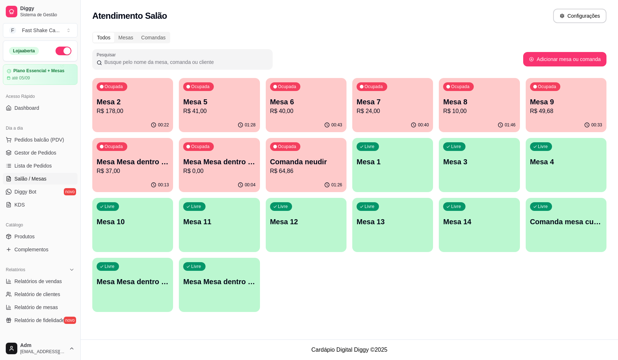
click at [573, 101] on p "Mesa 9" at bounding box center [566, 102] width 72 height 10
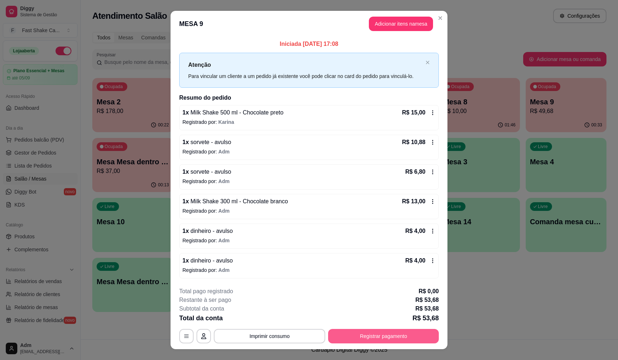
click at [359, 334] on button "Registrar pagamento" at bounding box center [383, 336] width 111 height 14
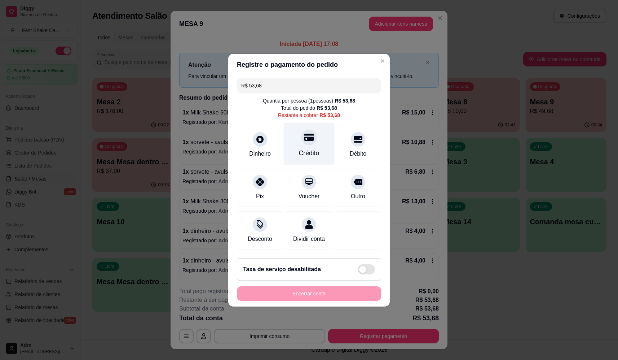
click at [298, 125] on div "Crédito" at bounding box center [309, 143] width 51 height 42
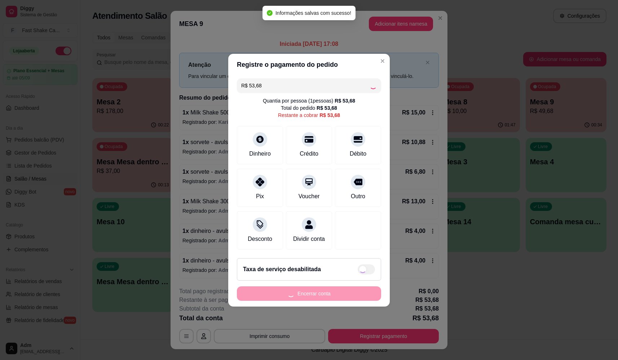
type input "R$ 0,00"
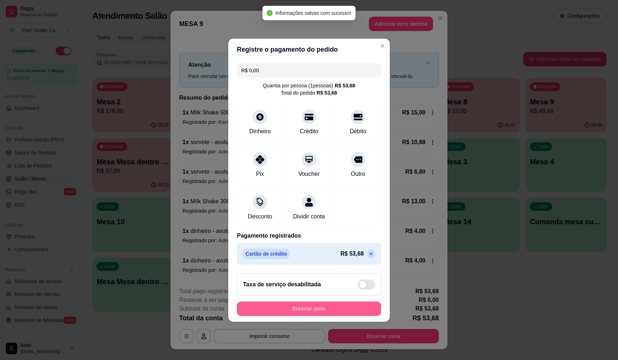
click at [339, 310] on button "Encerrar conta" at bounding box center [309, 308] width 144 height 14
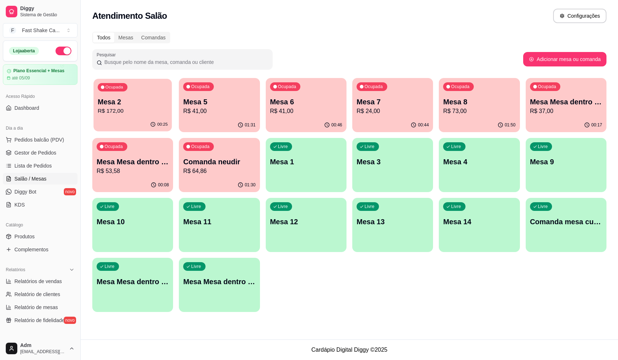
click at [136, 98] on p "Mesa 2" at bounding box center [133, 102] width 70 height 10
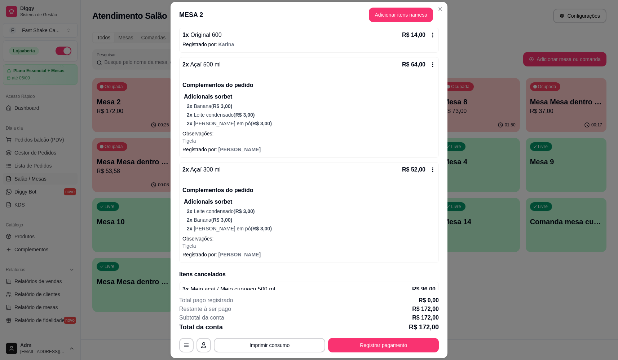
scroll to position [399, 0]
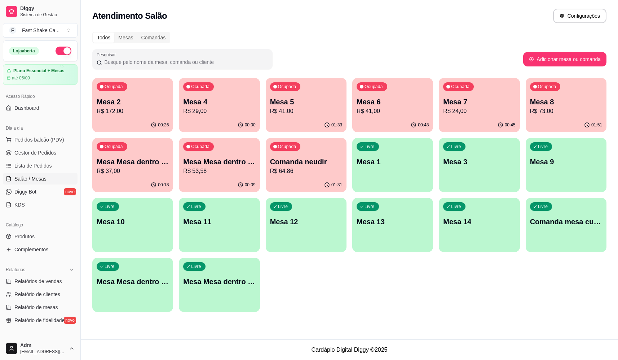
click at [140, 168] on p "R$ 37,00" at bounding box center [133, 171] width 72 height 9
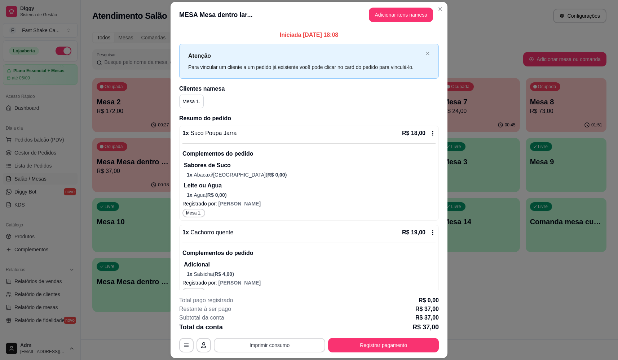
click at [271, 347] on button "Imprimir consumo" at bounding box center [269, 345] width 111 height 14
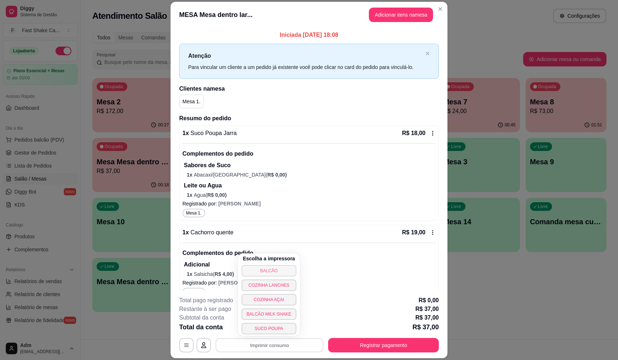
click at [271, 274] on button "BALCÃO" at bounding box center [269, 271] width 55 height 12
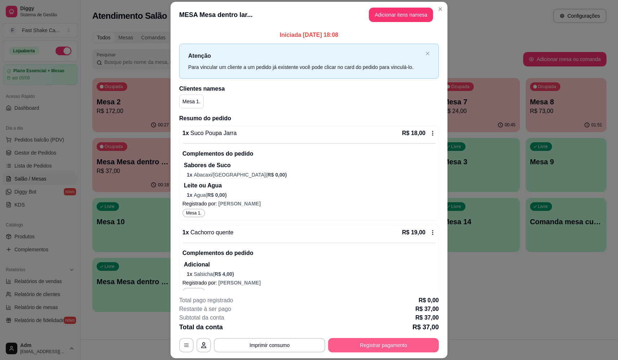
click at [367, 343] on button "Registrar pagamento" at bounding box center [383, 345] width 111 height 14
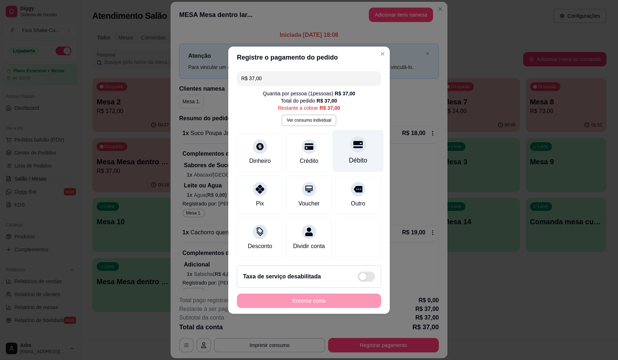
click at [354, 155] on div "Débito" at bounding box center [358, 159] width 18 height 9
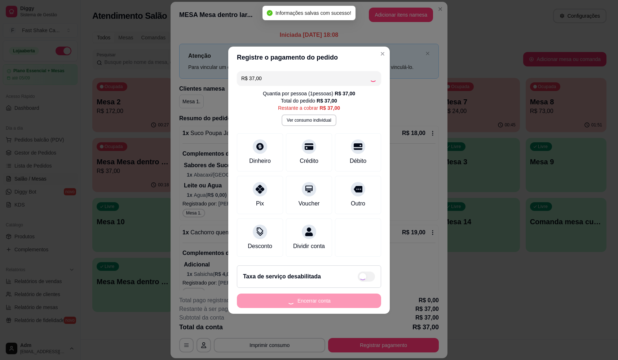
type input "R$ 0,00"
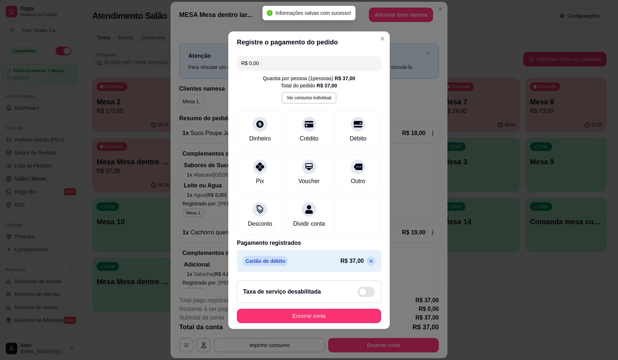
click at [340, 310] on footer "Taxa de serviço desabilitada Encerrar conta" at bounding box center [309, 301] width 162 height 54
click at [338, 318] on button "Encerrar conta" at bounding box center [309, 315] width 140 height 14
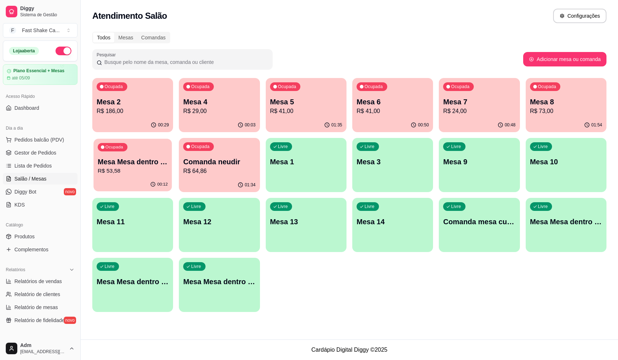
click at [136, 162] on p "Mesa Mesa dentro vermelha" at bounding box center [133, 162] width 70 height 10
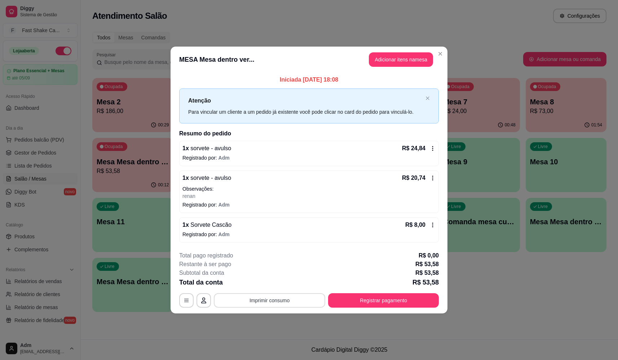
click at [248, 299] on button "Imprimir consumo" at bounding box center [269, 300] width 111 height 14
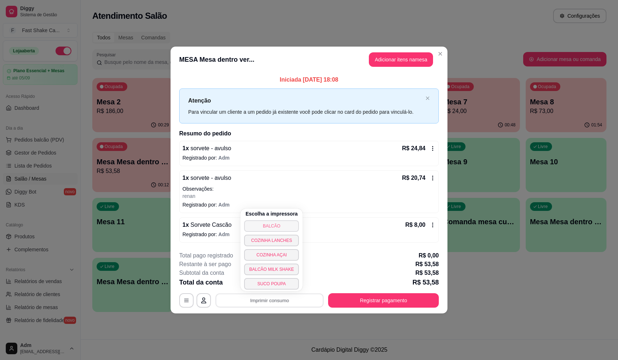
click at [268, 227] on button "BALCÃO" at bounding box center [271, 226] width 55 height 12
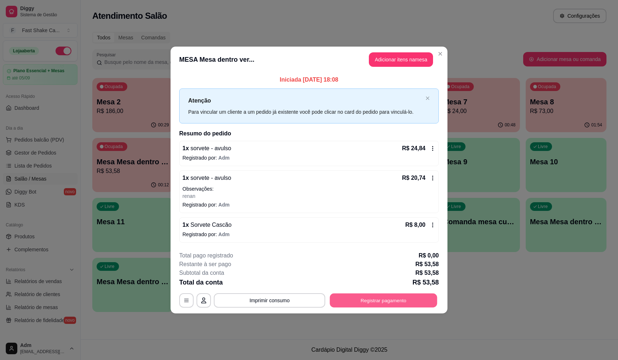
click at [380, 304] on button "Registrar pagamento" at bounding box center [383, 300] width 107 height 14
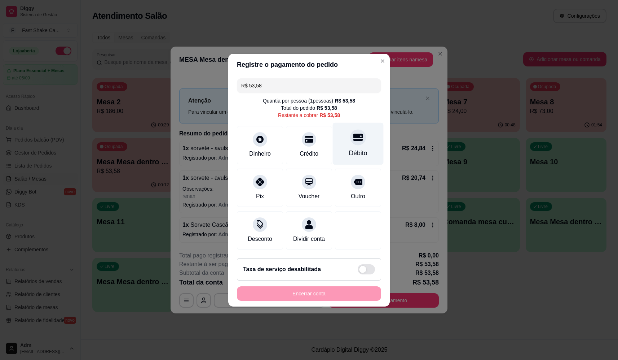
click at [354, 148] on div "Débito" at bounding box center [358, 152] width 18 height 9
type input "R$ 0,00"
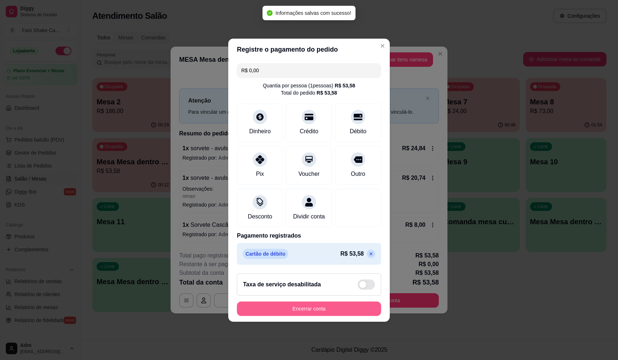
click at [302, 315] on button "Encerrar conta" at bounding box center [309, 308] width 144 height 14
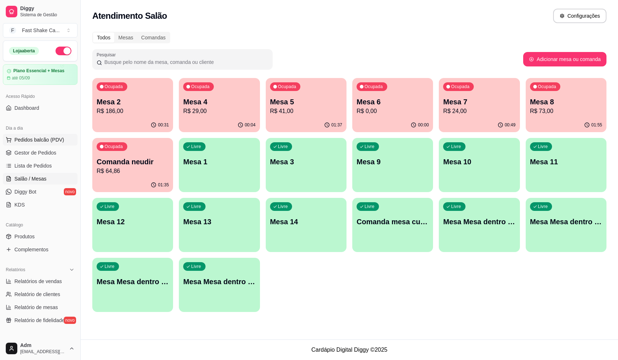
drag, startPoint x: 45, startPoint y: 140, endPoint x: 54, endPoint y: 136, distance: 9.0
click at [47, 139] on span "Pedidos balcão (PDV)" at bounding box center [39, 139] width 50 height 7
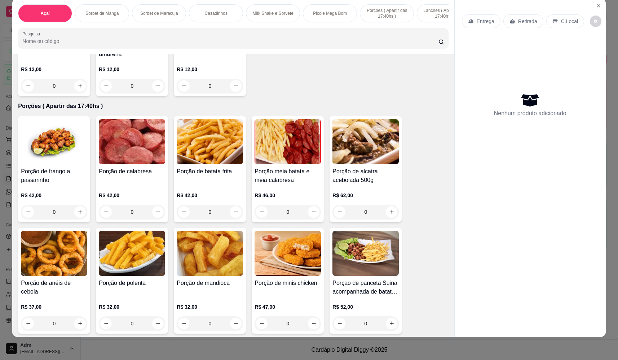
scroll to position [1262, 0]
click at [233, 218] on div "0" at bounding box center [210, 212] width 66 height 14
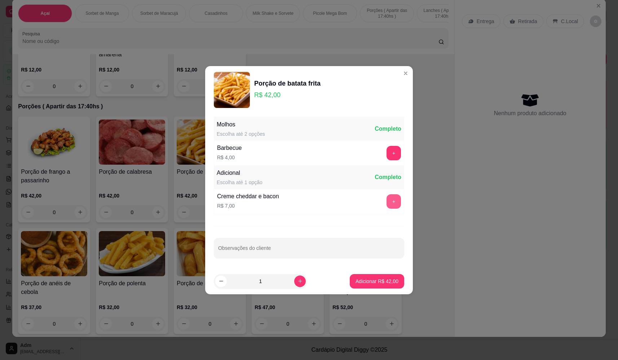
click at [390, 202] on button "+" at bounding box center [394, 201] width 14 height 14
click at [380, 277] on button "Adicionar R$ 49,00" at bounding box center [377, 281] width 54 height 14
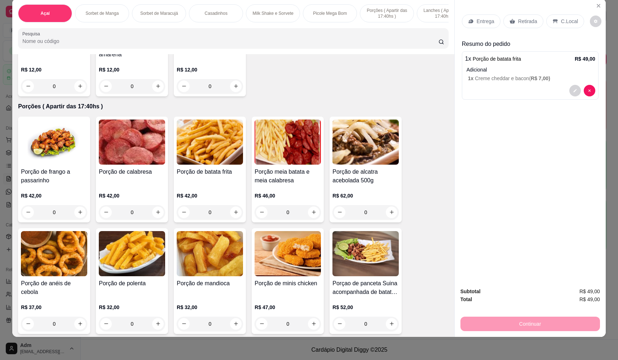
click at [518, 22] on p "Retirada" at bounding box center [527, 21] width 19 height 7
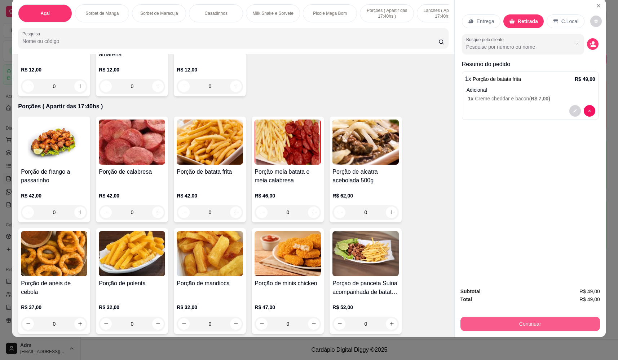
click at [528, 320] on button "Continuar" at bounding box center [530, 323] width 140 height 14
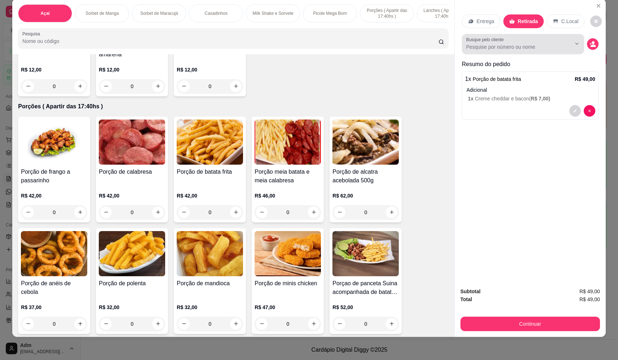
click at [523, 41] on div at bounding box center [523, 44] width 114 height 14
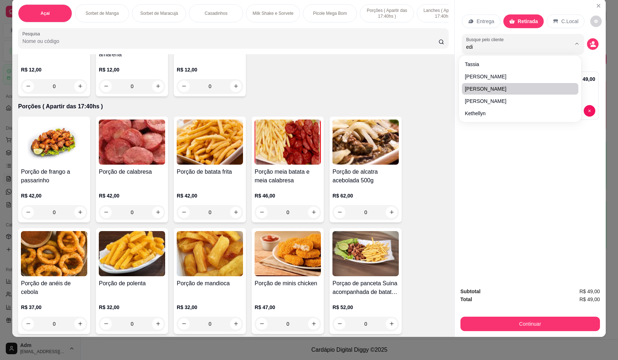
type input "edio"
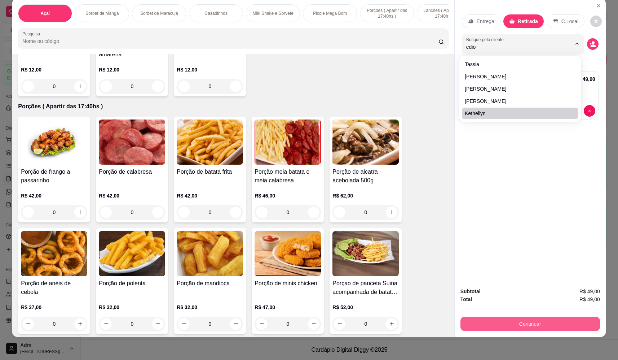
click at [541, 321] on button "Continuar" at bounding box center [530, 323] width 140 height 14
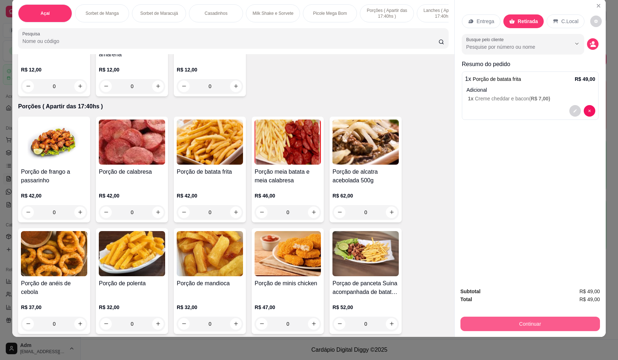
click at [546, 322] on button "Continuar" at bounding box center [530, 323] width 140 height 14
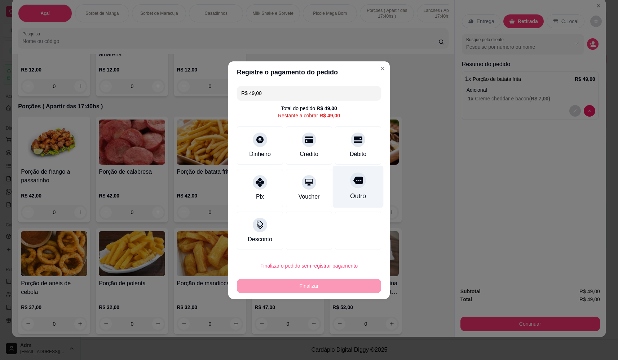
click at [353, 188] on div "Outro" at bounding box center [358, 186] width 51 height 42
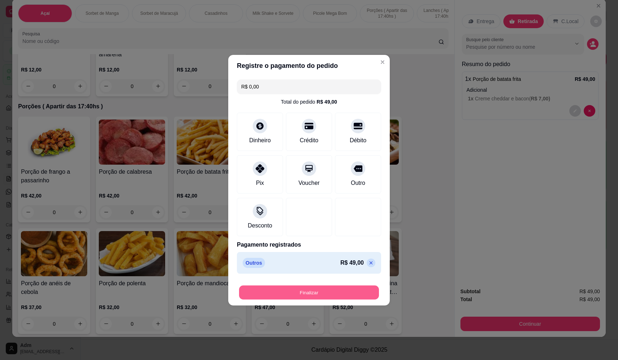
click at [315, 293] on button "Finalizar" at bounding box center [309, 292] width 140 height 14
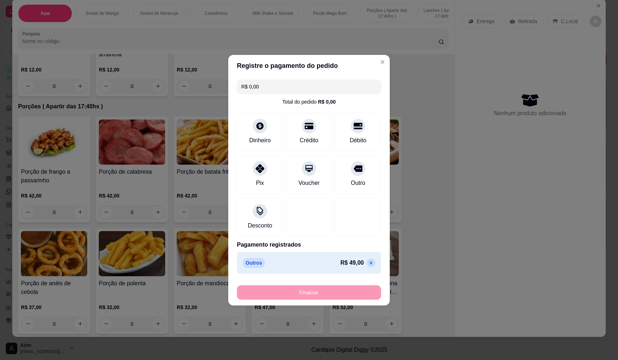
type input "-R$ 49,00"
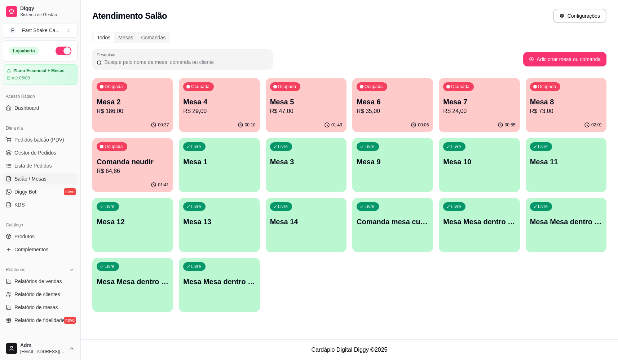
drag, startPoint x: 50, startPoint y: 141, endPoint x: 53, endPoint y: 133, distance: 7.9
click at [51, 140] on span "Pedidos balcão (PDV)" at bounding box center [39, 139] width 50 height 7
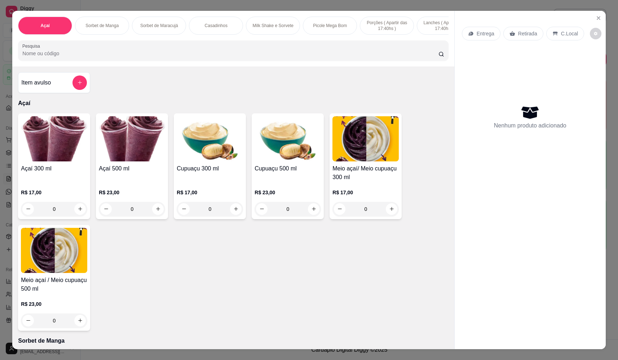
click at [159, 216] on div "0" at bounding box center [132, 209] width 66 height 14
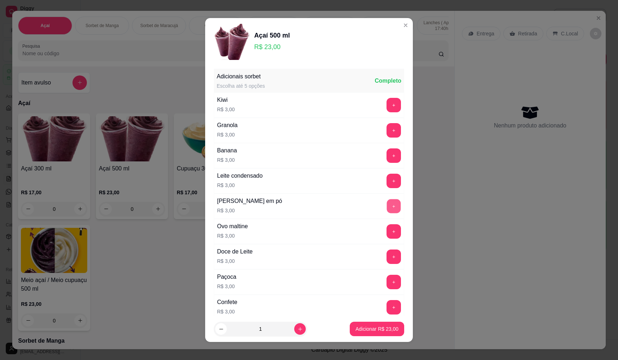
click at [387, 206] on button "+" at bounding box center [394, 206] width 14 height 14
click at [387, 158] on button "+" at bounding box center [394, 155] width 14 height 14
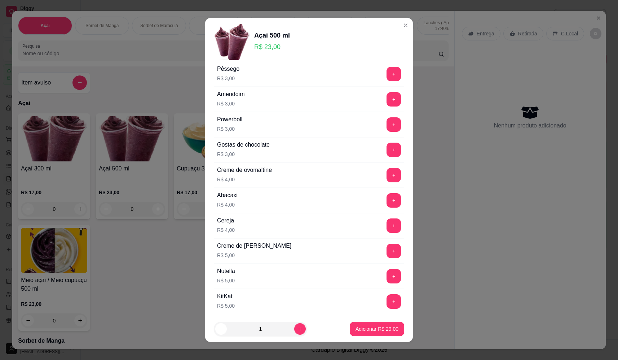
scroll to position [325, 0]
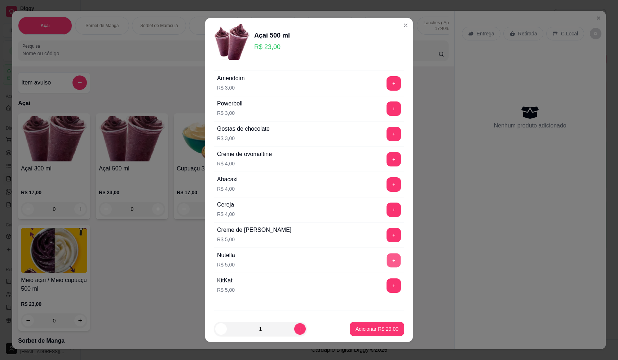
click at [387, 258] on button "+" at bounding box center [394, 260] width 14 height 14
click at [385, 328] on p "Adicionar R$ 34,00" at bounding box center [377, 328] width 43 height 7
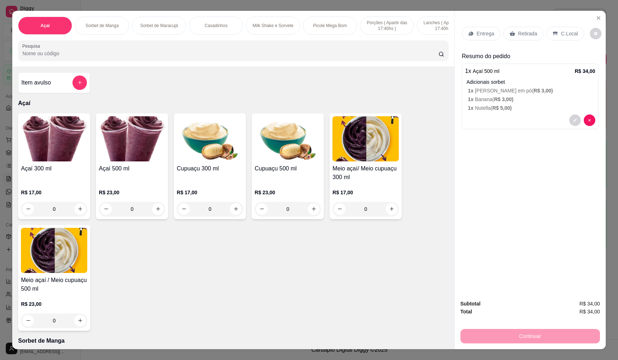
click at [521, 30] on p "Retirada" at bounding box center [527, 33] width 19 height 7
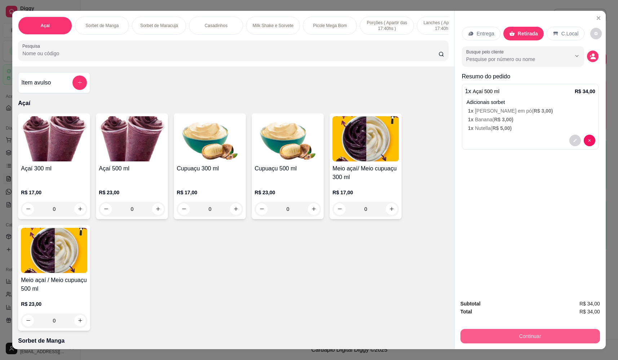
click at [526, 336] on button "Continuar" at bounding box center [530, 336] width 140 height 14
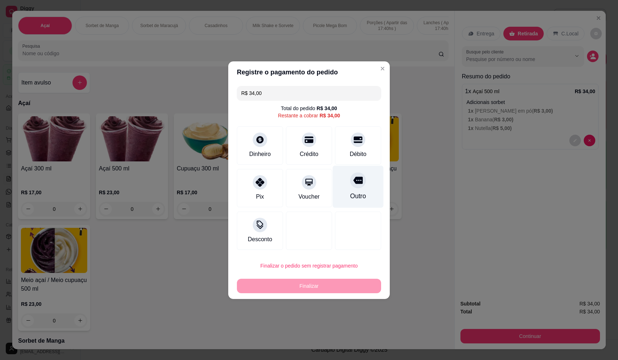
click at [350, 199] on div "Outro" at bounding box center [358, 195] width 16 height 9
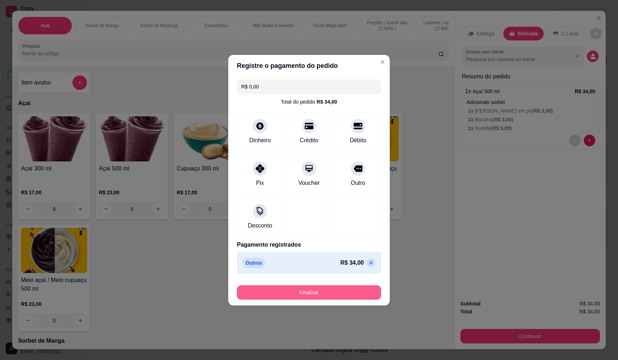
click at [360, 288] on button "Finalizar" at bounding box center [309, 292] width 144 height 14
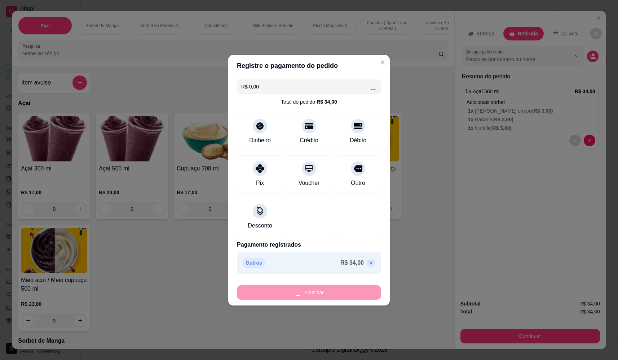
type input "-R$ 34,00"
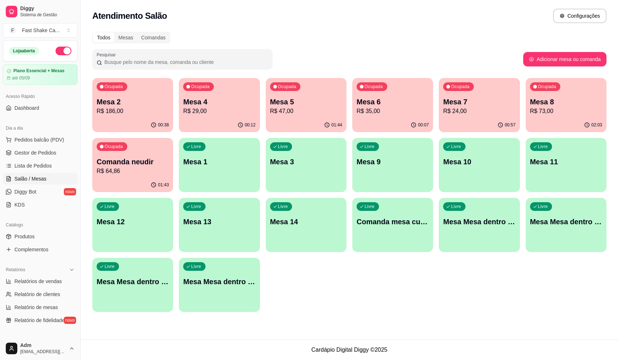
click at [493, 235] on div "Livre Mesa Mesa dentro azul" at bounding box center [479, 220] width 81 height 45
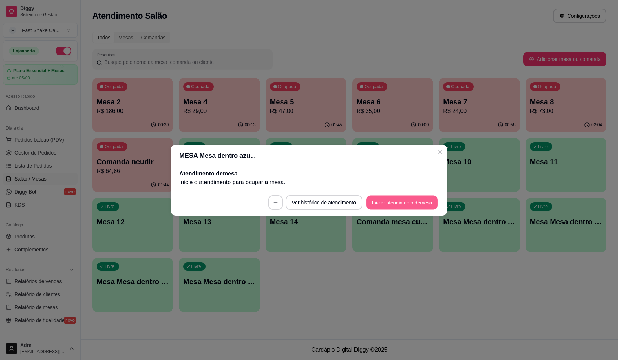
click at [389, 202] on button "Iniciar atendimento de mesa" at bounding box center [401, 202] width 71 height 14
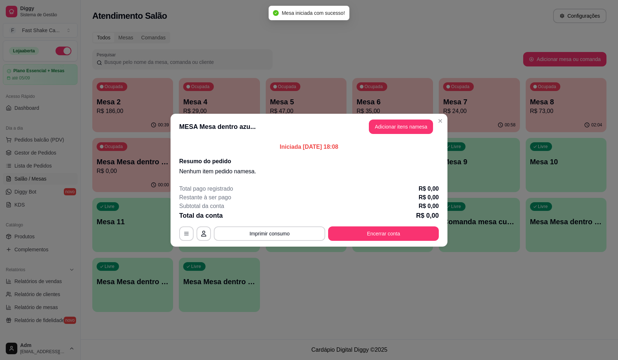
click at [374, 135] on header "MESA Mesa dentro azu... Adicionar itens na mesa" at bounding box center [309, 127] width 277 height 26
click at [385, 122] on button "Adicionar itens na mesa" at bounding box center [401, 126] width 64 height 14
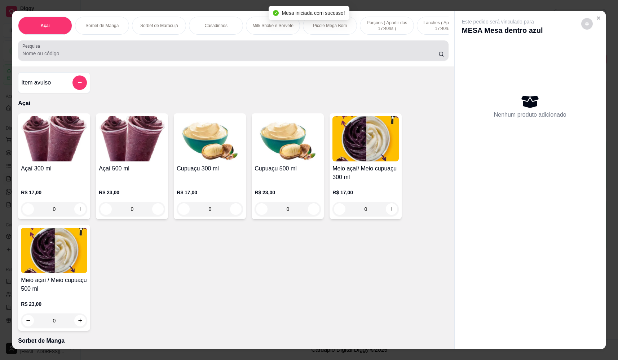
click at [190, 56] on input "Pesquisa" at bounding box center [230, 53] width 416 height 7
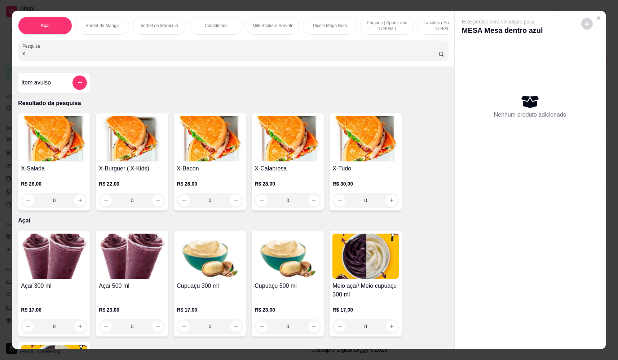
type input "x"
click at [79, 206] on div "0" at bounding box center [54, 200] width 66 height 14
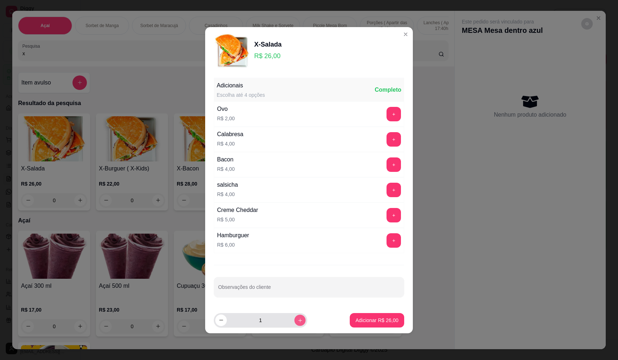
click at [298, 319] on button "increase-product-quantity" at bounding box center [299, 319] width 11 height 11
type input "2"
click at [371, 322] on p "Adicionar R$ 52,00" at bounding box center [377, 319] width 42 height 7
type input "2"
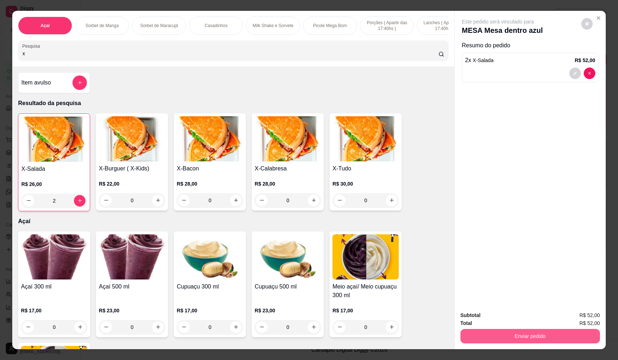
click at [528, 335] on button "Enviar pedido" at bounding box center [530, 336] width 140 height 14
click at [508, 316] on button "Não registrar e enviar pedido" at bounding box center [506, 318] width 75 height 14
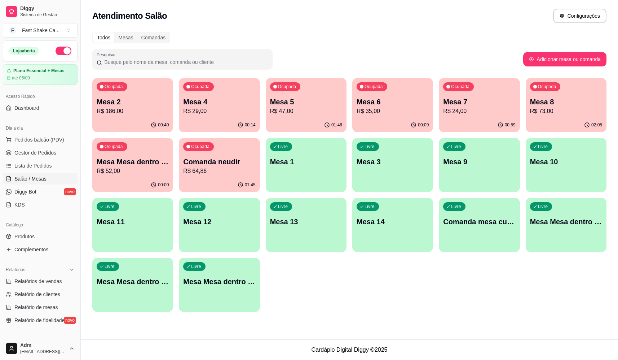
click at [161, 160] on p "Mesa Mesa dentro azul" at bounding box center [133, 161] width 72 height 10
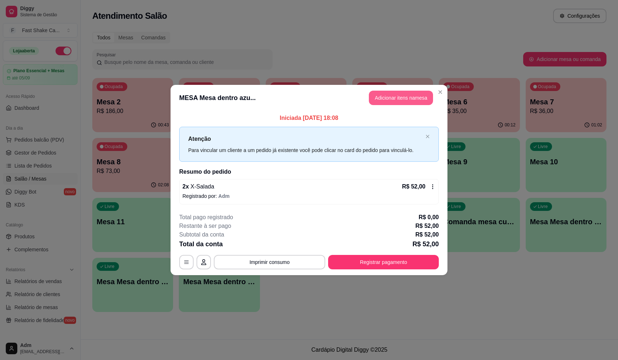
click at [402, 100] on button "Adicionar itens na mesa" at bounding box center [401, 98] width 64 height 14
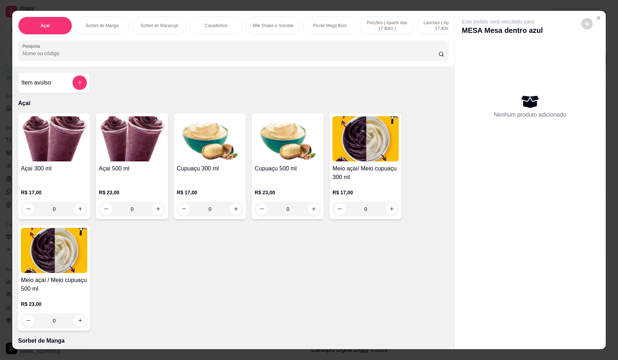
click at [259, 57] on input "Pesquisa" at bounding box center [230, 53] width 416 height 7
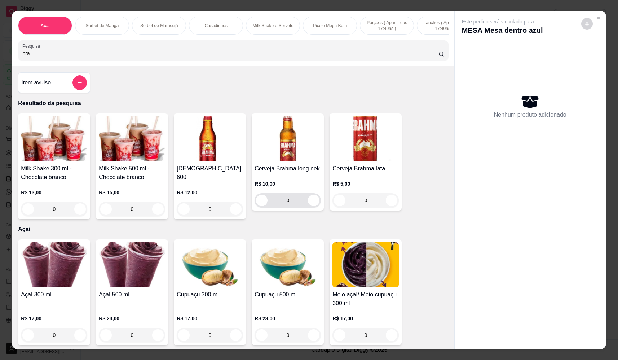
type input "bra"
click at [312, 203] on icon "increase-product-quantity" at bounding box center [313, 199] width 5 height 5
type input "1"
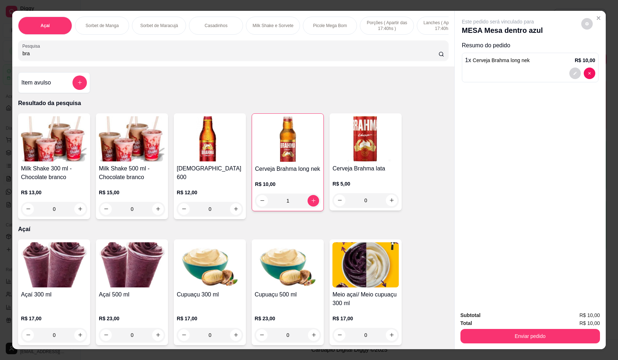
drag, startPoint x: 76, startPoint y: 58, endPoint x: 2, endPoint y: 60, distance: 74.3
click at [3, 60] on div "Açaí Sorbet de Manga Sorbet de Maracujá Casadinhos Milk Shake e Sorvete Picole …" at bounding box center [309, 180] width 618 height 360
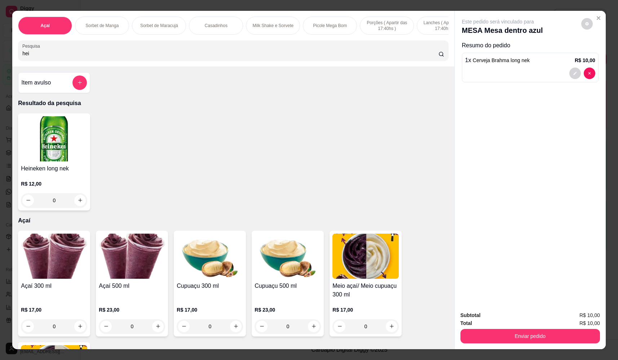
type input "hei"
click at [79, 203] on icon "increase-product-quantity" at bounding box center [80, 200] width 5 height 5
type input "1"
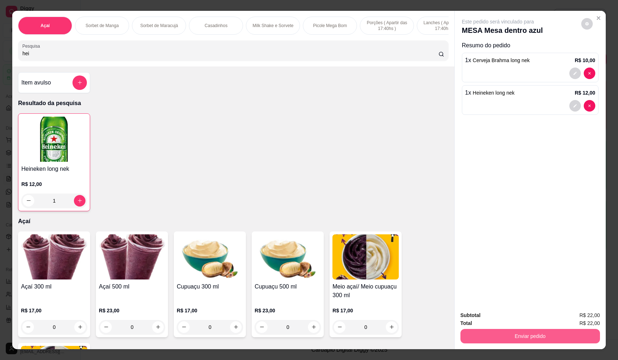
click at [496, 332] on button "Enviar pedido" at bounding box center [530, 336] width 140 height 14
click at [495, 318] on button "Não registrar e enviar pedido" at bounding box center [506, 318] width 75 height 14
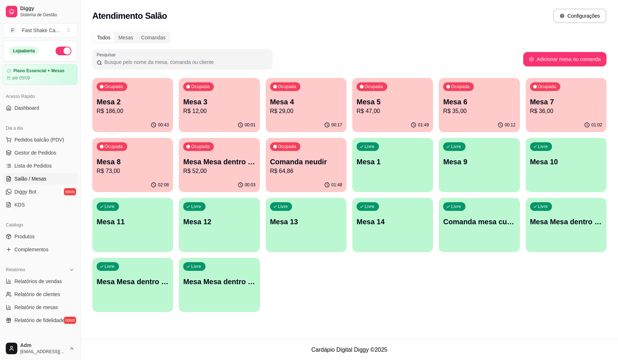
click at [154, 278] on p "Mesa Mesa dentro verde" at bounding box center [133, 281] width 72 height 10
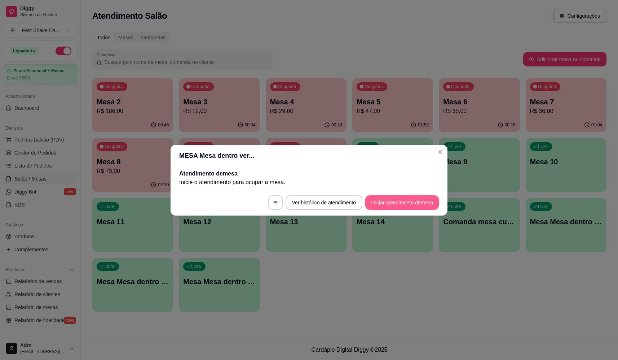
click at [400, 200] on button "Iniciar atendimento de mesa" at bounding box center [402, 202] width 74 height 14
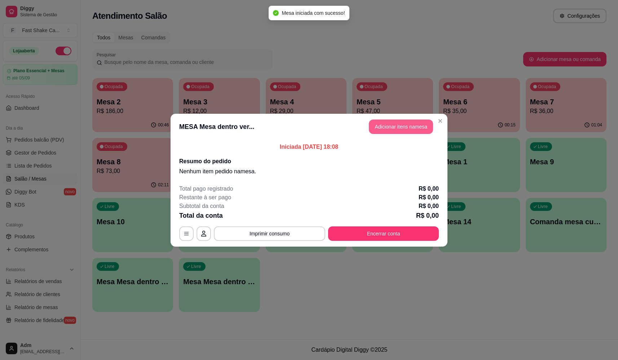
click at [415, 125] on button "Adicionar itens na mesa" at bounding box center [401, 126] width 64 height 14
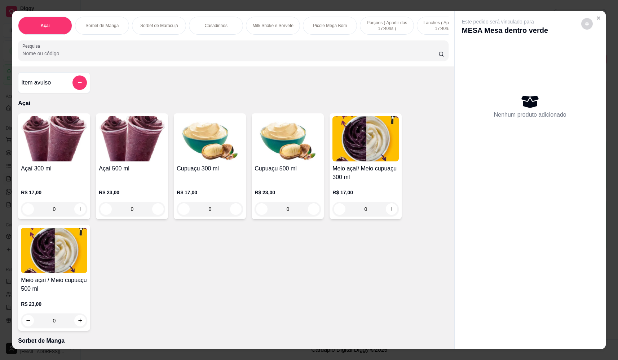
click at [156, 212] on div "0" at bounding box center [132, 209] width 66 height 14
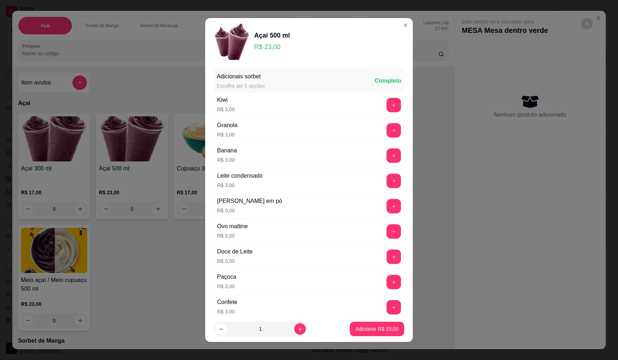
click at [384, 203] on div "+" at bounding box center [394, 206] width 20 height 14
click at [387, 208] on button "+" at bounding box center [394, 206] width 14 height 14
click at [389, 333] on button "Adicionar R$ 26,00" at bounding box center [376, 329] width 53 height 14
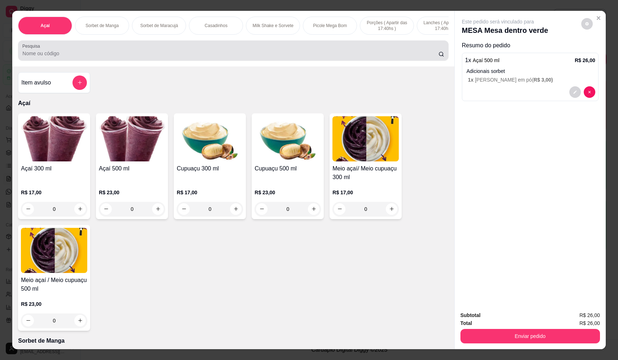
click at [154, 53] on div at bounding box center [233, 50] width 422 height 14
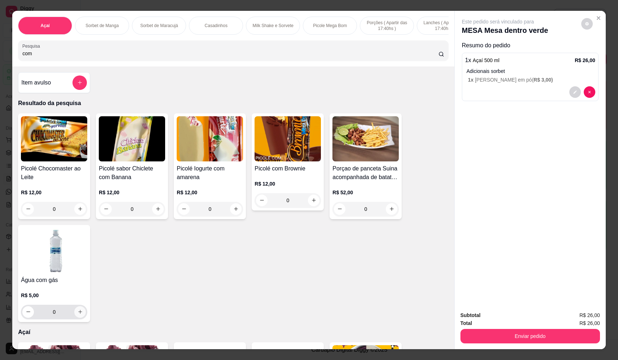
type input "com"
click at [76, 317] on button "increase-product-quantity" at bounding box center [80, 312] width 12 height 12
type input "1"
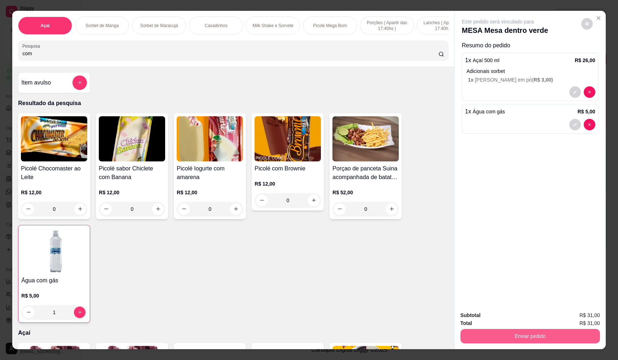
click at [535, 336] on button "Enviar pedido" at bounding box center [530, 336] width 140 height 14
click at [520, 322] on button "Não registrar e enviar pedido" at bounding box center [506, 318] width 75 height 14
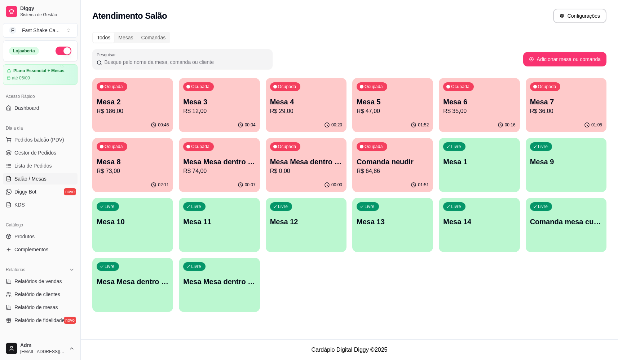
click at [398, 169] on p "R$ 64,86" at bounding box center [393, 171] width 72 height 9
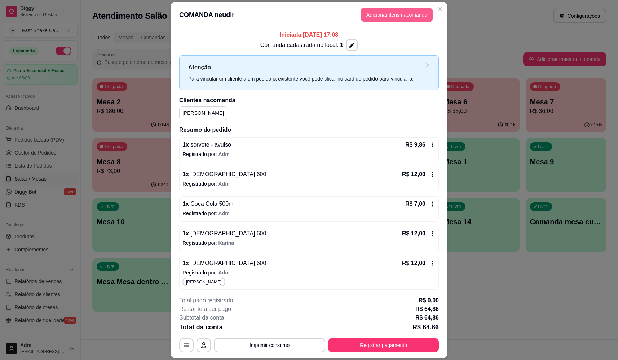
click at [395, 22] on button "Adicionar itens na comanda" at bounding box center [397, 15] width 72 height 14
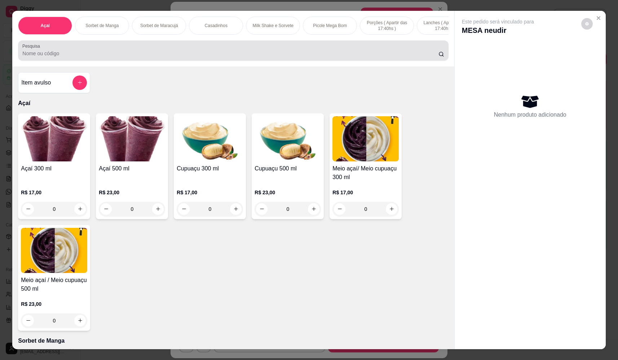
click at [202, 57] on input "Pesquisa" at bounding box center [230, 53] width 416 height 7
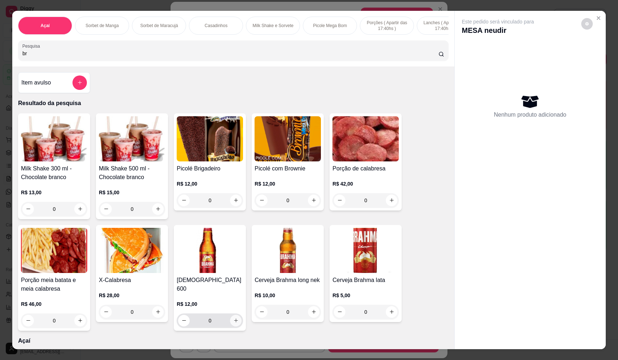
type input "br"
click at [230, 317] on button "increase-product-quantity" at bounding box center [236, 320] width 12 height 12
type input "1"
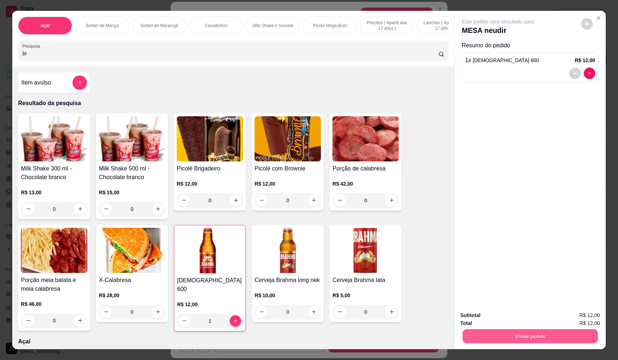
click at [512, 331] on button "Enviar pedido" at bounding box center [530, 336] width 135 height 14
click at [510, 318] on button "Não registrar e enviar pedido" at bounding box center [506, 318] width 75 height 14
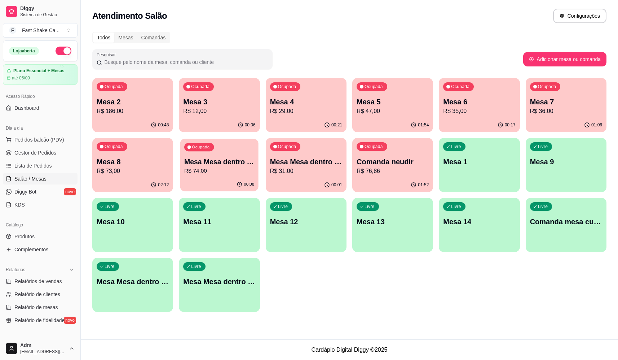
click at [232, 168] on p "R$ 74,00" at bounding box center [219, 171] width 70 height 8
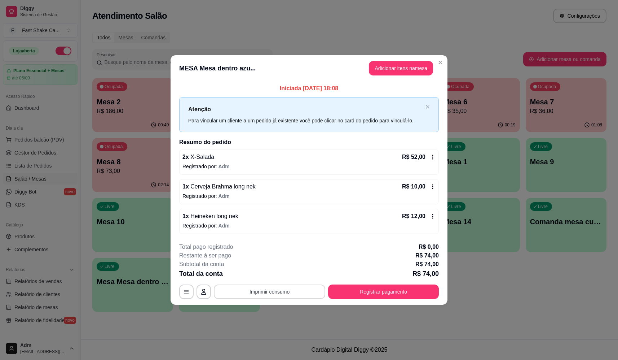
click at [293, 289] on button "Imprimir consumo" at bounding box center [269, 291] width 111 height 14
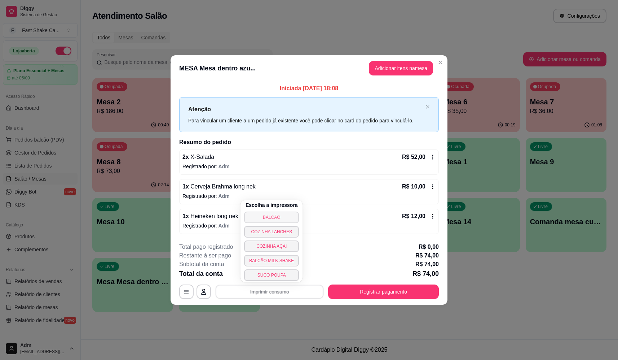
click at [277, 212] on button "BALCÃO" at bounding box center [271, 217] width 55 height 12
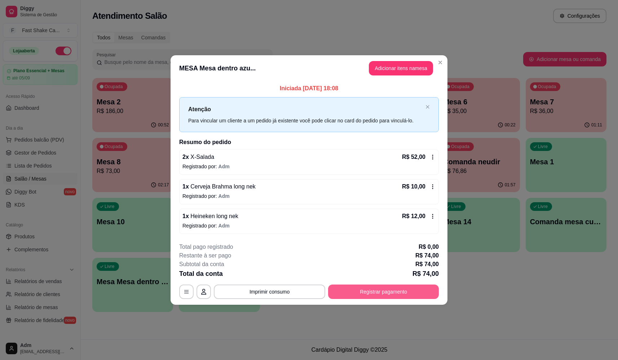
click at [395, 292] on button "Registrar pagamento" at bounding box center [383, 291] width 111 height 14
click at [341, 126] on div "Débito" at bounding box center [358, 143] width 51 height 42
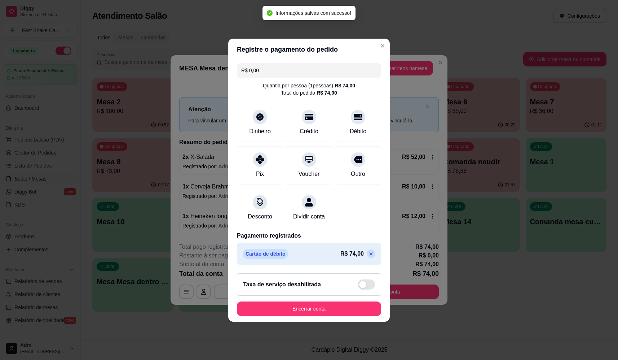
type input "R$ 0,00"
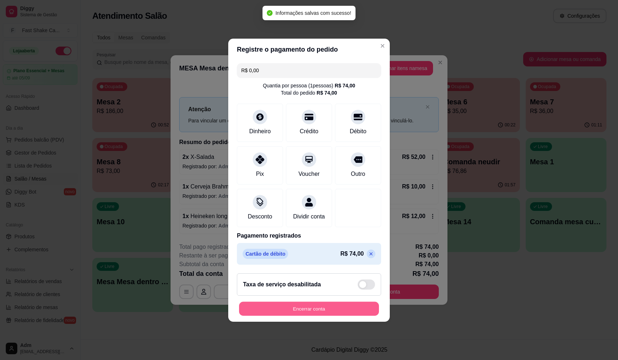
click at [341, 308] on button "Encerrar conta" at bounding box center [309, 308] width 140 height 14
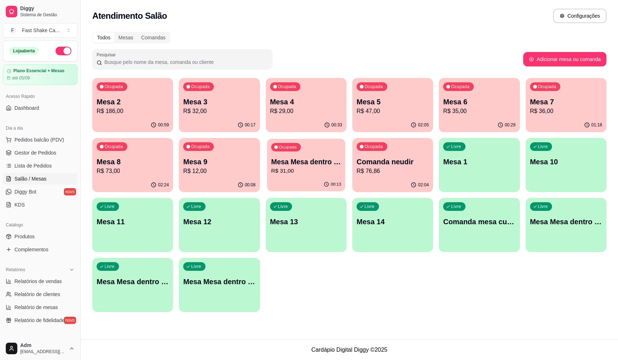
click at [313, 165] on p "Mesa Mesa dentro verde" at bounding box center [306, 162] width 70 height 10
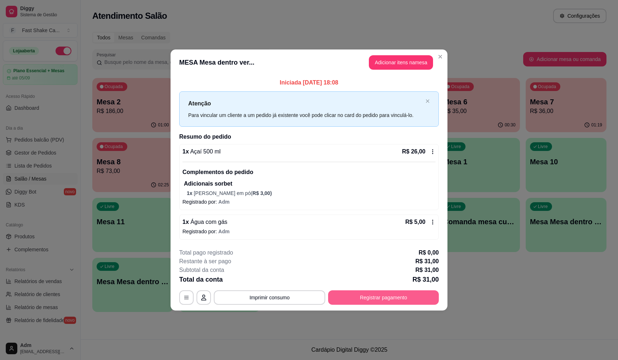
click at [371, 301] on button "Registrar pagamento" at bounding box center [383, 297] width 111 height 14
drag, startPoint x: 353, startPoint y: 124, endPoint x: 353, endPoint y: 138, distance: 14.1
click at [353, 124] on div "Débito" at bounding box center [358, 143] width 51 height 42
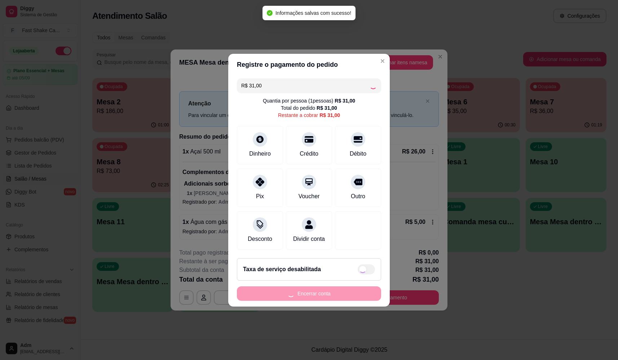
type input "R$ 0,00"
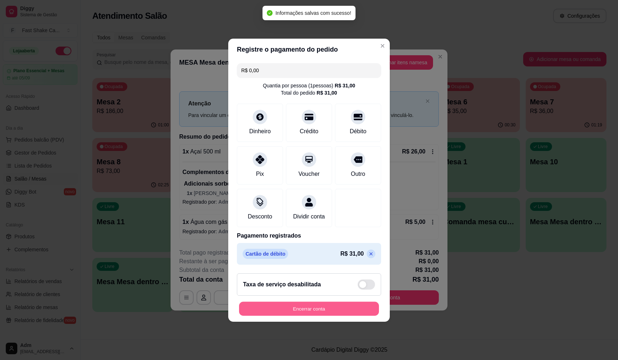
click at [322, 306] on button "Encerrar conta" at bounding box center [309, 308] width 140 height 14
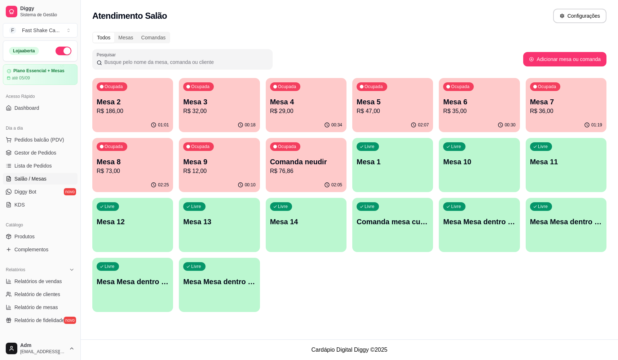
click at [377, 293] on div "Ocupada Mesa 2 R$ 186,00 01:01 Ocupada Mesa 3 R$ 32,00 00:18 Ocupada Mesa 4 R$ …" at bounding box center [349, 195] width 514 height 234
click at [132, 104] on p "Mesa 2" at bounding box center [133, 102] width 72 height 10
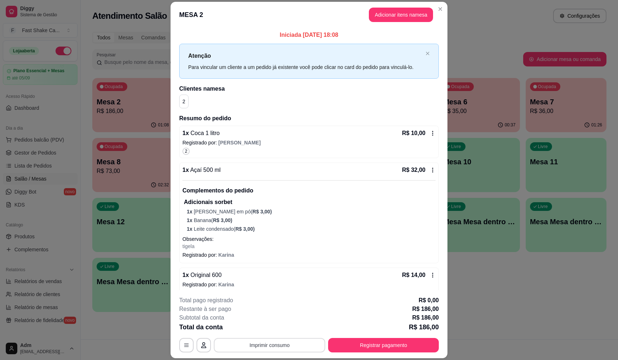
click at [274, 342] on button "Imprimir consumo" at bounding box center [269, 345] width 111 height 14
click at [263, 279] on button "BALCÃO" at bounding box center [269, 283] width 44 height 9
click at [362, 341] on button "Registrar pagamento" at bounding box center [383, 345] width 107 height 14
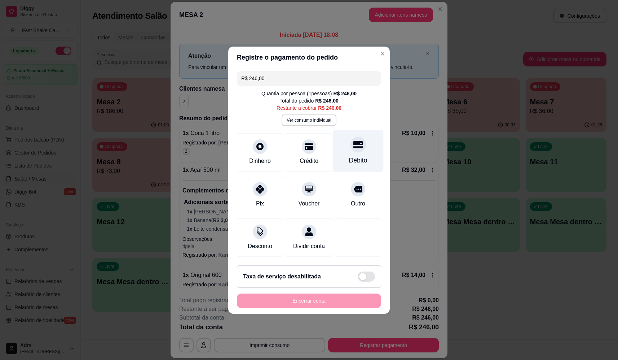
click at [351, 155] on div "Débito" at bounding box center [358, 159] width 18 height 9
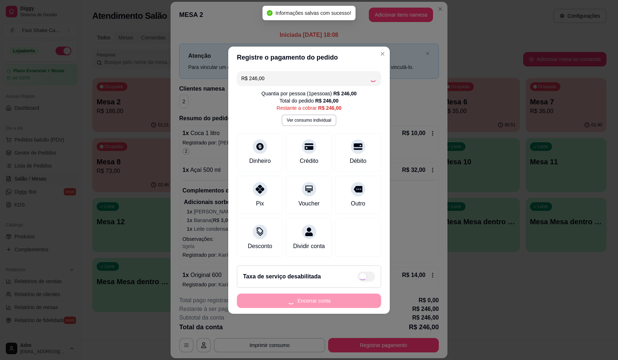
type input "R$ 0,00"
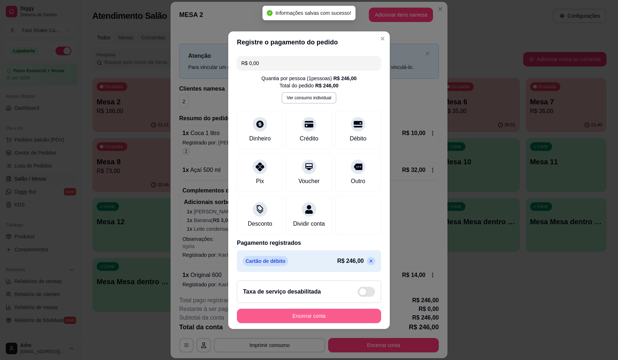
click at [310, 317] on button "Encerrar conta" at bounding box center [309, 315] width 144 height 14
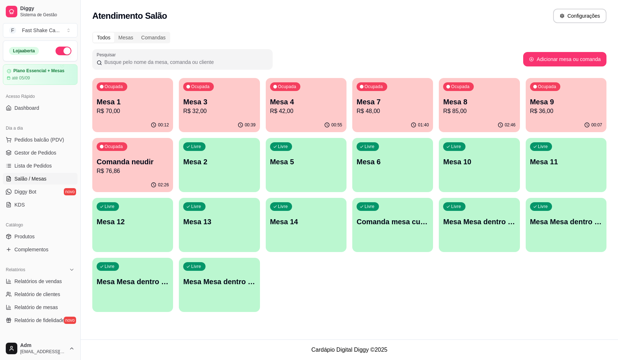
click at [232, 110] on p "R$ 32,00" at bounding box center [219, 111] width 72 height 9
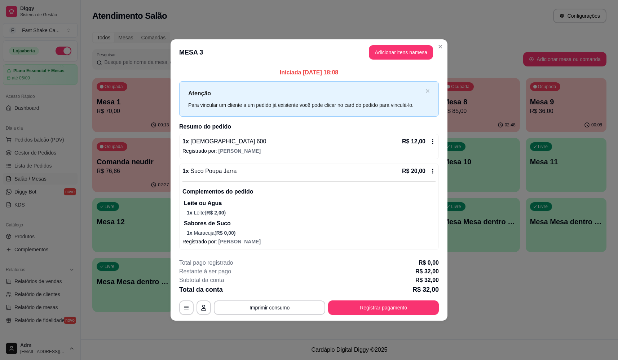
click at [398, 56] on button "Adicionar itens na mesa" at bounding box center [401, 52] width 64 height 14
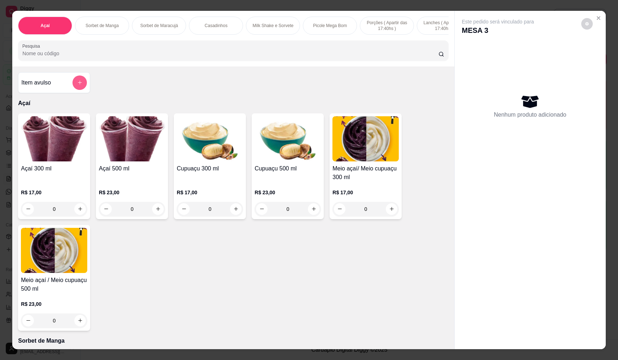
click at [80, 83] on button "add-separate-item" at bounding box center [79, 82] width 14 height 14
click at [318, 161] on div "Nome do produto" at bounding box center [309, 151] width 144 height 20
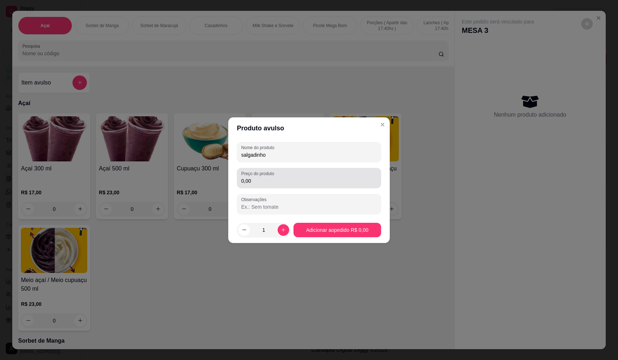
type input "salgadinho"
click at [269, 177] on input "0,00" at bounding box center [309, 180] width 136 height 7
type input "16,00"
click at [373, 238] on footer "1 Adicionar ao pedido R$ 16,00" at bounding box center [309, 230] width 162 height 26
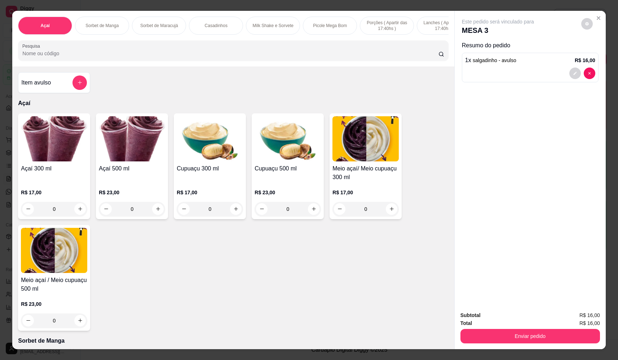
click at [538, 327] on div "Enviar pedido" at bounding box center [530, 335] width 140 height 16
click at [537, 330] on button "Enviar pedido" at bounding box center [530, 336] width 140 height 14
click at [518, 317] on button "Não registrar e enviar pedido" at bounding box center [506, 318] width 75 height 14
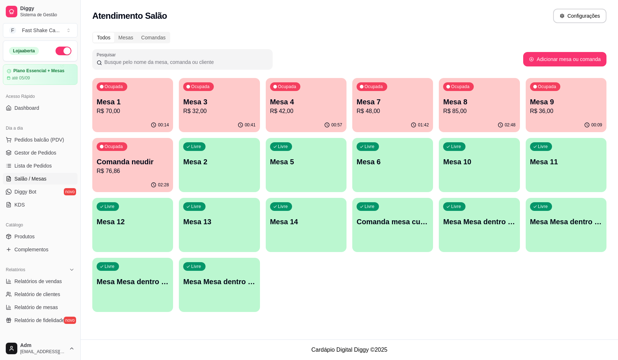
click at [202, 91] on div "Ocupada Mesa 3 R$ 32,00" at bounding box center [219, 98] width 81 height 40
click at [132, 109] on p "R$ 70,00" at bounding box center [133, 111] width 72 height 9
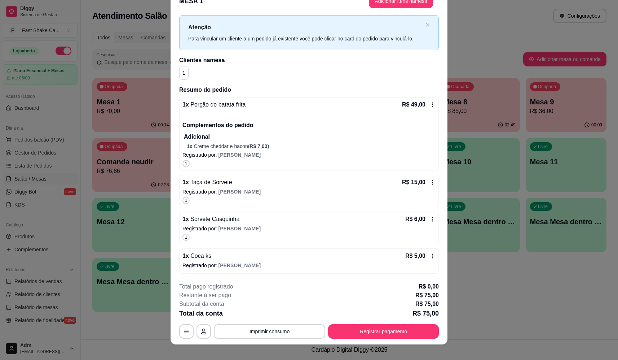
scroll to position [21, 0]
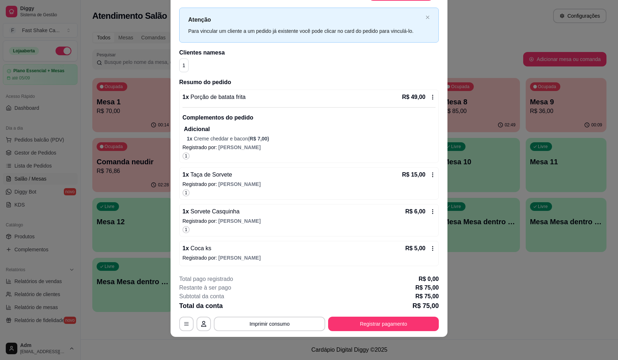
click at [330, 216] on div "1 x Sorvete Casquinha R$ 6,00 Registrado por: Laura 1" at bounding box center [309, 220] width 260 height 32
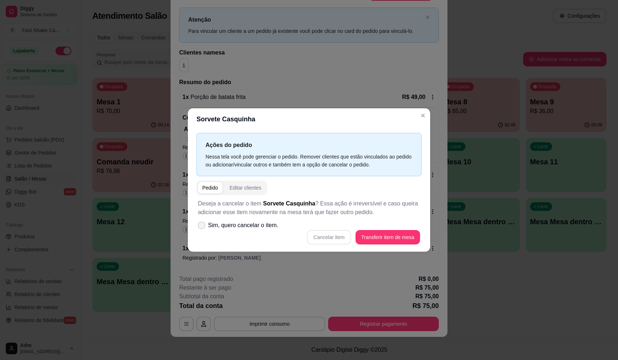
click at [254, 223] on span "Sim, quero cancelar o item." at bounding box center [243, 225] width 70 height 9
click at [202, 226] on input "Sim, quero cancelar o item." at bounding box center [200, 228] width 5 height 5
checkbox input "true"
click at [332, 237] on button "Cancelar item" at bounding box center [329, 237] width 44 height 14
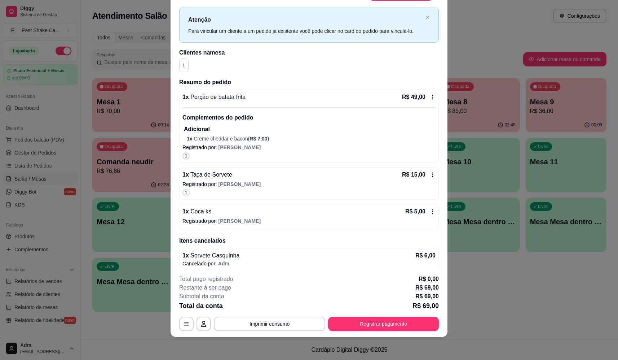
scroll to position [19, 0]
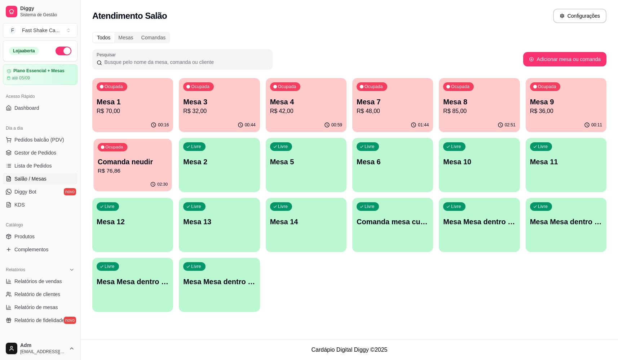
click at [158, 161] on p "Comanda neudir" at bounding box center [133, 162] width 70 height 10
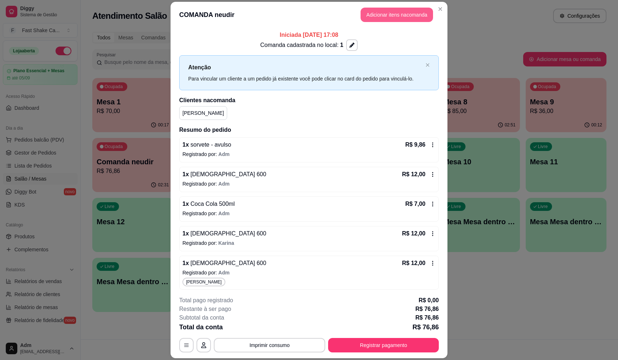
click at [367, 16] on button "Adicionar itens na comanda" at bounding box center [397, 15] width 72 height 14
click at [162, 57] on input "Pesquisa" at bounding box center [230, 53] width 416 height 7
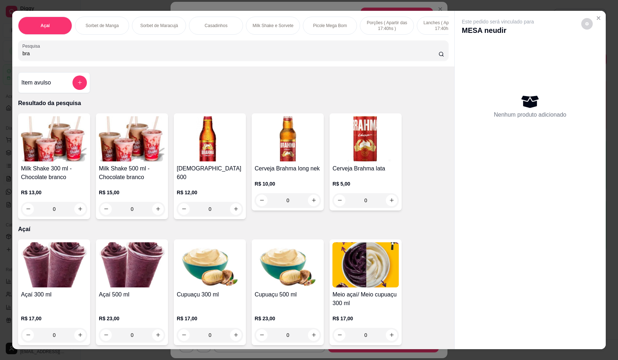
type input "bra"
click at [233, 203] on button "increase-product-quantity" at bounding box center [235, 208] width 11 height 11
type input "1"
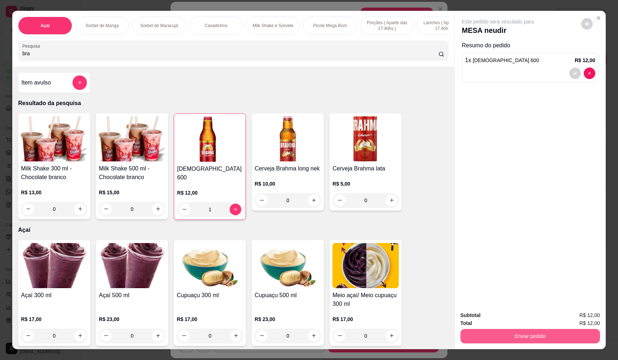
click at [497, 333] on button "Enviar pedido" at bounding box center [530, 336] width 140 height 14
click at [500, 318] on button "Não registrar e enviar pedido" at bounding box center [506, 318] width 75 height 14
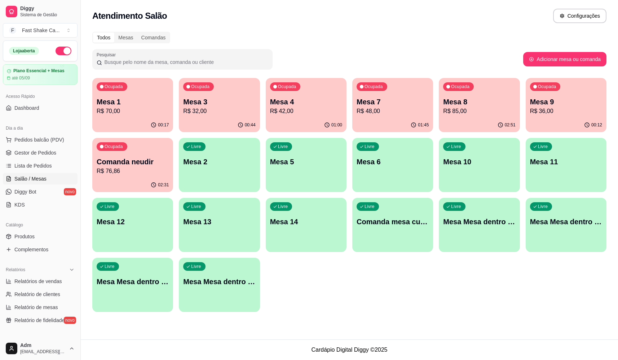
click at [136, 110] on div "Mesa 1 R$ 70,00" at bounding box center [133, 106] width 72 height 19
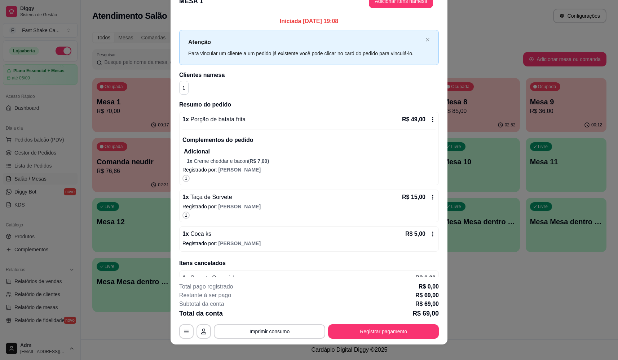
scroll to position [0, 0]
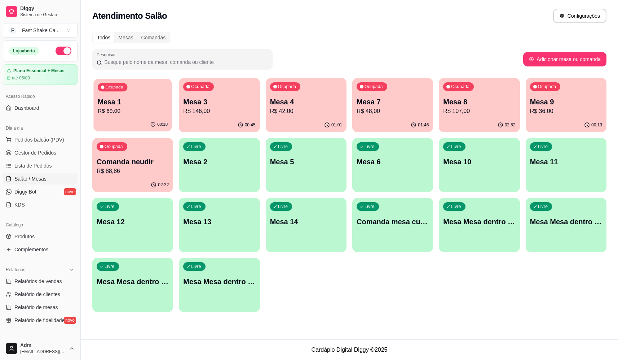
click at [144, 115] on div "Ocupada Mesa 1 R$ 69,00" at bounding box center [132, 98] width 79 height 39
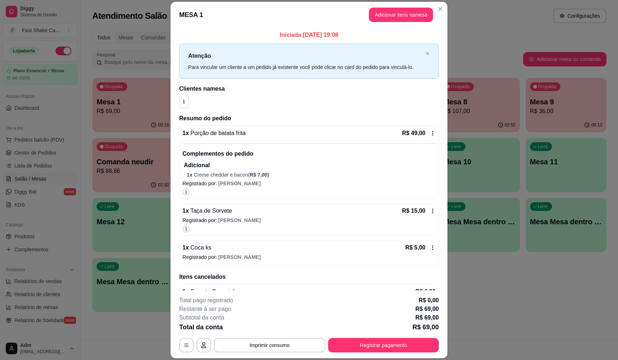
scroll to position [19, 0]
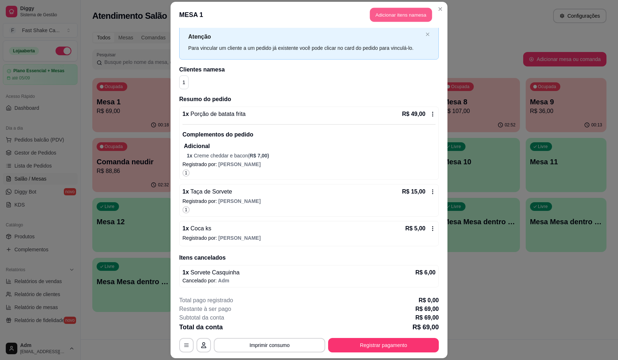
click at [398, 10] on button "Adicionar itens na mesa" at bounding box center [401, 15] width 62 height 14
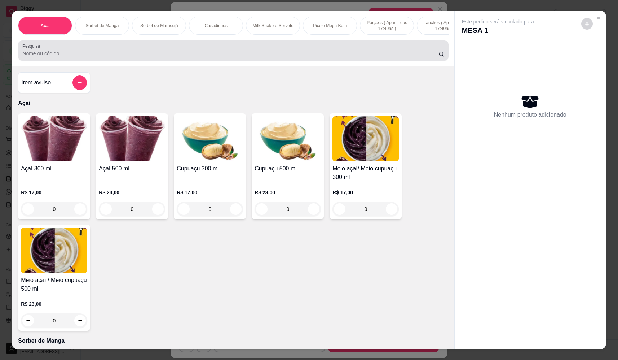
click at [222, 57] on input "Pesquisa" at bounding box center [230, 53] width 416 height 7
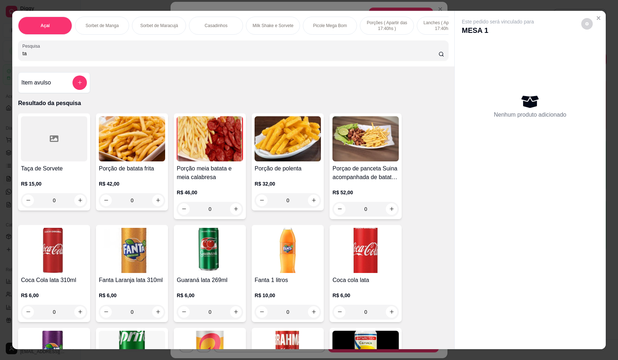
type input "ta"
click at [75, 206] on div "0" at bounding box center [54, 200] width 66 height 14
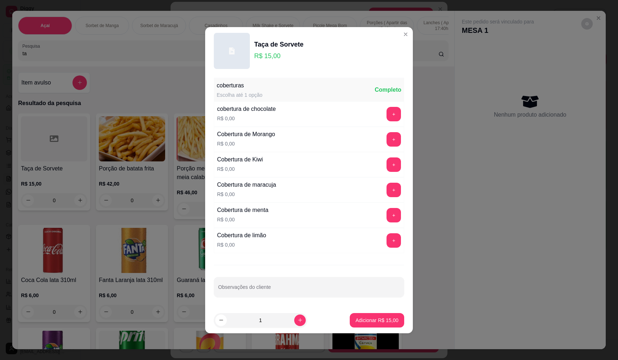
click at [375, 320] on p "Adicionar R$ 15,00" at bounding box center [377, 319] width 43 height 7
type input "1"
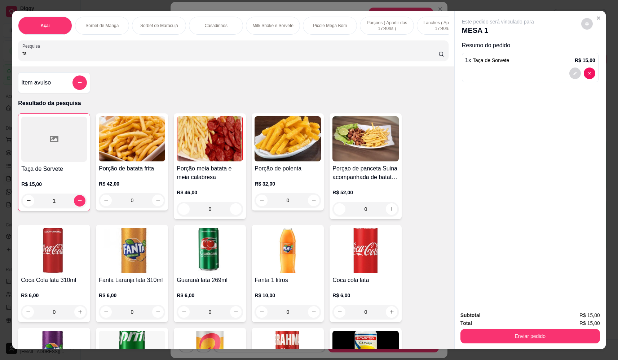
click at [508, 343] on div "Enviar pedido" at bounding box center [530, 335] width 140 height 16
click at [501, 323] on button "Não registrar e enviar pedido" at bounding box center [506, 317] width 73 height 13
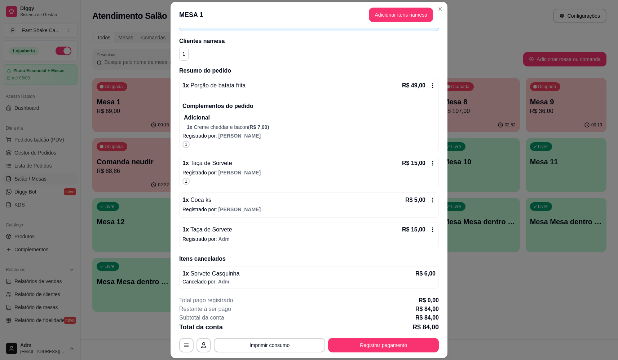
scroll to position [49, 0]
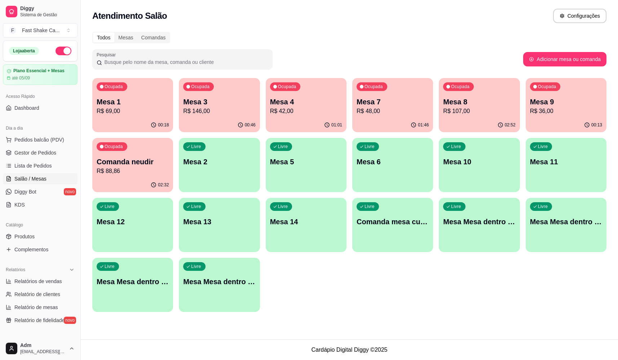
click at [307, 113] on p "R$ 42,00" at bounding box center [306, 111] width 72 height 9
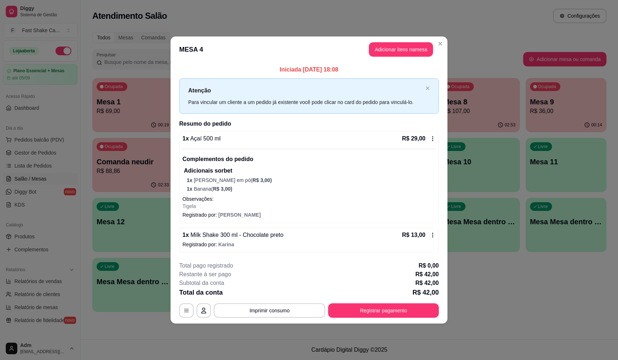
click at [268, 178] on p "1 x Leite em pó ( R$ 3,00 )" at bounding box center [311, 179] width 249 height 7
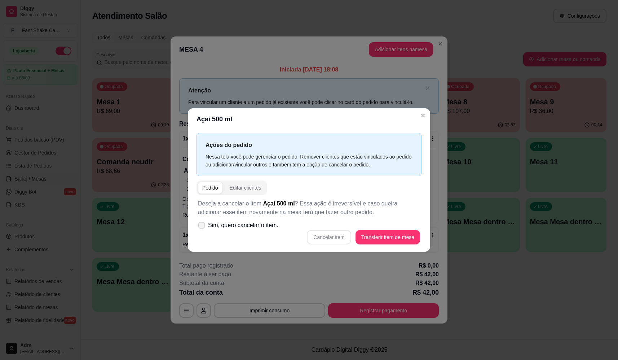
click at [253, 227] on span "Sim, quero cancelar o item." at bounding box center [243, 225] width 70 height 9
click at [202, 227] on input "Sim, quero cancelar o item." at bounding box center [200, 228] width 5 height 5
checkbox input "true"
click at [329, 234] on button "Cancelar item" at bounding box center [329, 237] width 43 height 14
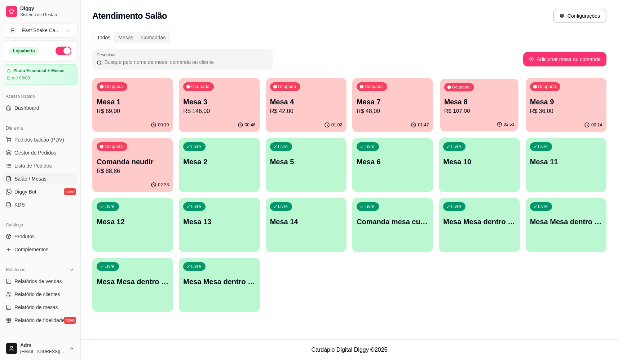
click at [468, 105] on p "Mesa 8" at bounding box center [479, 102] width 70 height 10
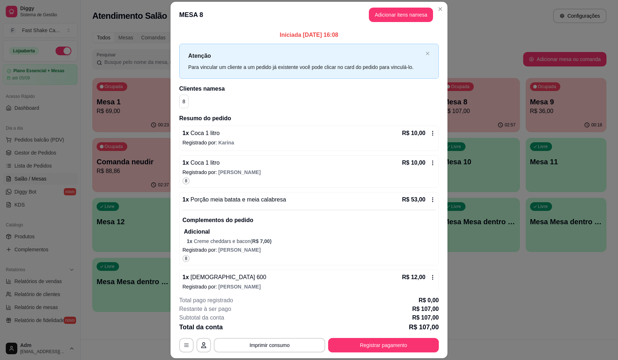
click at [281, 354] on footer "**********" at bounding box center [309, 324] width 277 height 68
click at [284, 345] on button "Imprimir consumo" at bounding box center [269, 345] width 111 height 14
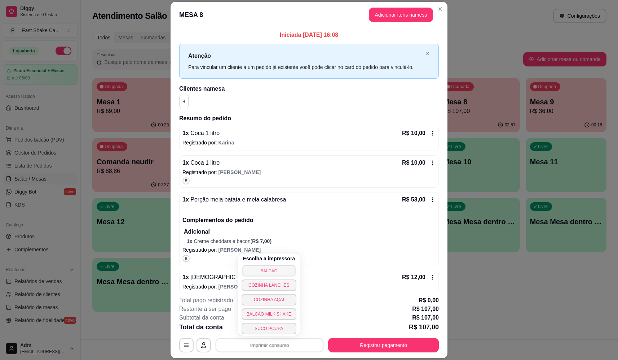
click at [282, 272] on button "BALCÃO" at bounding box center [268, 270] width 53 height 11
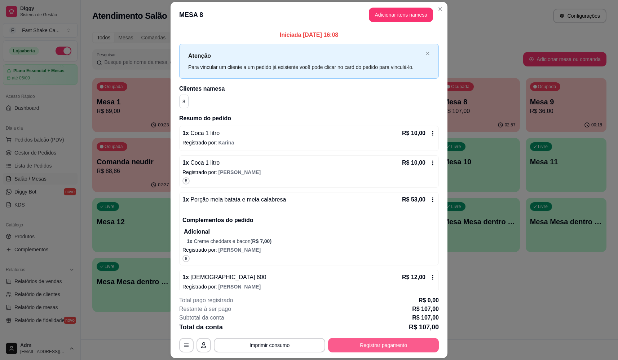
click at [371, 344] on button "Registrar pagamento" at bounding box center [383, 345] width 111 height 14
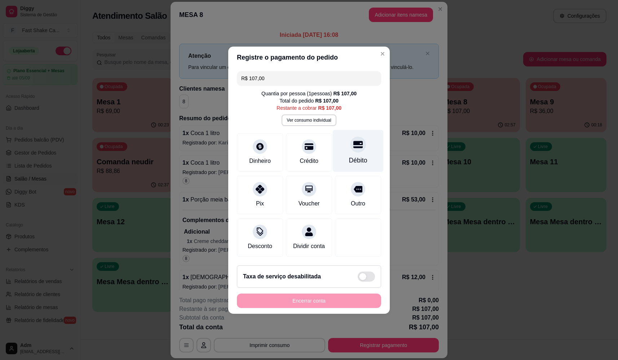
click at [336, 149] on div "Débito" at bounding box center [358, 150] width 51 height 42
type input "R$ 0,00"
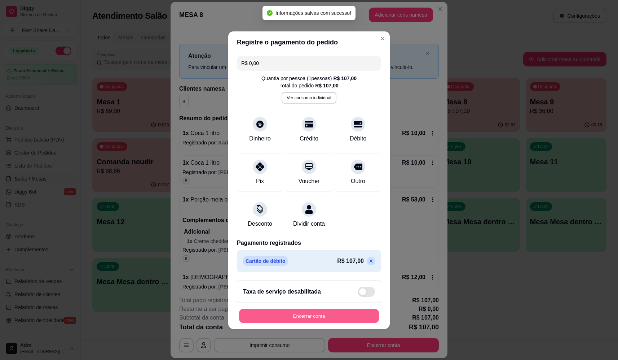
click at [336, 319] on button "Encerrar conta" at bounding box center [309, 315] width 140 height 14
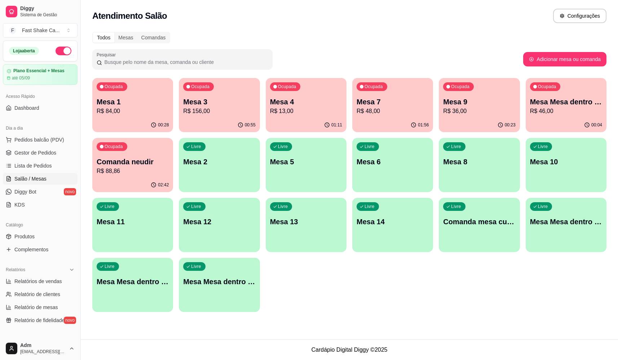
click at [220, 163] on p "Mesa 2" at bounding box center [219, 161] width 72 height 10
drag, startPoint x: 354, startPoint y: 268, endPoint x: 359, endPoint y: 267, distance: 5.2
click at [221, 154] on div "Livre Mesa 2" at bounding box center [219, 160] width 81 height 45
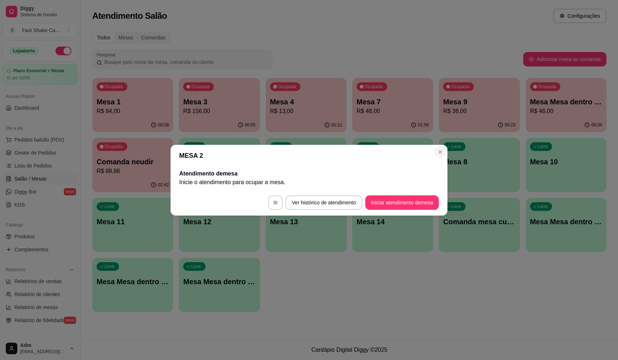
click at [442, 146] on section "MESA 2 Atendimento de mesa Inicie o atendimento para ocupar a mesa . Ver histór…" at bounding box center [309, 180] width 277 height 71
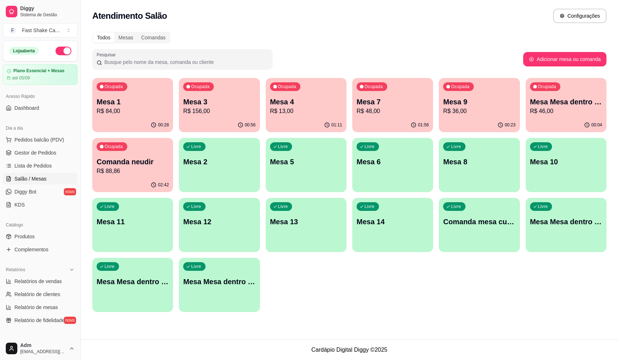
click at [398, 98] on p "Mesa 7" at bounding box center [393, 102] width 72 height 10
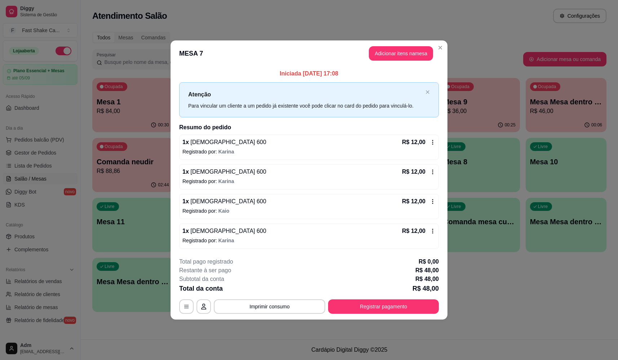
drag, startPoint x: 352, startPoint y: 292, endPoint x: 358, endPoint y: 296, distance: 6.7
click at [356, 294] on div "**********" at bounding box center [309, 285] width 260 height 56
click at [361, 302] on button "Registrar pagamento" at bounding box center [383, 306] width 107 height 14
click at [361, 137] on div at bounding box center [358, 137] width 16 height 16
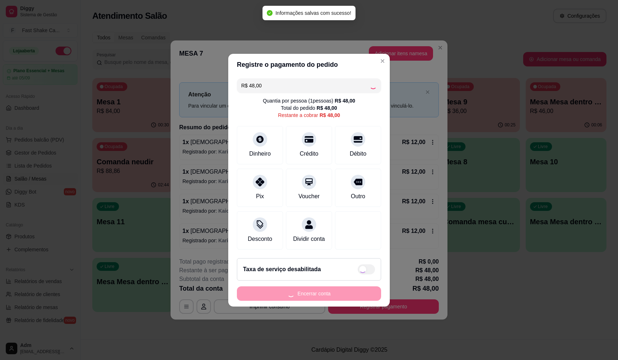
type input "R$ 0,00"
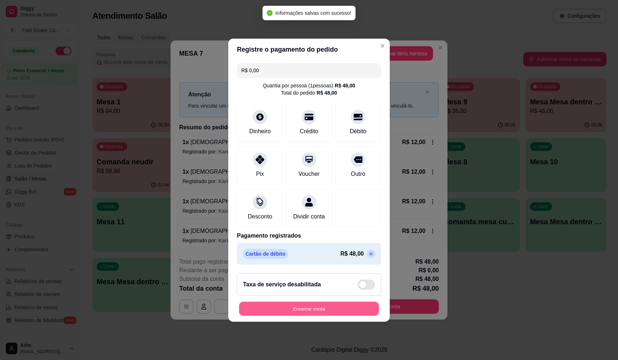
click at [318, 313] on button "Encerrar conta" at bounding box center [309, 308] width 140 height 14
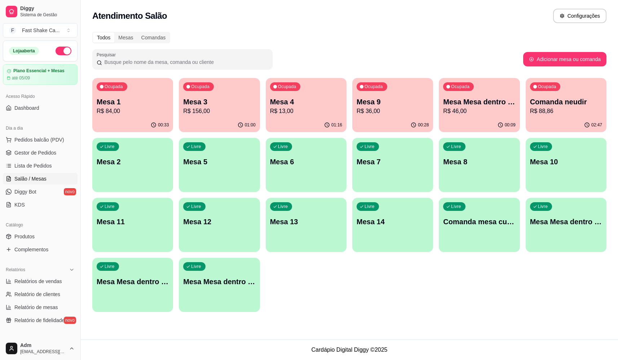
click at [220, 118] on div "01:00" at bounding box center [219, 125] width 81 height 14
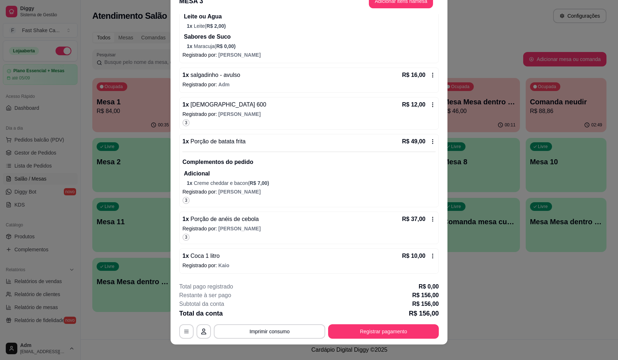
scroll to position [21, 0]
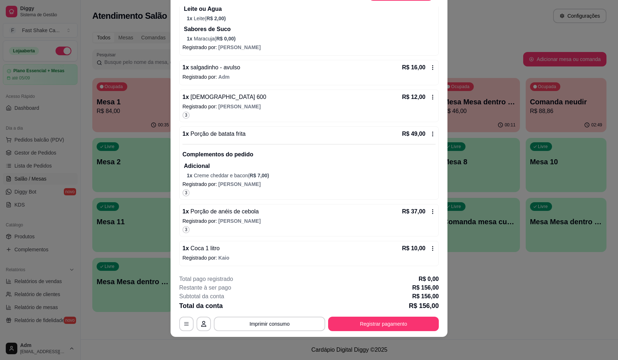
click at [261, 248] on div "1 x Coca 1 litro R$ 10,00" at bounding box center [308, 248] width 253 height 9
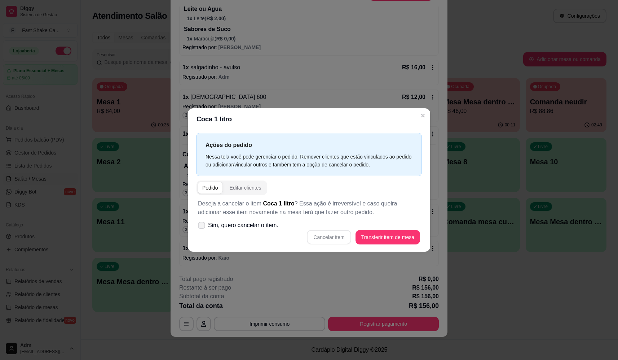
click at [248, 224] on span "Sim, quero cancelar o item." at bounding box center [243, 225] width 70 height 9
click at [202, 226] on input "Sim, quero cancelar o item." at bounding box center [200, 228] width 5 height 5
checkbox input "true"
click at [335, 245] on div "Deseja a cancelar o item Coca 1 litro ? Essa ação é irreversível e caso queira …" at bounding box center [309, 222] width 225 height 54
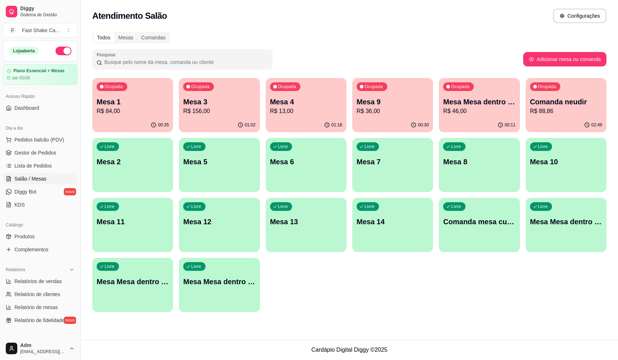
click at [484, 99] on p "Mesa Mesa dentro verde" at bounding box center [479, 102] width 72 height 10
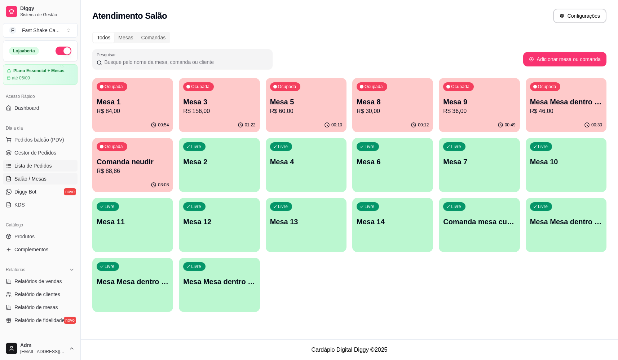
click at [41, 165] on span "Lista de Pedidos" at bounding box center [33, 165] width 38 height 7
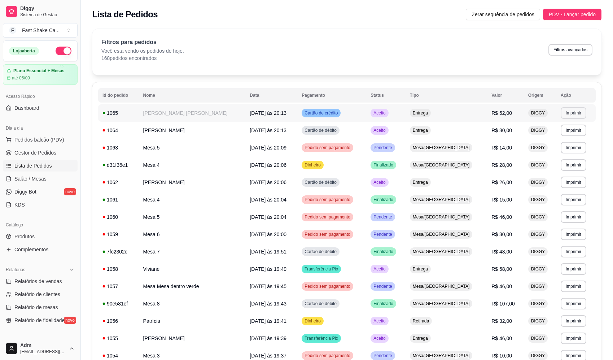
click at [570, 113] on button "Imprimir" at bounding box center [573, 113] width 26 height 12
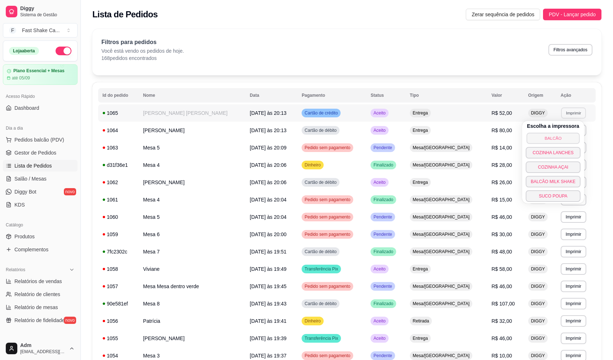
click at [551, 136] on button "BALCÃO" at bounding box center [552, 137] width 53 height 11
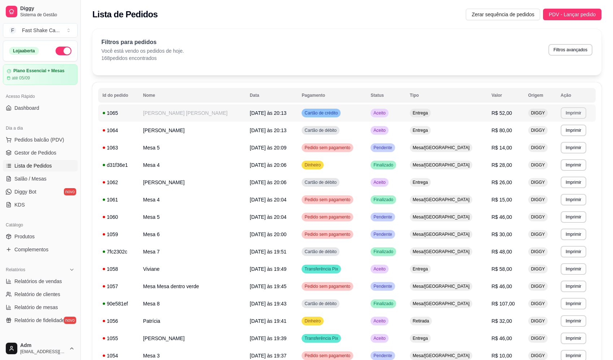
click at [567, 115] on button "Imprimir" at bounding box center [573, 113] width 26 height 12
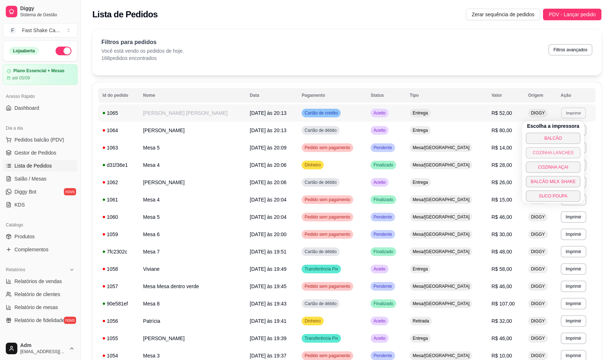
click at [566, 154] on button "COZINHA LANCHES" at bounding box center [552, 153] width 55 height 12
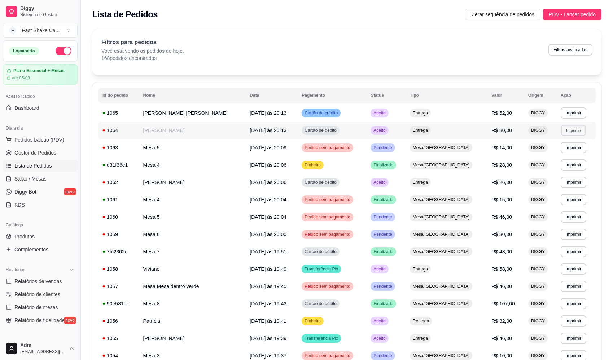
click at [570, 133] on button "Imprimir" at bounding box center [573, 129] width 25 height 11
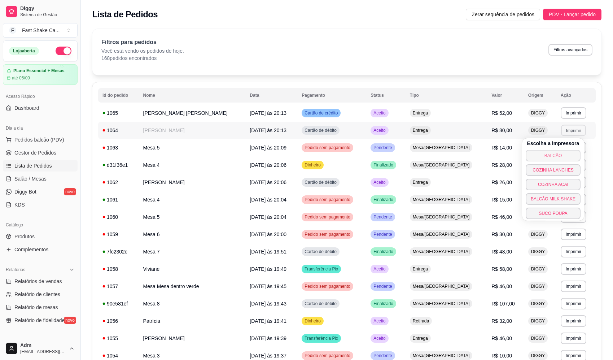
click at [540, 157] on button "BALCÃO" at bounding box center [552, 156] width 55 height 12
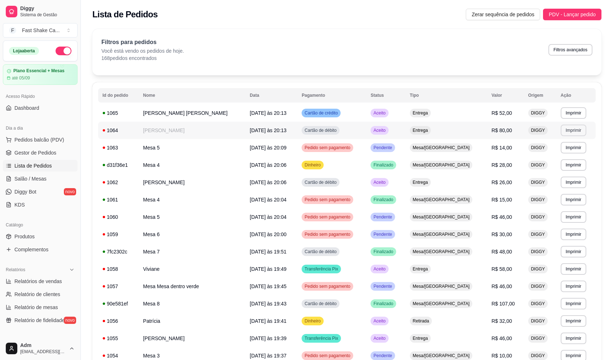
click at [564, 132] on button "Imprimir" at bounding box center [573, 130] width 26 height 12
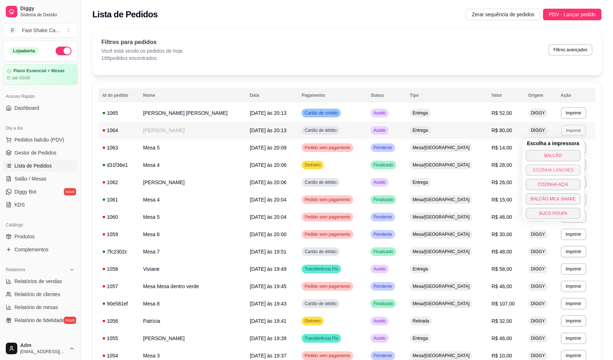
click at [557, 171] on button "COZINHA LANCHES" at bounding box center [552, 170] width 55 height 12
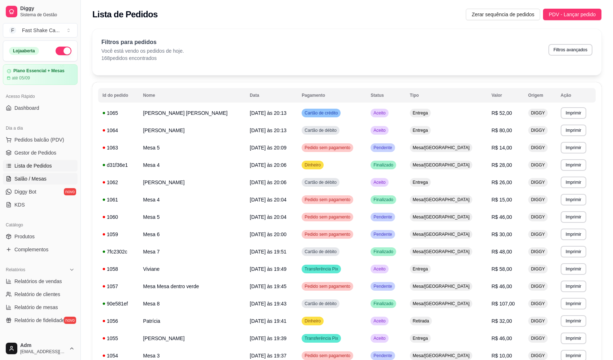
click at [53, 179] on link "Salão / Mesas" at bounding box center [40, 179] width 75 height 12
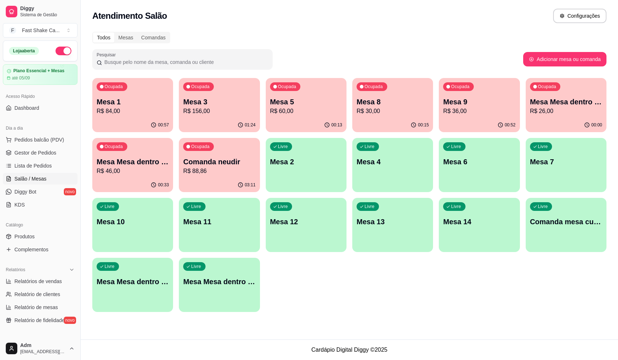
click at [209, 110] on p "R$ 156,00" at bounding box center [219, 111] width 72 height 9
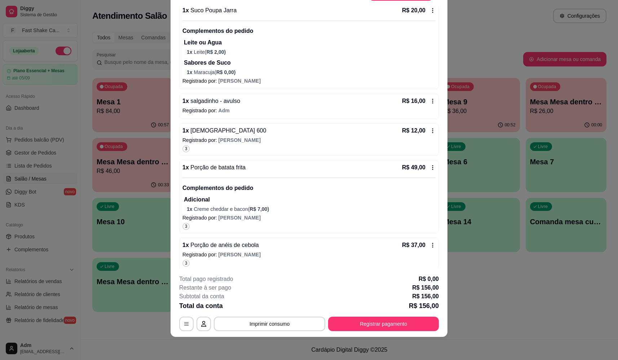
scroll to position [164, 0]
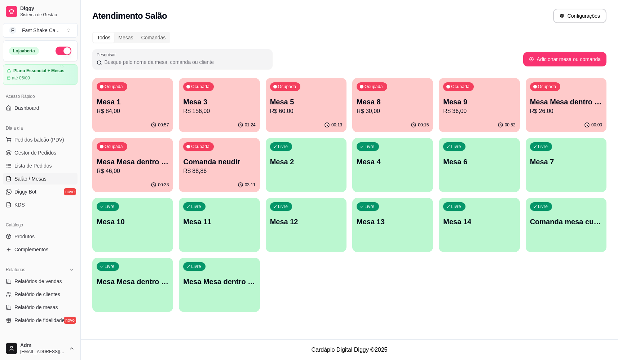
click at [145, 104] on p "Mesa 1" at bounding box center [133, 102] width 72 height 10
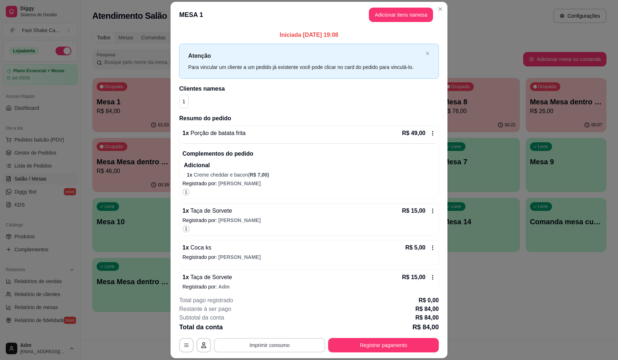
click at [277, 352] on button "Imprimir consumo" at bounding box center [269, 345] width 111 height 14
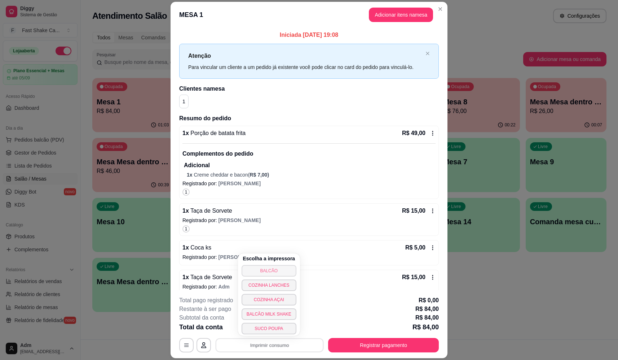
click at [270, 270] on button "BALCÃO" at bounding box center [269, 271] width 55 height 12
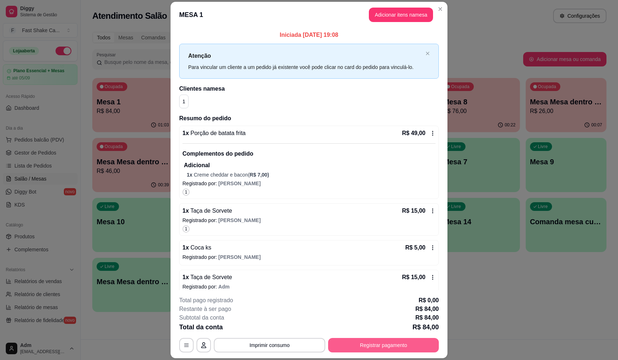
click at [353, 344] on button "Registrar pagamento" at bounding box center [383, 345] width 111 height 14
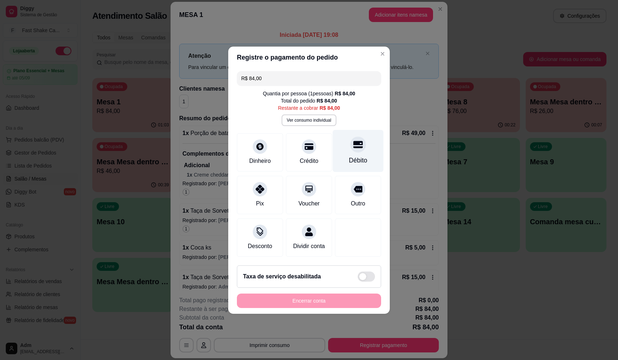
click at [356, 155] on div "Débito" at bounding box center [358, 159] width 18 height 9
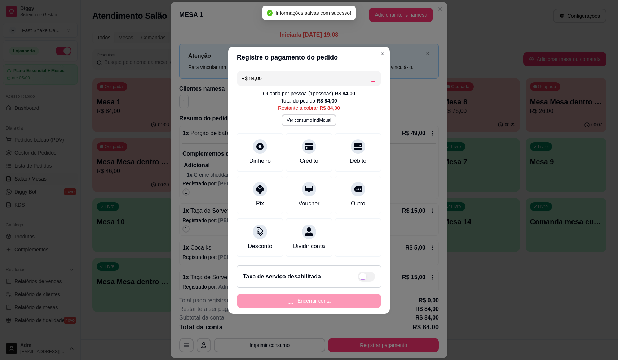
type input "R$ 0,00"
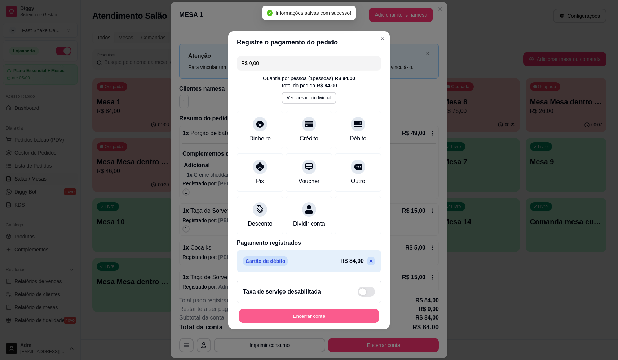
click at [321, 315] on button "Encerrar conta" at bounding box center [309, 315] width 140 height 14
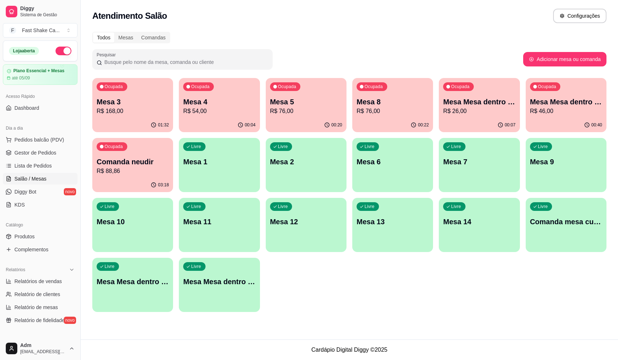
click at [549, 110] on p "R$ 46,00" at bounding box center [566, 111] width 72 height 9
click at [497, 111] on p "R$ 26,00" at bounding box center [479, 111] width 72 height 9
click at [248, 286] on div "Livre Mesa Mesa dentro vermelha" at bounding box center [219, 279] width 81 height 45
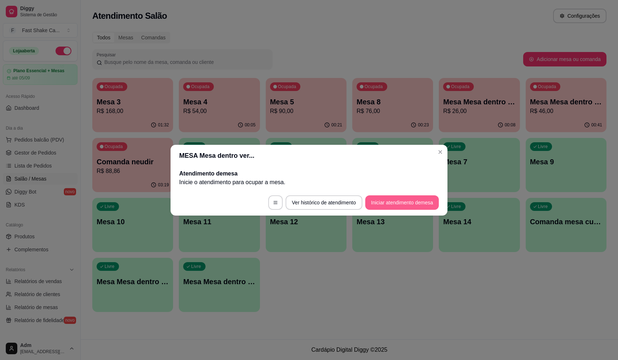
click at [402, 199] on button "Iniciar atendimento de mesa" at bounding box center [402, 202] width 74 height 14
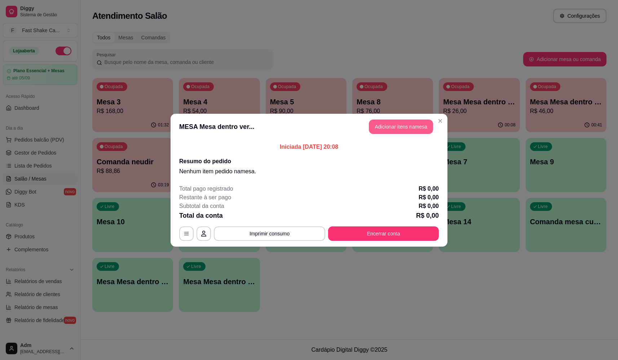
click at [389, 122] on button "Adicionar itens na mesa" at bounding box center [401, 126] width 64 height 14
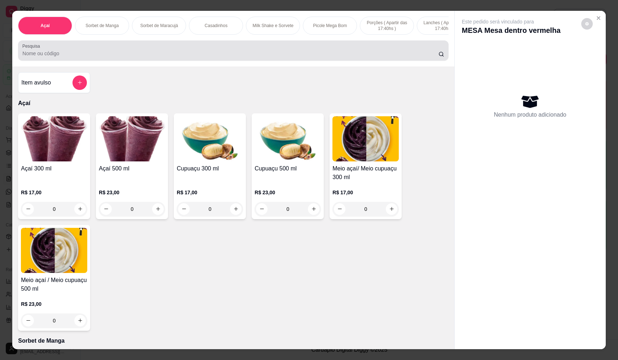
click at [84, 57] on input "Pesquisa" at bounding box center [230, 53] width 416 height 7
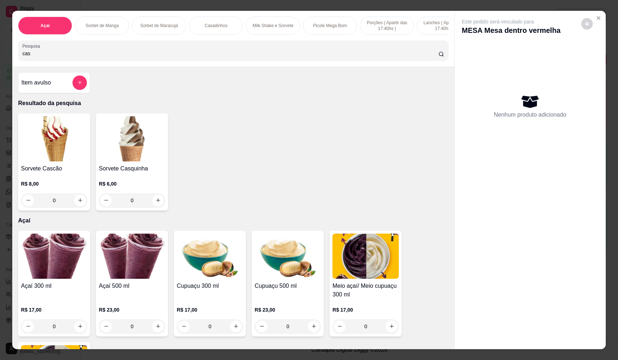
type input "cas"
click at [77, 203] on div "0" at bounding box center [54, 200] width 66 height 14
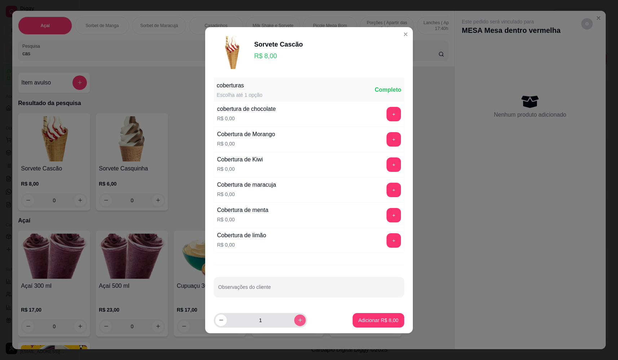
click at [294, 318] on button "increase-product-quantity" at bounding box center [300, 320] width 12 height 12
type input "2"
click at [367, 328] on footer "2 Adicionar R$ 16,00" at bounding box center [309, 320] width 208 height 26
click at [366, 321] on p "Adicionar R$ 16,00" at bounding box center [377, 319] width 43 height 7
type input "2"
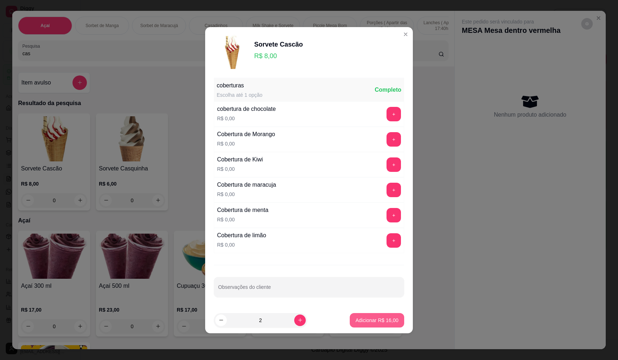
type input "2"
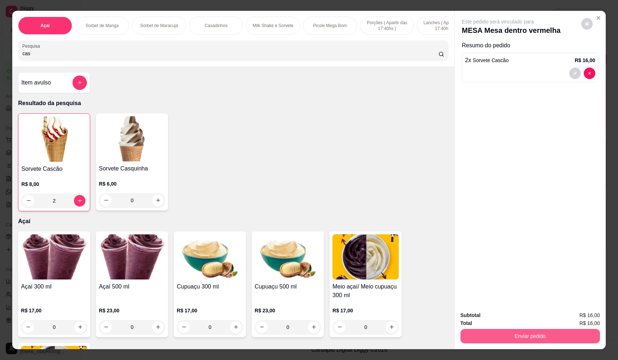
click at [515, 336] on button "Enviar pedido" at bounding box center [530, 336] width 140 height 14
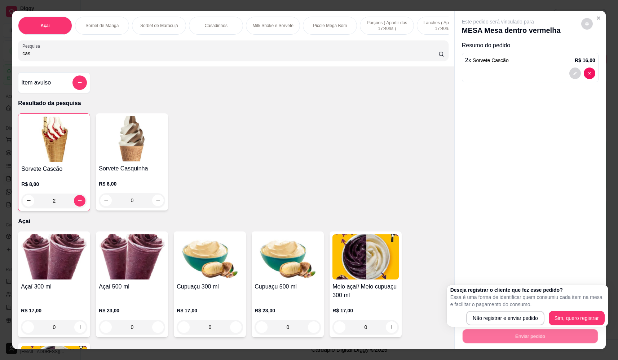
click at [502, 306] on p "Essa é uma forma de identificar quem consumiu cada item na mesa e facilitar o p…" at bounding box center [527, 300] width 154 height 14
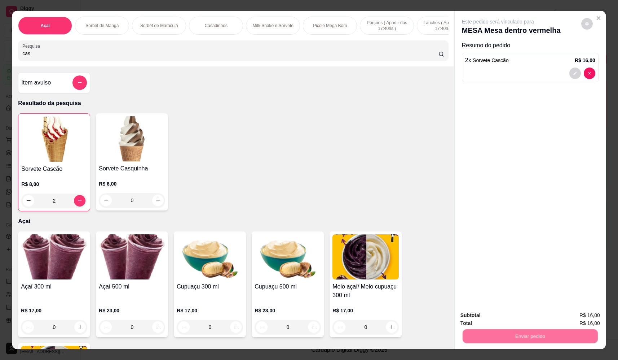
click at [504, 316] on button "Não registrar e enviar pedido" at bounding box center [506, 318] width 75 height 14
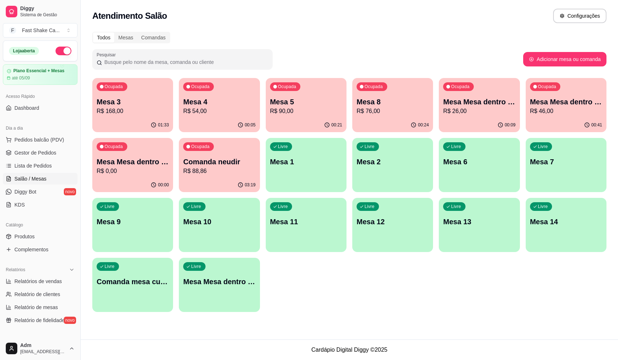
click at [395, 293] on div "Ocupada Mesa 3 R$ 168,00 01:33 Ocupada Mesa 4 R$ 54,00 00:05 Ocupada Mesa 5 R$ …" at bounding box center [349, 195] width 514 height 234
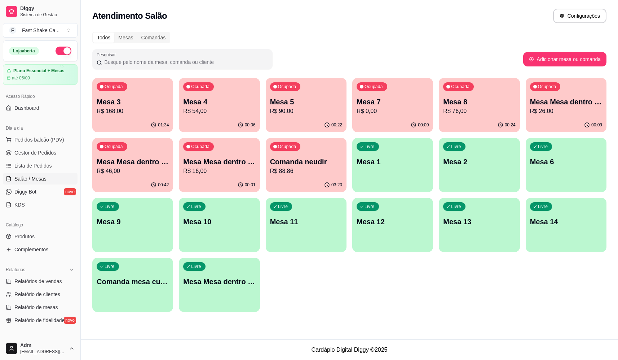
click at [221, 170] on p "R$ 16,00" at bounding box center [219, 171] width 72 height 9
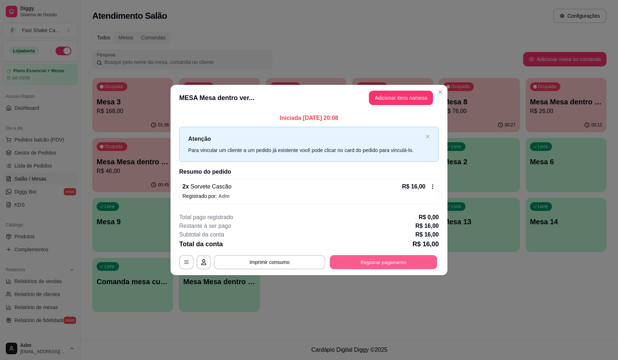
click at [387, 259] on button "Registrar pagamento" at bounding box center [383, 262] width 107 height 14
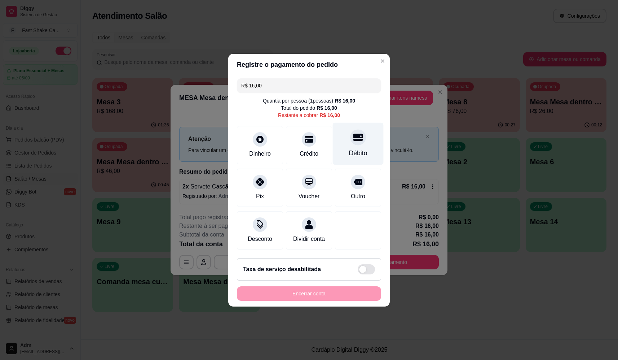
click at [360, 148] on div "Débito" at bounding box center [358, 152] width 18 height 9
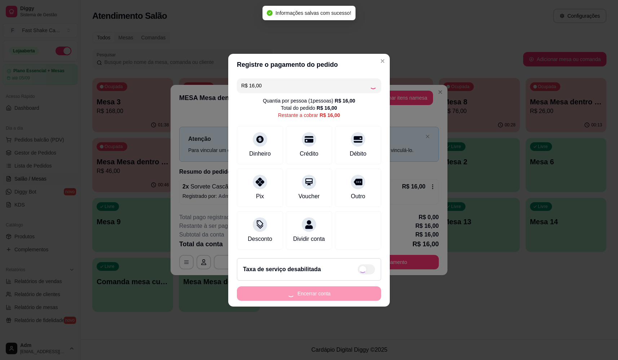
type input "R$ 0,00"
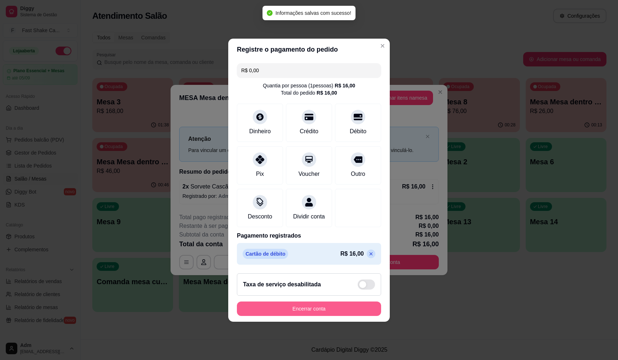
click at [335, 314] on button "Encerrar conta" at bounding box center [309, 308] width 144 height 14
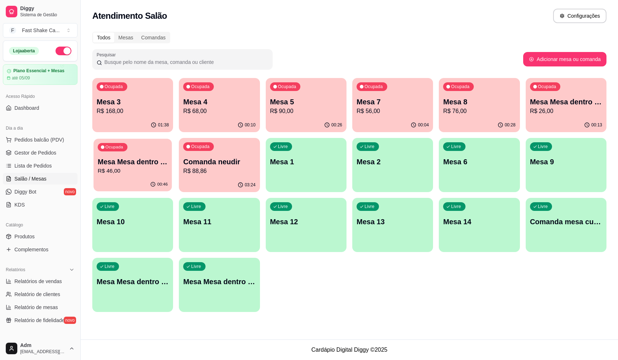
click at [140, 166] on p "Mesa Mesa dentro verde" at bounding box center [133, 162] width 70 height 10
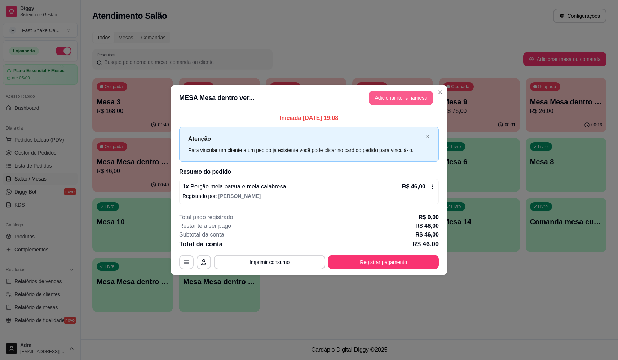
click at [411, 98] on button "Adicionar itens na mesa" at bounding box center [401, 98] width 64 height 14
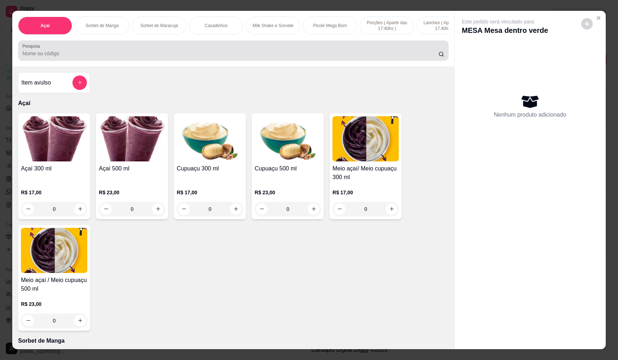
click at [208, 52] on div at bounding box center [233, 50] width 422 height 14
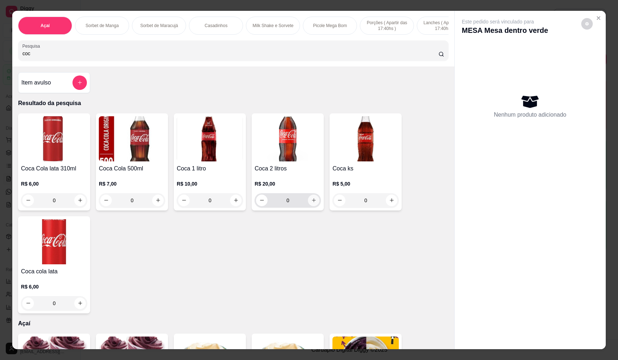
type input "coc"
click at [312, 203] on icon "increase-product-quantity" at bounding box center [313, 199] width 5 height 5
type input "1"
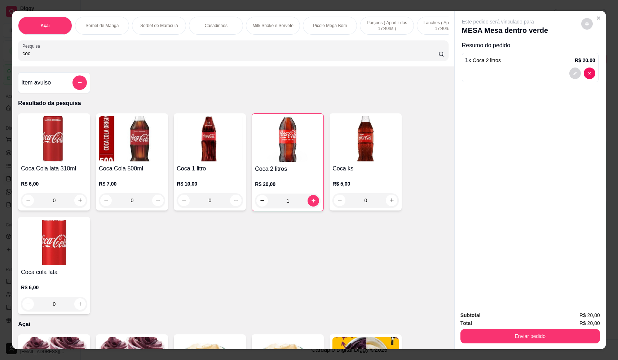
click at [532, 339] on button "Enviar pedido" at bounding box center [530, 336] width 140 height 14
click at [520, 320] on button "Não registrar e enviar pedido" at bounding box center [506, 317] width 73 height 13
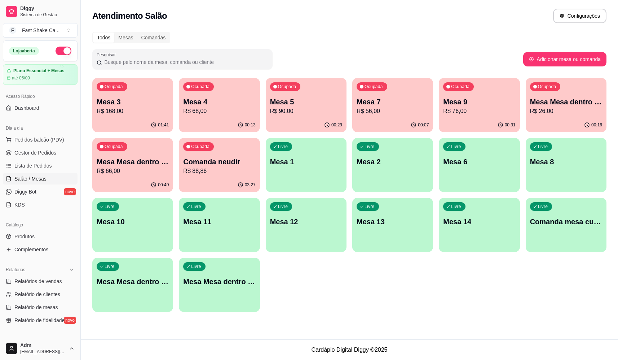
click at [115, 106] on p "Mesa 3" at bounding box center [133, 102] width 72 height 10
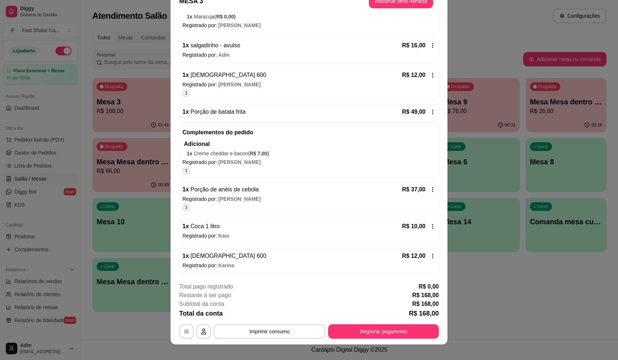
scroll to position [21, 0]
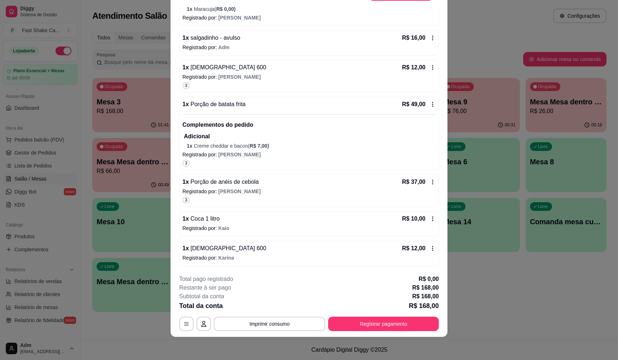
click at [235, 223] on div "1 x Coca 1 litro R$ 10,00 Registrado por: Kaio" at bounding box center [309, 223] width 260 height 25
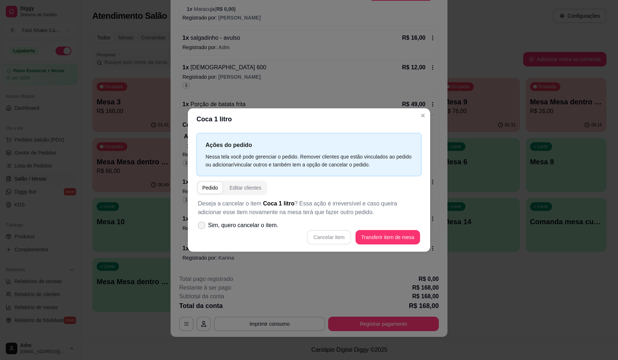
click at [264, 222] on span "Sim, quero cancelar o item." at bounding box center [243, 225] width 70 height 9
click at [202, 226] on input "Sim, quero cancelar o item." at bounding box center [200, 228] width 5 height 5
checkbox input "true"
click at [333, 233] on button "Cancelar item" at bounding box center [329, 237] width 44 height 14
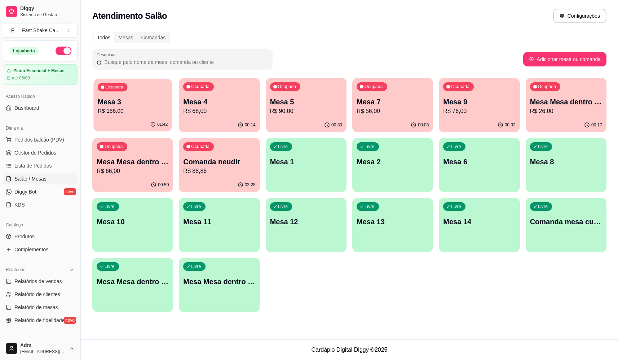
click at [135, 109] on p "R$ 158,00" at bounding box center [133, 111] width 70 height 8
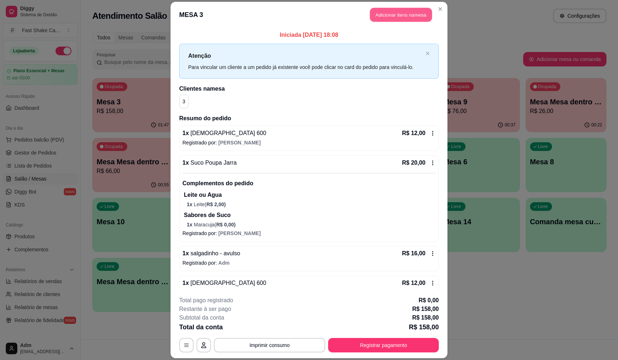
click at [389, 14] on button "Adicionar itens na mesa" at bounding box center [401, 15] width 62 height 14
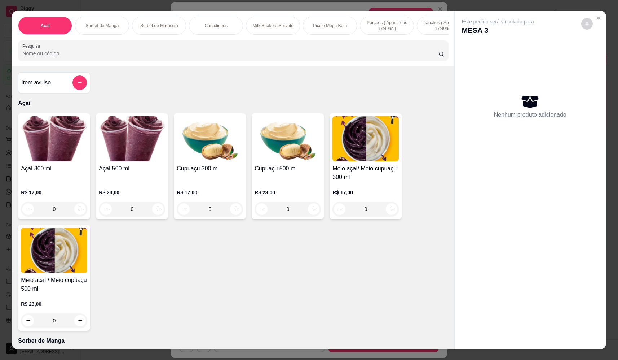
click at [79, 212] on div "0" at bounding box center [54, 209] width 66 height 14
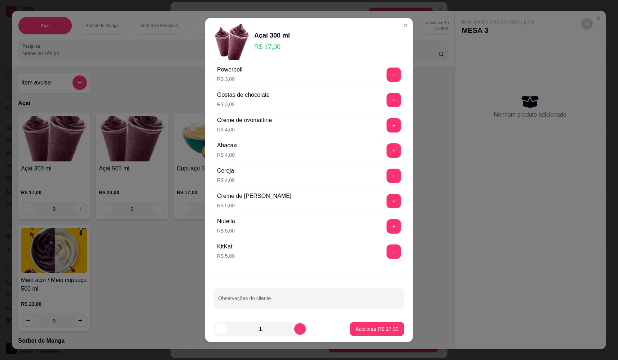
scroll to position [361, 0]
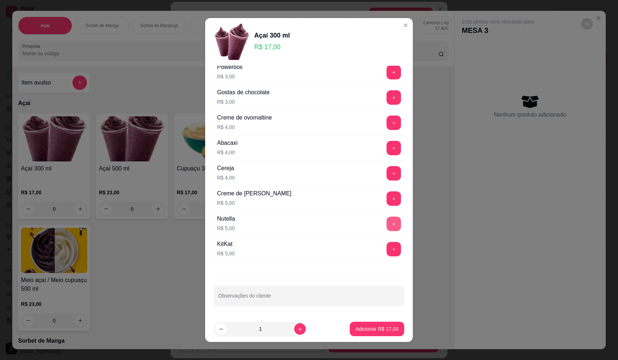
click at [387, 221] on button "+" at bounding box center [394, 223] width 14 height 14
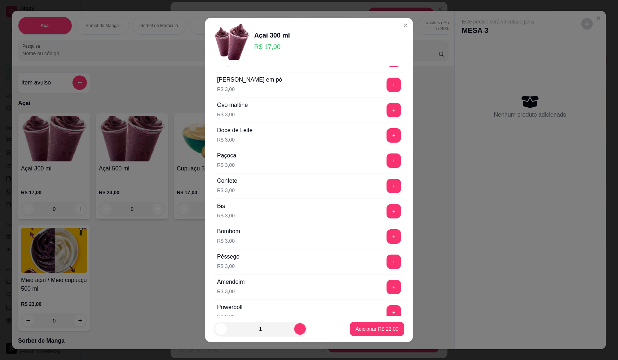
scroll to position [109, 0]
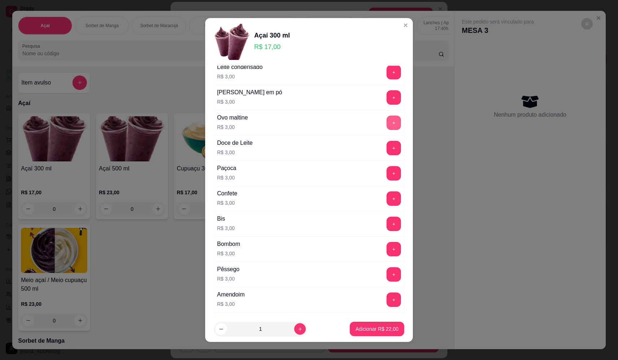
click at [387, 124] on button "+" at bounding box center [394, 122] width 14 height 14
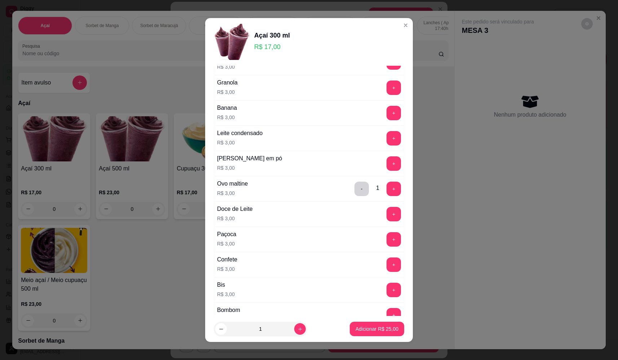
scroll to position [0, 0]
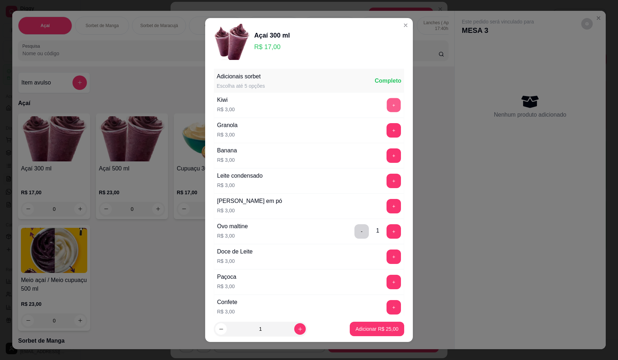
click at [387, 103] on button "+" at bounding box center [394, 105] width 14 height 14
click at [382, 173] on div "Leite condensado R$ 3,00 +" at bounding box center [309, 180] width 190 height 25
click at [387, 182] on button "+" at bounding box center [394, 180] width 14 height 14
click at [370, 326] on p "Adicionar R$ 31,00" at bounding box center [377, 328] width 43 height 7
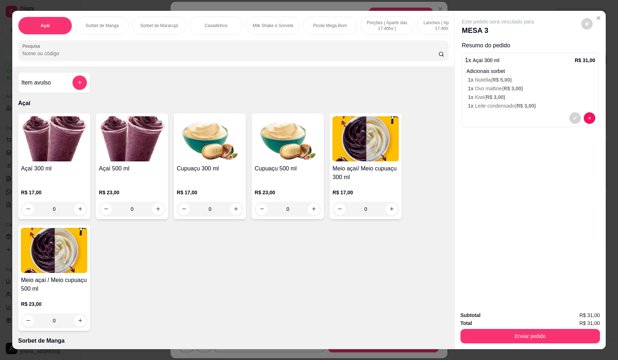
click at [79, 215] on div "0" at bounding box center [54, 209] width 66 height 14
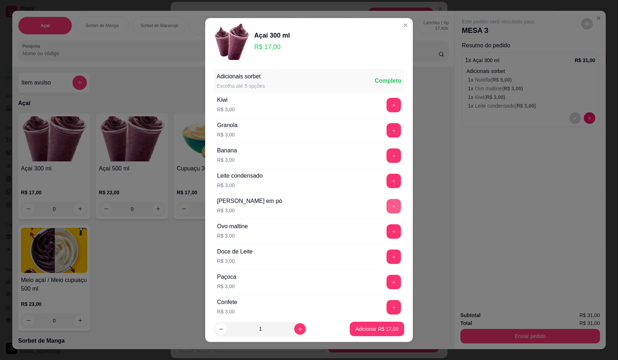
click at [387, 203] on button "+" at bounding box center [394, 206] width 14 height 14
click at [387, 151] on button "+" at bounding box center [394, 155] width 14 height 14
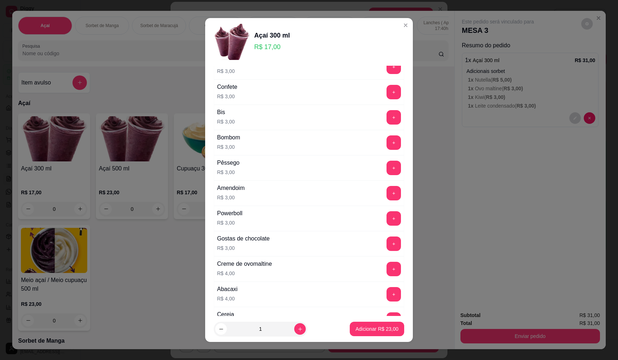
scroll to position [216, 0]
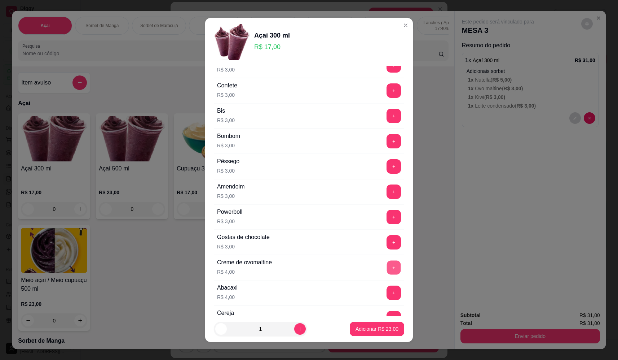
click at [387, 267] on button "+" at bounding box center [394, 267] width 14 height 14
click at [387, 331] on p "Adicionar R$ 27,00" at bounding box center [377, 328] width 43 height 7
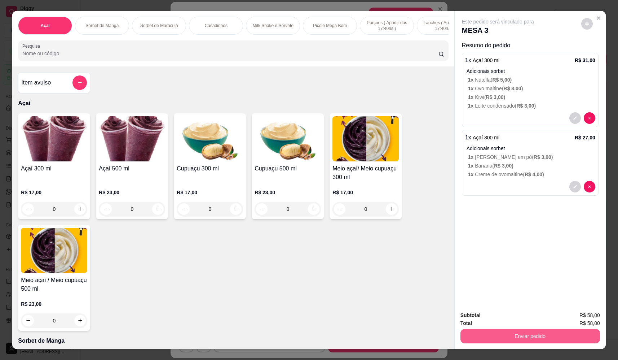
click at [503, 335] on button "Enviar pedido" at bounding box center [530, 336] width 140 height 14
click at [497, 316] on button "Não registrar e enviar pedido" at bounding box center [506, 317] width 73 height 13
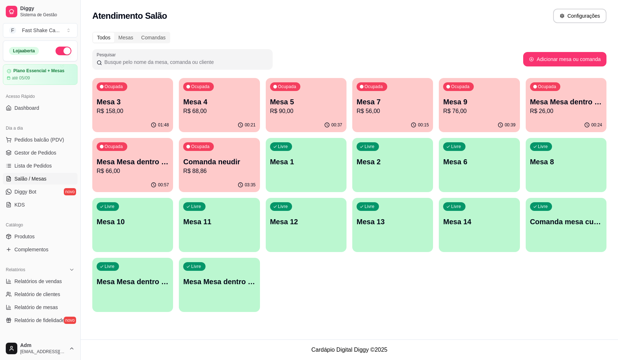
click at [211, 175] on p "R$ 88,86" at bounding box center [219, 171] width 72 height 9
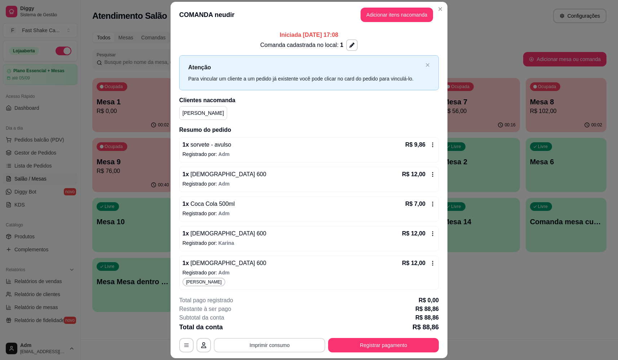
click at [262, 347] on button "Imprimir consumo" at bounding box center [269, 345] width 111 height 14
click at [349, 45] on icon "button" at bounding box center [351, 45] width 5 height 5
click at [349, 43] on icon "button" at bounding box center [351, 45] width 5 height 5
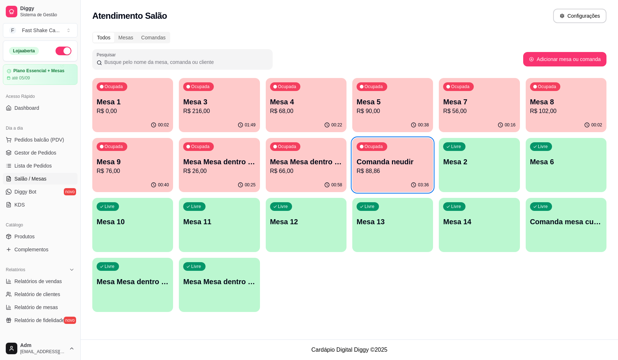
click at [379, 168] on p "R$ 88,86" at bounding box center [393, 171] width 72 height 9
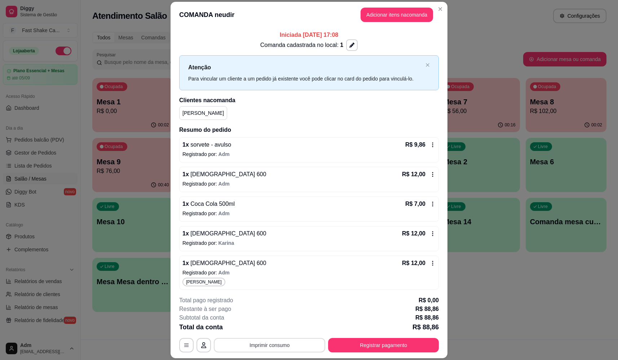
click at [293, 341] on button "Imprimir consumo" at bounding box center [269, 345] width 111 height 14
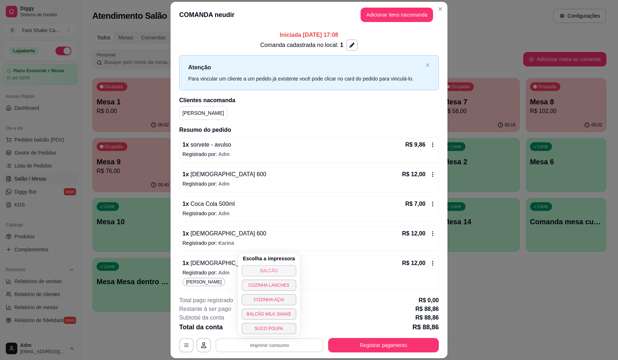
click at [283, 269] on button "BALCÃO" at bounding box center [269, 271] width 55 height 12
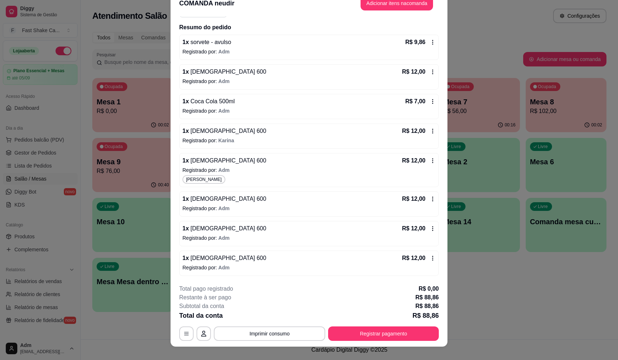
scroll to position [21, 0]
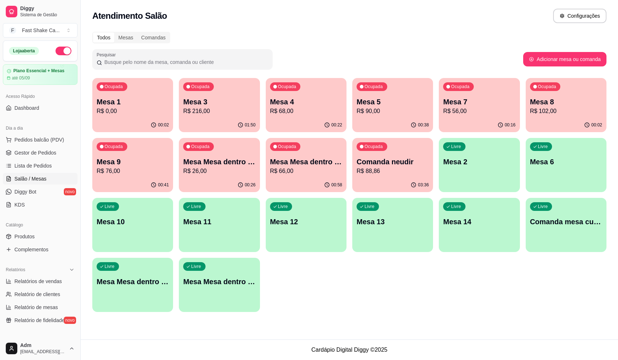
click at [145, 101] on p "Mesa 1" at bounding box center [133, 102] width 72 height 10
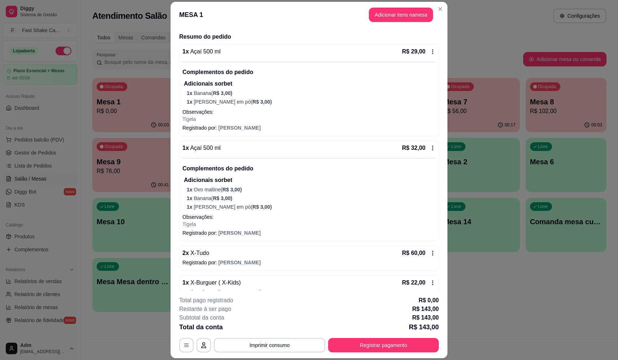
scroll to position [65, 0]
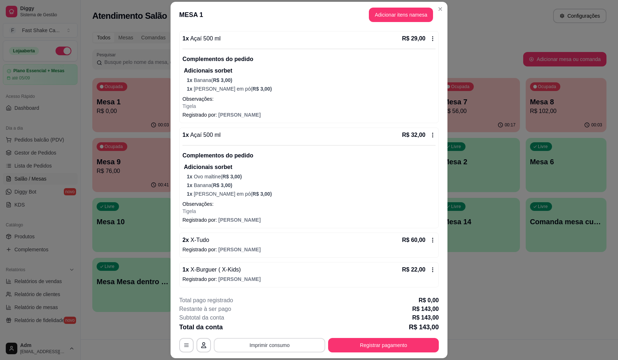
click at [285, 345] on button "Imprimir consumo" at bounding box center [269, 345] width 111 height 14
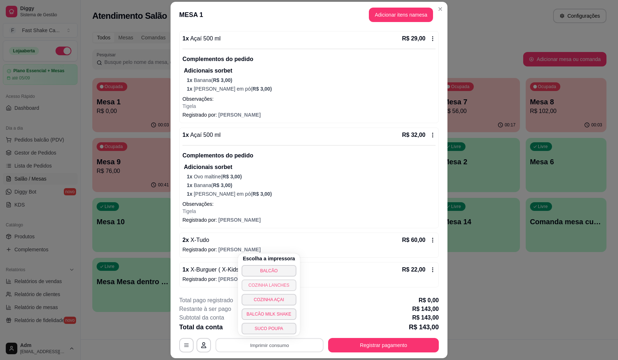
click at [269, 282] on button "COZINHA LANCHES" at bounding box center [269, 285] width 55 height 12
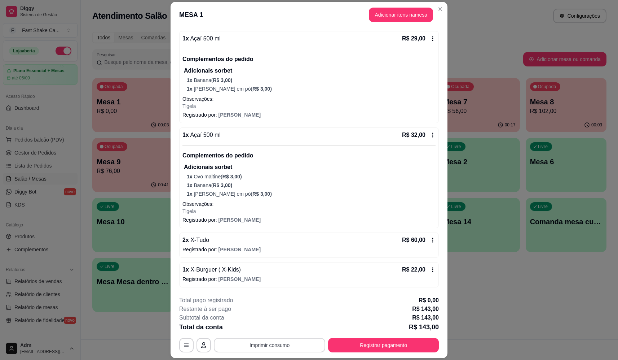
click at [264, 348] on button "Imprimir consumo" at bounding box center [269, 345] width 111 height 14
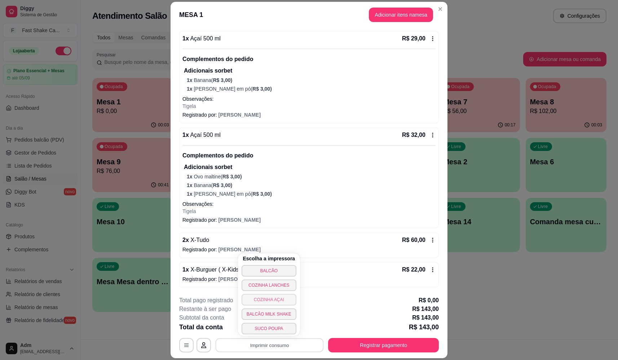
click at [264, 298] on button "COZINHA AÇAI" at bounding box center [269, 300] width 55 height 12
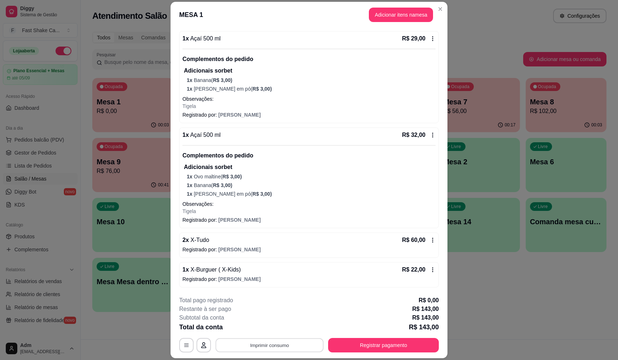
click at [279, 346] on button "Imprimir consumo" at bounding box center [270, 345] width 108 height 14
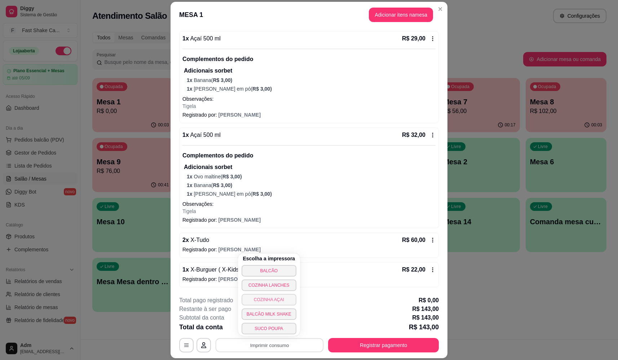
click at [278, 300] on button "COZINHA AÇAI" at bounding box center [269, 300] width 55 height 12
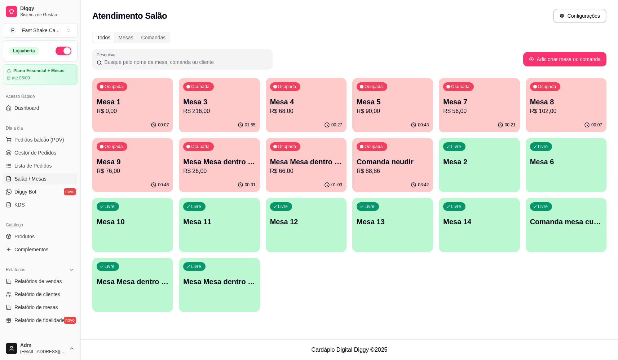
click at [221, 156] on div "Ocupada Mesa Mesa dentro laranja R$ 26,00" at bounding box center [219, 158] width 81 height 40
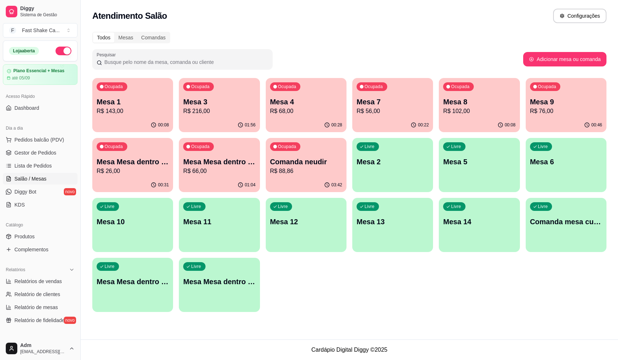
click at [210, 162] on p "Mesa Mesa dentro verde" at bounding box center [219, 161] width 72 height 10
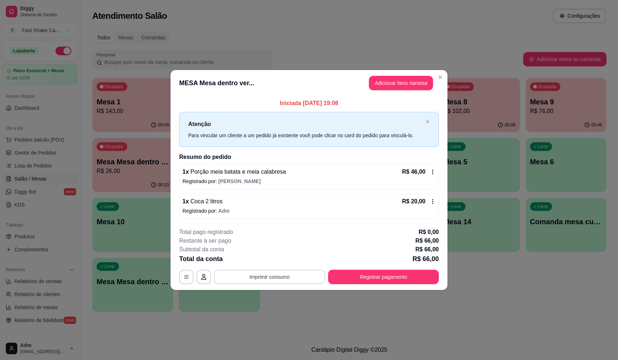
click at [290, 274] on button "Imprimir consumo" at bounding box center [269, 276] width 111 height 14
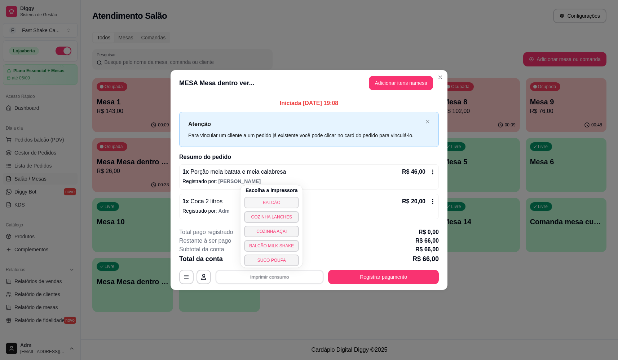
click at [283, 198] on button "BALCÃO" at bounding box center [271, 203] width 55 height 12
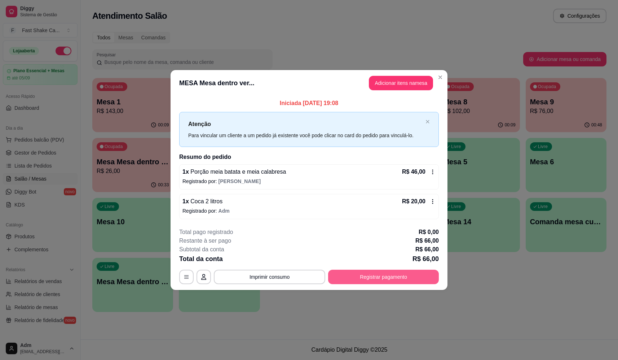
click at [378, 275] on button "Registrar pagamento" at bounding box center [383, 276] width 111 height 14
click at [359, 135] on div at bounding box center [358, 137] width 16 height 16
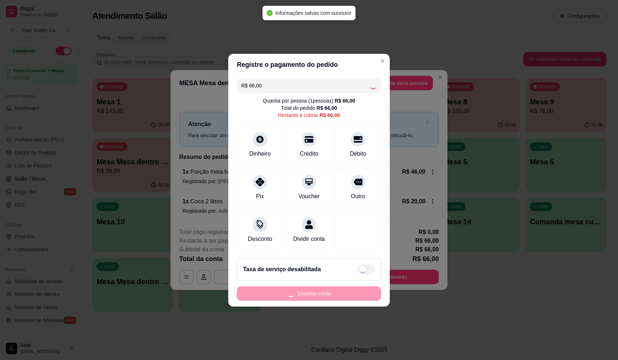
type input "R$ 0,00"
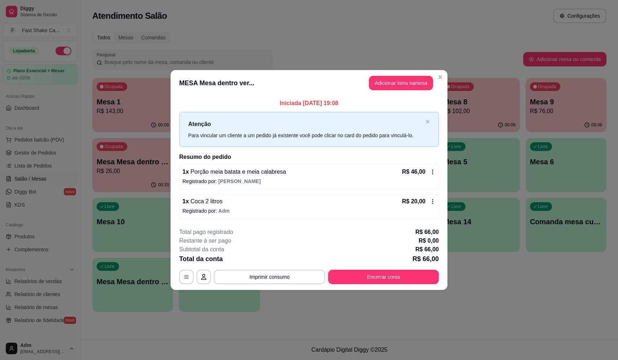
click at [381, 279] on button "Encerrar conta" at bounding box center [383, 276] width 111 height 14
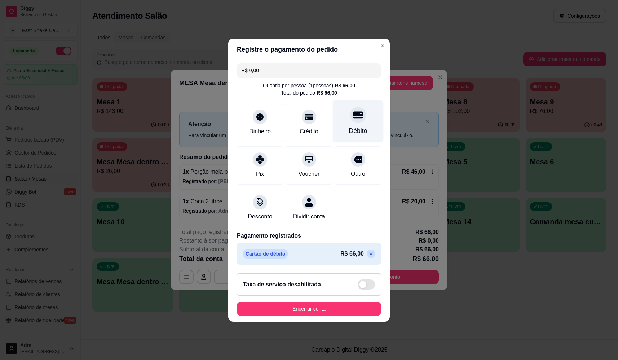
click at [355, 111] on icon at bounding box center [357, 114] width 9 height 7
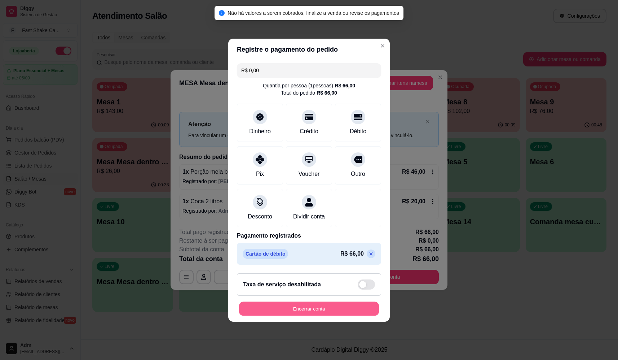
click at [345, 315] on button "Encerrar conta" at bounding box center [309, 308] width 140 height 14
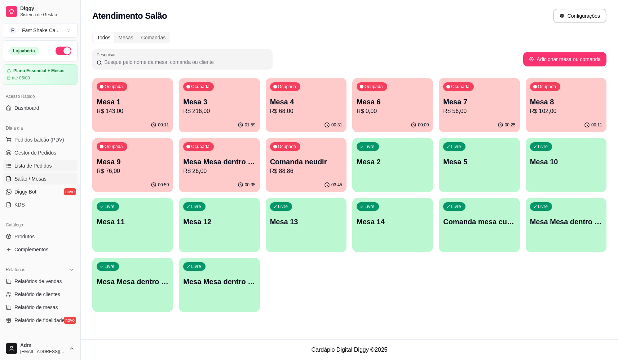
click at [29, 167] on span "Lista de Pedidos" at bounding box center [33, 165] width 38 height 7
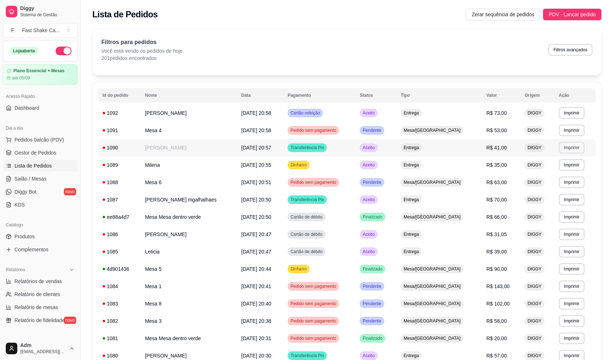
click at [561, 149] on button "Imprimir" at bounding box center [572, 148] width 26 height 12
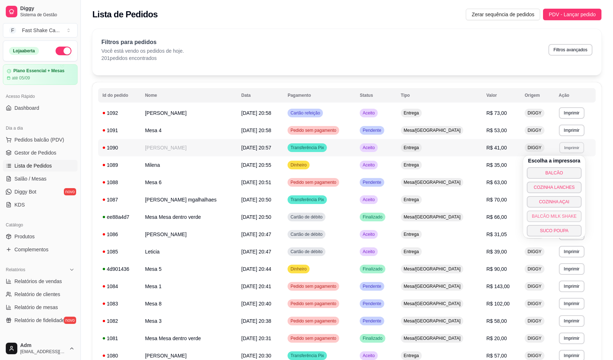
click at [560, 213] on button "BALCÃO MILK SHAKE" at bounding box center [553, 216] width 55 height 12
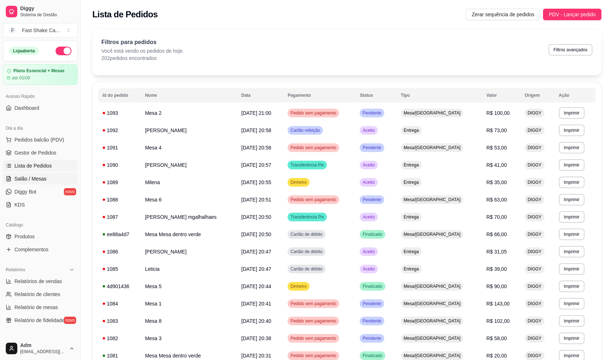
click at [21, 177] on span "Salão / Mesas" at bounding box center [30, 178] width 32 height 7
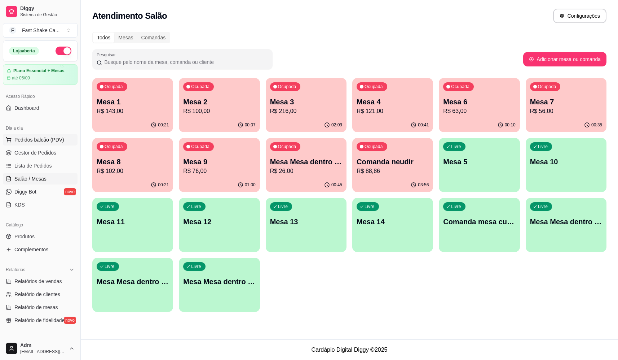
click at [42, 136] on span "Pedidos balcão (PDV)" at bounding box center [39, 139] width 50 height 7
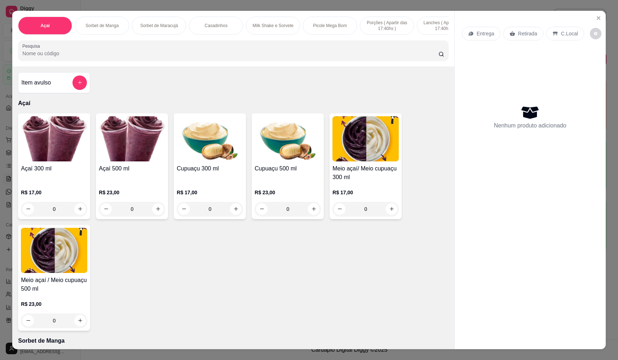
click at [77, 215] on div "0" at bounding box center [54, 209] width 66 height 14
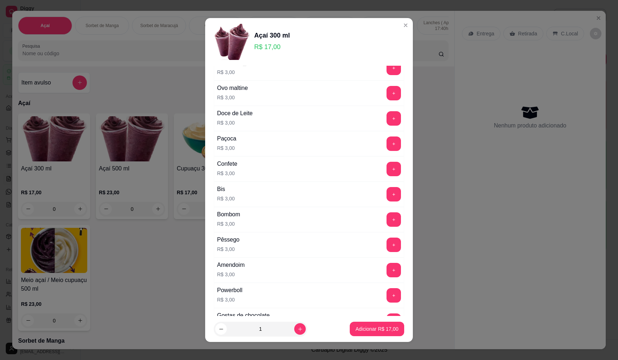
scroll to position [288, 0]
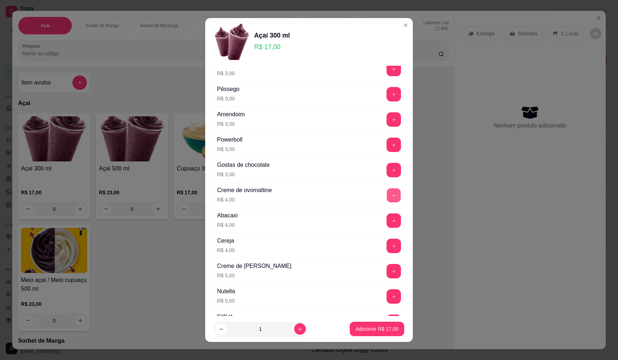
click at [387, 196] on button "+" at bounding box center [394, 195] width 14 height 14
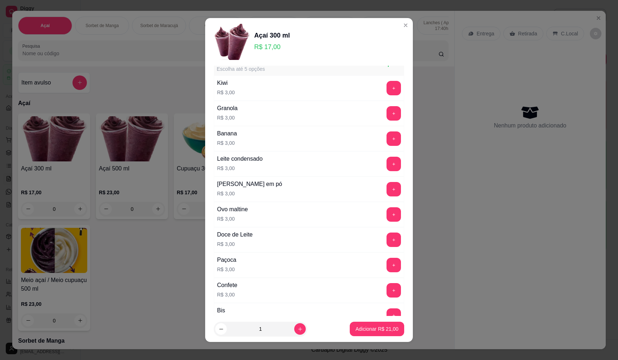
scroll to position [0, 0]
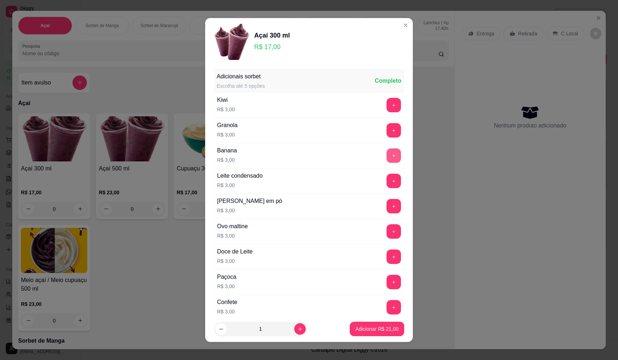
click at [387, 152] on button "+" at bounding box center [394, 155] width 14 height 14
click at [387, 179] on button "+" at bounding box center [394, 180] width 14 height 14
click at [294, 325] on button "increase-product-quantity" at bounding box center [300, 329] width 12 height 12
type input "2"
click at [367, 331] on p "Adicionar R$ 54,00" at bounding box center [377, 328] width 42 height 7
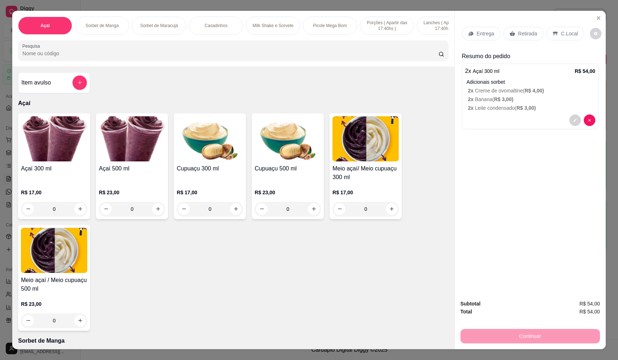
click at [518, 34] on p "Retirada" at bounding box center [527, 33] width 19 height 7
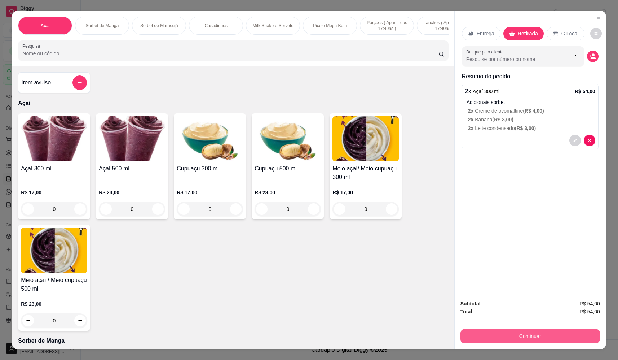
click at [508, 339] on button "Continuar" at bounding box center [530, 336] width 140 height 14
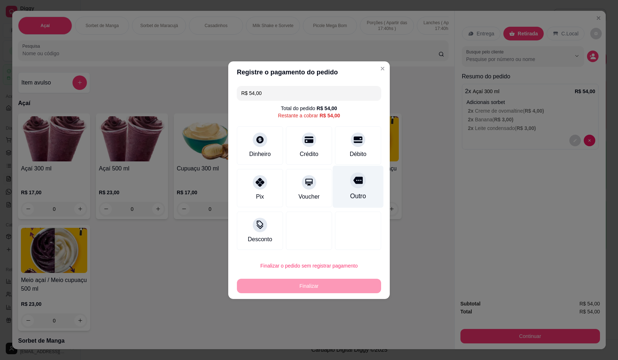
click at [345, 173] on div "Outro" at bounding box center [358, 186] width 51 height 42
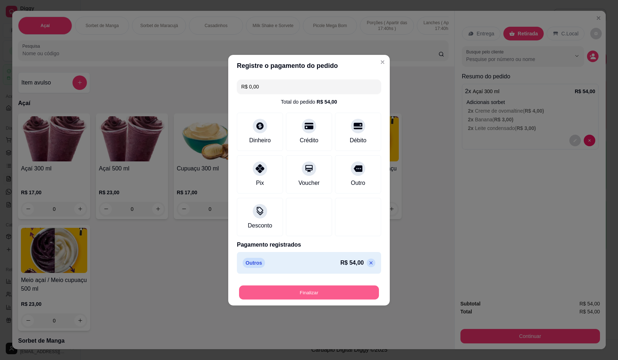
click at [340, 291] on button "Finalizar" at bounding box center [309, 292] width 140 height 14
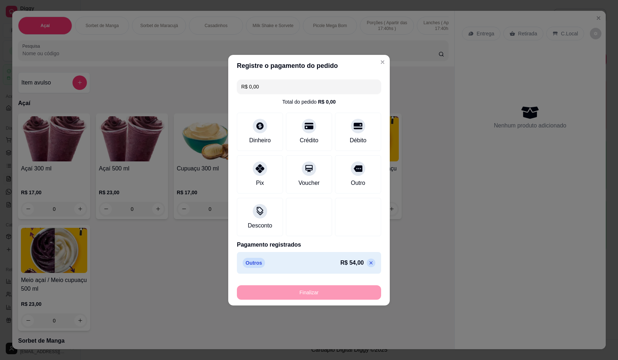
type input "-R$ 54,00"
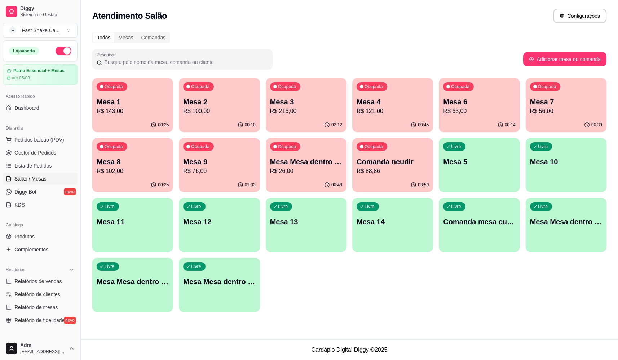
click at [288, 102] on p "Mesa 3" at bounding box center [306, 102] width 72 height 10
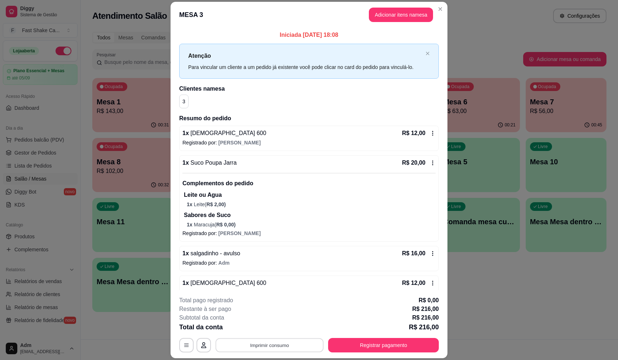
click at [271, 344] on button "Imprimir consumo" at bounding box center [270, 345] width 108 height 14
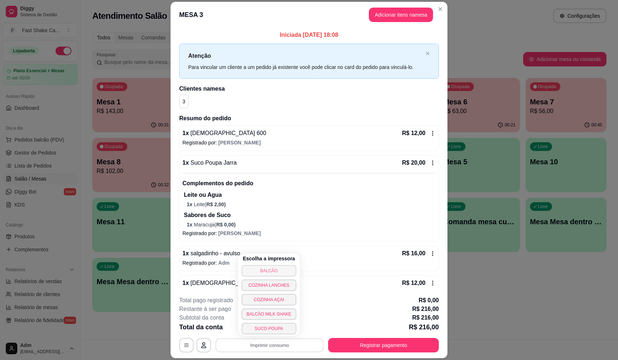
click at [268, 269] on button "BALCÃO" at bounding box center [269, 271] width 55 height 12
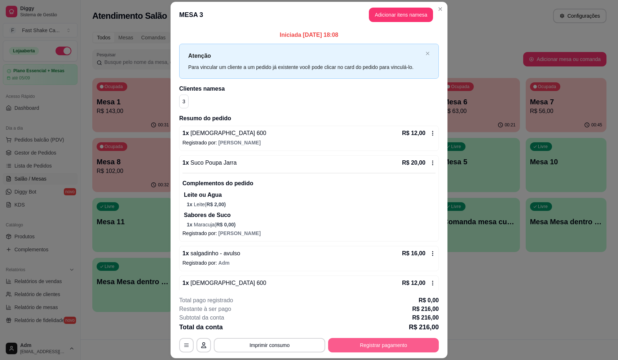
click at [391, 345] on button "Registrar pagamento" at bounding box center [383, 345] width 111 height 14
click at [353, 139] on icon at bounding box center [357, 143] width 9 height 9
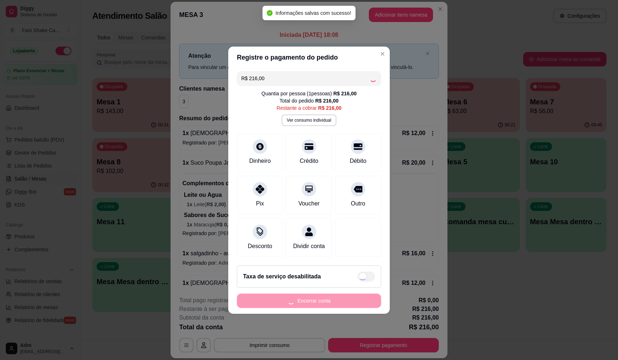
type input "R$ 0,00"
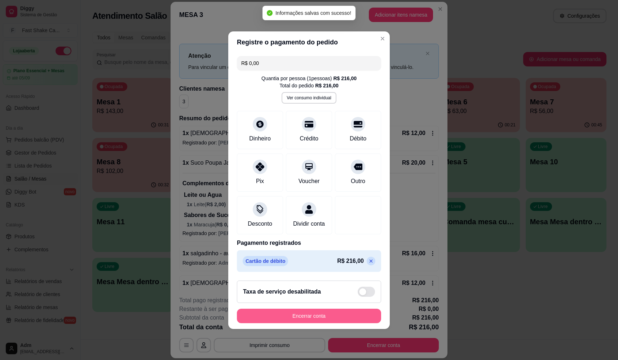
click at [335, 314] on button "Encerrar conta" at bounding box center [309, 315] width 144 height 14
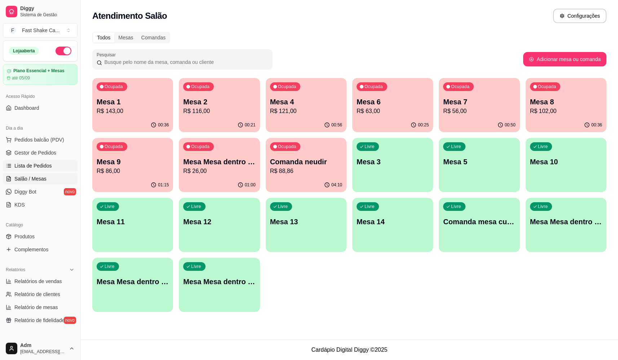
click at [43, 168] on span "Lista de Pedidos" at bounding box center [33, 165] width 38 height 7
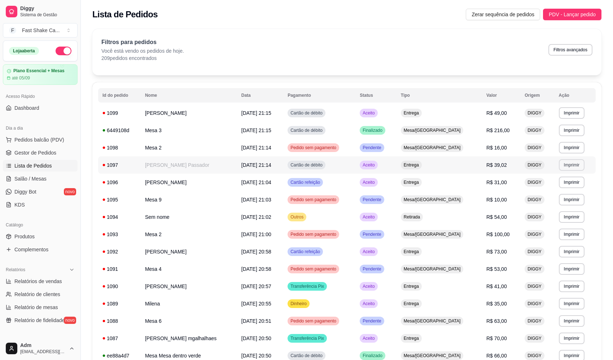
click at [568, 165] on button "Imprimir" at bounding box center [572, 165] width 26 height 12
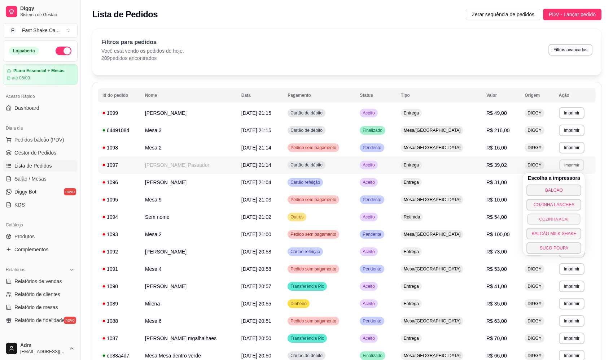
click at [558, 219] on button "COZINHA AÇAI" at bounding box center [553, 218] width 53 height 11
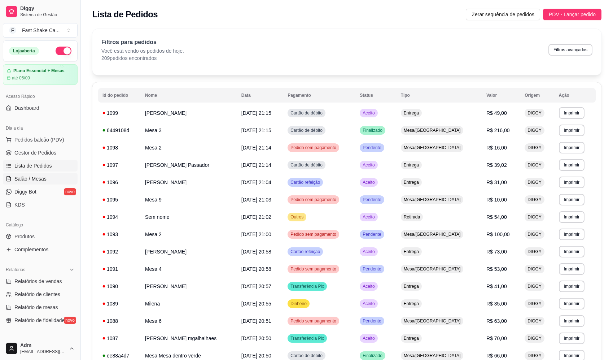
click at [41, 177] on span "Salão / Mesas" at bounding box center [30, 178] width 32 height 7
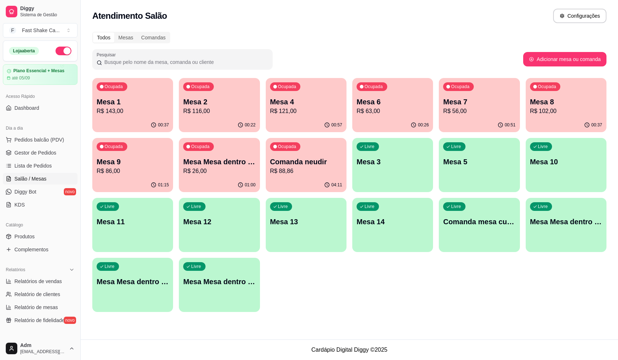
click at [486, 103] on p "Mesa 7" at bounding box center [479, 102] width 72 height 10
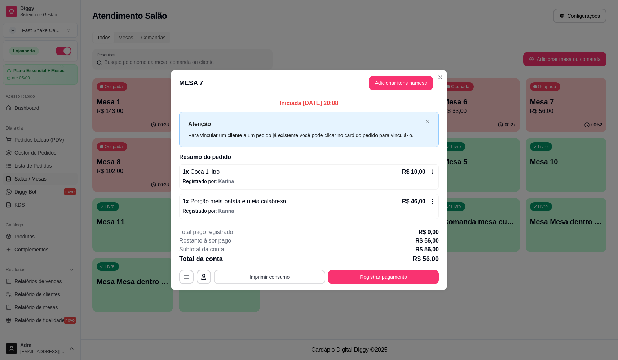
click at [299, 279] on button "Imprimir consumo" at bounding box center [269, 276] width 111 height 14
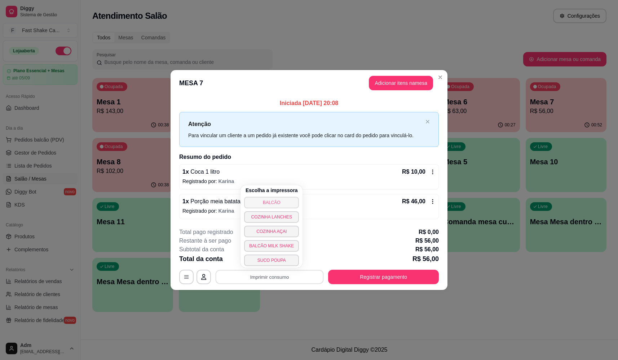
click at [279, 198] on button "BALCÃO" at bounding box center [271, 203] width 55 height 12
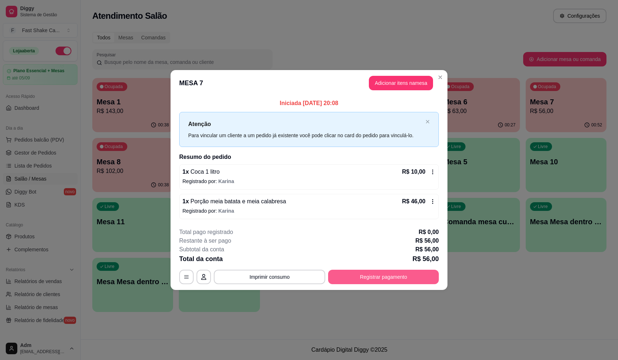
click at [402, 281] on button "Registrar pagamento" at bounding box center [383, 276] width 111 height 14
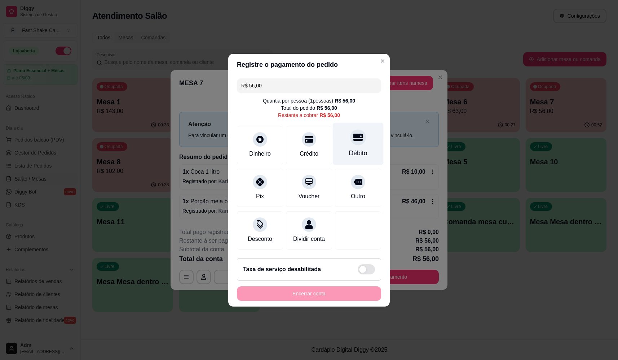
click at [369, 127] on div "Débito" at bounding box center [358, 143] width 51 height 42
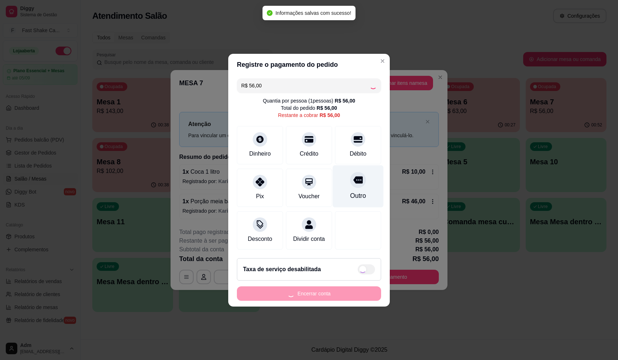
type input "R$ 0,00"
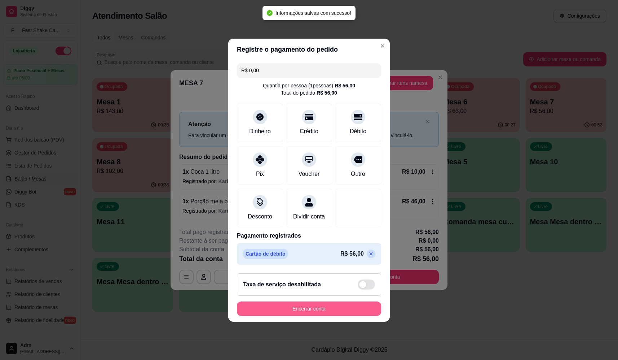
click at [349, 313] on button "Encerrar conta" at bounding box center [309, 308] width 144 height 14
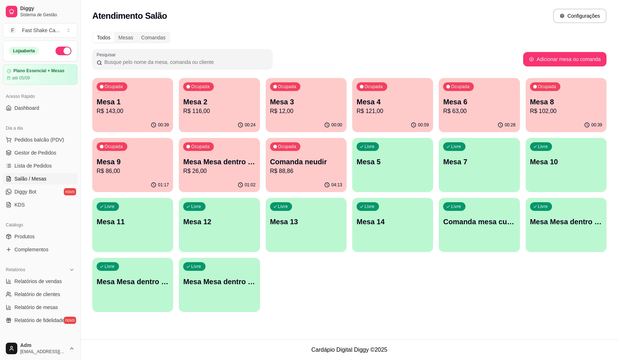
click at [378, 107] on p "R$ 121,00" at bounding box center [393, 111] width 72 height 9
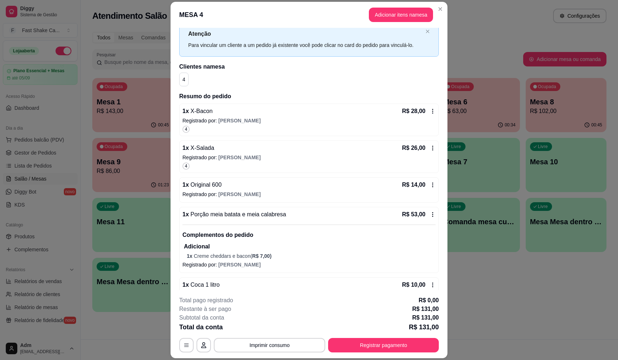
scroll to position [44, 0]
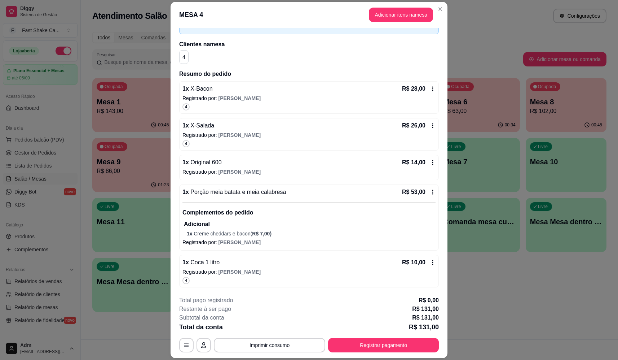
click at [239, 194] on span "Porção meia batata e meia calabresa" at bounding box center [237, 192] width 97 height 6
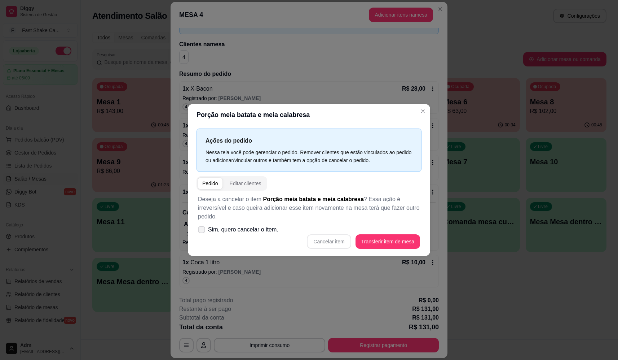
click at [246, 225] on span "Sim, quero cancelar o item." at bounding box center [243, 229] width 70 height 9
click at [202, 230] on input "Sim, quero cancelar o item." at bounding box center [200, 232] width 5 height 5
checkbox input "true"
click at [335, 236] on button "Cancelar item" at bounding box center [329, 241] width 44 height 14
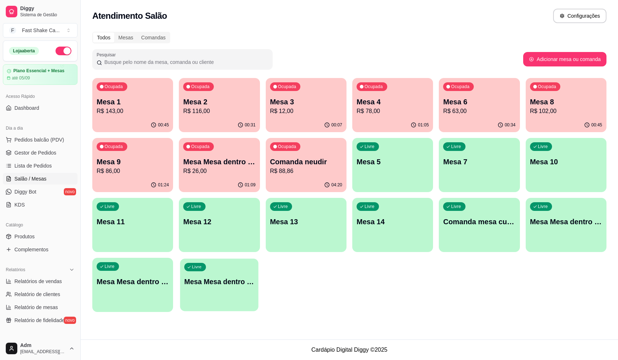
click at [219, 288] on div "Livre Mesa Mesa dentro vermelha" at bounding box center [219, 280] width 79 height 44
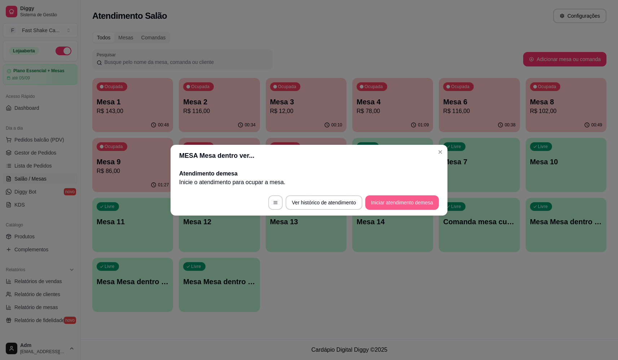
click at [402, 202] on button "Iniciar atendimento de mesa" at bounding box center [402, 202] width 74 height 14
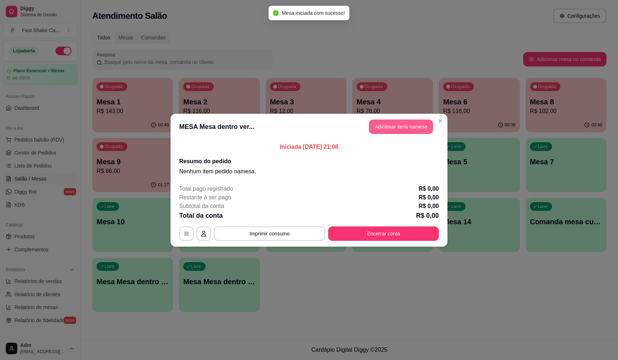
click at [382, 122] on button "Adicionar itens na mesa" at bounding box center [401, 126] width 64 height 14
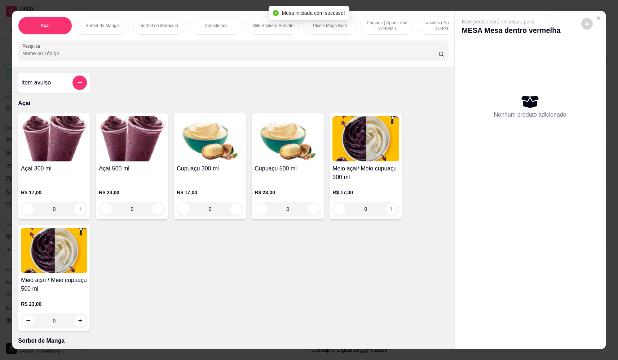
click at [110, 57] on input "Pesquisa" at bounding box center [230, 53] width 416 height 7
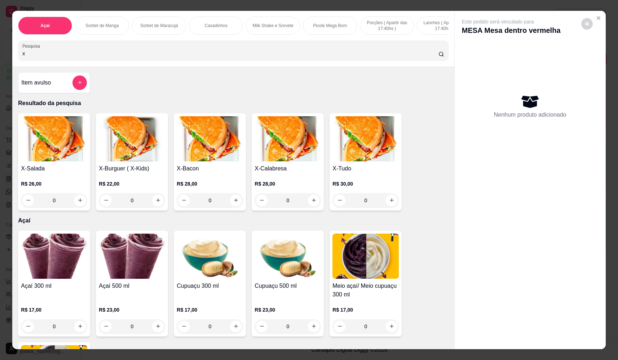
type input "x"
click at [390, 204] on div "0" at bounding box center [365, 200] width 66 height 14
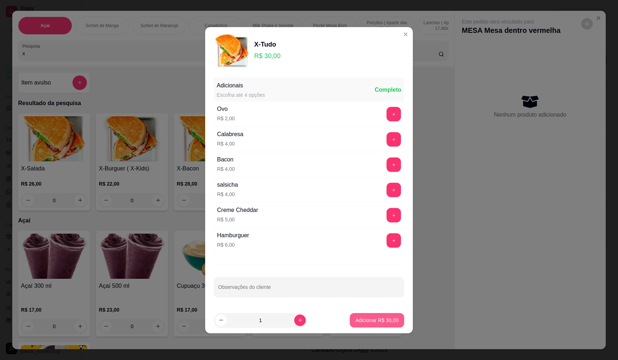
click at [382, 319] on p "Adicionar R$ 30,00" at bounding box center [377, 319] width 43 height 7
type input "1"
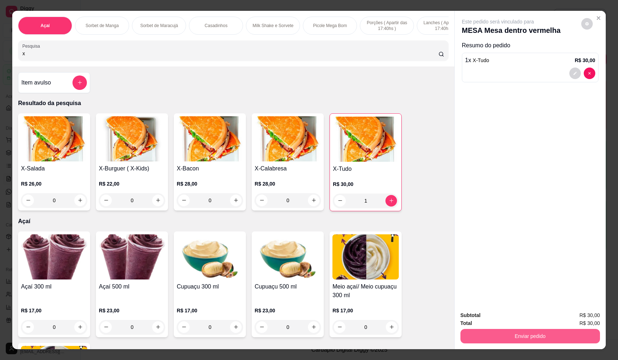
click at [520, 339] on button "Enviar pedido" at bounding box center [530, 336] width 140 height 14
click at [507, 319] on button "Não registrar e enviar pedido" at bounding box center [506, 317] width 73 height 13
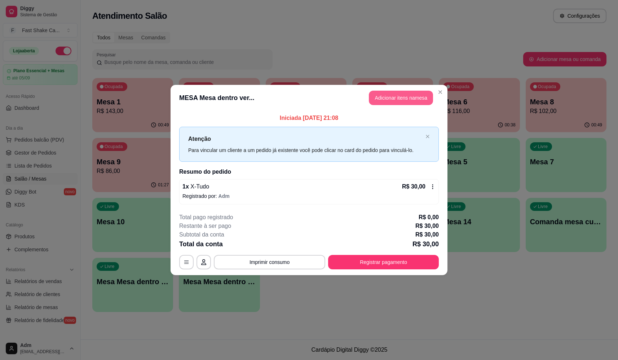
click at [392, 98] on button "Adicionar itens na mesa" at bounding box center [401, 98] width 64 height 14
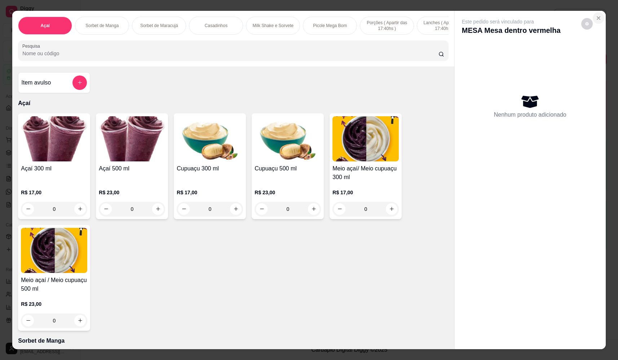
click at [596, 16] on icon "Close" at bounding box center [599, 18] width 6 height 6
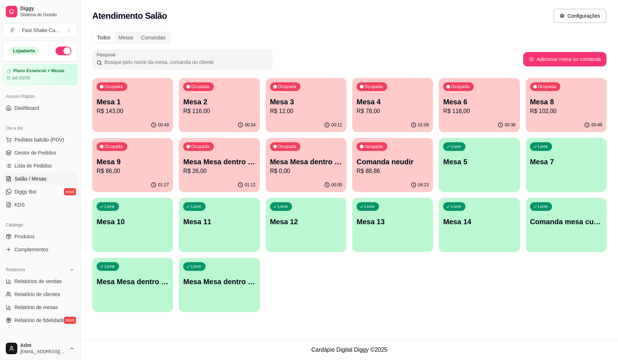
click at [125, 94] on div "Ocupada Mesa 1 R$ 143,00" at bounding box center [132, 98] width 81 height 40
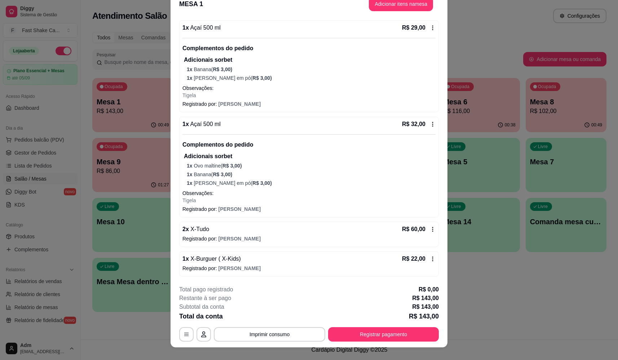
scroll to position [21, 0]
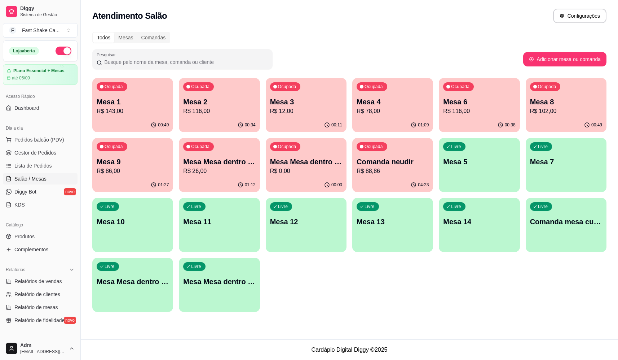
click at [113, 107] on p "R$ 143,00" at bounding box center [133, 111] width 72 height 9
click at [547, 108] on p "R$ 102,00" at bounding box center [566, 111] width 72 height 9
click at [322, 303] on div "Ocupada Mesa 1 R$ 143,00 00:58 Ocupada Mesa 2 R$ 116,00 00:43 Ocupada Mesa 3 R$…" at bounding box center [349, 195] width 514 height 234
drag, startPoint x: 338, startPoint y: 241, endPoint x: 345, endPoint y: 289, distance: 48.4
click at [220, 111] on p "R$ 116,00" at bounding box center [219, 111] width 70 height 8
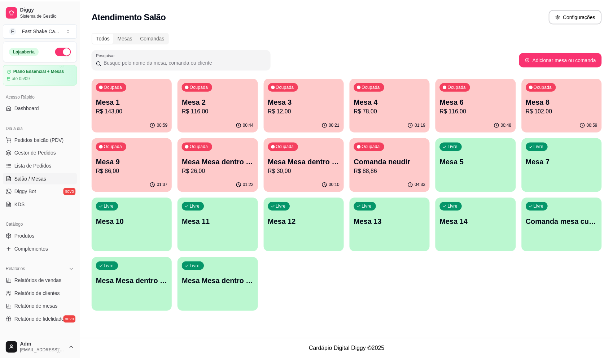
scroll to position [159, 0]
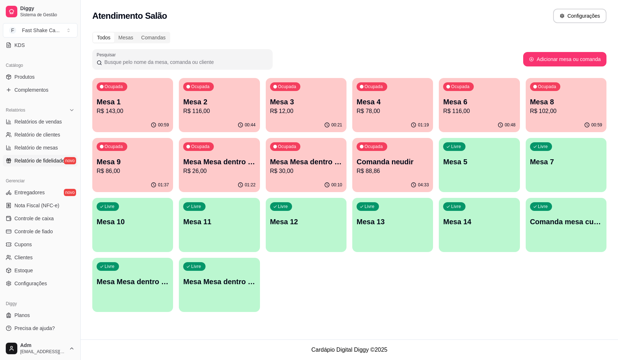
click at [45, 158] on span "Relatório de fidelidade" at bounding box center [39, 160] width 50 height 7
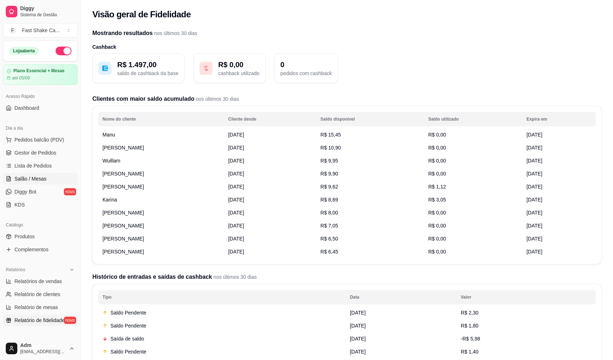
click at [30, 179] on span "Salão / Mesas" at bounding box center [30, 178] width 32 height 7
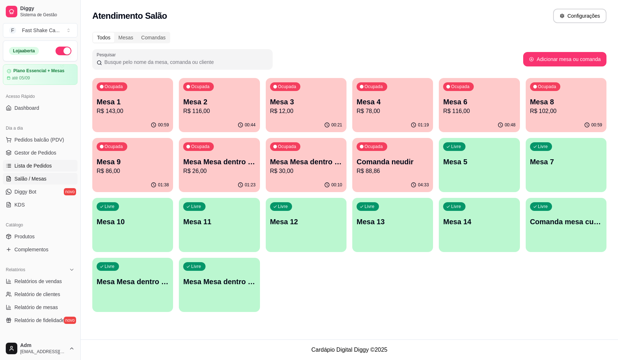
click at [45, 168] on span "Lista de Pedidos" at bounding box center [33, 165] width 38 height 7
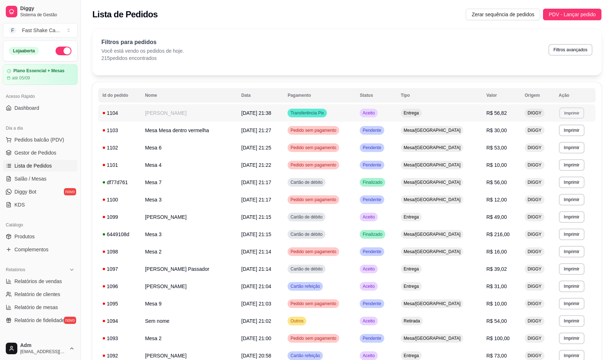
click at [568, 114] on button "Imprimir" at bounding box center [571, 112] width 25 height 11
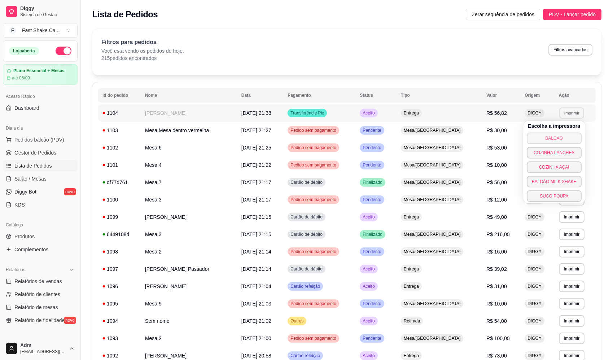
click at [553, 138] on button "BALCÃO" at bounding box center [553, 138] width 55 height 12
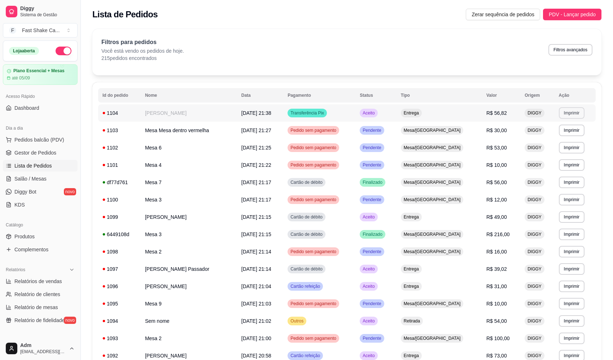
click at [567, 112] on button "Imprimir" at bounding box center [572, 113] width 26 height 12
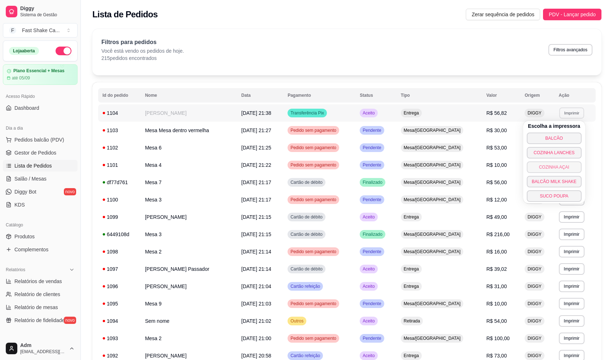
click at [561, 167] on button "COZINHA AÇAI" at bounding box center [553, 167] width 55 height 12
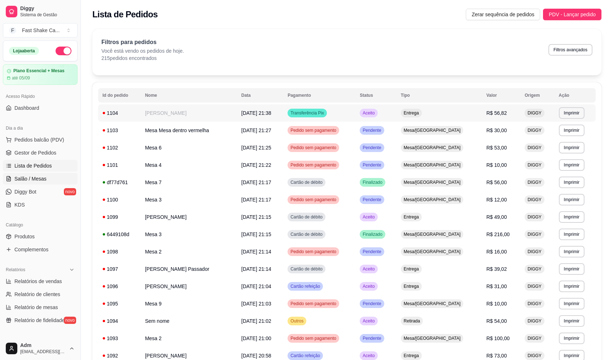
click at [43, 180] on span "Salão / Mesas" at bounding box center [30, 178] width 32 height 7
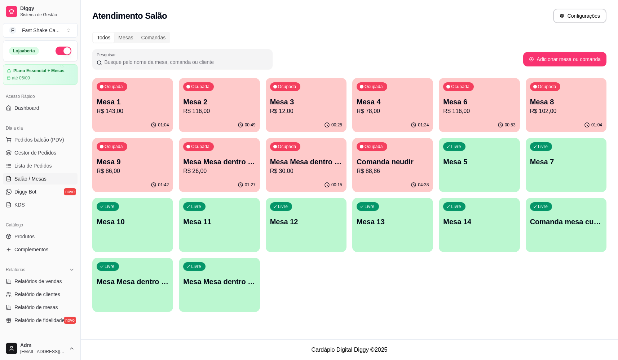
click at [241, 166] on p "Mesa Mesa dentro laranja" at bounding box center [219, 161] width 72 height 10
click at [322, 166] on p "Mesa Mesa dentro vermelha" at bounding box center [306, 161] width 72 height 10
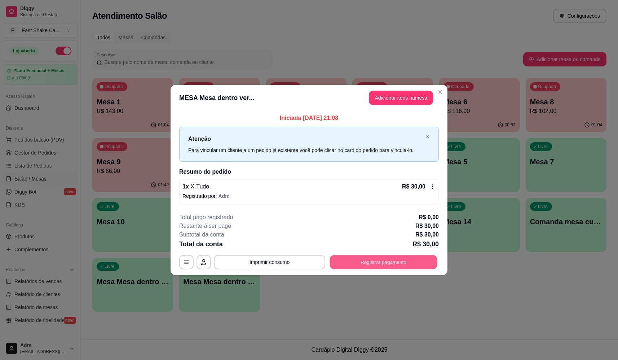
click at [385, 261] on button "Registrar pagamento" at bounding box center [383, 262] width 107 height 14
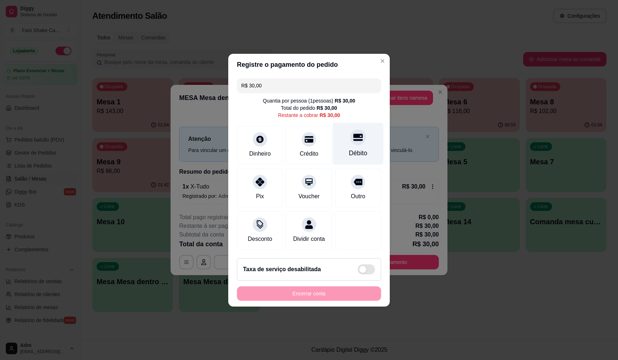
drag, startPoint x: 346, startPoint y: 140, endPoint x: 343, endPoint y: 145, distance: 5.7
click at [346, 140] on div "Débito" at bounding box center [358, 143] width 51 height 42
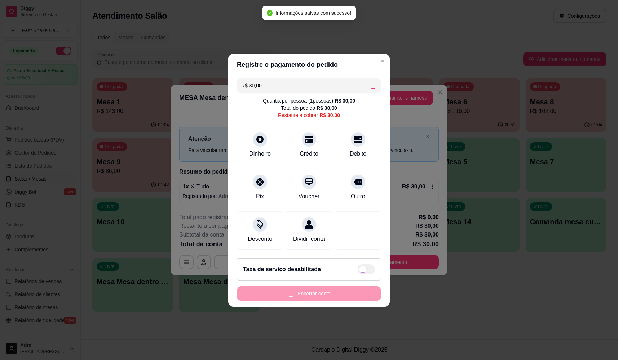
type input "R$ 0,00"
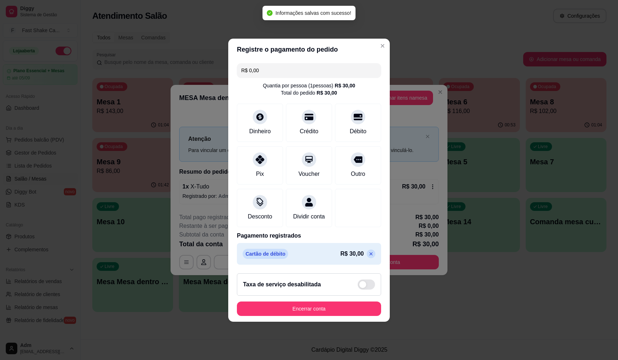
click at [322, 305] on footer "Taxa de serviço desabilitada Encerrar conta" at bounding box center [309, 294] width 162 height 54
click at [325, 309] on button "Encerrar conta" at bounding box center [309, 308] width 144 height 14
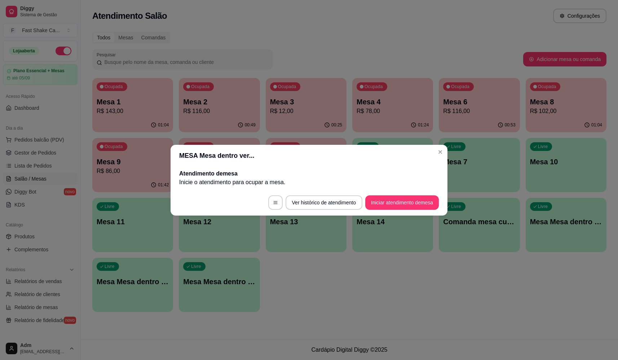
click at [446, 147] on header "MESA Mesa dentro ver..." at bounding box center [309, 156] width 277 height 22
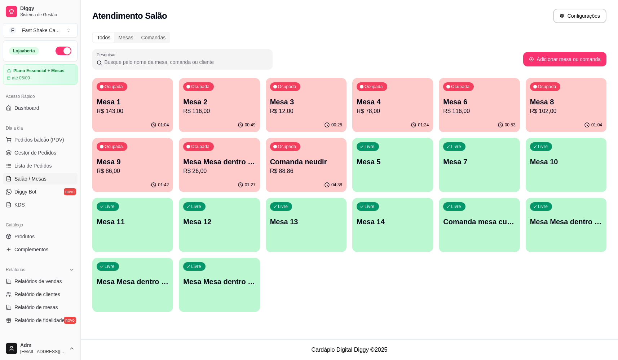
click at [237, 179] on div "01:27" at bounding box center [219, 185] width 81 height 14
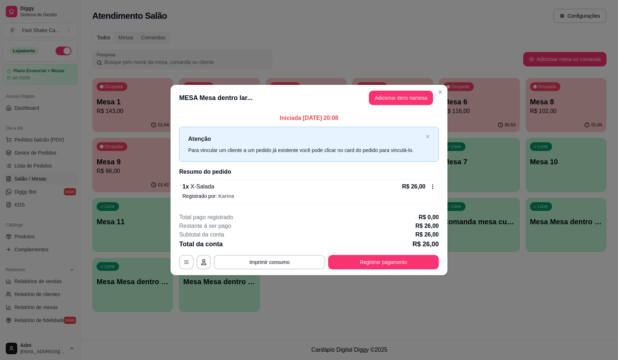
click at [211, 193] on p "Registrado por: [PERSON_NAME]" at bounding box center [308, 195] width 253 height 7
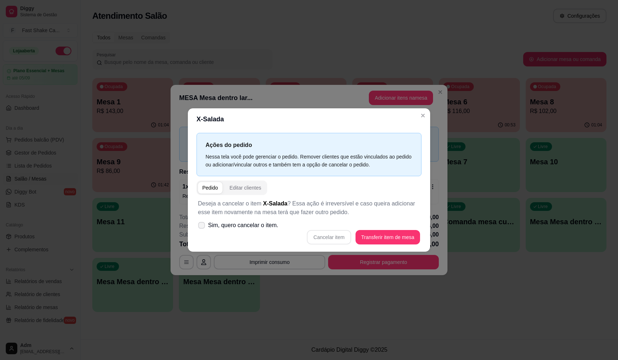
click at [254, 227] on span "Sim, quero cancelar o item." at bounding box center [243, 225] width 70 height 9
click at [202, 227] on input "Sim, quero cancelar o item." at bounding box center [200, 228] width 5 height 5
checkbox input "true"
click at [329, 239] on button "Cancelar item" at bounding box center [329, 237] width 44 height 14
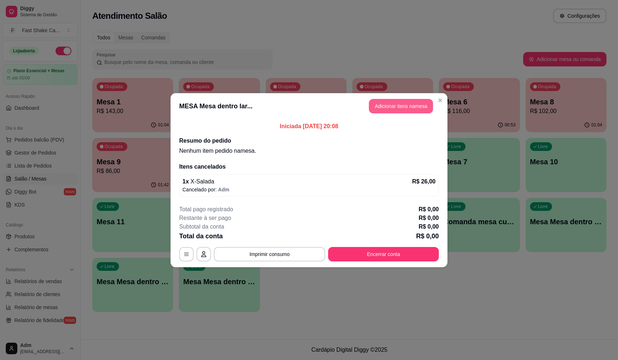
click at [397, 105] on button "Adicionar itens na mesa" at bounding box center [401, 106] width 64 height 14
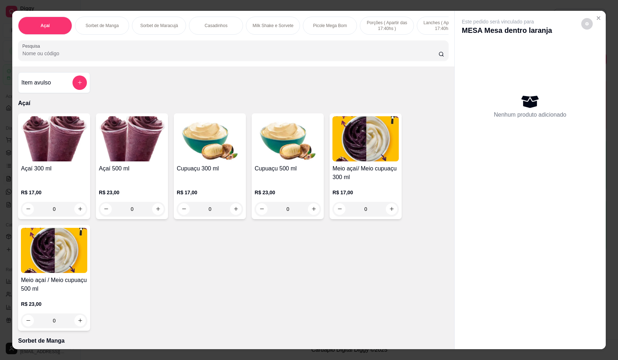
click at [262, 57] on input "Pesquisa" at bounding box center [230, 53] width 416 height 7
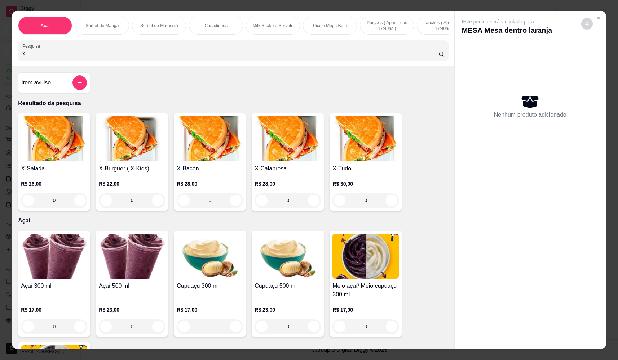
type input "x"
click at [386, 204] on div "0" at bounding box center [365, 200] width 66 height 14
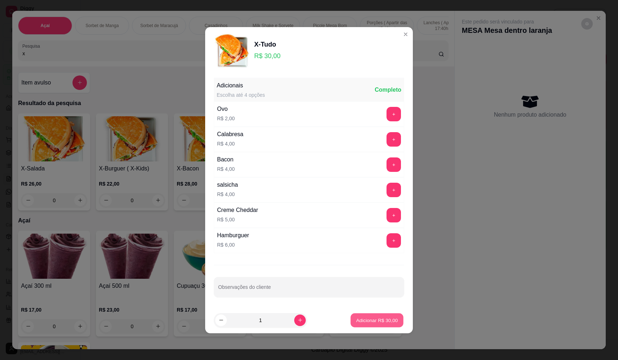
click at [375, 322] on p "Adicionar R$ 30,00" at bounding box center [377, 319] width 42 height 7
type input "1"
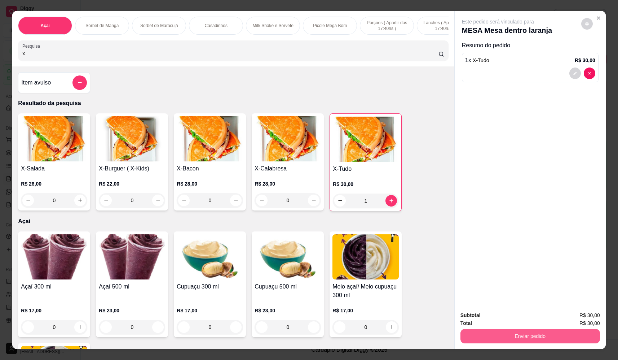
click at [512, 339] on button "Enviar pedido" at bounding box center [530, 336] width 140 height 14
click at [509, 311] on button "Não registrar e enviar pedido" at bounding box center [506, 318] width 75 height 14
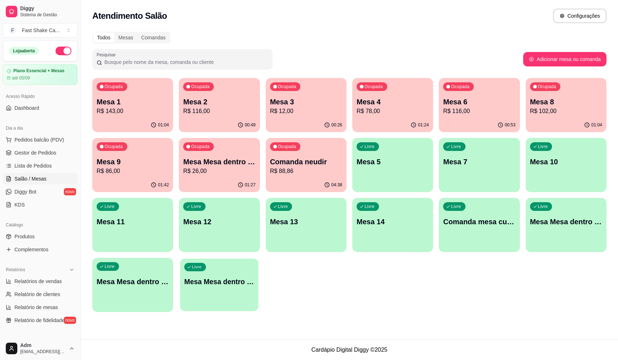
click at [220, 286] on div "Livre Mesa Mesa dentro vermelha" at bounding box center [219, 280] width 79 height 44
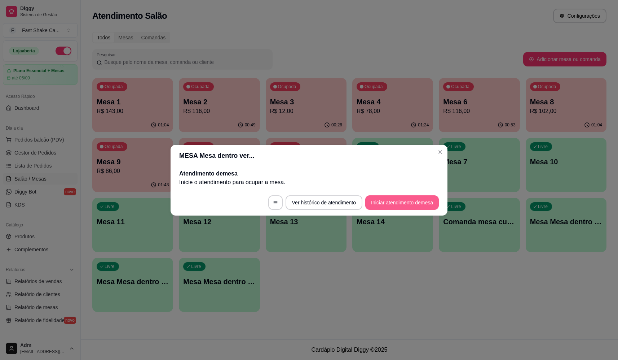
click at [391, 206] on button "Iniciar atendimento de mesa" at bounding box center [402, 202] width 74 height 14
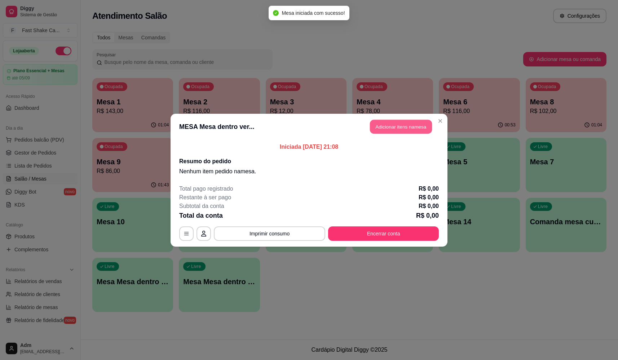
click at [406, 130] on button "Adicionar itens na mesa" at bounding box center [401, 126] width 62 height 14
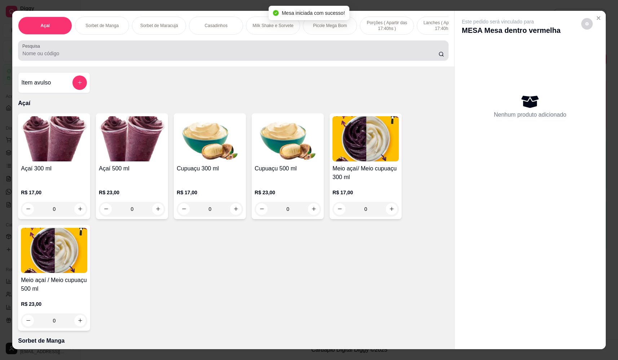
click at [108, 56] on input "Pesquisa" at bounding box center [230, 53] width 416 height 7
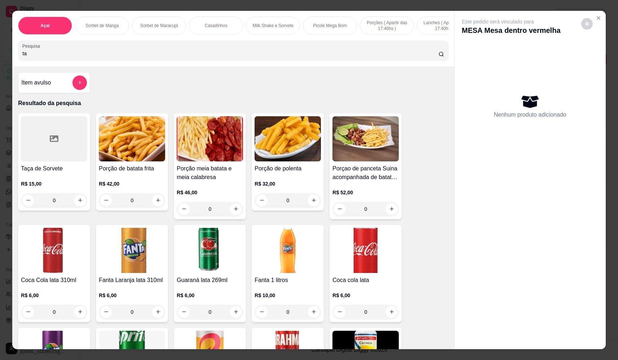
type input "ta"
click at [80, 206] on div "0" at bounding box center [54, 200] width 66 height 14
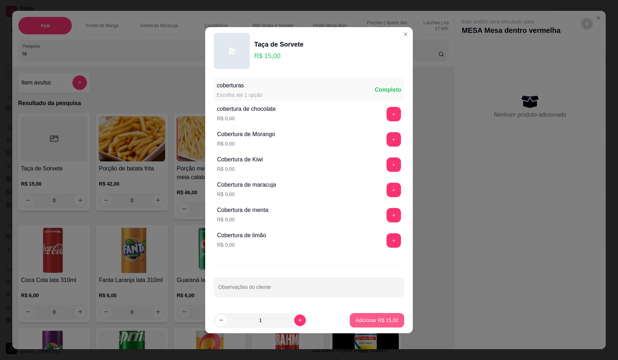
click at [365, 319] on p "Adicionar R$ 15,00" at bounding box center [377, 319] width 43 height 7
type input "1"
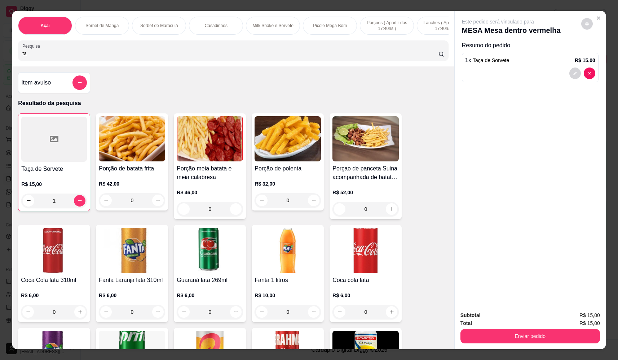
drag, startPoint x: 162, startPoint y: 52, endPoint x: 0, endPoint y: 62, distance: 162.6
click at [0, 62] on html "Diggy Sistema de Gestão F Fast Shake Ca ... Loja aberta Plano Essencial + Mesas…" at bounding box center [309, 180] width 618 height 360
drag, startPoint x: 28, startPoint y: 59, endPoint x: -14, endPoint y: 60, distance: 42.2
click at [0, 60] on html "Diggy Sistema de Gestão F Fast Shake Ca ... Loja aberta Plano Essencial + Mesas…" at bounding box center [309, 180] width 618 height 360
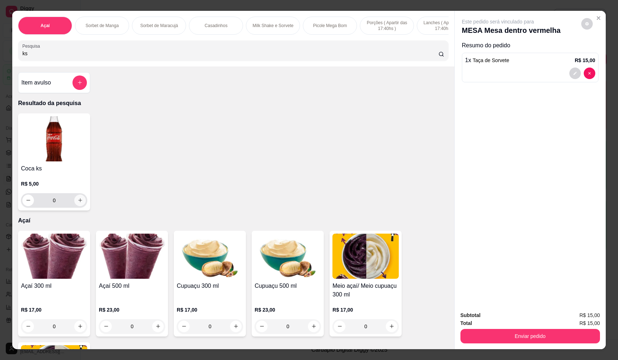
type input "ks"
click at [76, 206] on button "increase-product-quantity" at bounding box center [80, 200] width 12 height 12
type input "1"
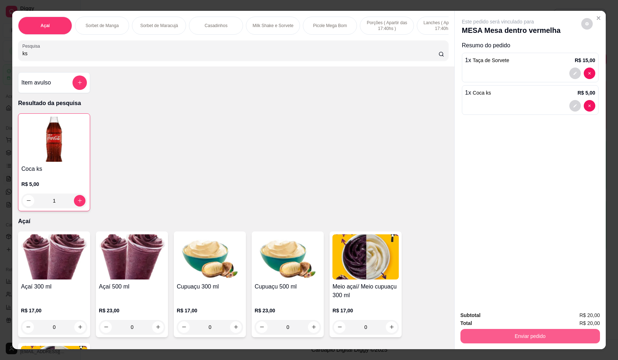
click at [518, 335] on button "Enviar pedido" at bounding box center [530, 336] width 140 height 14
click at [512, 323] on button "Não registrar e enviar pedido" at bounding box center [506, 317] width 73 height 13
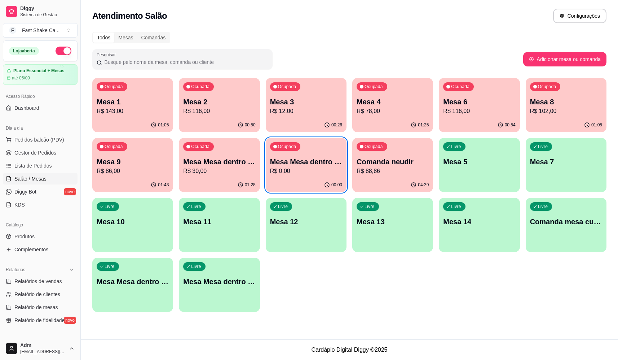
drag, startPoint x: 408, startPoint y: 319, endPoint x: 404, endPoint y: 318, distance: 4.2
click at [407, 319] on div "Todos Mesas Comandas Pesquisar Adicionar mesa ou comanda Ocupada Mesa 1 R$ 143,…" at bounding box center [349, 173] width 537 height 293
click at [146, 149] on div "Ocupada Mesa 9 R$ 86,00" at bounding box center [132, 158] width 81 height 40
click at [412, 152] on div "Ocupada Comanda neudir R$ 88,86" at bounding box center [392, 158] width 81 height 40
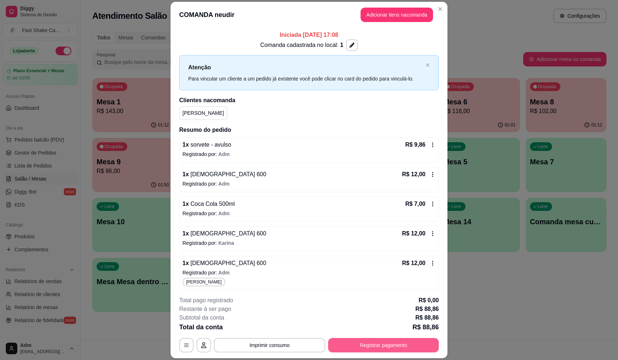
click at [392, 348] on button "Registrar pagamento" at bounding box center [383, 345] width 111 height 14
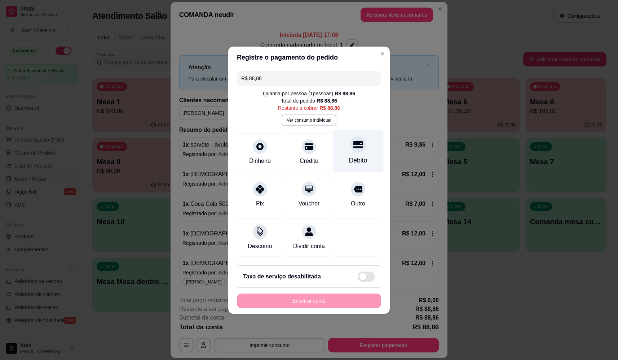
click at [366, 151] on div "Débito" at bounding box center [358, 150] width 51 height 42
type input "R$ 0,00"
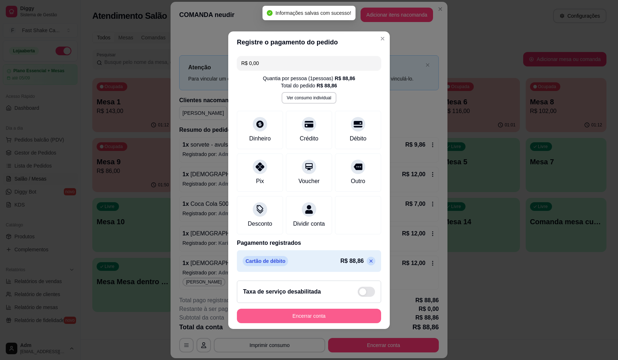
click at [341, 320] on button "Encerrar conta" at bounding box center [309, 315] width 144 height 14
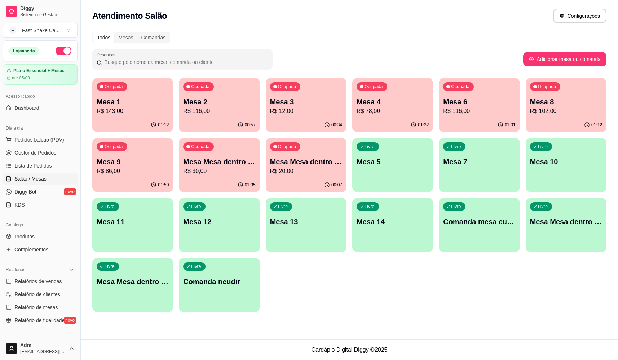
click at [547, 114] on p "R$ 102,00" at bounding box center [566, 111] width 72 height 9
click at [461, 109] on p "R$ 116,00" at bounding box center [479, 111] width 72 height 9
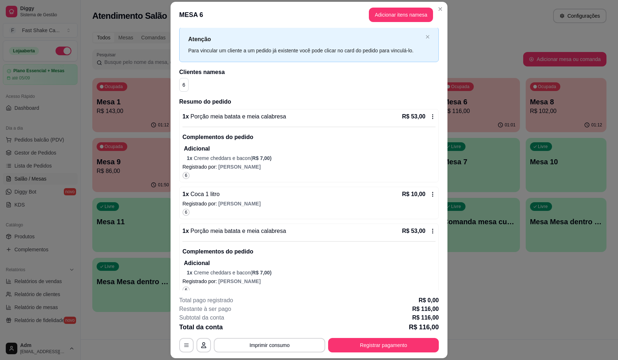
scroll to position [26, 0]
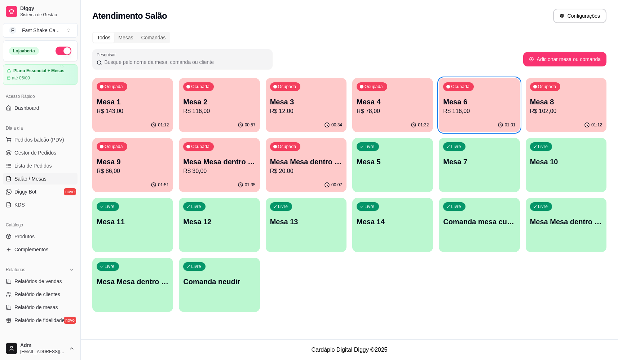
click at [465, 108] on p "R$ 116,00" at bounding box center [479, 111] width 72 height 9
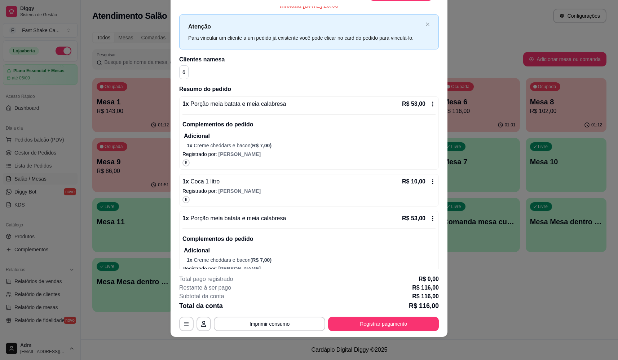
scroll to position [0, 0]
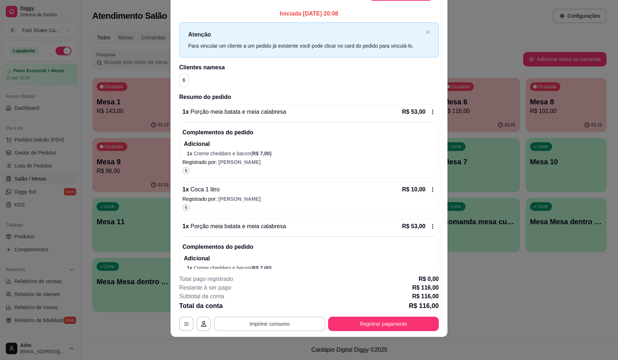
click at [273, 326] on button "Imprimir consumo" at bounding box center [269, 323] width 111 height 14
click at [279, 257] on button "BALCÃO" at bounding box center [269, 261] width 44 height 9
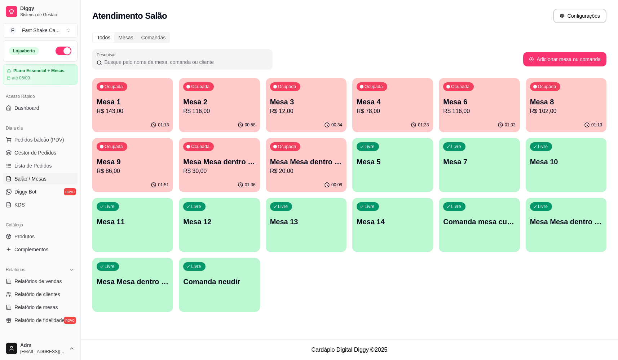
click at [384, 105] on p "Mesa 4" at bounding box center [393, 102] width 72 height 10
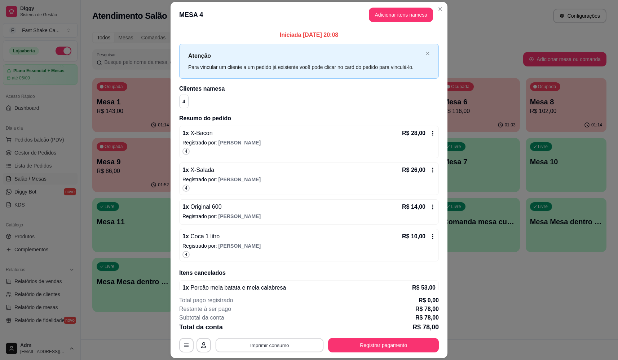
click at [259, 343] on button "Imprimir consumo" at bounding box center [270, 345] width 108 height 14
click at [261, 279] on button "BALCÃO" at bounding box center [269, 283] width 44 height 9
click at [389, 344] on button "Registrar pagamento" at bounding box center [383, 345] width 107 height 14
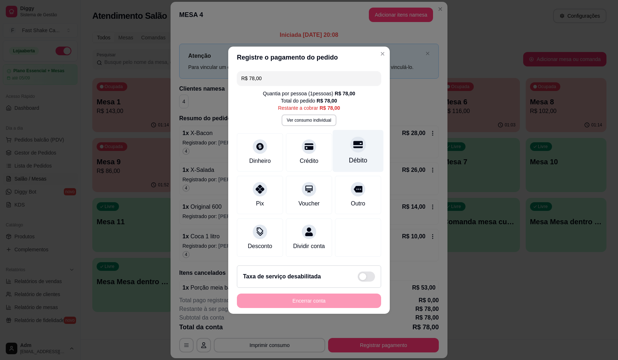
click at [347, 146] on div "Débito" at bounding box center [358, 150] width 51 height 42
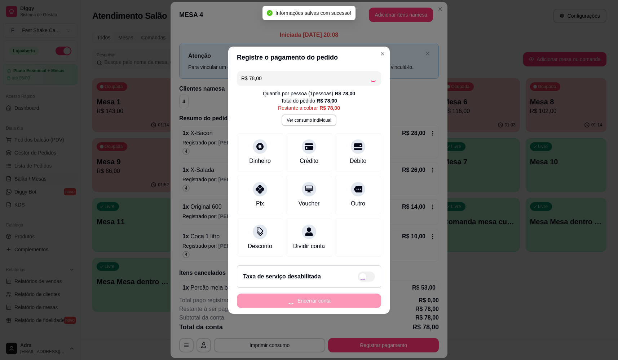
type input "R$ 0,00"
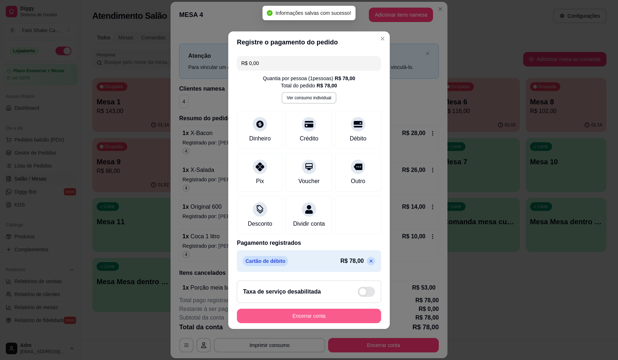
click at [339, 319] on button "Encerrar conta" at bounding box center [309, 315] width 144 height 14
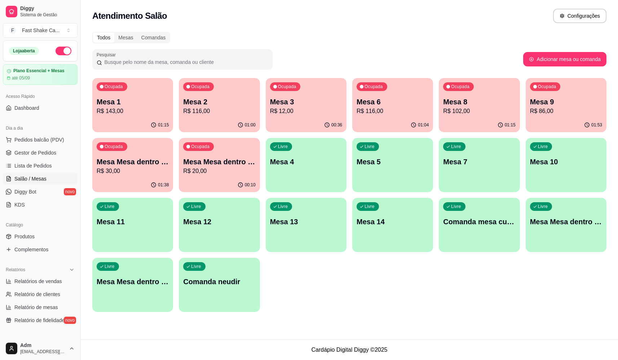
click at [119, 117] on div "Ocupada Mesa 1 R$ 143,00" at bounding box center [132, 98] width 81 height 40
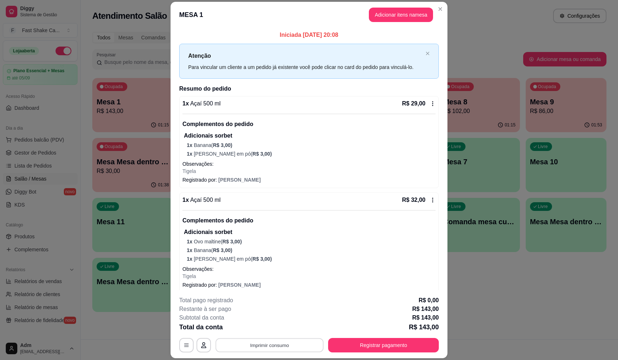
click at [260, 345] on button "Imprimir consumo" at bounding box center [270, 345] width 108 height 14
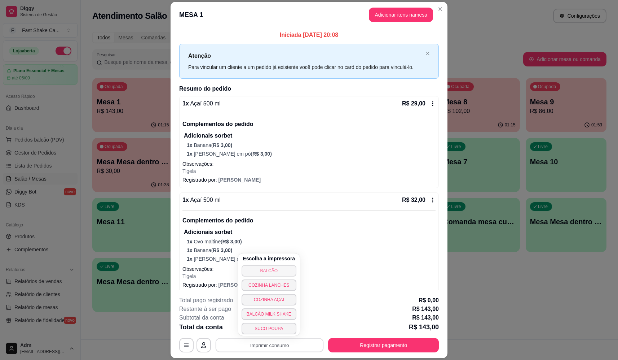
click at [274, 268] on button "BALCÃO" at bounding box center [269, 271] width 55 height 12
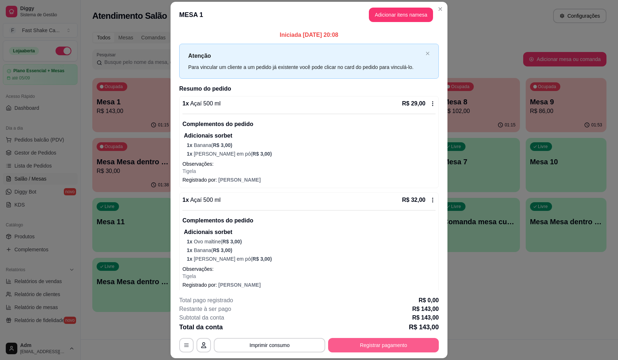
click at [371, 346] on button "Registrar pagamento" at bounding box center [383, 345] width 111 height 14
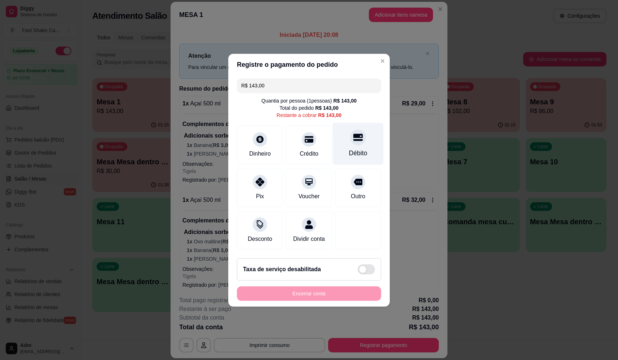
click at [353, 133] on icon at bounding box center [357, 136] width 9 height 7
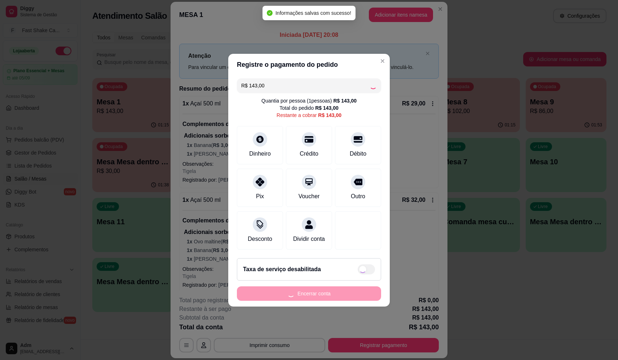
type input "R$ 0,00"
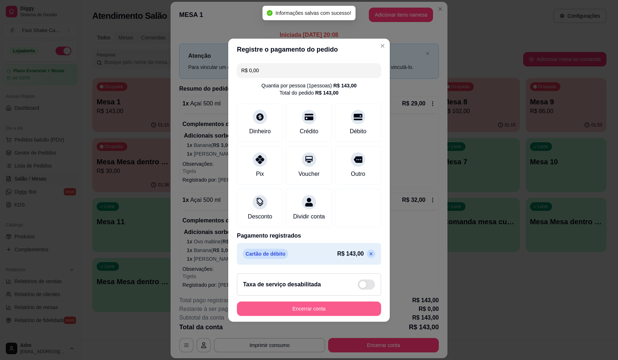
click at [331, 315] on button "Encerrar conta" at bounding box center [309, 308] width 144 height 14
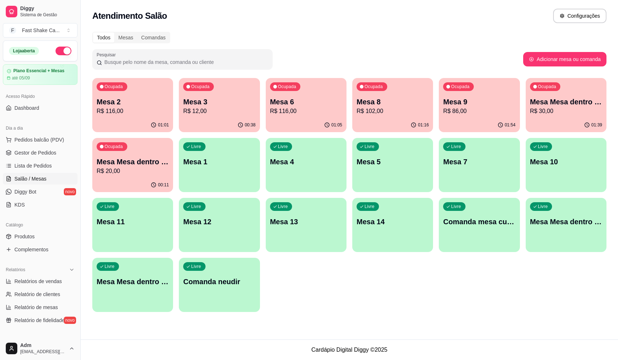
click at [295, 95] on div "Ocupada Mesa 6 R$ 116,00" at bounding box center [306, 98] width 81 height 40
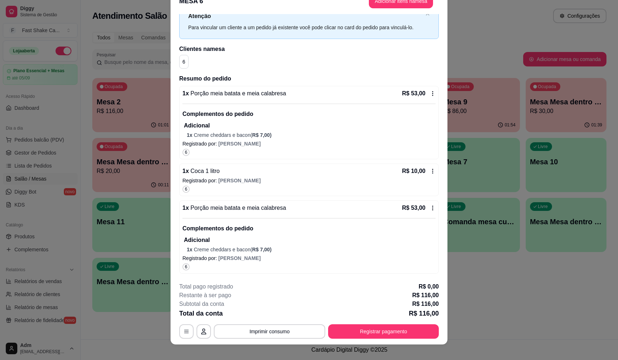
scroll to position [21, 0]
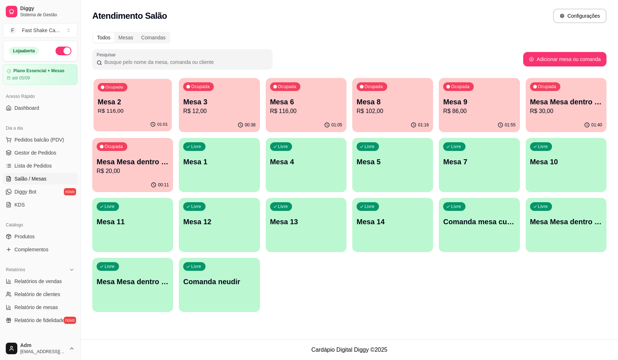
click at [140, 103] on p "Mesa 2" at bounding box center [133, 102] width 70 height 10
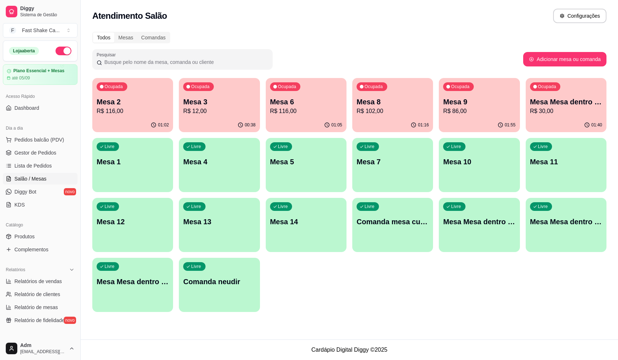
click at [288, 98] on p "Mesa 6" at bounding box center [306, 102] width 72 height 10
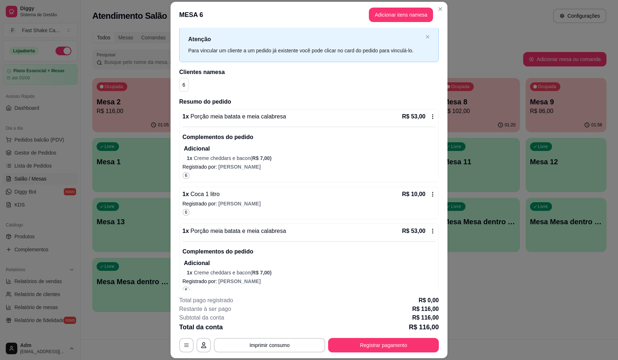
scroll to position [26, 0]
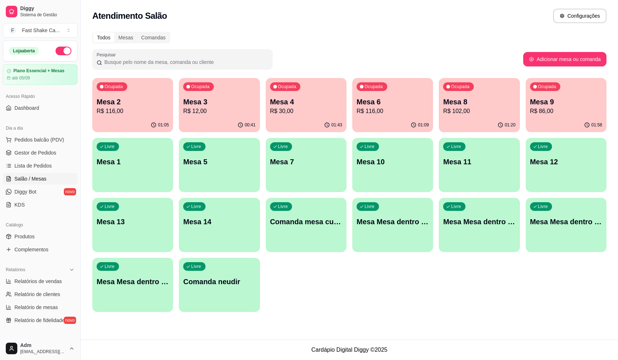
click at [358, 298] on div "Ocupada Mesa 2 R$ 116,00 01:05 Ocupada Mesa 3 R$ 12,00 00:41 Ocupada Mesa 4 R$ …" at bounding box center [349, 195] width 514 height 234
click at [189, 125] on div "00:41" at bounding box center [219, 125] width 81 height 14
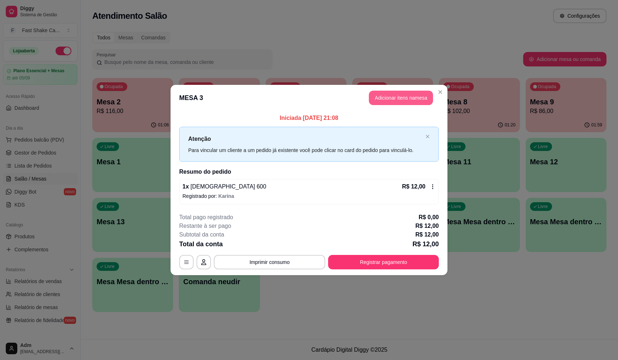
click at [418, 92] on button "Adicionar itens na mesa" at bounding box center [401, 98] width 64 height 14
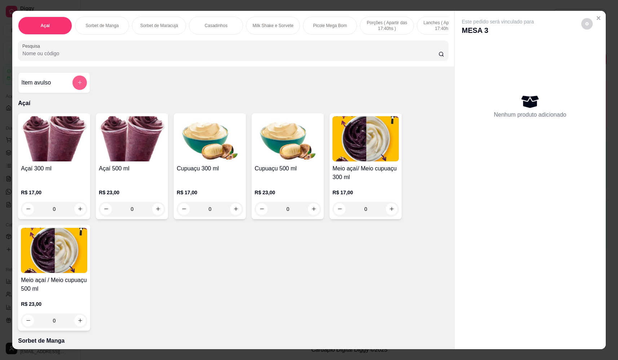
click at [72, 89] on button "add-separate-item" at bounding box center [79, 82] width 14 height 14
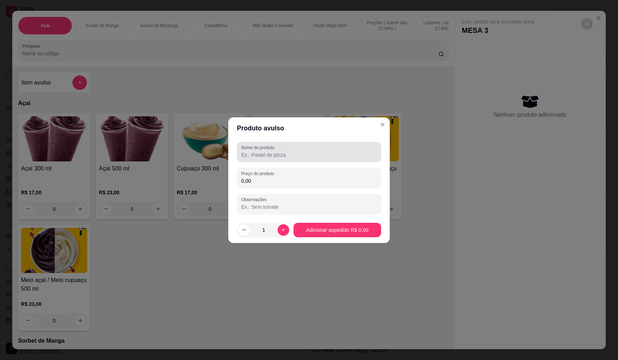
click at [274, 150] on label "Nome do produto" at bounding box center [259, 147] width 36 height 6
click at [274, 151] on input "Nome do produto" at bounding box center [309, 154] width 136 height 7
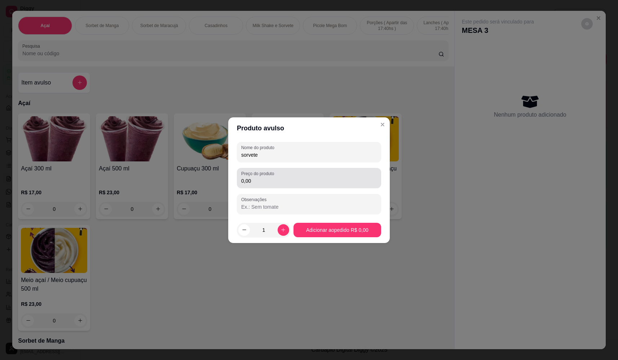
type input "sorvete"
click at [311, 182] on input "0,00" at bounding box center [309, 180] width 136 height 7
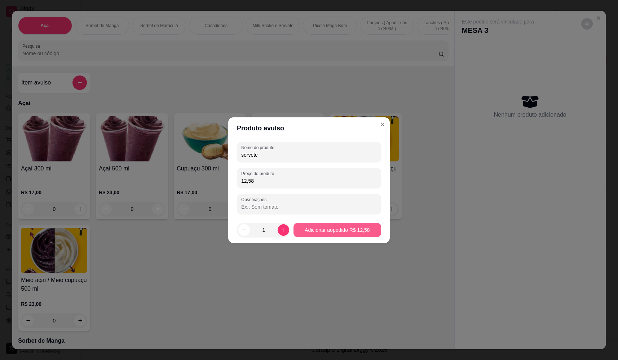
type input "12,58"
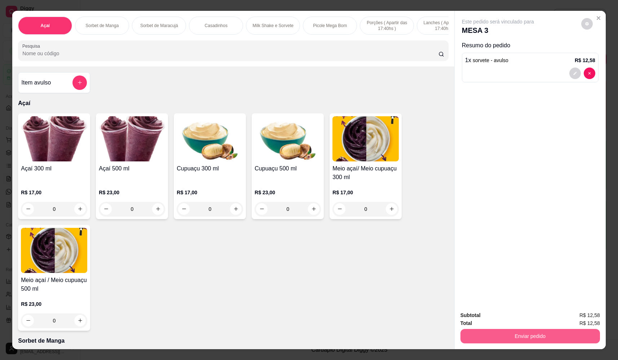
click at [542, 336] on button "Enviar pedido" at bounding box center [530, 336] width 140 height 14
click at [515, 315] on button "Não registrar e enviar pedido" at bounding box center [506, 318] width 75 height 14
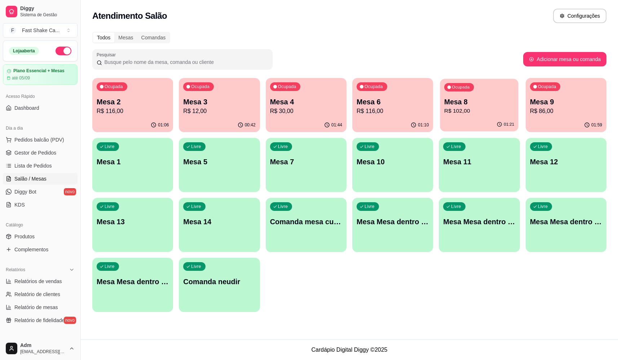
click at [470, 105] on p "Mesa 8" at bounding box center [479, 102] width 70 height 10
drag, startPoint x: 424, startPoint y: 307, endPoint x: 407, endPoint y: 297, distance: 20.2
click at [424, 307] on div "Ocupada Mesa 2 R$ 116,00 01:06 Ocupada Mesa 3 R$ 12,00 00:43 Ocupada Mesa 4 R$ …" at bounding box center [349, 195] width 514 height 234
drag, startPoint x: 310, startPoint y: 349, endPoint x: 445, endPoint y: 345, distance: 134.6
click at [449, 348] on footer "Cardápio Digital Diggy © 2025" at bounding box center [349, 349] width 537 height 21
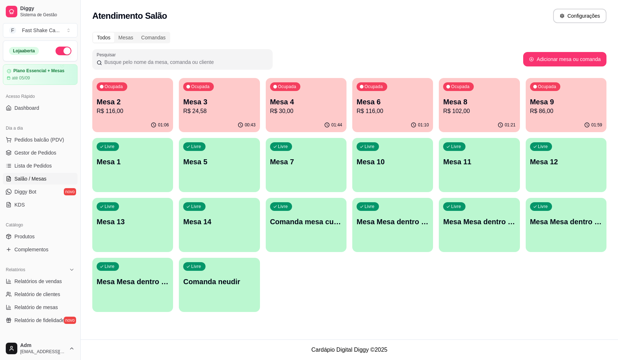
click at [426, 312] on div "Todos Mesas Comandas Pesquisar Adicionar mesa ou comanda Ocupada Mesa 2 R$ 116,…" at bounding box center [349, 173] width 537 height 293
click at [220, 97] on p "Mesa 3" at bounding box center [219, 102] width 70 height 10
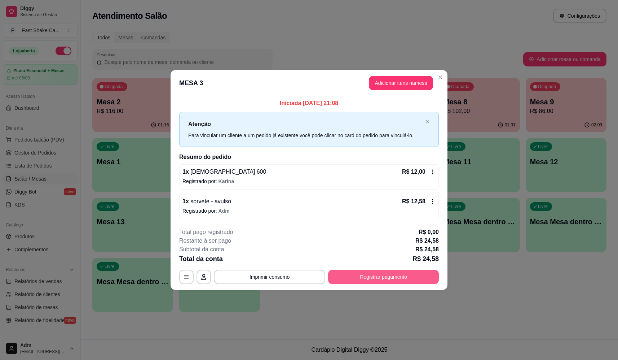
click at [365, 272] on button "Registrar pagamento" at bounding box center [383, 276] width 111 height 14
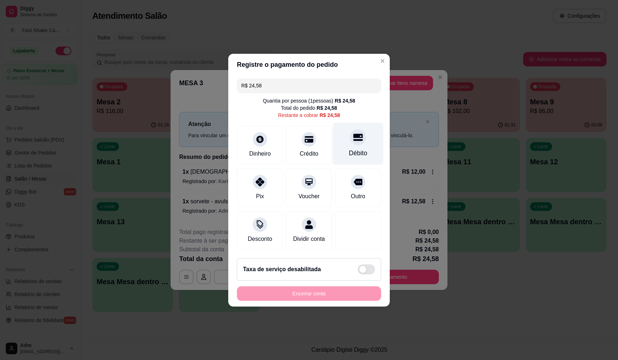
click at [357, 135] on icon at bounding box center [357, 136] width 9 height 7
type input "R$ 0,00"
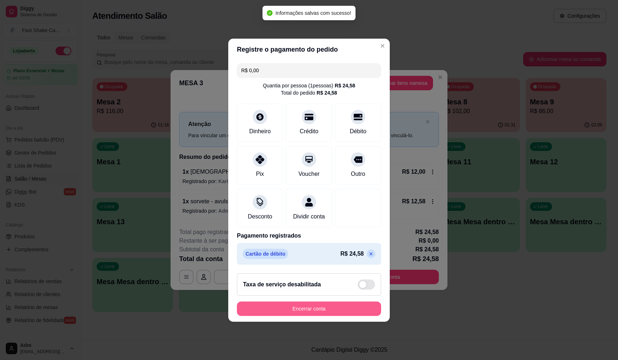
click at [340, 314] on button "Encerrar conta" at bounding box center [309, 308] width 144 height 14
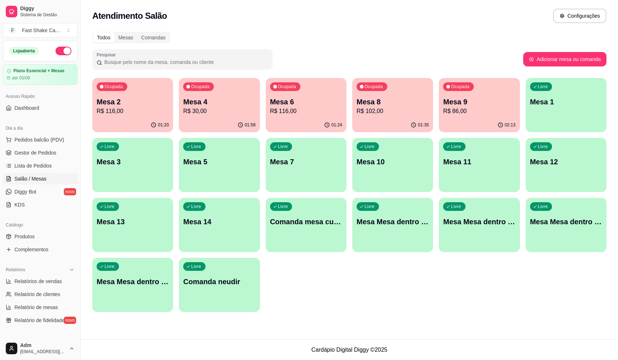
click at [100, 110] on p "R$ 116,00" at bounding box center [133, 111] width 72 height 9
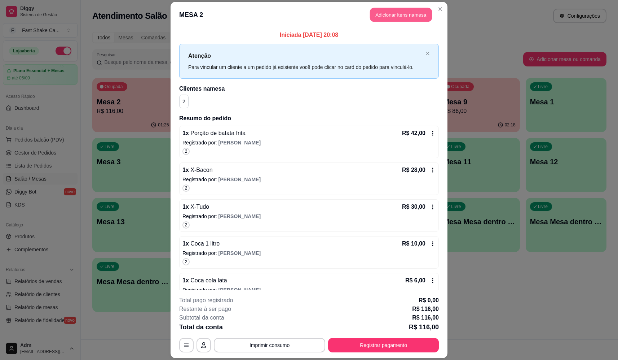
click at [397, 12] on button "Adicionar itens na mesa" at bounding box center [401, 15] width 62 height 14
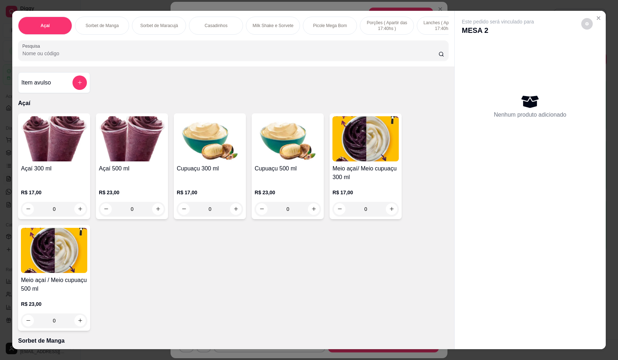
click at [203, 55] on input "Pesquisa" at bounding box center [230, 53] width 416 height 7
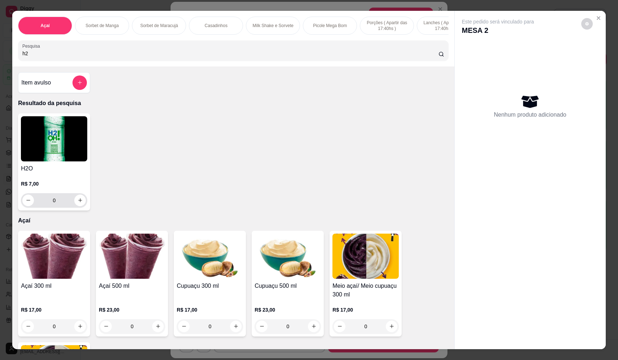
type input "h2"
drag, startPoint x: 70, startPoint y: 210, endPoint x: 77, endPoint y: 206, distance: 8.2
click at [71, 207] on input "0" at bounding box center [54, 200] width 40 height 14
click at [80, 203] on icon "increase-product-quantity" at bounding box center [80, 199] width 5 height 5
type input "1"
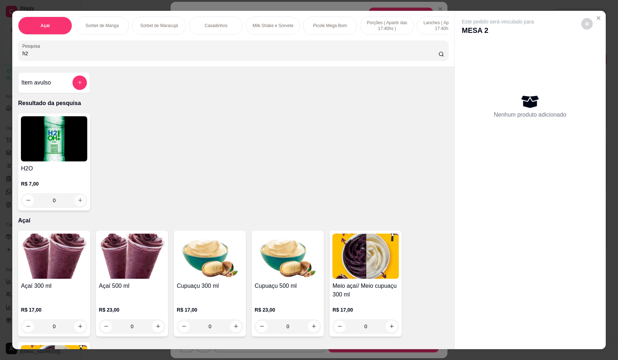
type input "1"
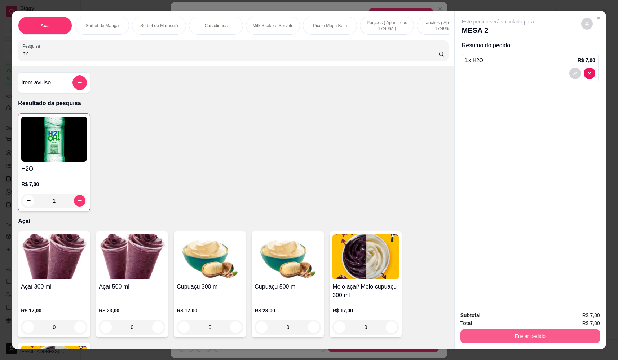
click at [532, 341] on button "Enviar pedido" at bounding box center [530, 336] width 140 height 14
click at [516, 316] on button "Não registrar e enviar pedido" at bounding box center [506, 318] width 75 height 14
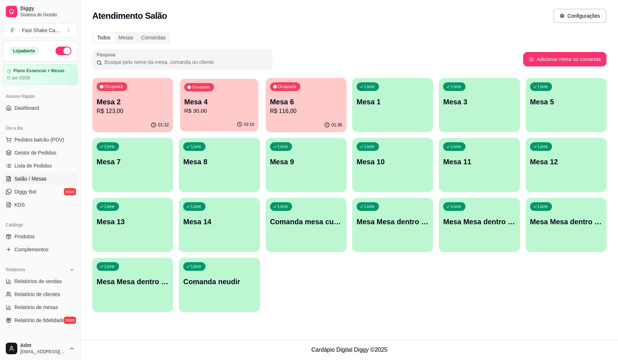
click at [209, 109] on p "R$ 30,00" at bounding box center [219, 111] width 70 height 8
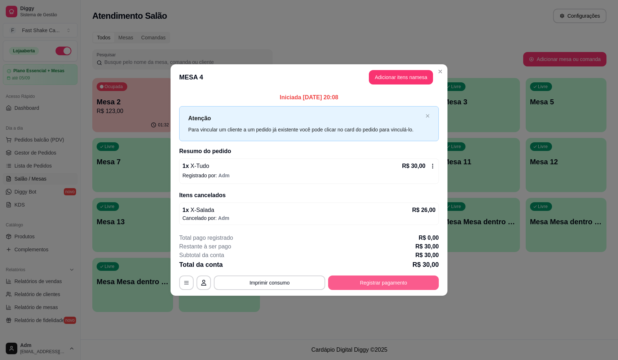
click at [400, 285] on button "Registrar pagamento" at bounding box center [383, 282] width 111 height 14
click at [357, 191] on div "Outro" at bounding box center [358, 195] width 16 height 9
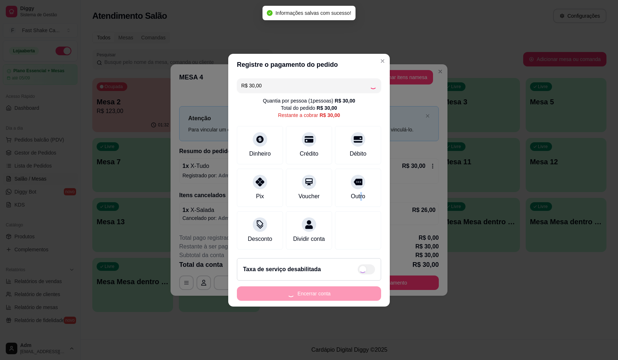
type input "R$ 0,00"
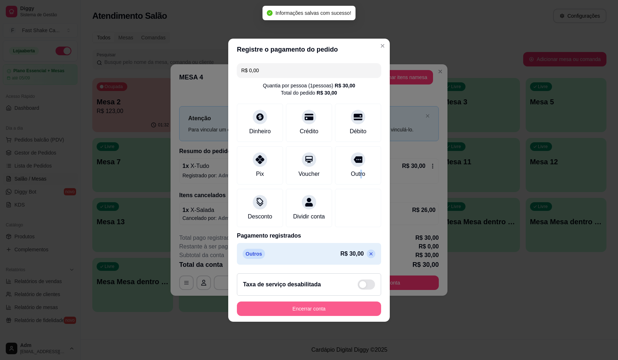
click at [319, 316] on button "Encerrar conta" at bounding box center [309, 308] width 144 height 14
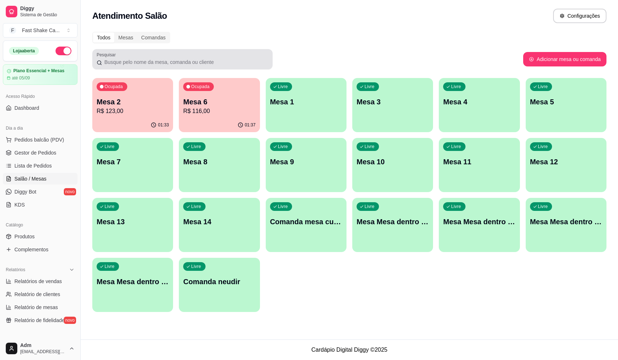
drag, startPoint x: 192, startPoint y: 57, endPoint x: 198, endPoint y: 66, distance: 10.8
click at [192, 58] on div at bounding box center [183, 59] width 172 height 14
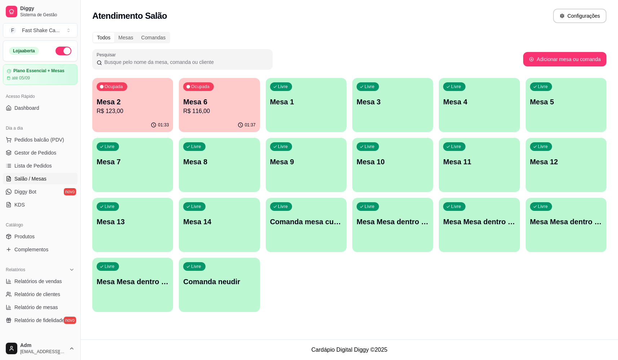
click at [232, 133] on div "Ocupada Mesa 2 R$ 123,00 01:33 Ocupada Mesa 6 R$ 116,00 01:37 Livre Mesa 1 Livr…" at bounding box center [349, 195] width 514 height 234
click at [226, 112] on p "R$ 116,00" at bounding box center [219, 111] width 72 height 9
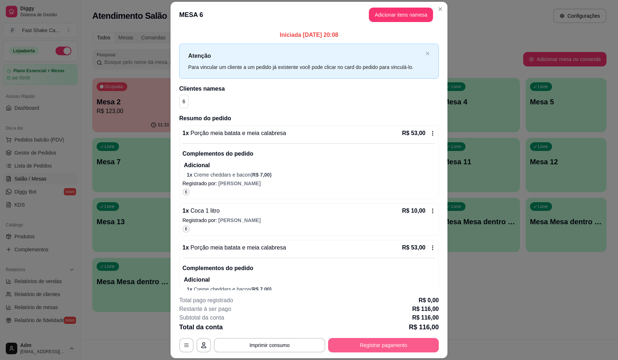
click at [385, 347] on button "Registrar pagamento" at bounding box center [383, 345] width 111 height 14
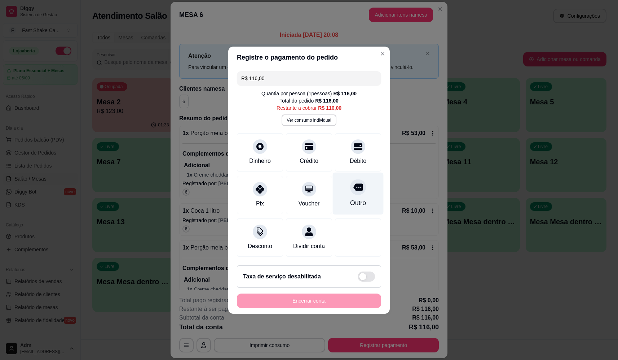
click at [344, 172] on div "Outro" at bounding box center [358, 193] width 51 height 42
type input "R$ 0,00"
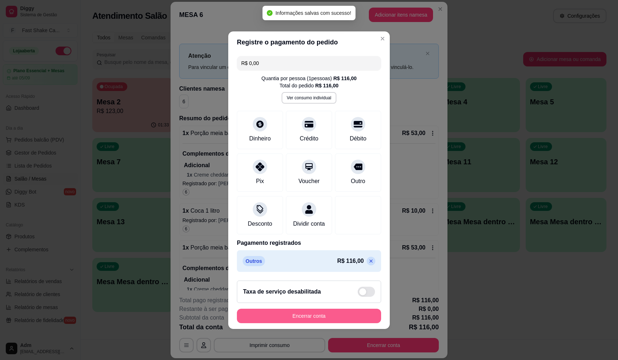
click at [326, 319] on button "Encerrar conta" at bounding box center [309, 315] width 144 height 14
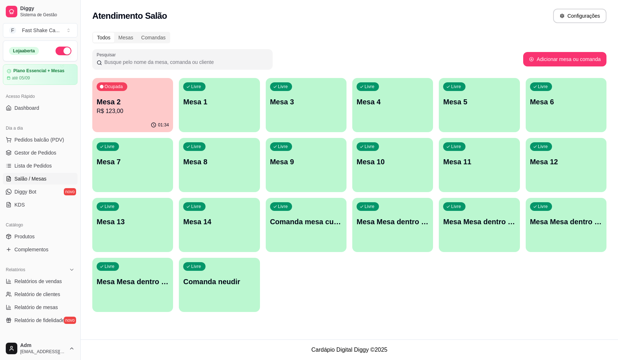
click at [125, 106] on p "Mesa 2" at bounding box center [133, 102] width 72 height 10
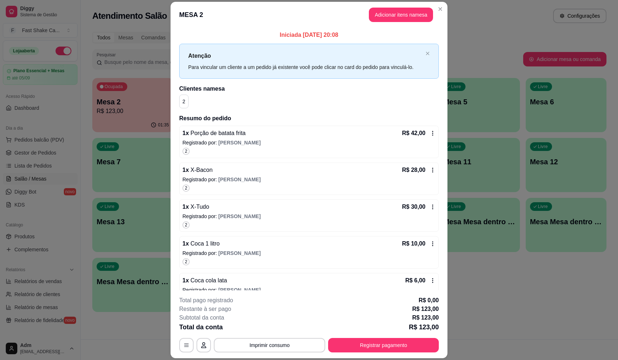
click at [389, 15] on button "Adicionar itens na mesa" at bounding box center [401, 15] width 64 height 14
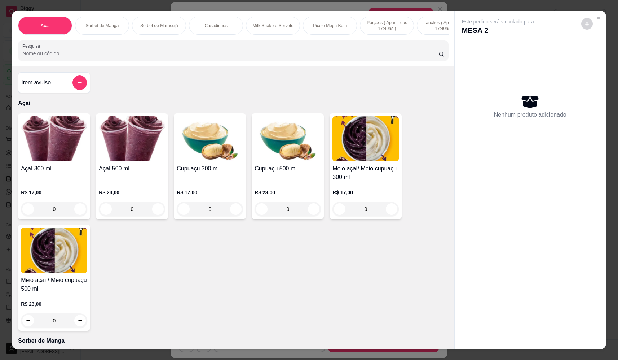
click at [112, 57] on input "Pesquisa" at bounding box center [230, 53] width 416 height 7
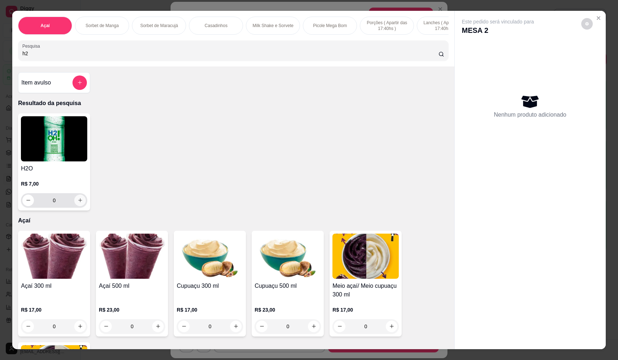
type input "h2"
click at [78, 203] on icon "increase-product-quantity" at bounding box center [80, 199] width 5 height 5
type input "1"
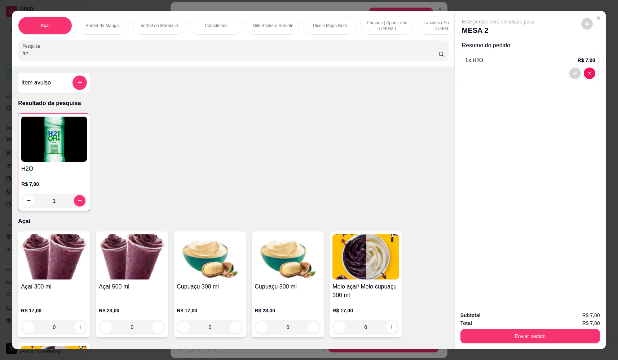
click at [529, 345] on div "Subtotal R$ 7,00 Total R$ 7,00 Enviar pedido" at bounding box center [530, 327] width 151 height 44
drag, startPoint x: 521, startPoint y: 327, endPoint x: 516, endPoint y: 333, distance: 7.9
click at [521, 327] on div "Enviar pedido" at bounding box center [530, 335] width 140 height 16
click at [516, 333] on button "Enviar pedido" at bounding box center [530, 336] width 140 height 14
click at [512, 318] on button "Não registrar e enviar pedido" at bounding box center [506, 318] width 75 height 14
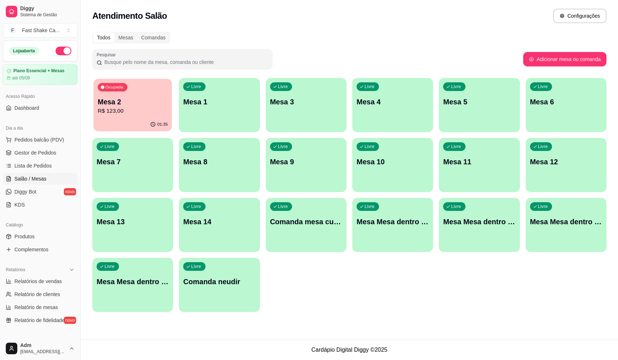
click at [140, 115] on div "Ocupada Mesa 2 R$ 123,00" at bounding box center [132, 98] width 79 height 39
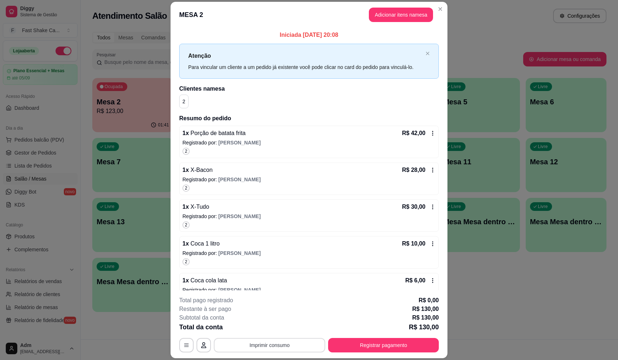
click at [271, 344] on button "Imprimir consumo" at bounding box center [269, 345] width 111 height 14
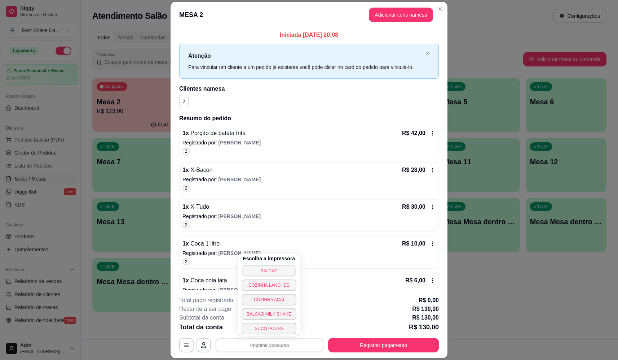
click at [290, 266] on button "BALCÃO" at bounding box center [268, 270] width 53 height 11
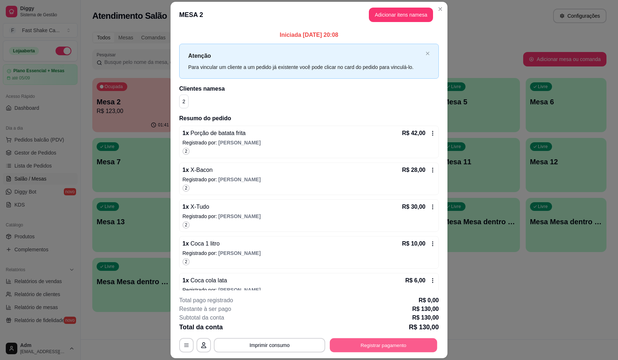
click at [380, 341] on button "Registrar pagamento" at bounding box center [383, 345] width 107 height 14
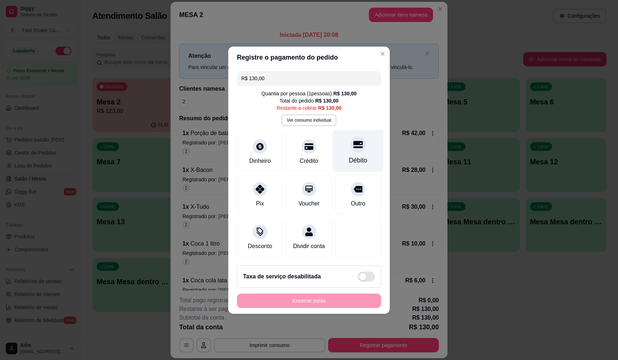
click at [375, 140] on div "Débito" at bounding box center [358, 150] width 51 height 42
click at [368, 139] on div "Débito" at bounding box center [358, 150] width 51 height 42
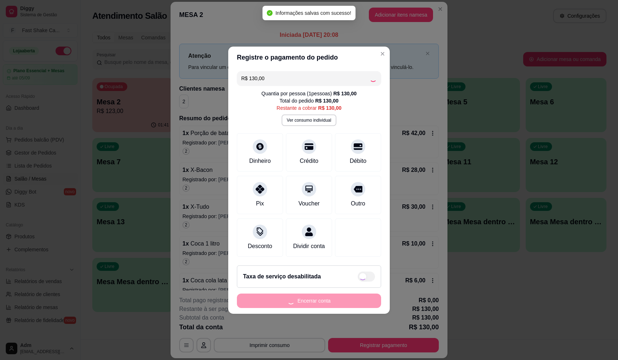
type input "R$ 0,00"
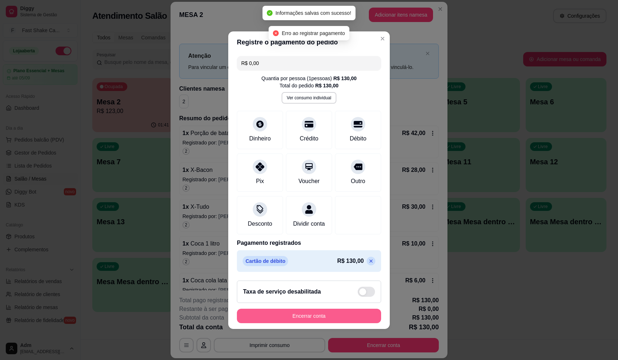
click at [333, 322] on button "Encerrar conta" at bounding box center [309, 315] width 144 height 14
